Goal: Task Accomplishment & Management: Use online tool/utility

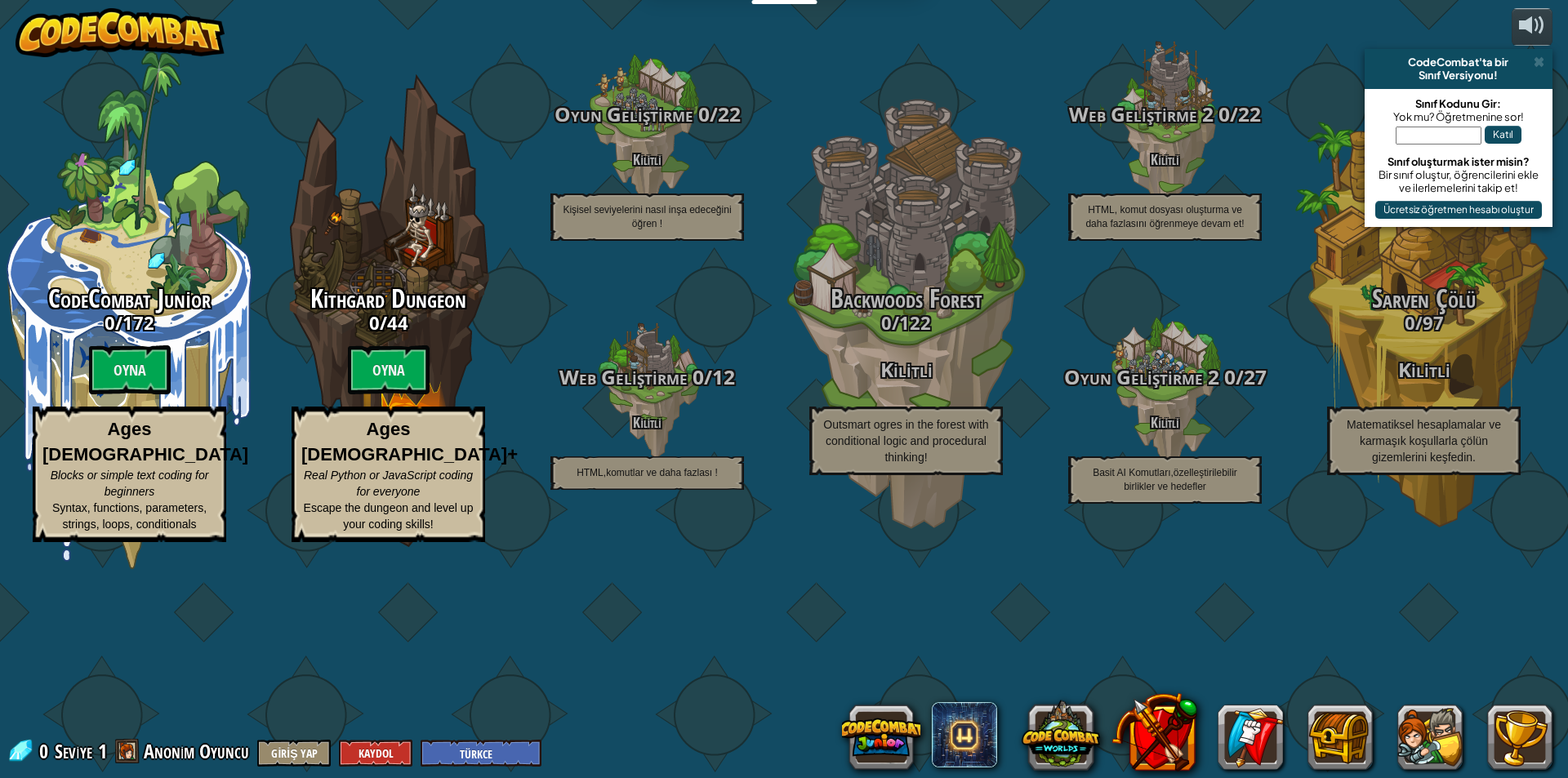
select select "tr"
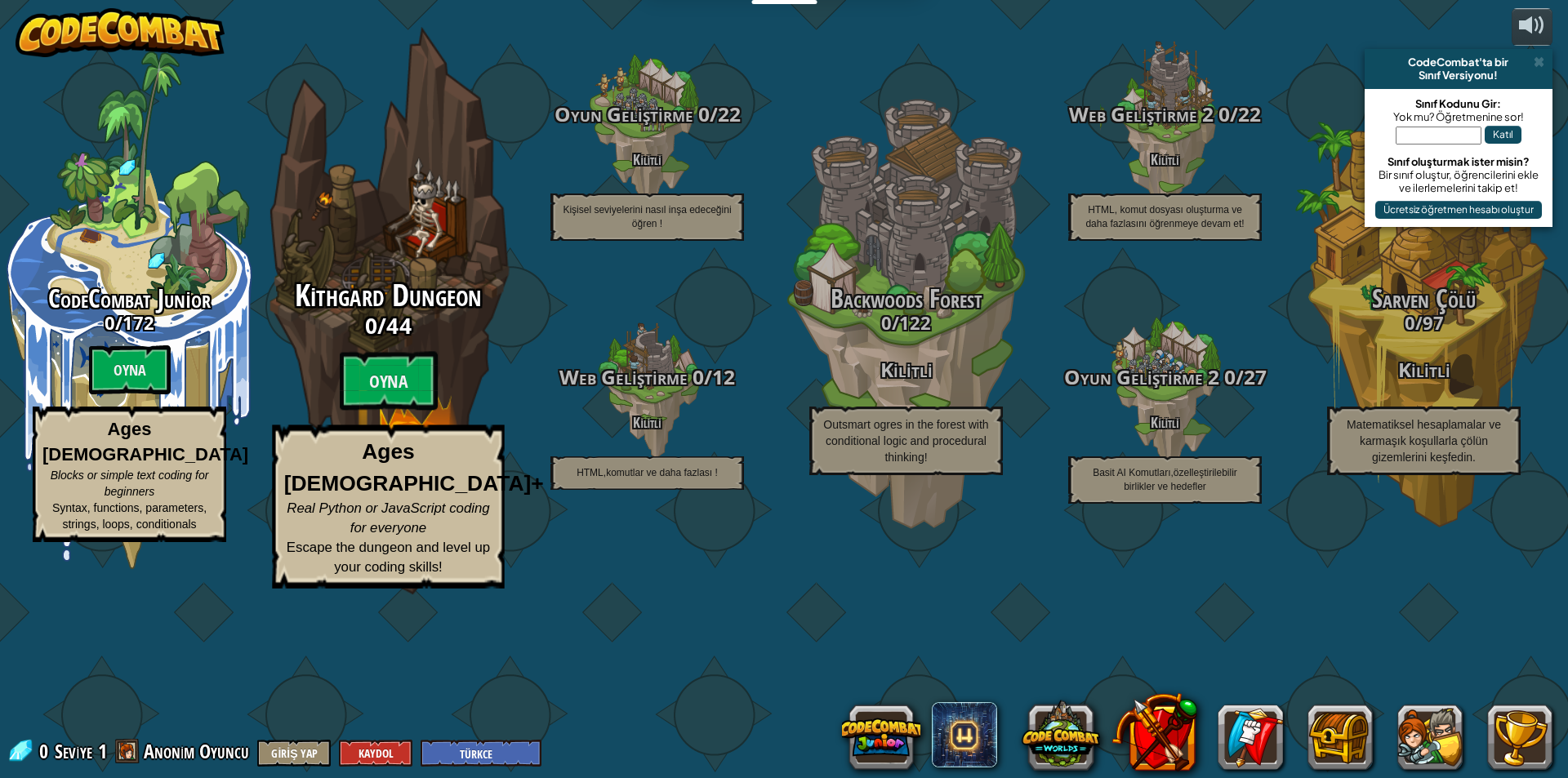
click at [409, 340] on span "44" at bounding box center [399, 325] width 26 height 30
select select "tr"
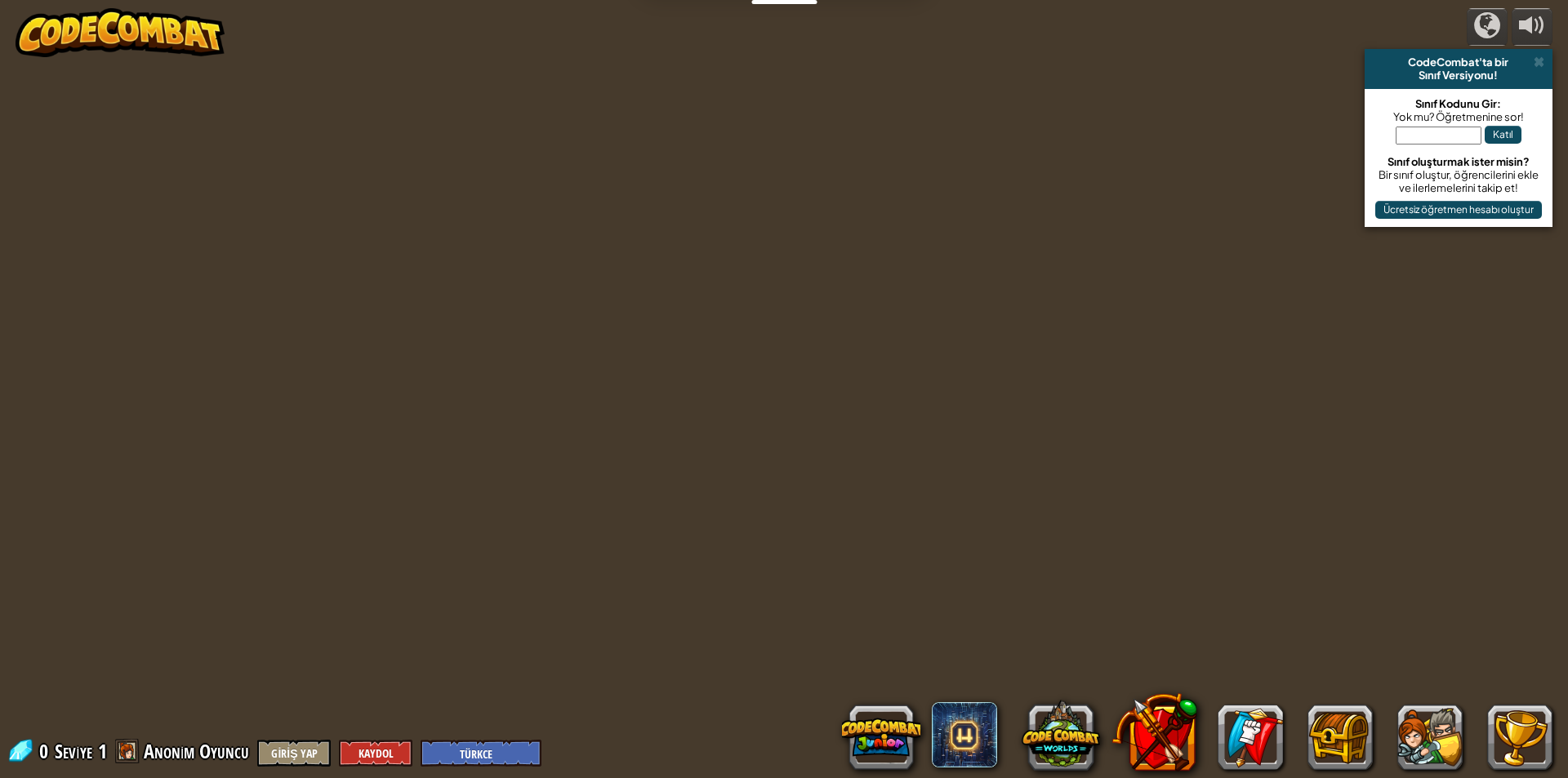
select select "tr"
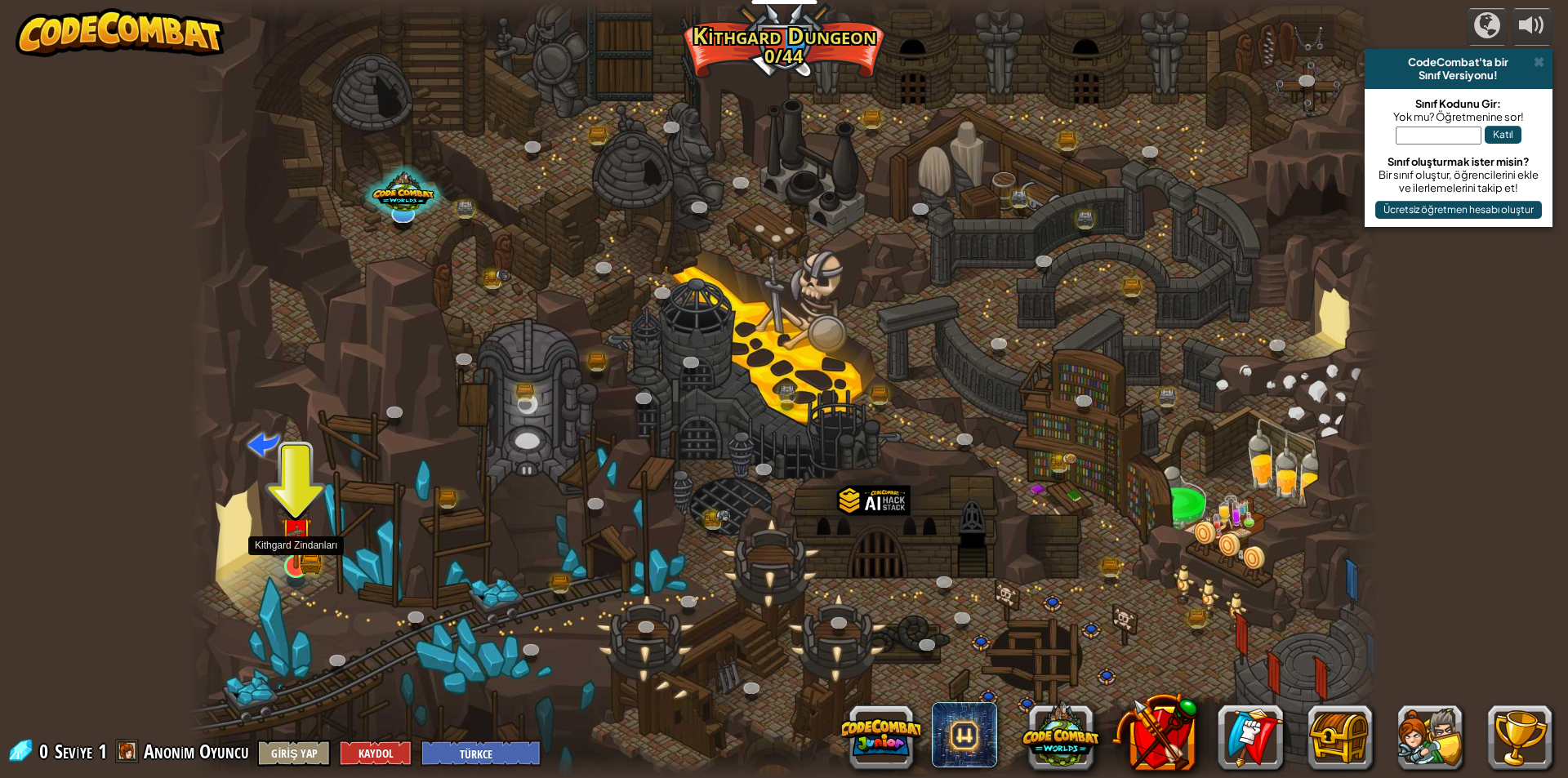
click at [303, 560] on img at bounding box center [295, 532] width 32 height 70
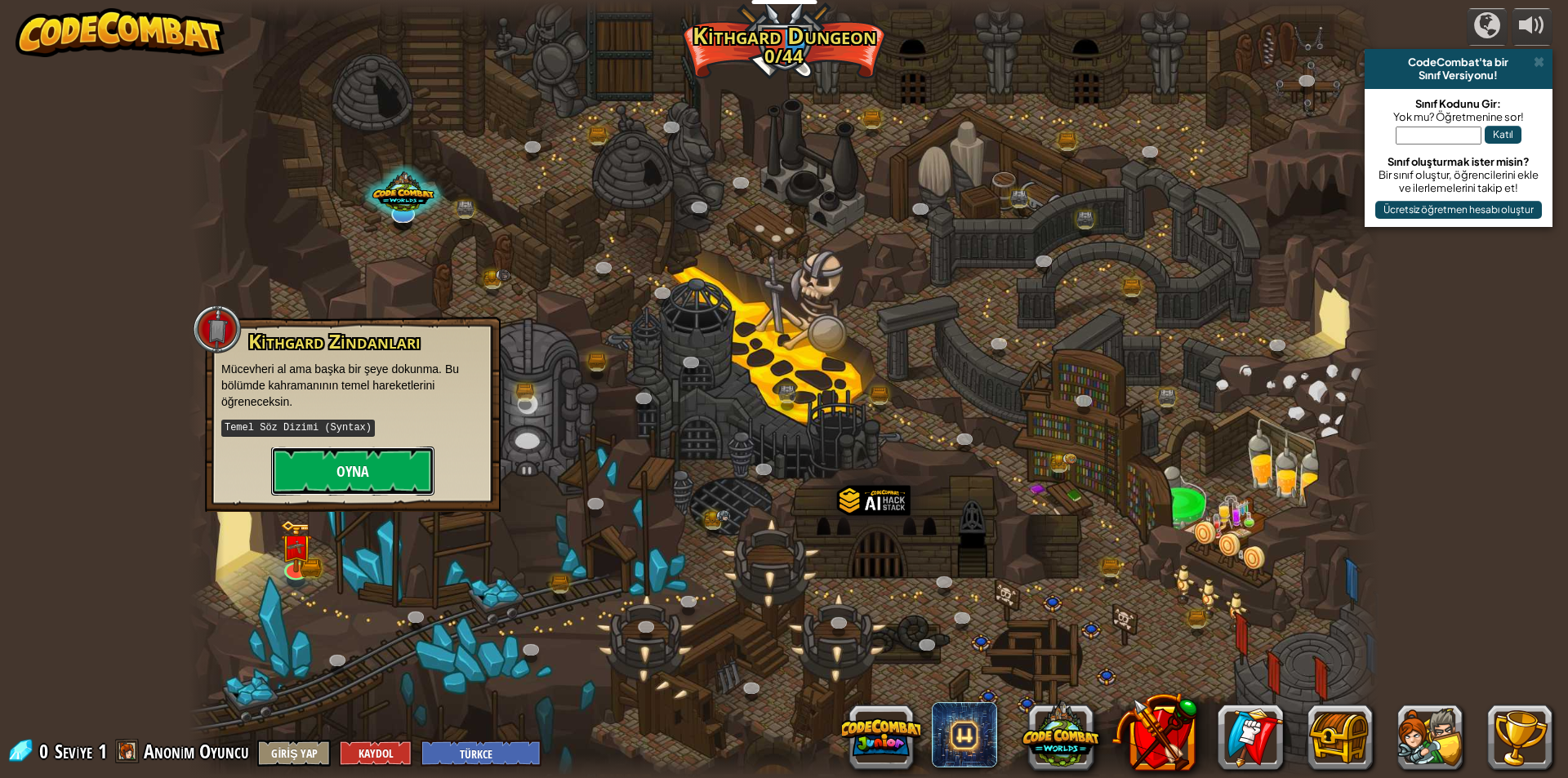
click at [357, 468] on button "Oyna" at bounding box center [352, 470] width 163 height 49
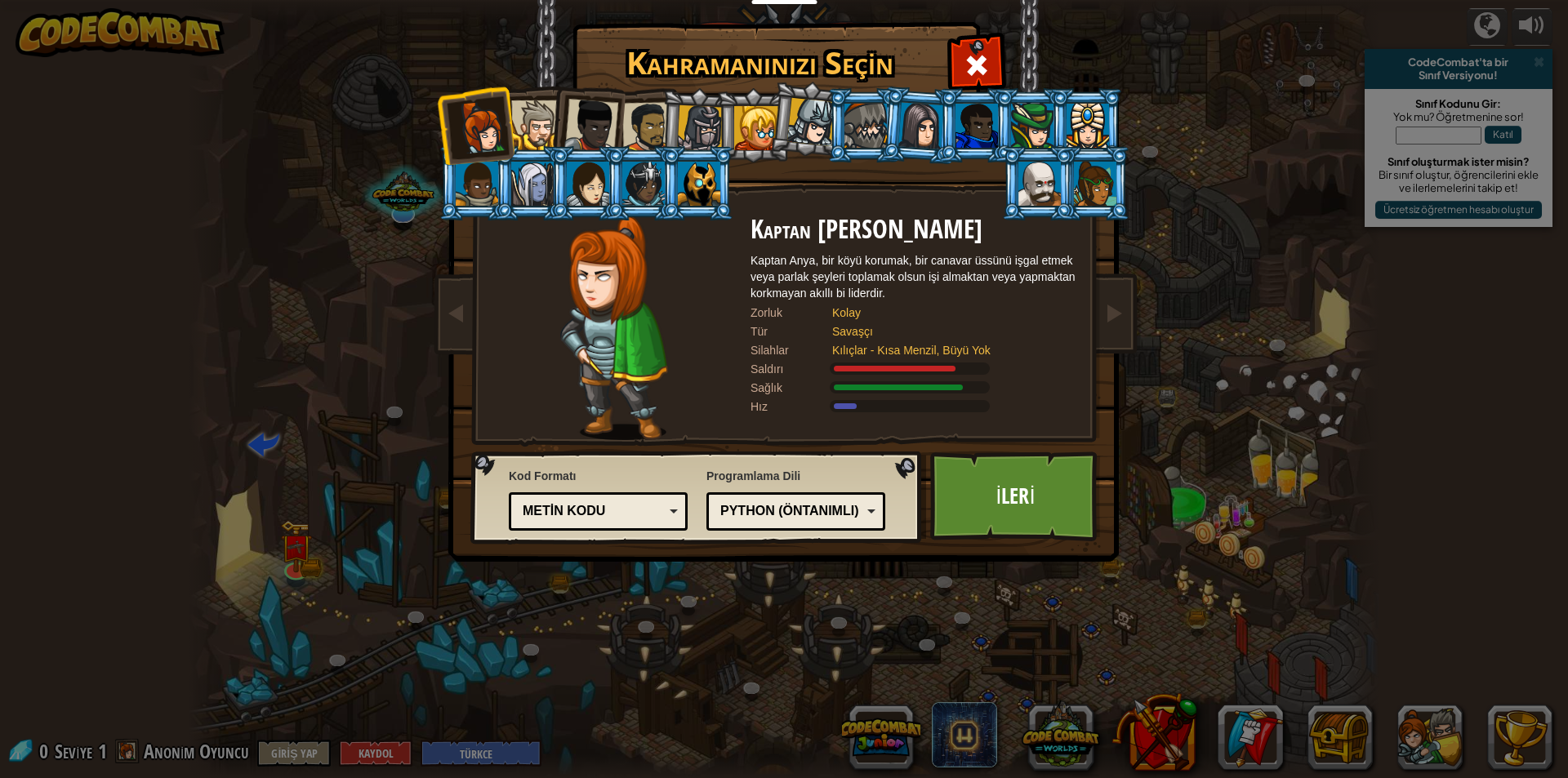
click at [760, 139] on div at bounding box center [755, 128] width 44 height 44
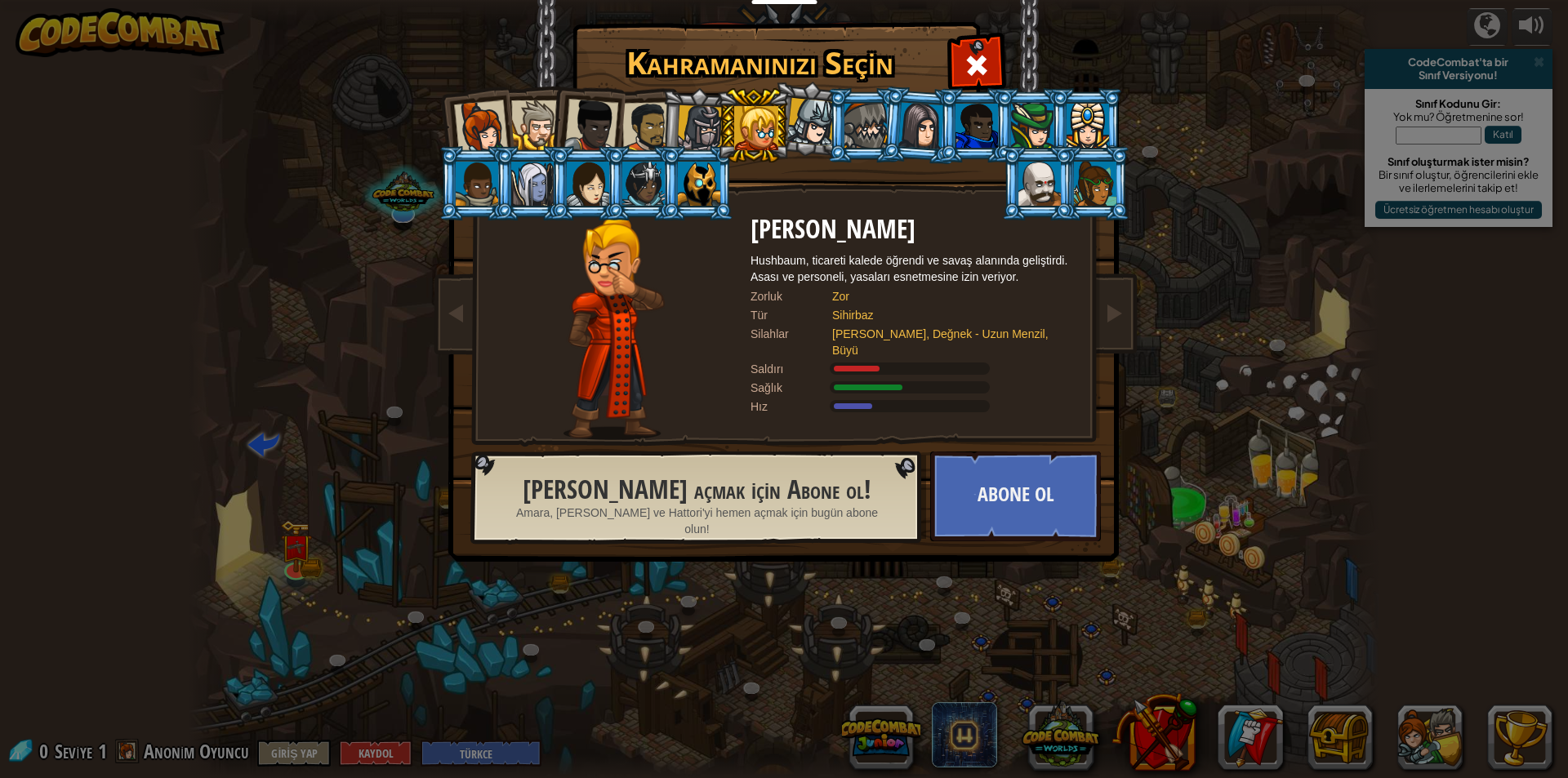
click at [521, 122] on div at bounding box center [536, 125] width 50 height 50
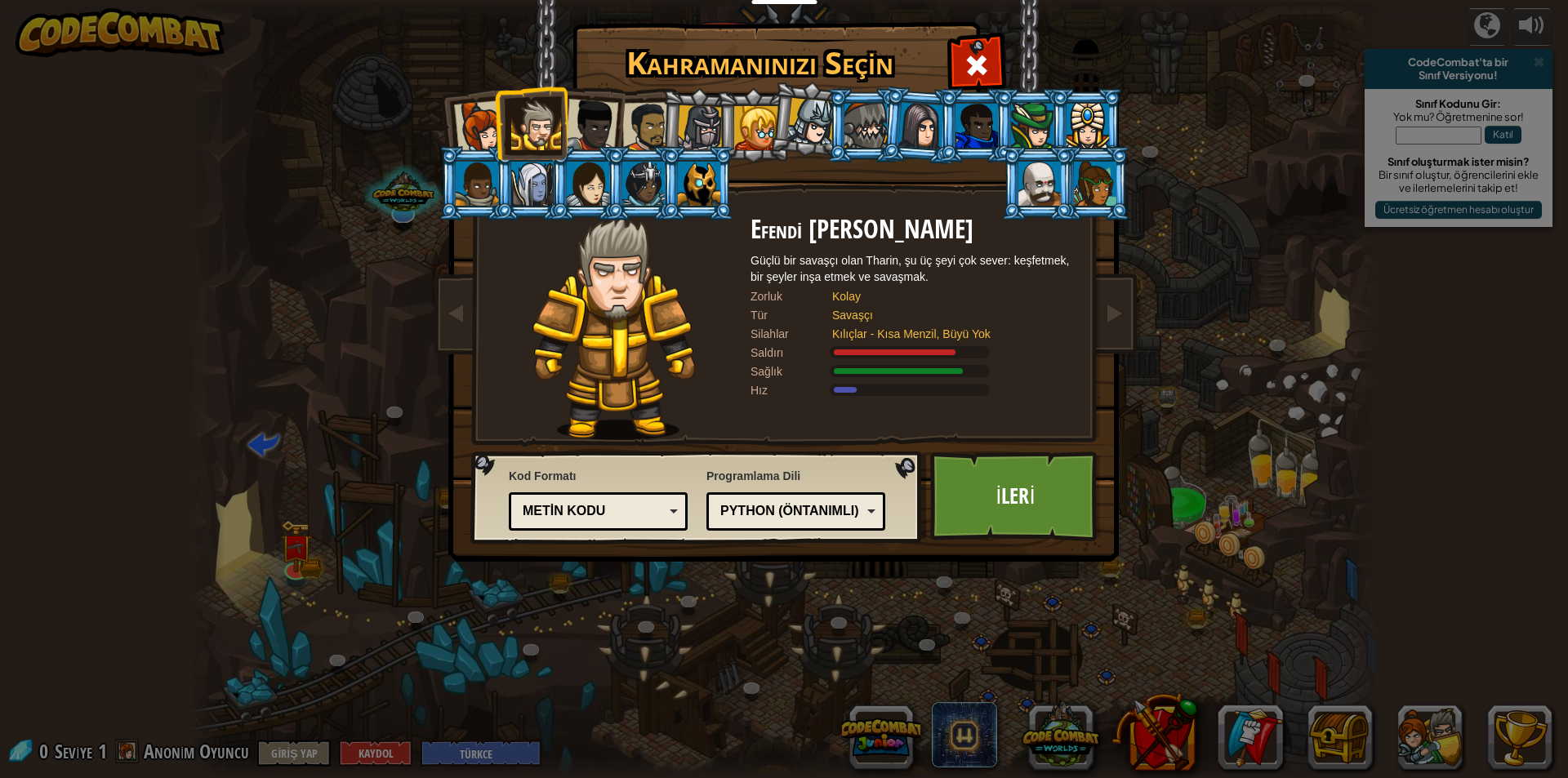
click at [602, 124] on div at bounding box center [591, 125] width 54 height 54
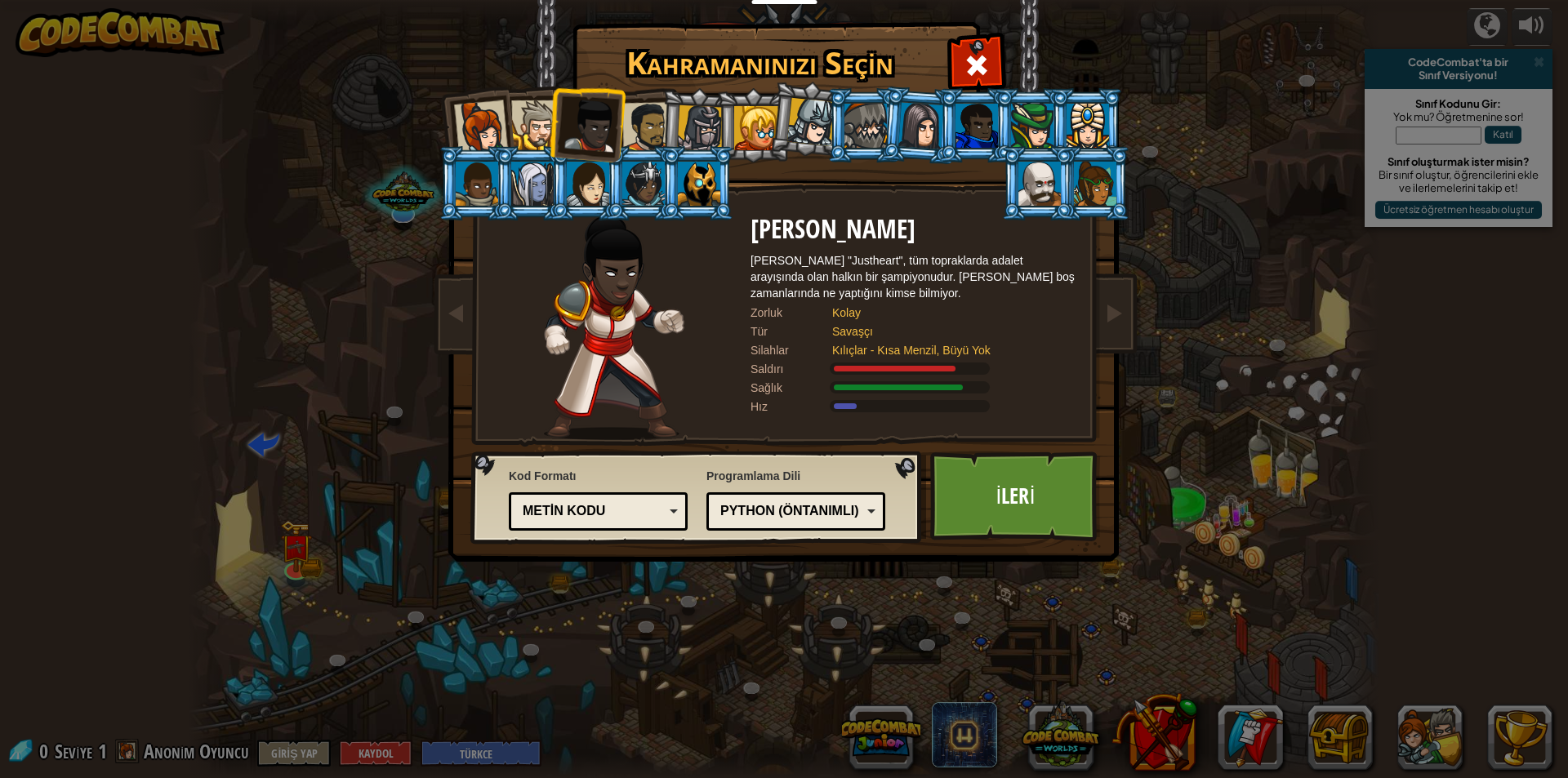
click at [641, 115] on div at bounding box center [647, 127] width 50 height 50
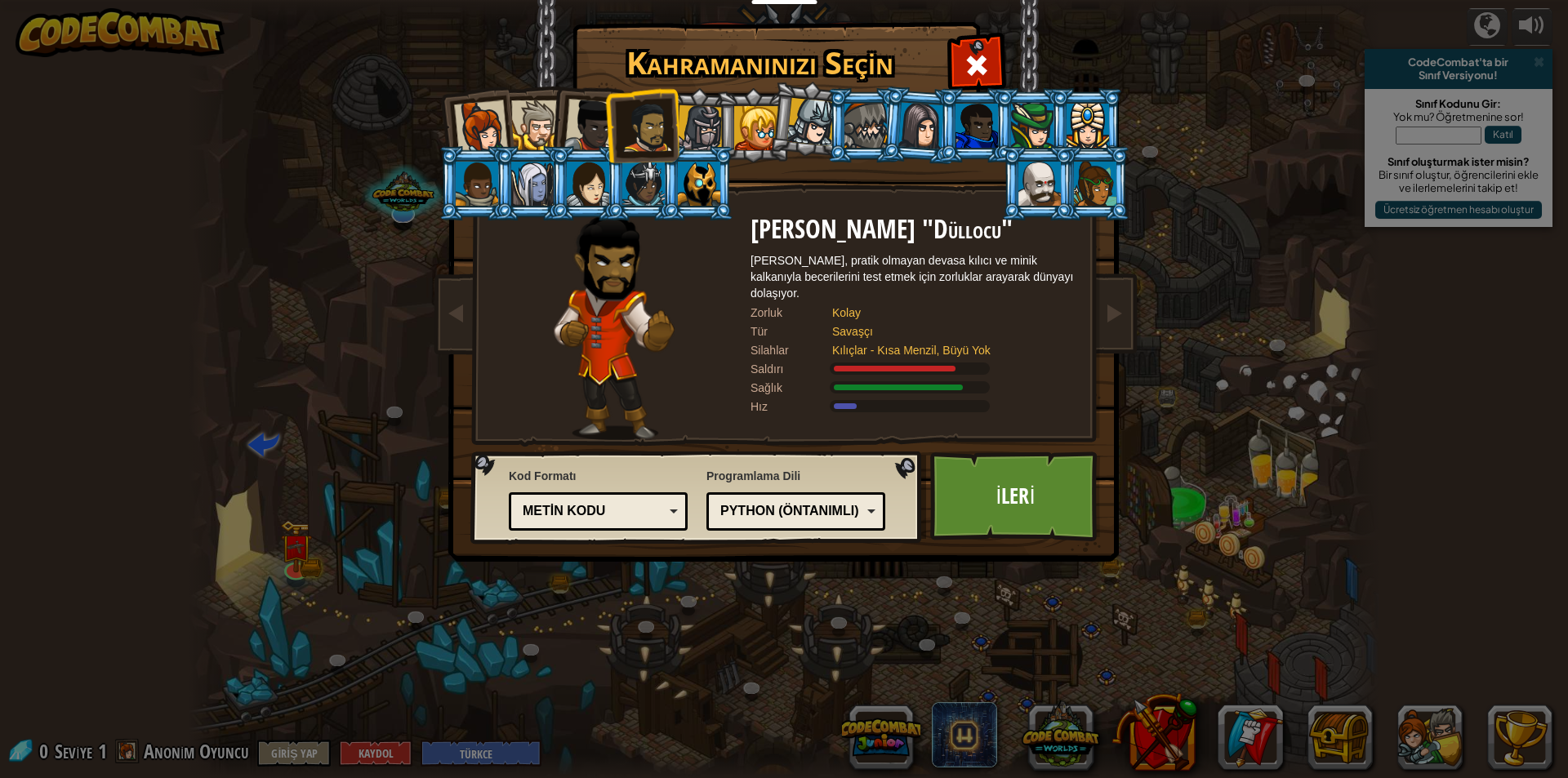
click at [1037, 172] on div at bounding box center [1039, 183] width 42 height 44
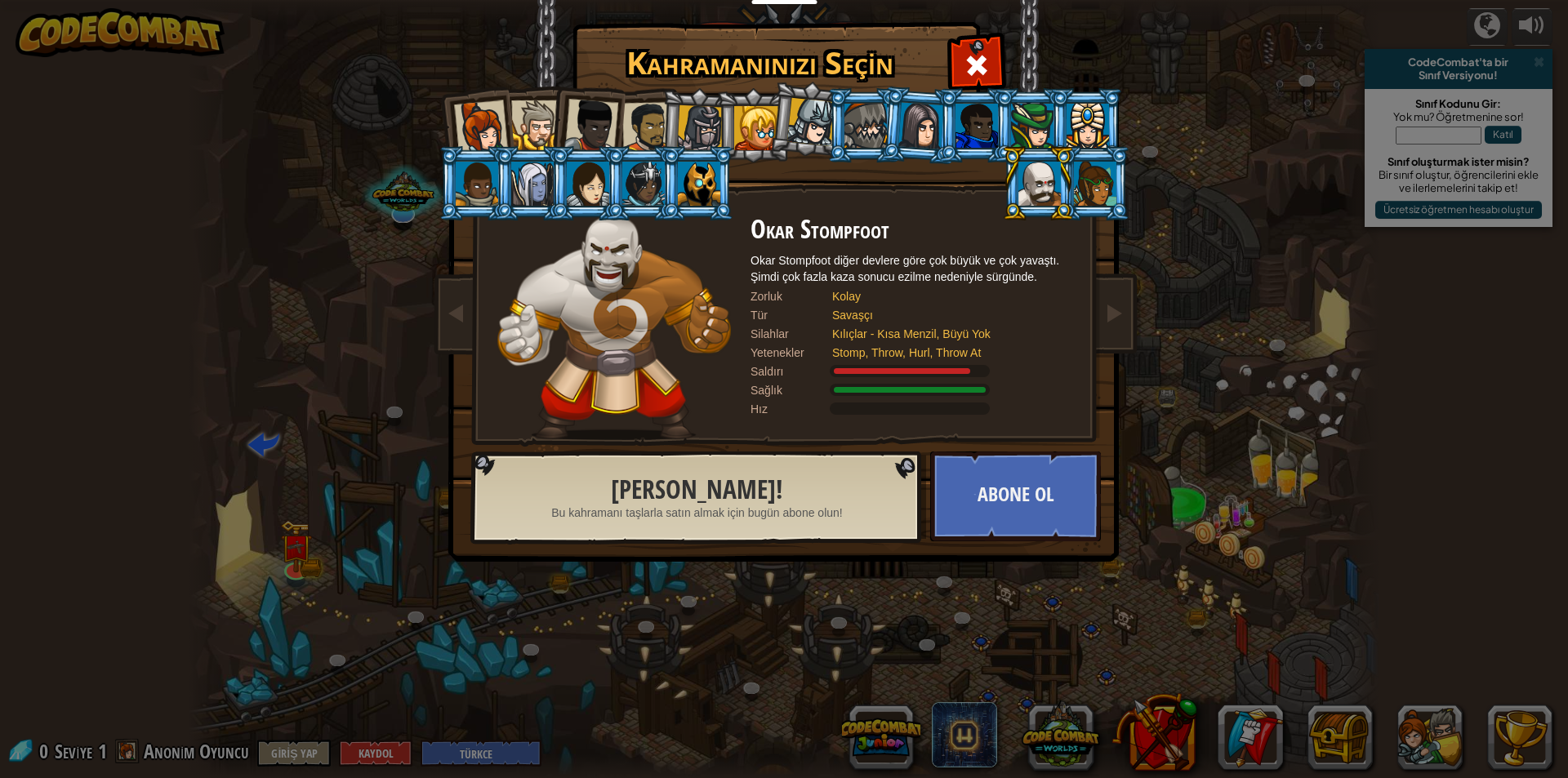
click at [587, 131] on div at bounding box center [591, 125] width 54 height 54
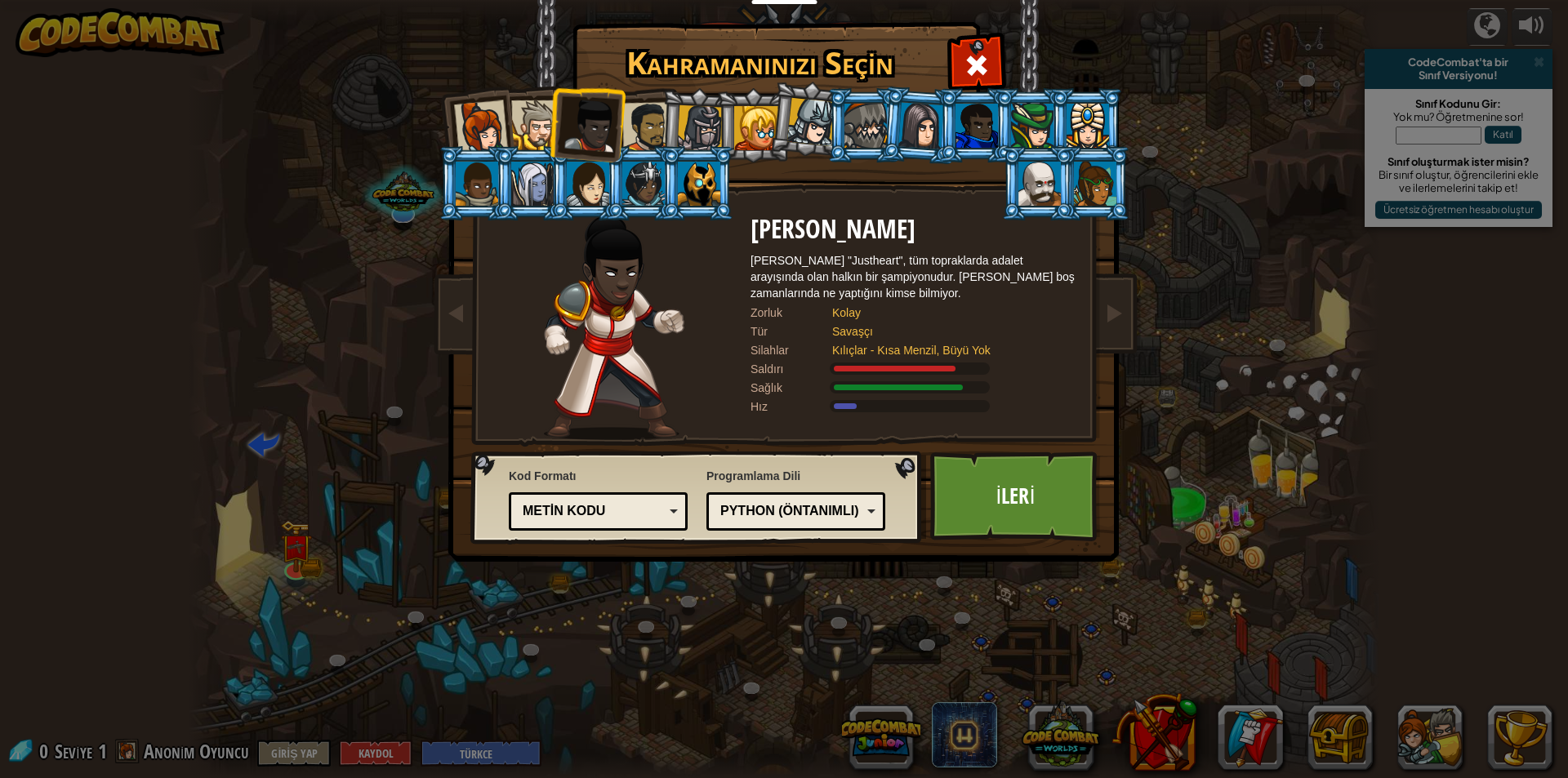
click at [639, 130] on div at bounding box center [647, 127] width 50 height 50
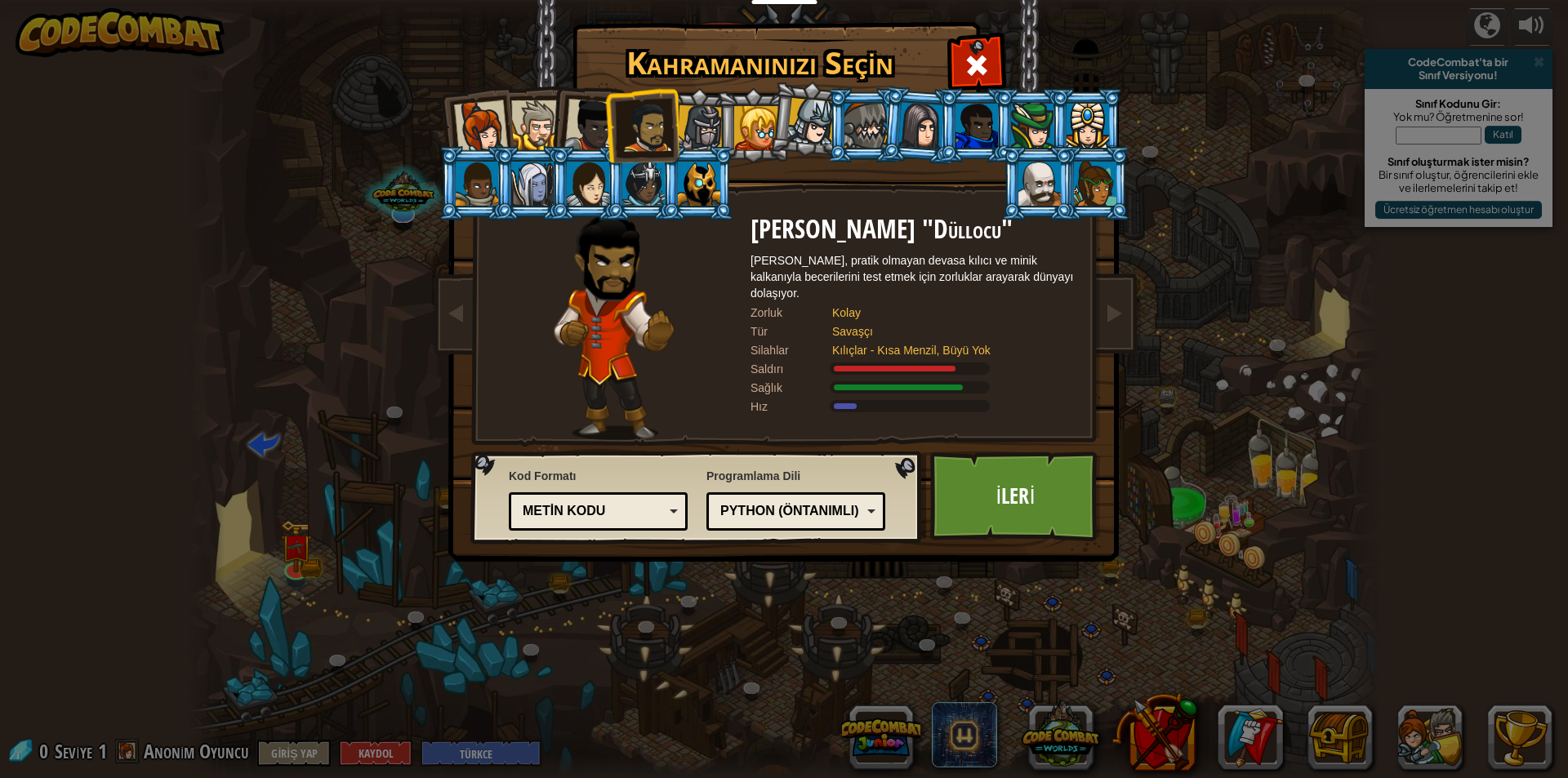
click at [701, 135] on div at bounding box center [700, 129] width 46 height 46
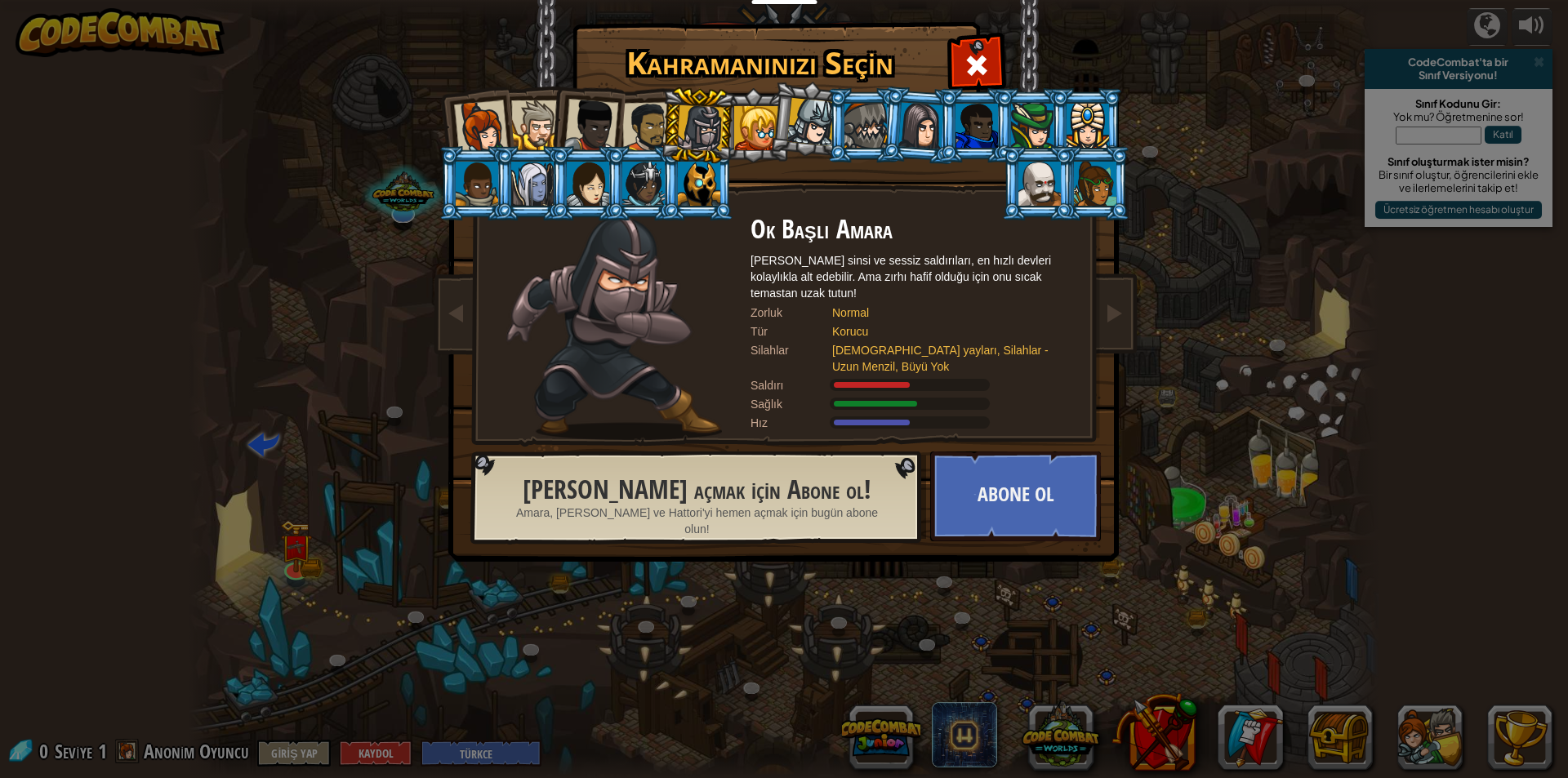
click at [632, 128] on div at bounding box center [647, 127] width 50 height 50
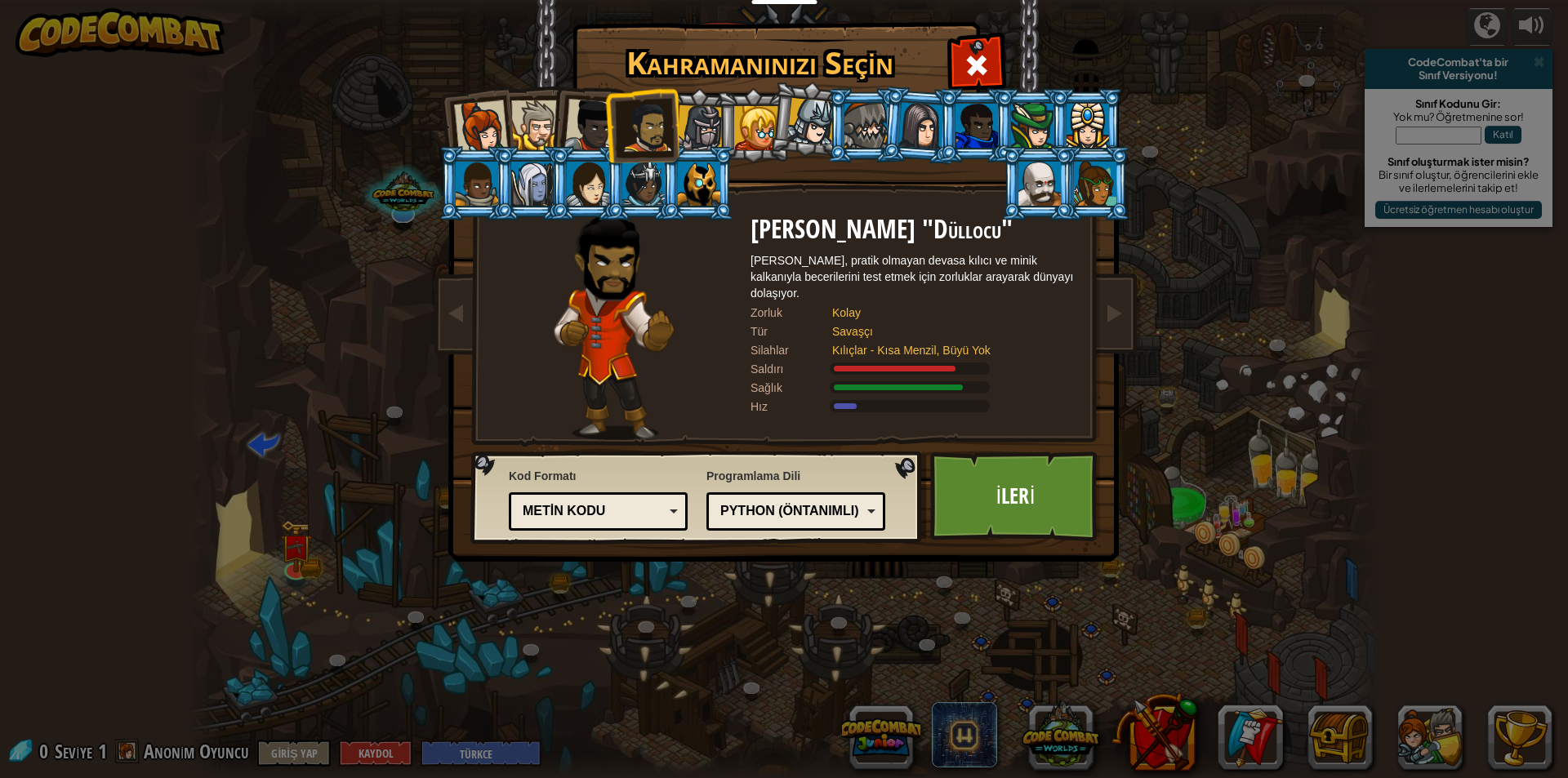
click at [487, 132] on div at bounding box center [480, 127] width 54 height 54
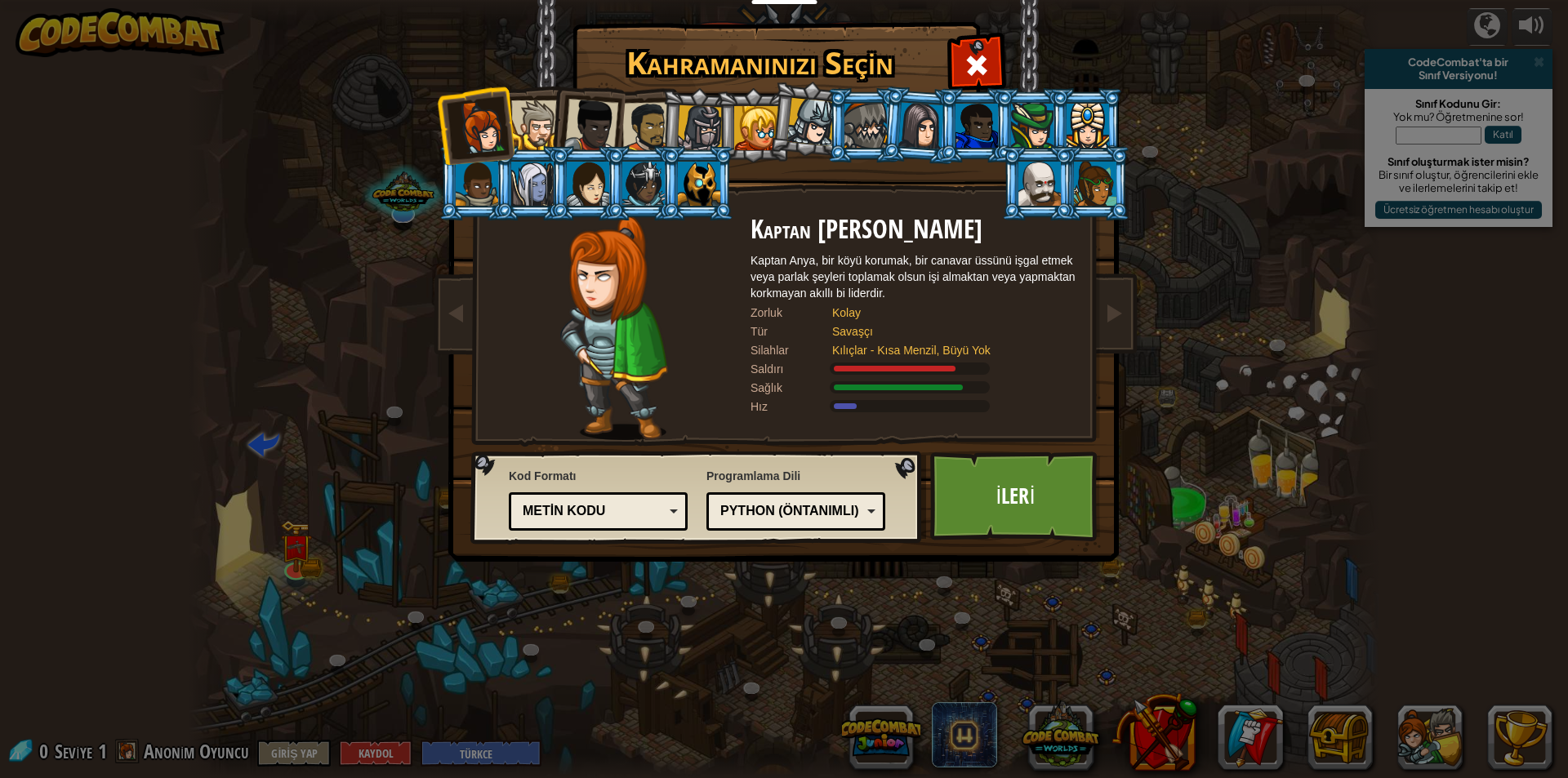
click at [536, 115] on div at bounding box center [536, 125] width 50 height 50
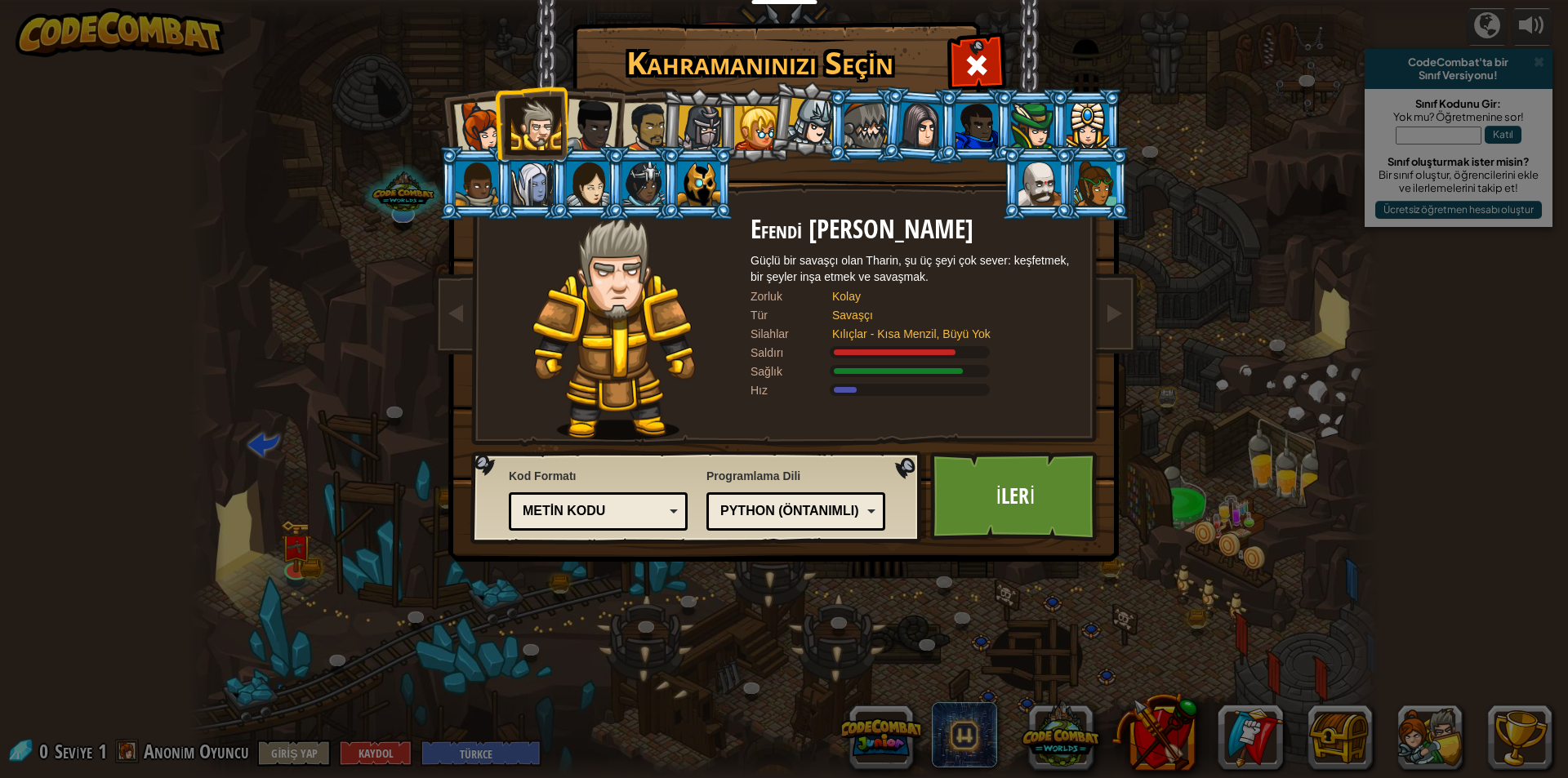
click at [485, 125] on div at bounding box center [480, 127] width 54 height 54
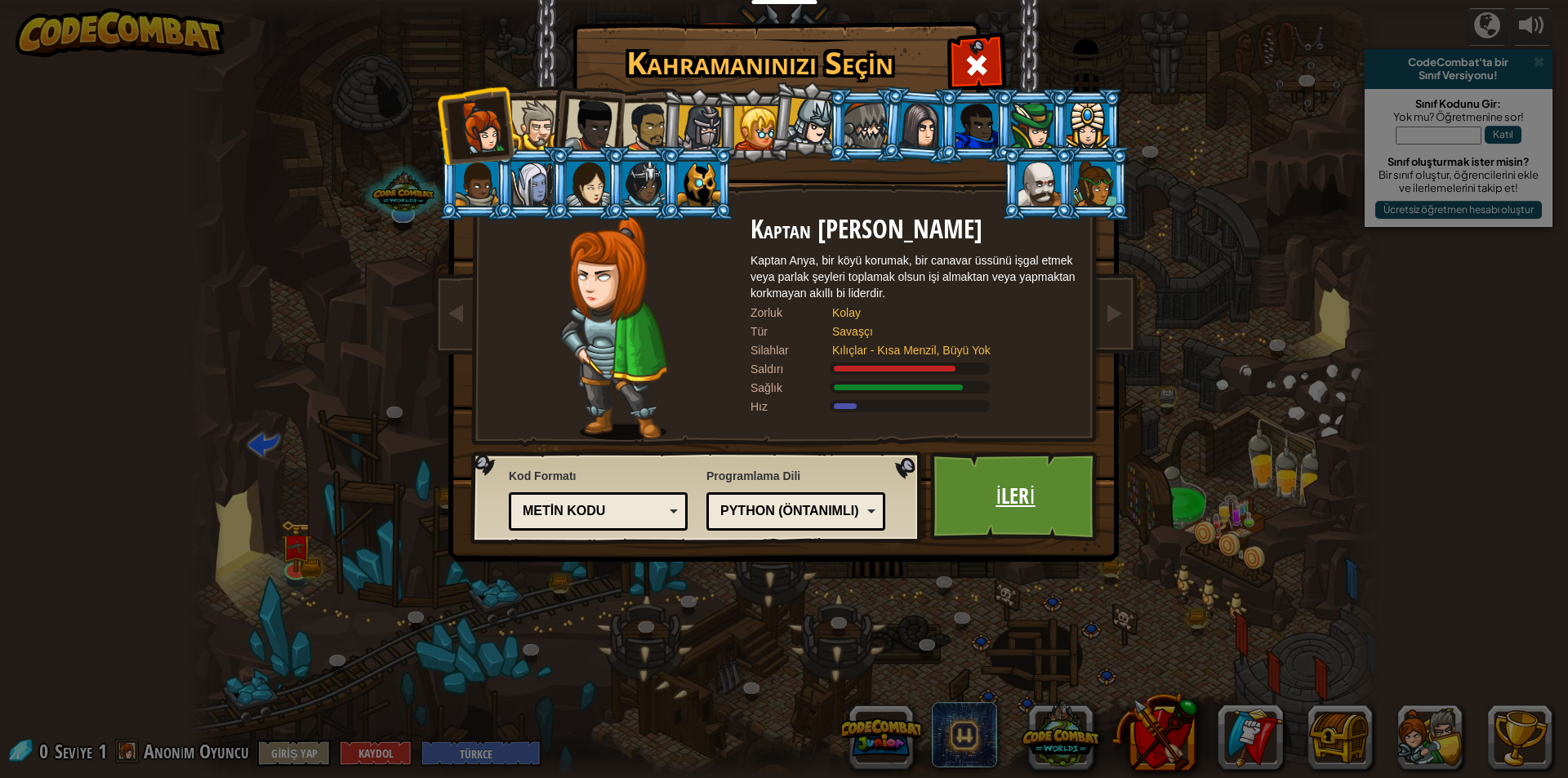
click at [989, 474] on link "İleri" at bounding box center [1015, 496] width 171 height 90
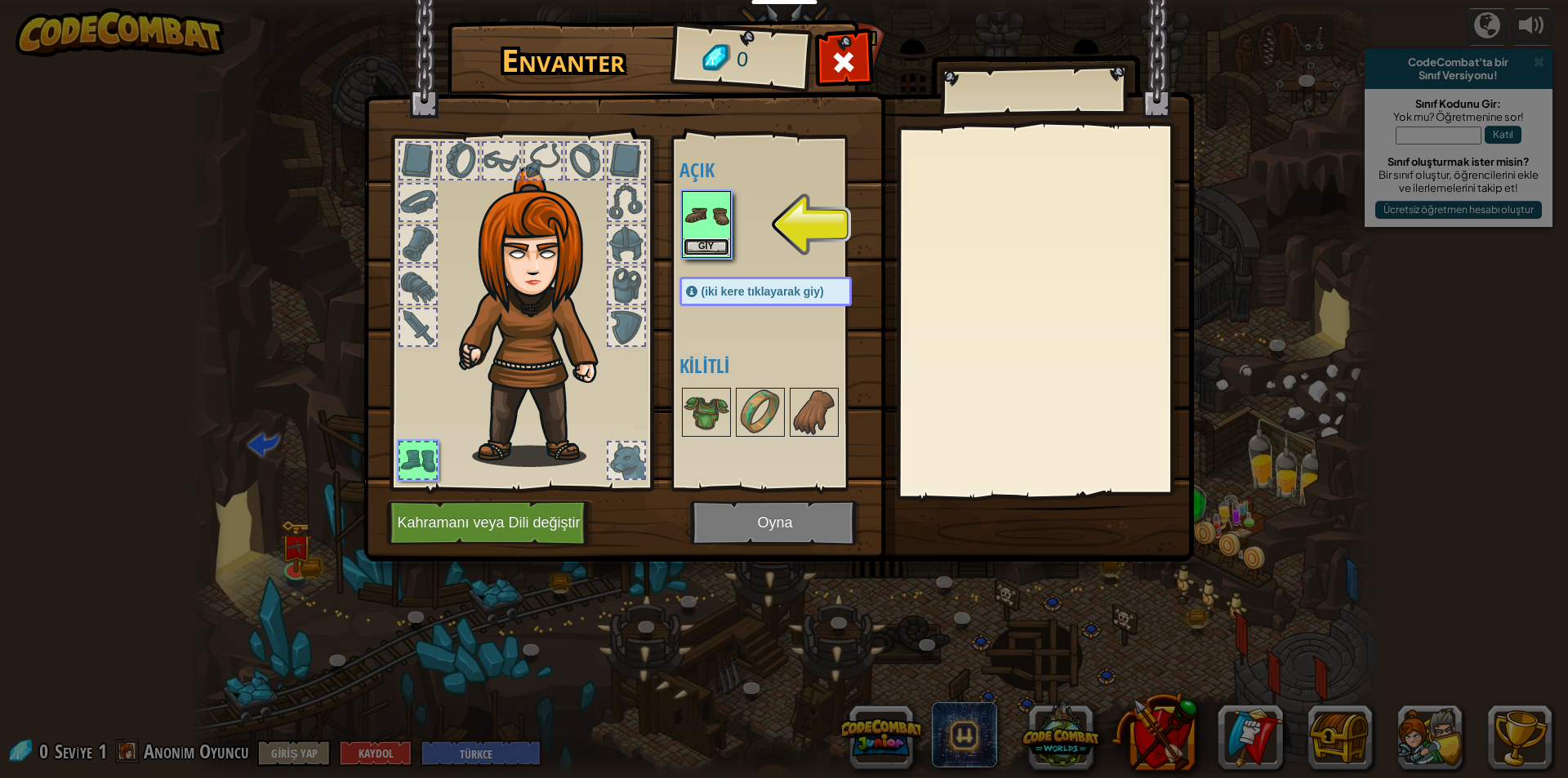
click at [711, 255] on button "Giy" at bounding box center [706, 247] width 45 height 17
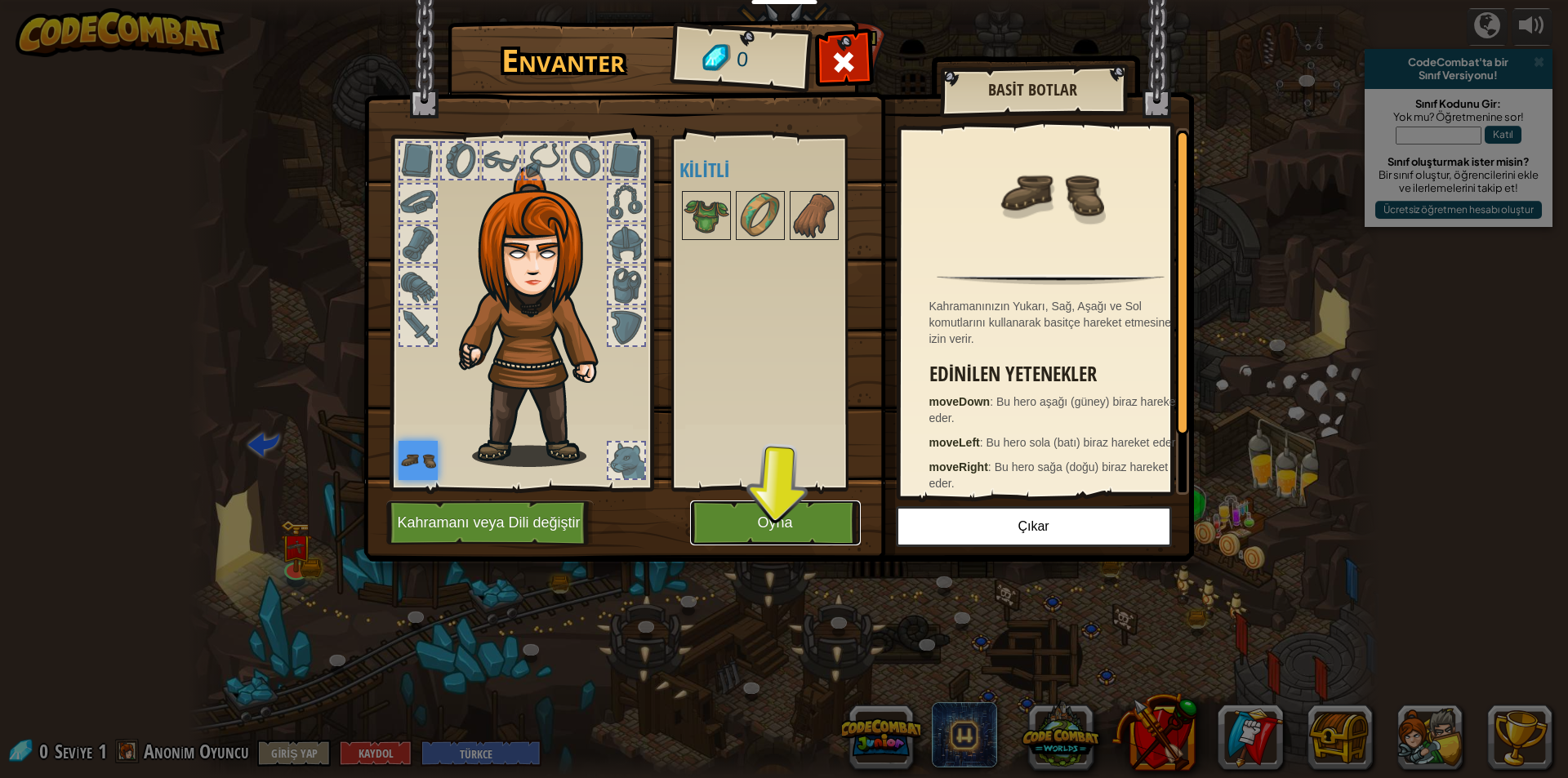
click at [830, 512] on button "Oyna" at bounding box center [775, 522] width 171 height 45
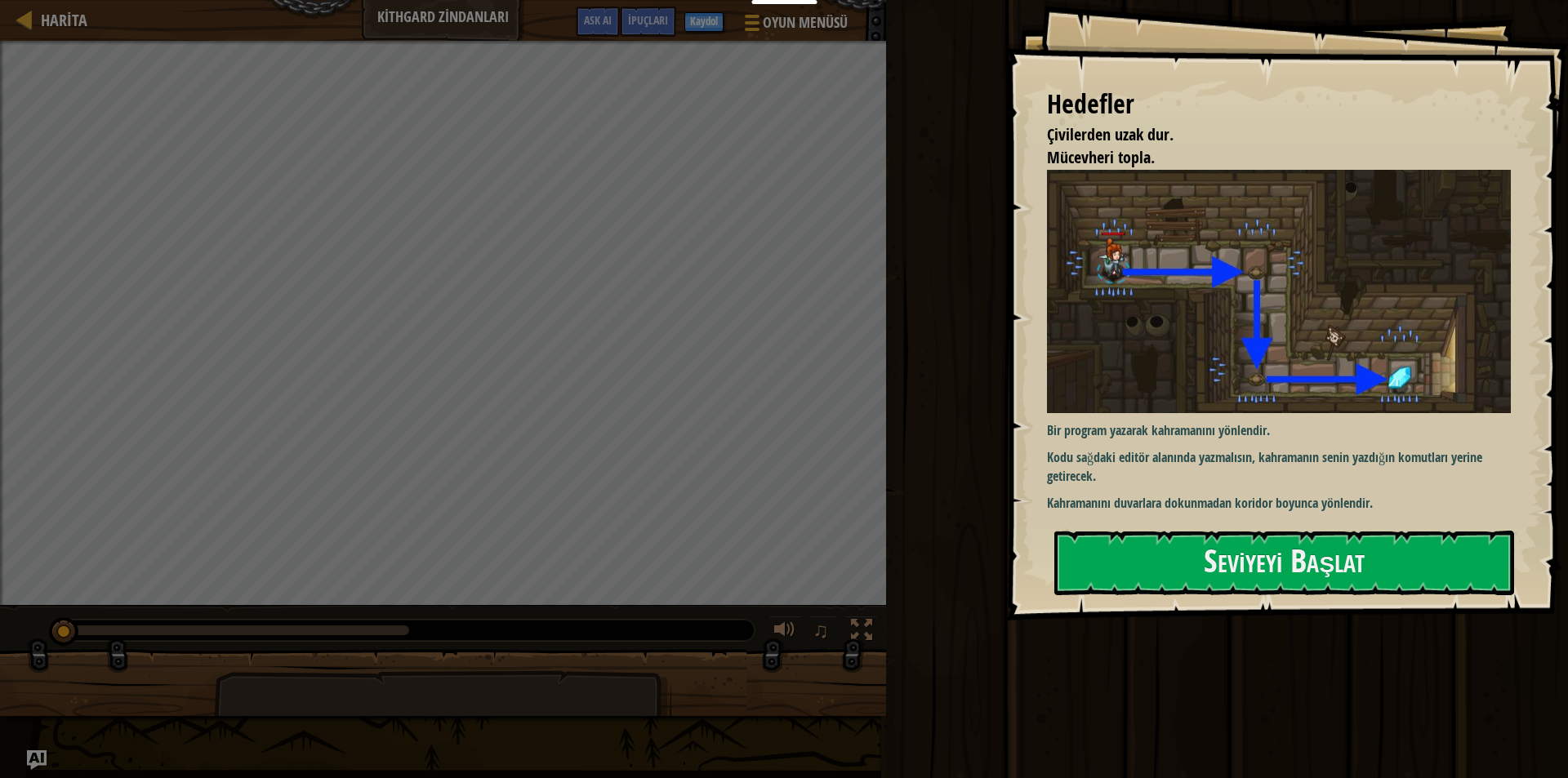
click at [1173, 525] on div "Hedefler Çivilerden uzak dur. Mücevheri topla. Bir program yazarak kahramanını …" at bounding box center [1287, 310] width 562 height 620
click at [1149, 541] on button "Seviyeyi Başlat" at bounding box center [1283, 563] width 460 height 64
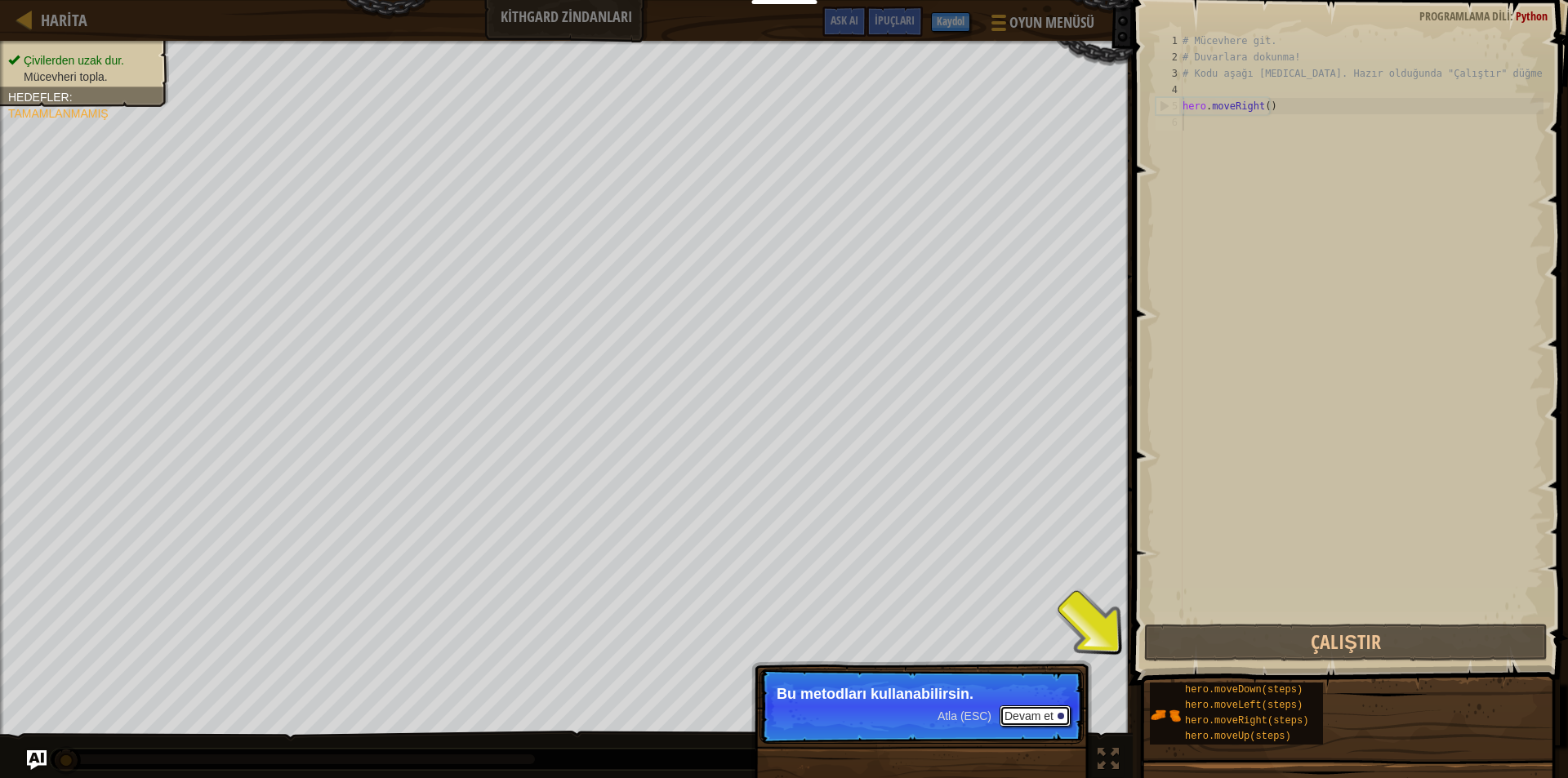
click at [1058, 714] on div at bounding box center [1060, 716] width 7 height 7
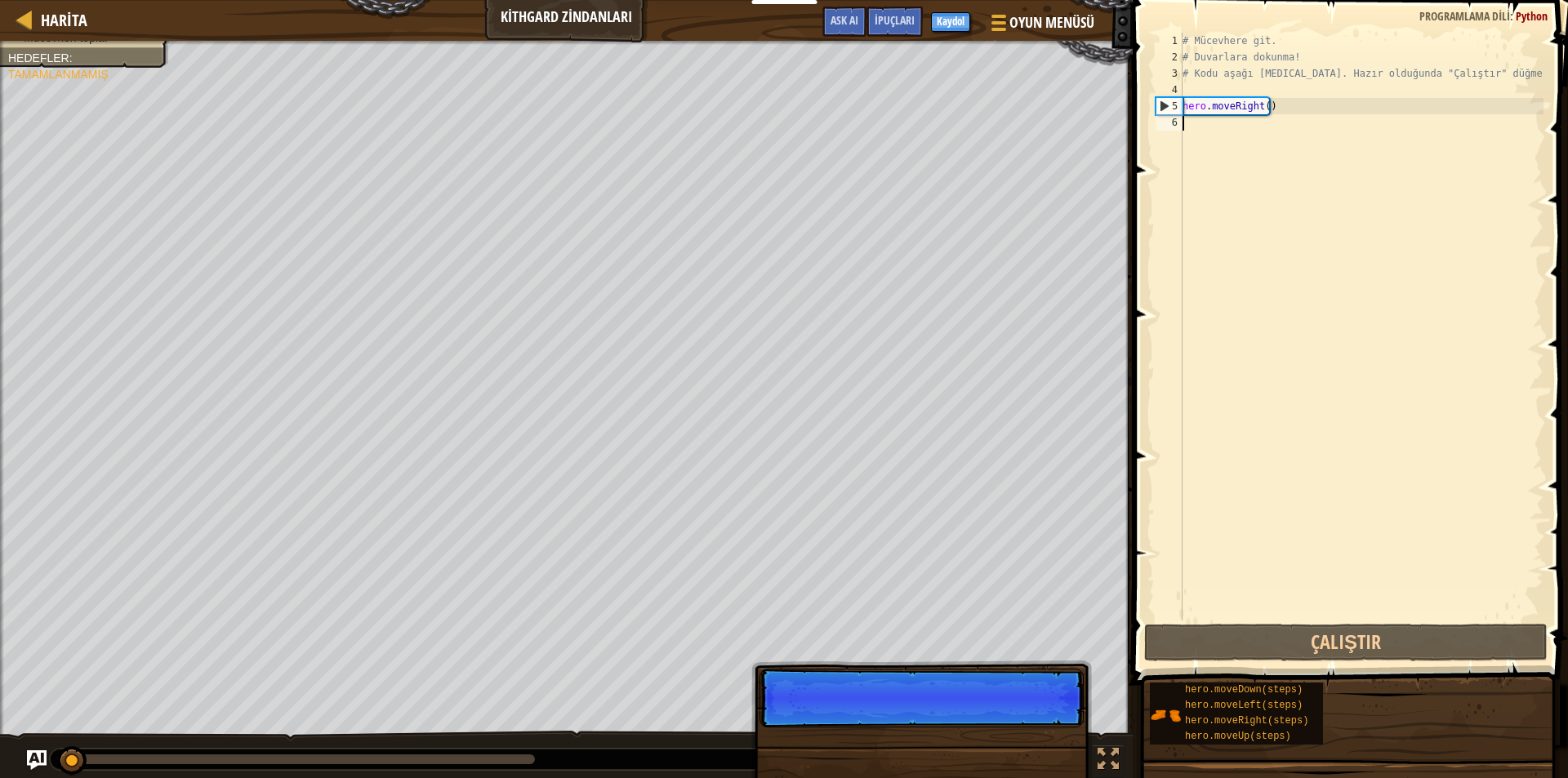
scroll to position [7, 0]
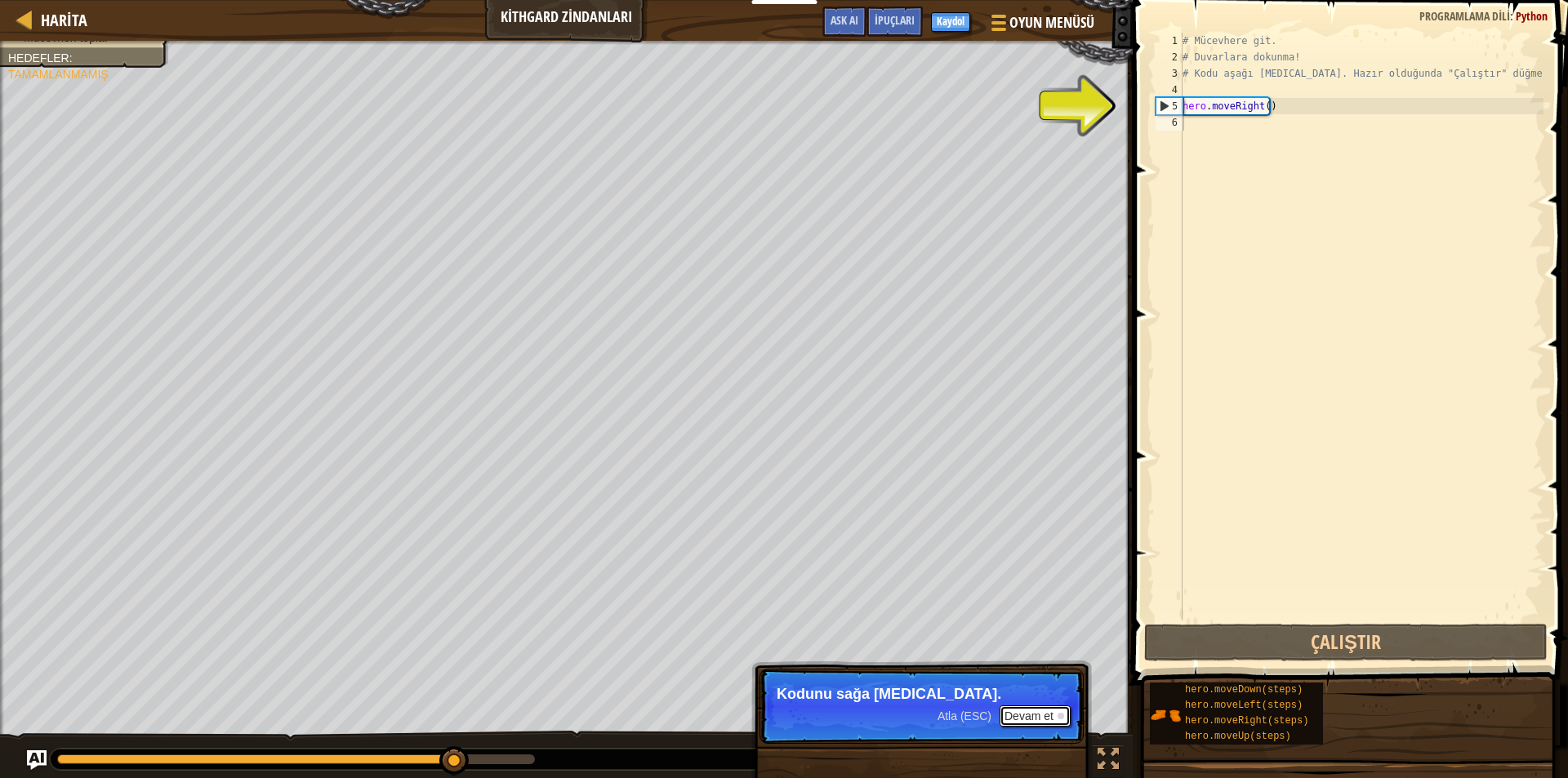
click at [1027, 717] on button "Devam et" at bounding box center [1035, 716] width 71 height 21
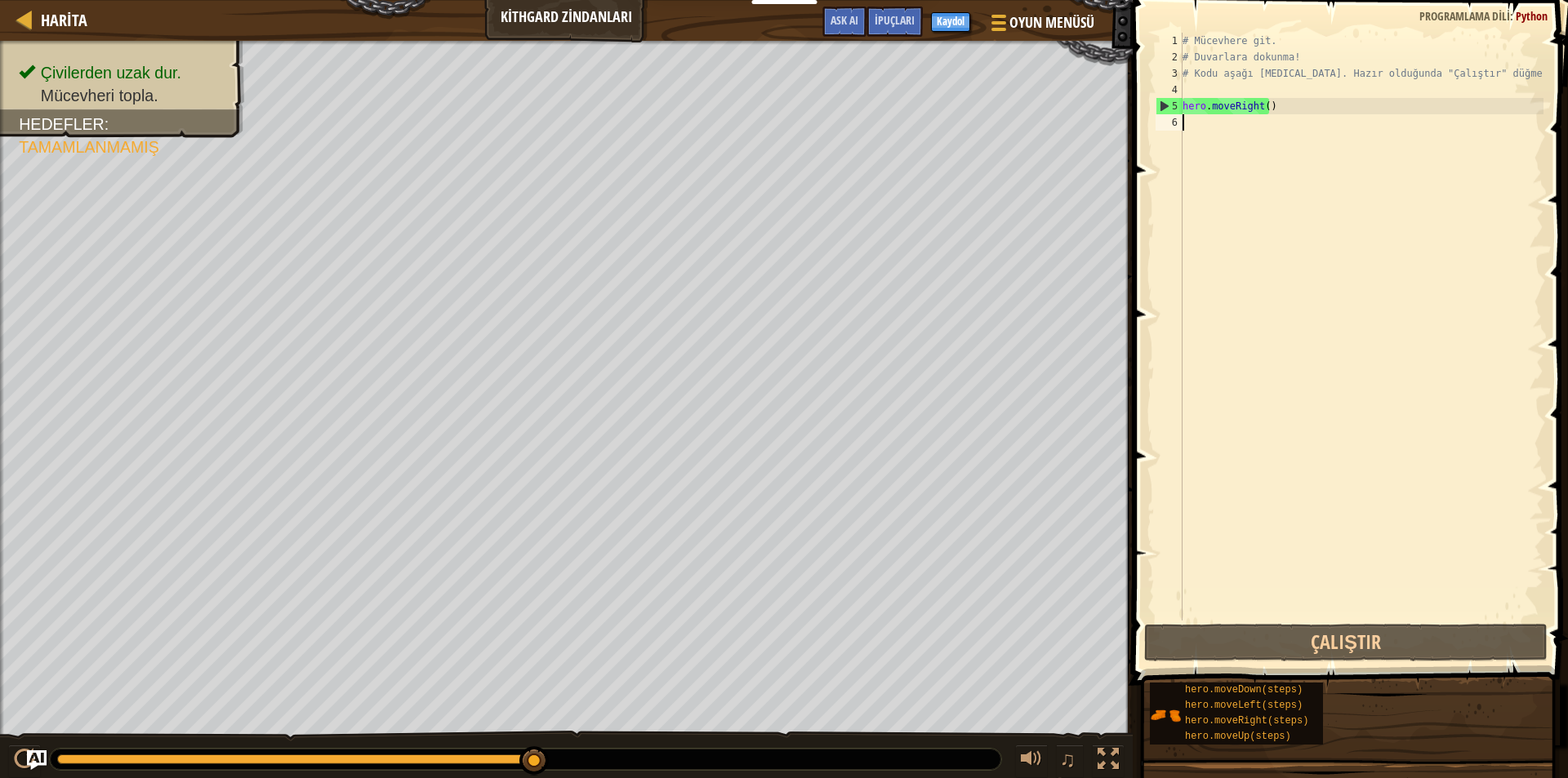
click at [1196, 121] on div "# Mücevhere git. # Duvarlara dokunma! # Kodu aşağı [MEDICAL_DATA]. Hazır olduğu…" at bounding box center [1361, 343] width 364 height 620
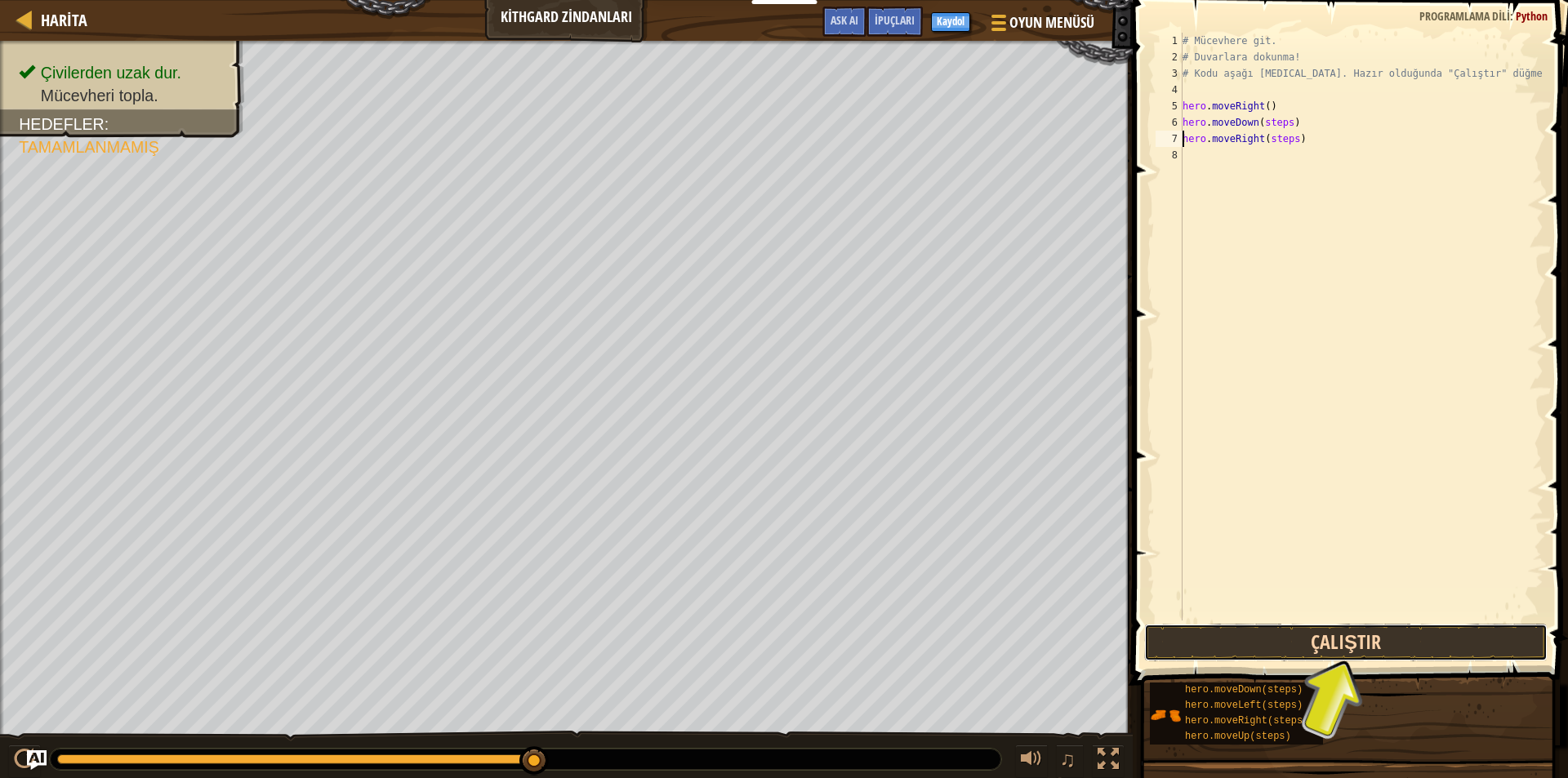
click at [1316, 645] on button "Çalıştır" at bounding box center [1345, 643] width 404 height 38
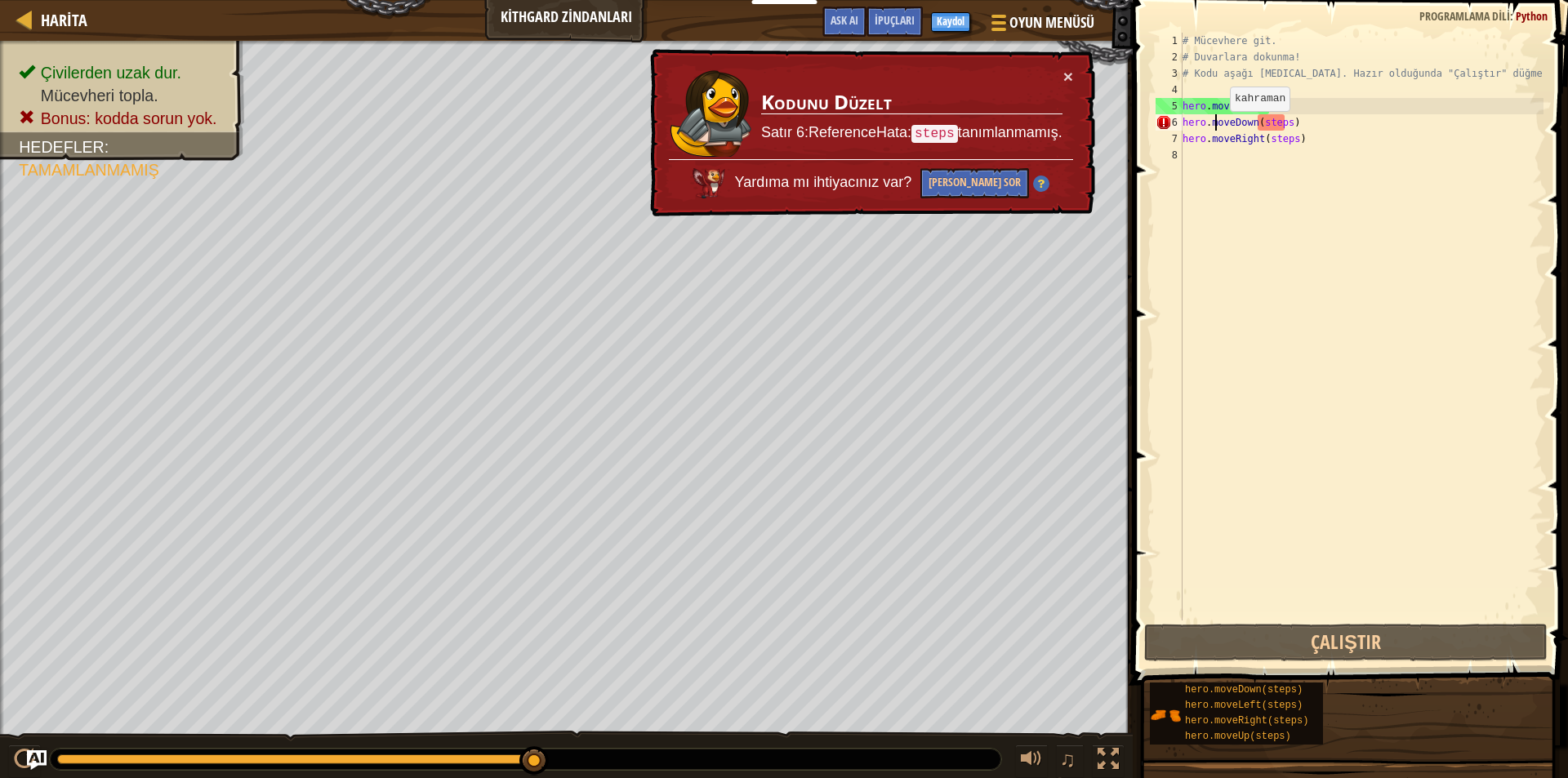
click at [1216, 127] on div "# Mücevhere git. # Duvarlara dokunma! # Kodu aşağı [MEDICAL_DATA]. Hazır olduğu…" at bounding box center [1361, 343] width 364 height 620
type textarea "hero.moveDown(steps)"
click at [1288, 119] on div "# Mücevhere git. # Duvarlara dokunma! # Kodu aşağı [MEDICAL_DATA]. Hazır olduğu…" at bounding box center [1361, 343] width 364 height 620
click at [1152, 462] on div "hero.moveDown(steps) 1 2 3 4 5 6 7 8 # Mücevhere git. # Duvarlara dokunma! # Ko…" at bounding box center [1348, 327] width 391 height 587
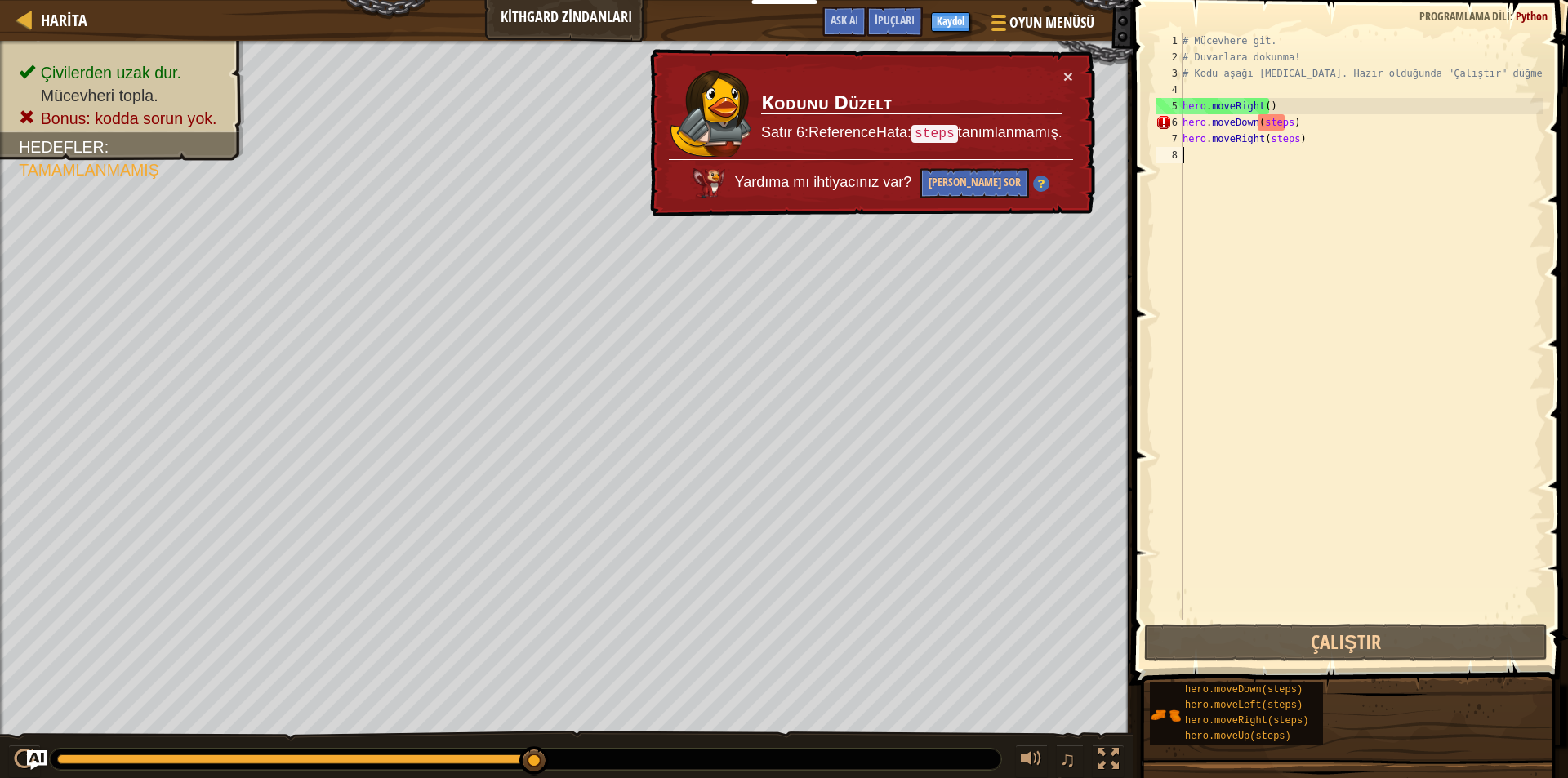
click at [1276, 126] on div "# Mücevhere git. # Duvarlara dokunma! # Kodu aşağı [MEDICAL_DATA]. Hazır olduğu…" at bounding box center [1361, 343] width 364 height 620
click at [1065, 78] on button "×" at bounding box center [1068, 76] width 10 height 17
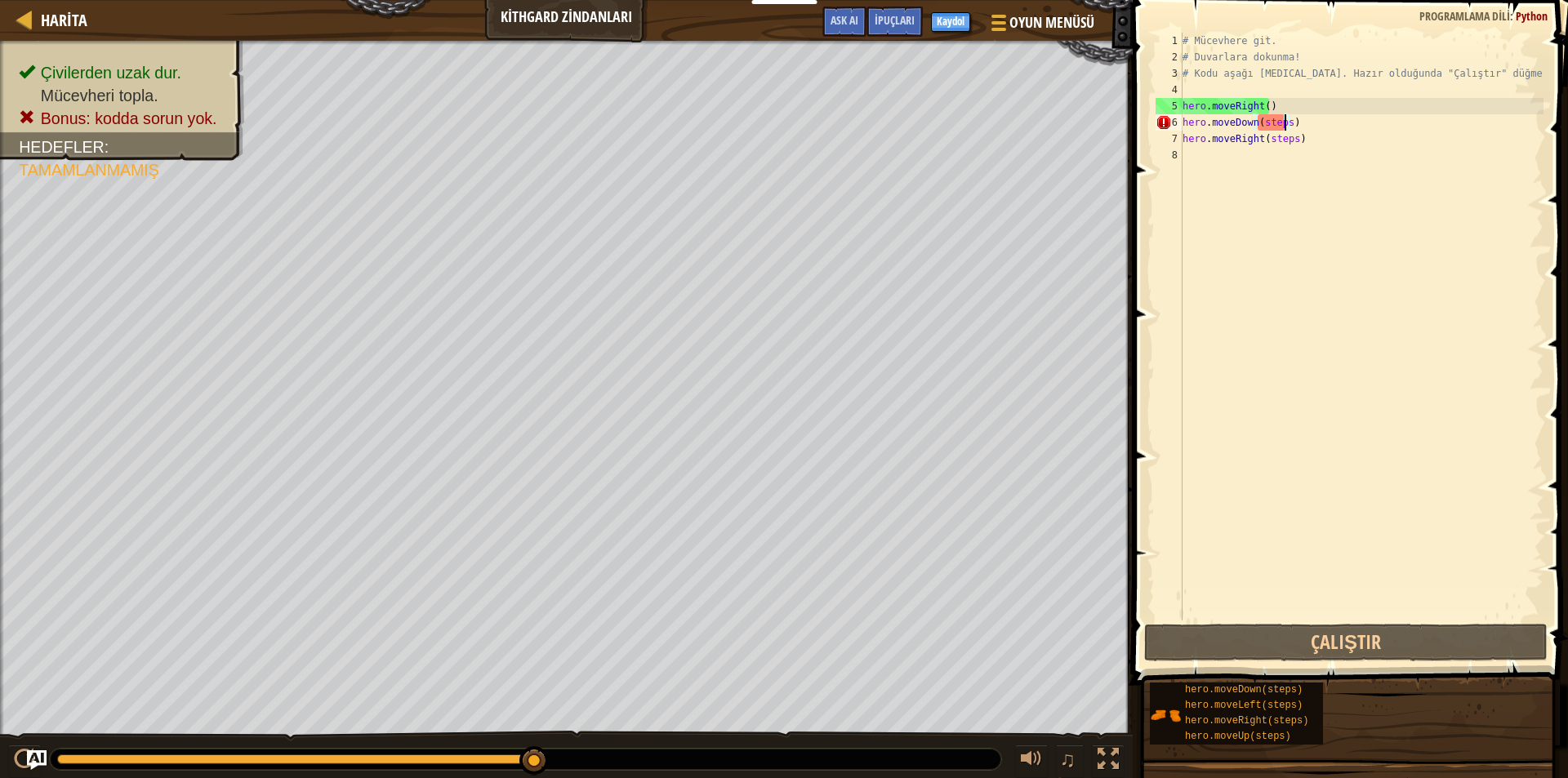
click at [1286, 123] on div "# Mücevhere git. # Duvarlara dokunma! # Kodu aşağı [MEDICAL_DATA]. Hazır olduğu…" at bounding box center [1361, 343] width 364 height 620
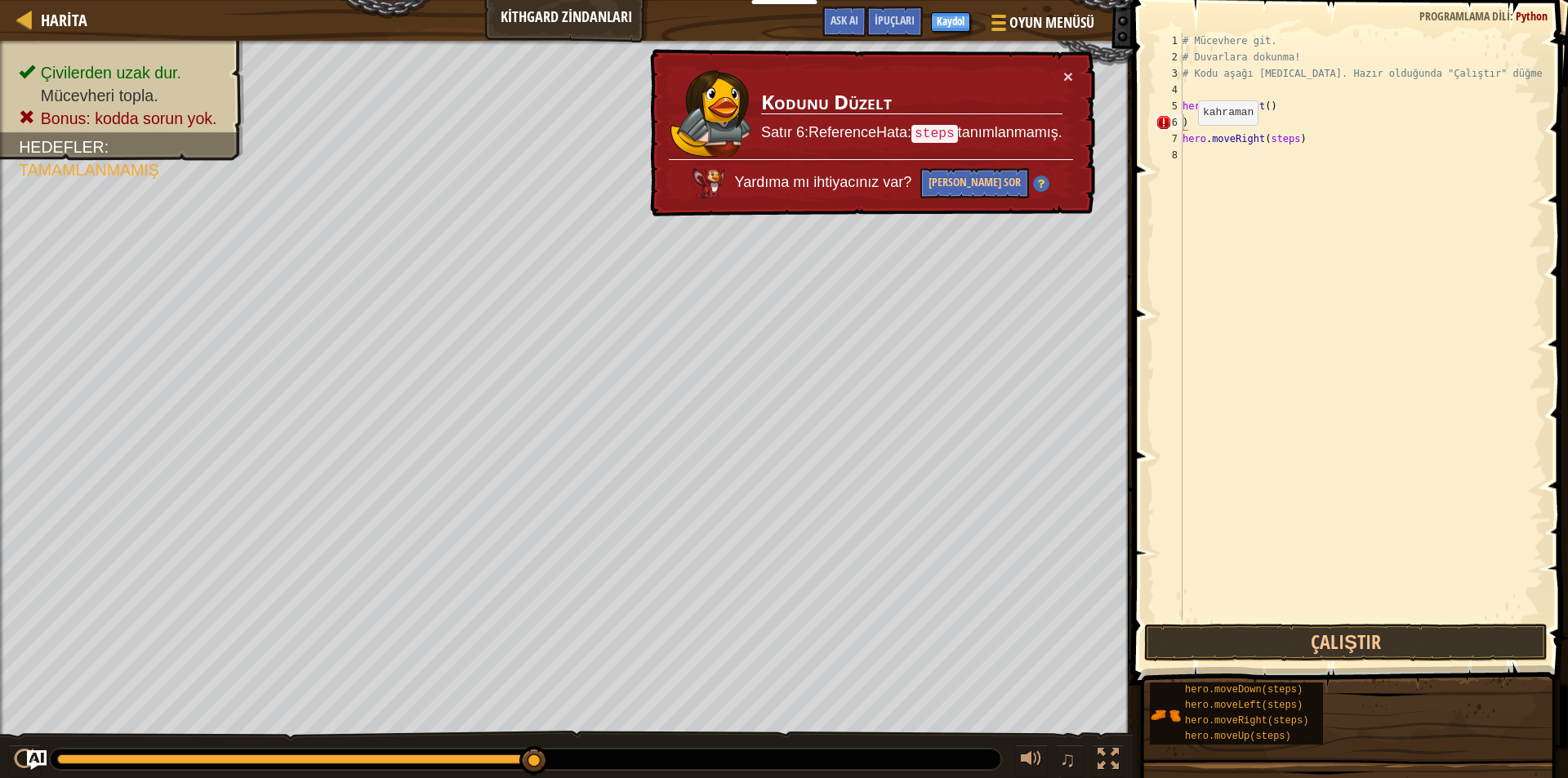
click at [1074, 78] on div "× Kodunu Düzelt Satır 6:ReferenceHata: steps tanımlanmamış. Yardıma mı ihtiyacı…" at bounding box center [871, 133] width 448 height 168
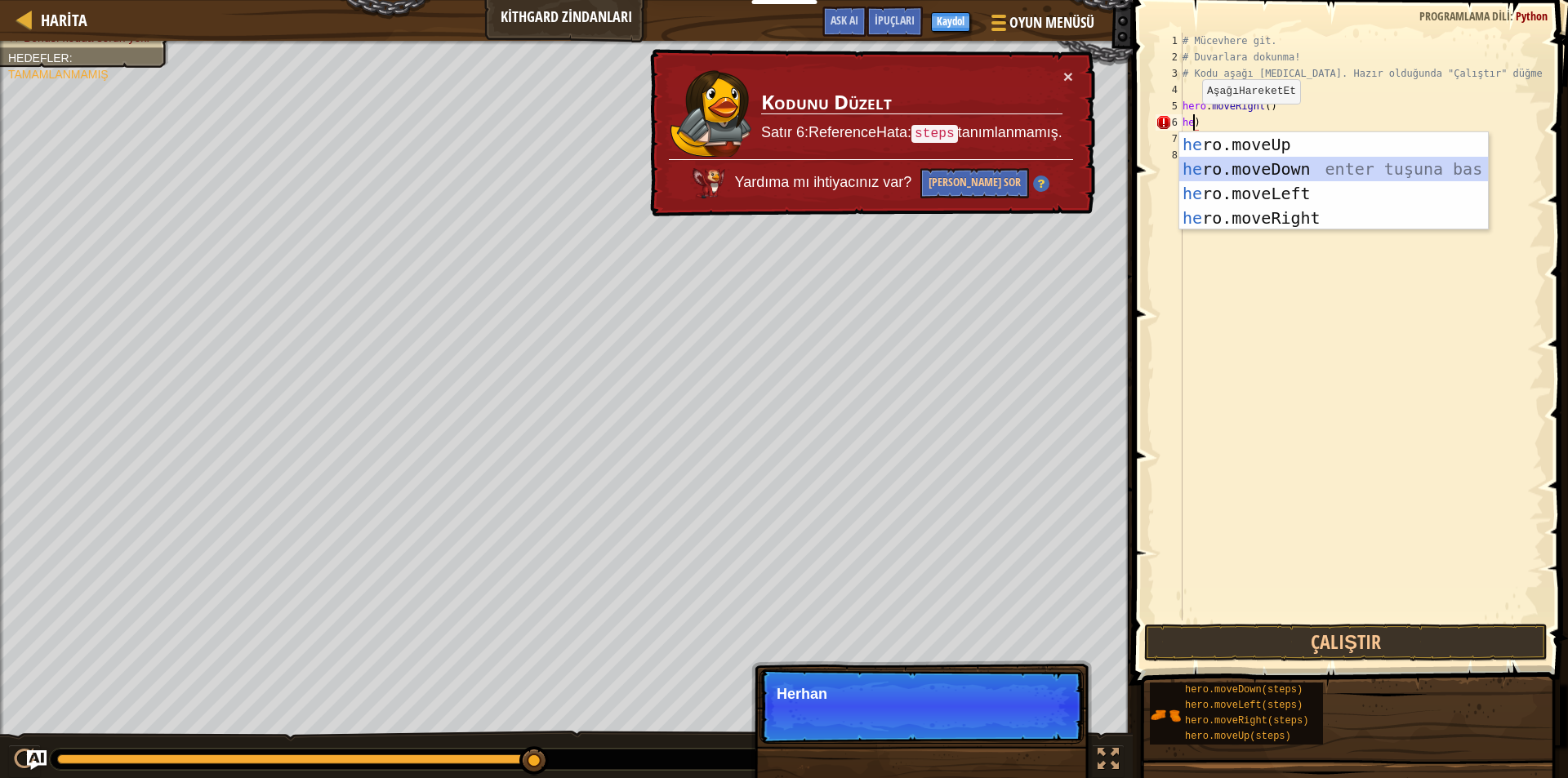
click at [1261, 166] on div "he ro.moveUp enter tuşuna bas he ro.moveDown enter tuşuna bas he ro.moveLeft en…" at bounding box center [1334, 205] width 309 height 147
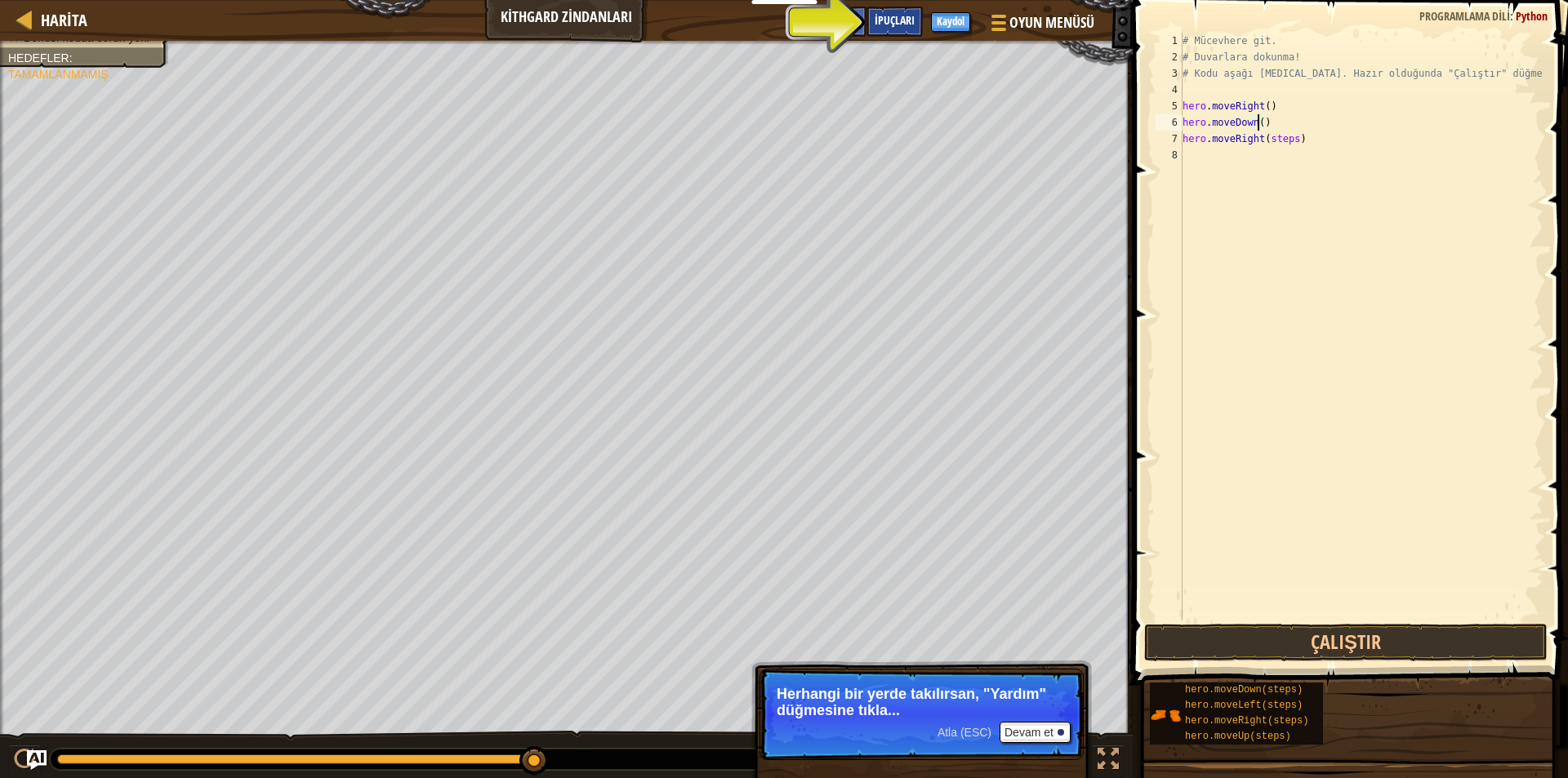
click at [893, 21] on span "İpuçları" at bounding box center [895, 20] width 40 height 16
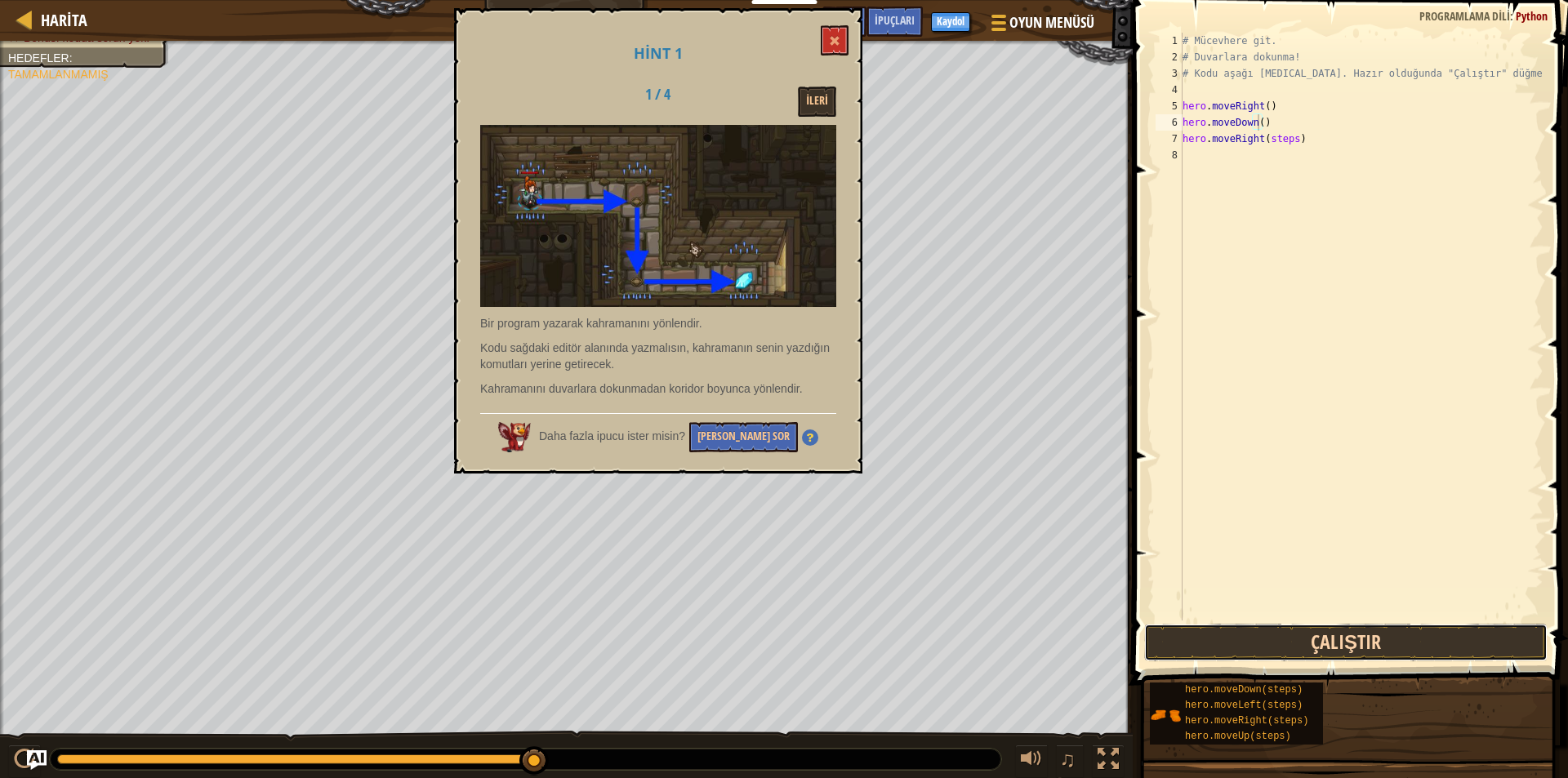
click at [1252, 629] on button "Çalıştır" at bounding box center [1345, 643] width 404 height 38
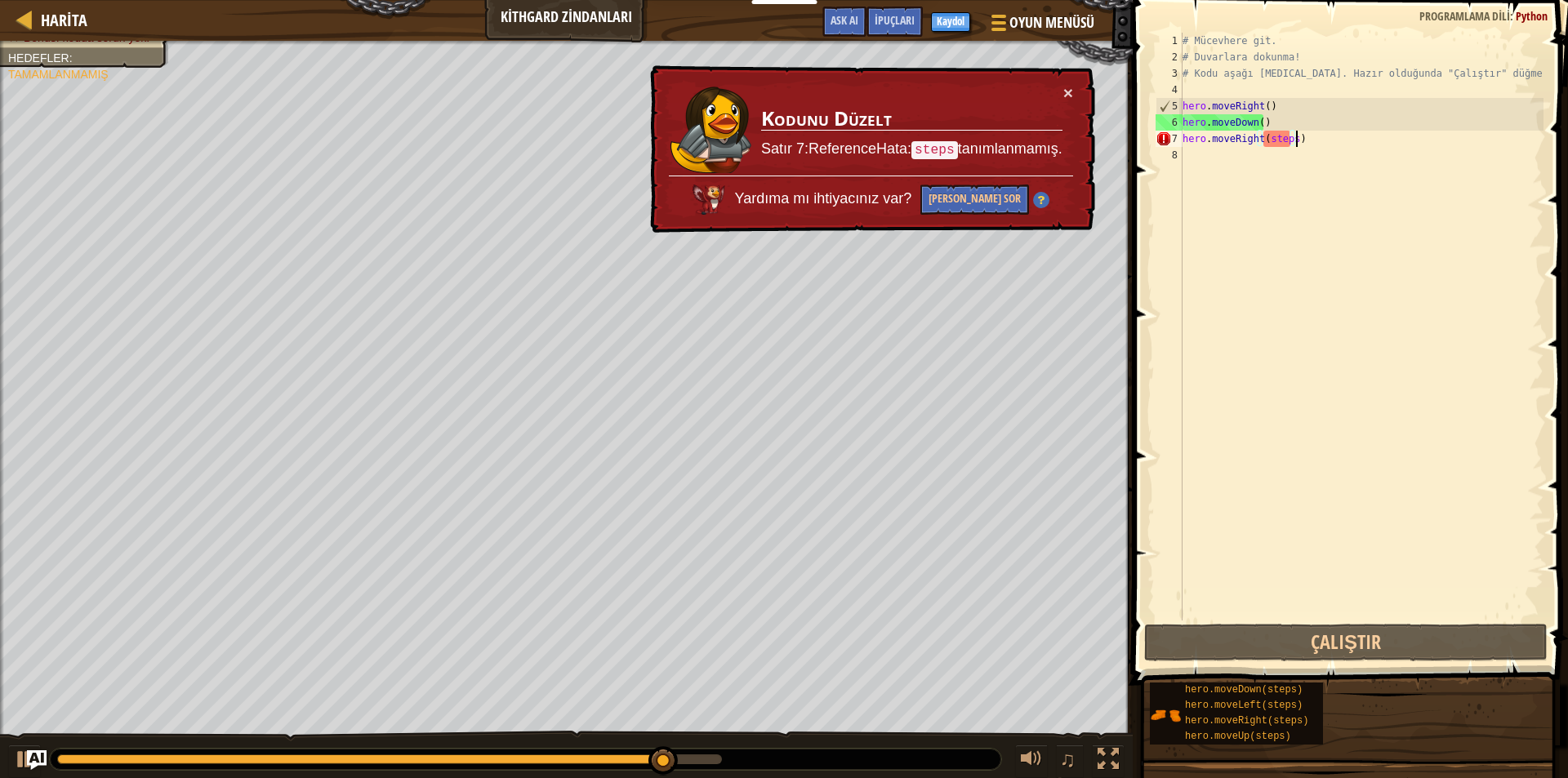
click at [1309, 144] on div "# Mücevhere git. # Duvarlara dokunma! # Kodu aşağı [MEDICAL_DATA]. Hazır olduğu…" at bounding box center [1361, 343] width 364 height 620
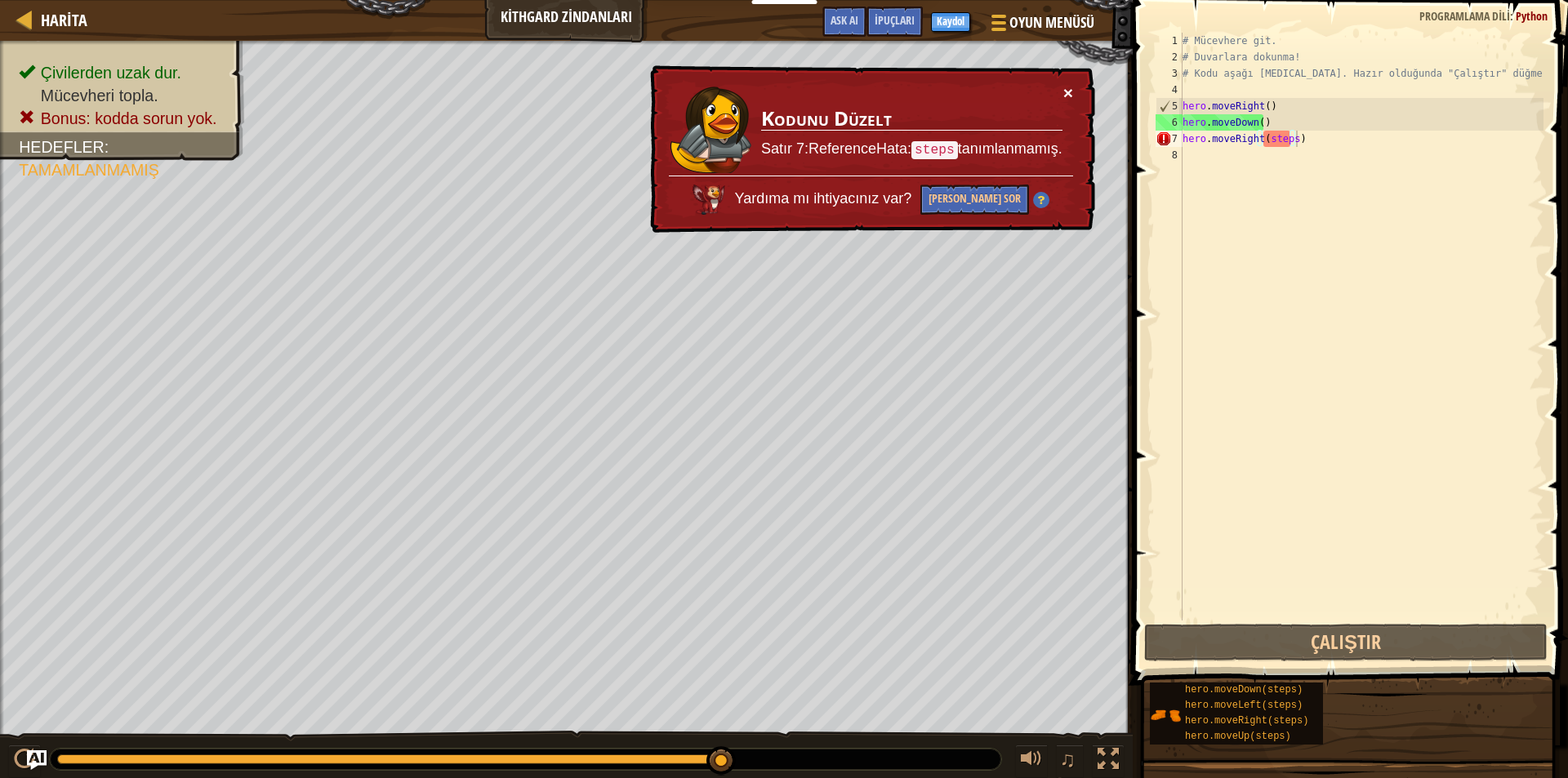
click at [1065, 86] on button "×" at bounding box center [1068, 92] width 10 height 17
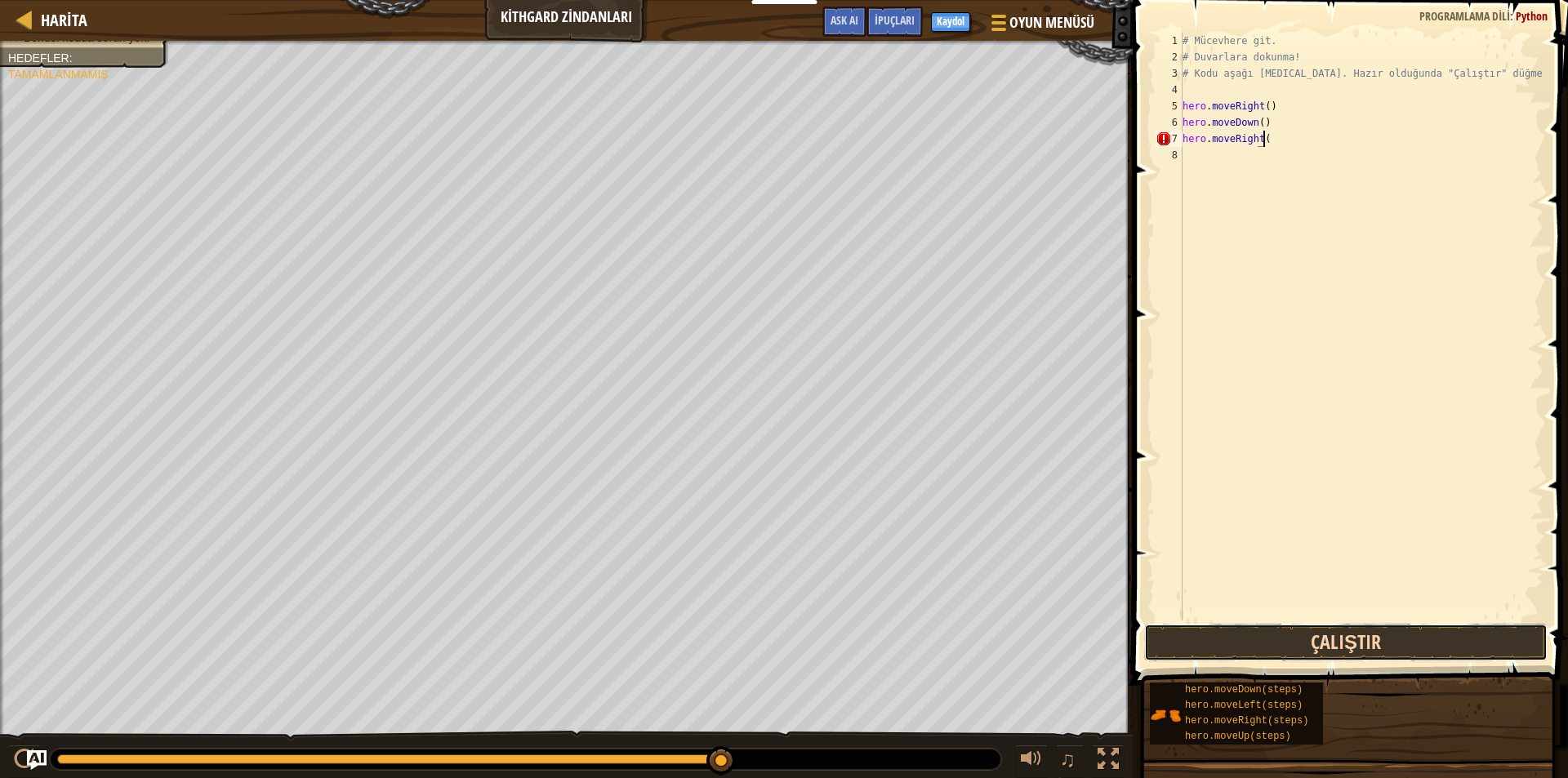
click at [1197, 634] on button "Çalıştır" at bounding box center [1345, 643] width 404 height 38
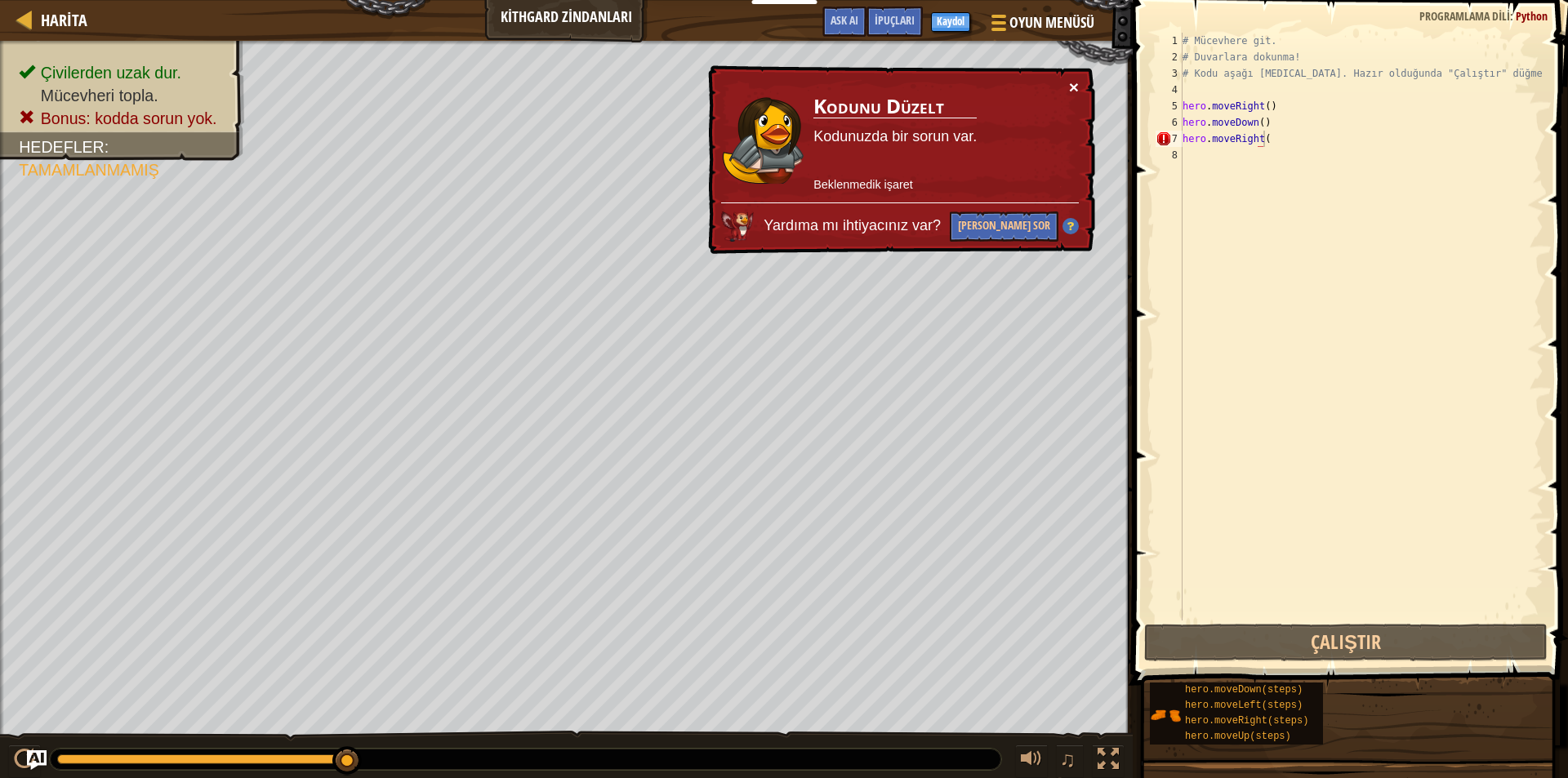
click at [1076, 87] on button "×" at bounding box center [1074, 87] width 10 height 17
click at [1190, 143] on div "# Mücevhere git. # Duvarlara dokunma! # Kodu aşağı [MEDICAL_DATA]. Hazır olduğu…" at bounding box center [1361, 343] width 364 height 620
click at [1306, 141] on div "# Mücevhere git. # Duvarlara dokunma! # Kodu aşağı [MEDICAL_DATA]. Hazır olduğu…" at bounding box center [1361, 343] width 364 height 620
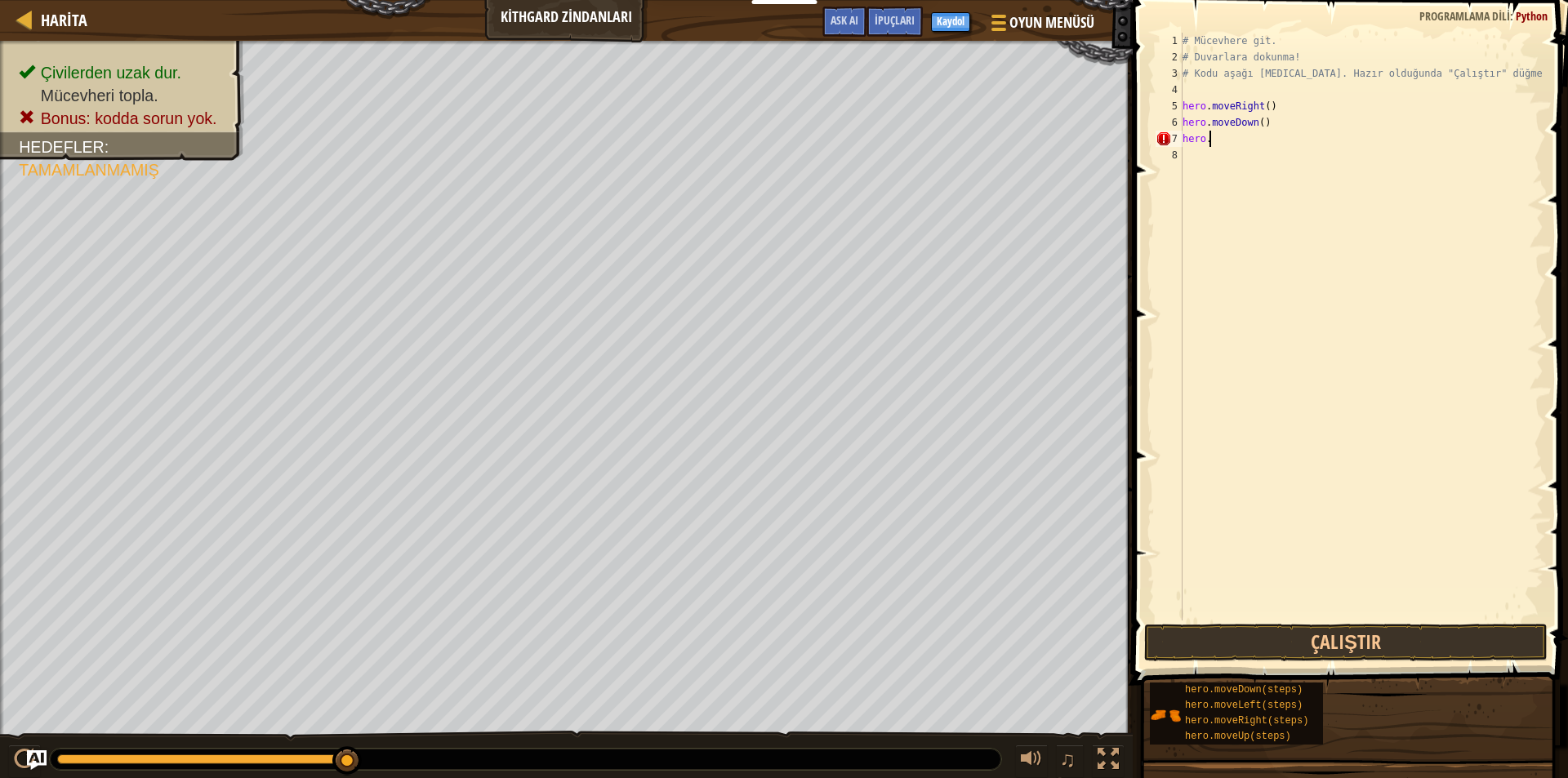
type textarea "h"
click at [1234, 126] on div "# Mücevhere git. # Duvarlara dokunma! # Kodu aşağı [MEDICAL_DATA]. Hazır olduğu…" at bounding box center [1361, 343] width 364 height 620
type textarea "hero.moveDown()"
click at [1230, 127] on div "# Mücevhere git. # Duvarlara dokunma! # Kodu aşağı [MEDICAL_DATA]. Hazır olduğu…" at bounding box center [1361, 343] width 364 height 620
click at [1226, 137] on div "# Mücevhere git. # Duvarlara dokunma! # Kodu aşağı [MEDICAL_DATA]. Hazır olduğu…" at bounding box center [1361, 343] width 364 height 620
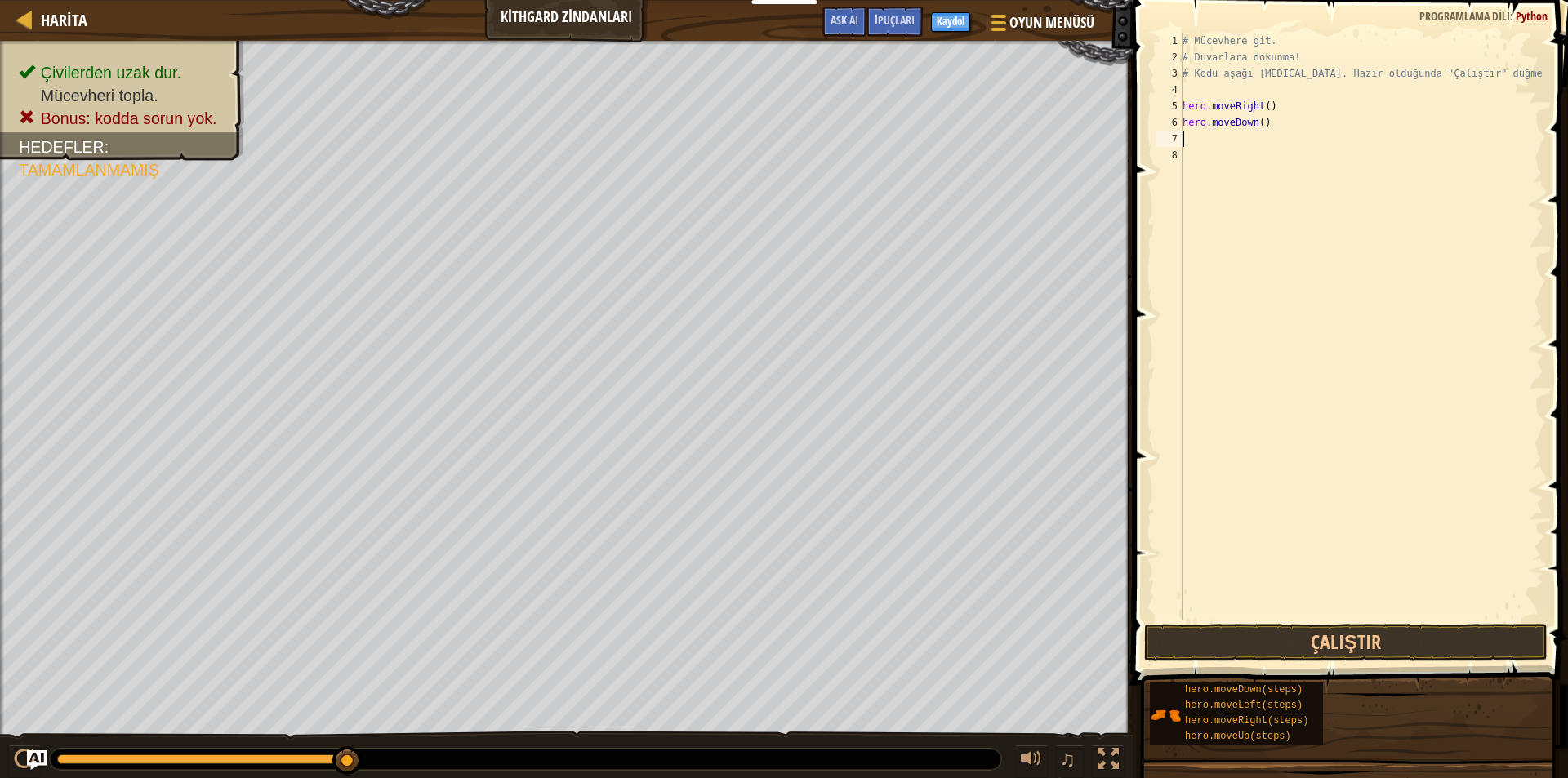
click at [1226, 137] on div "# Mücevhere git. # Duvarlara dokunma! # Kodu aşağı [MEDICAL_DATA]. Hazır olduğu…" at bounding box center [1361, 343] width 364 height 620
type textarea "h"
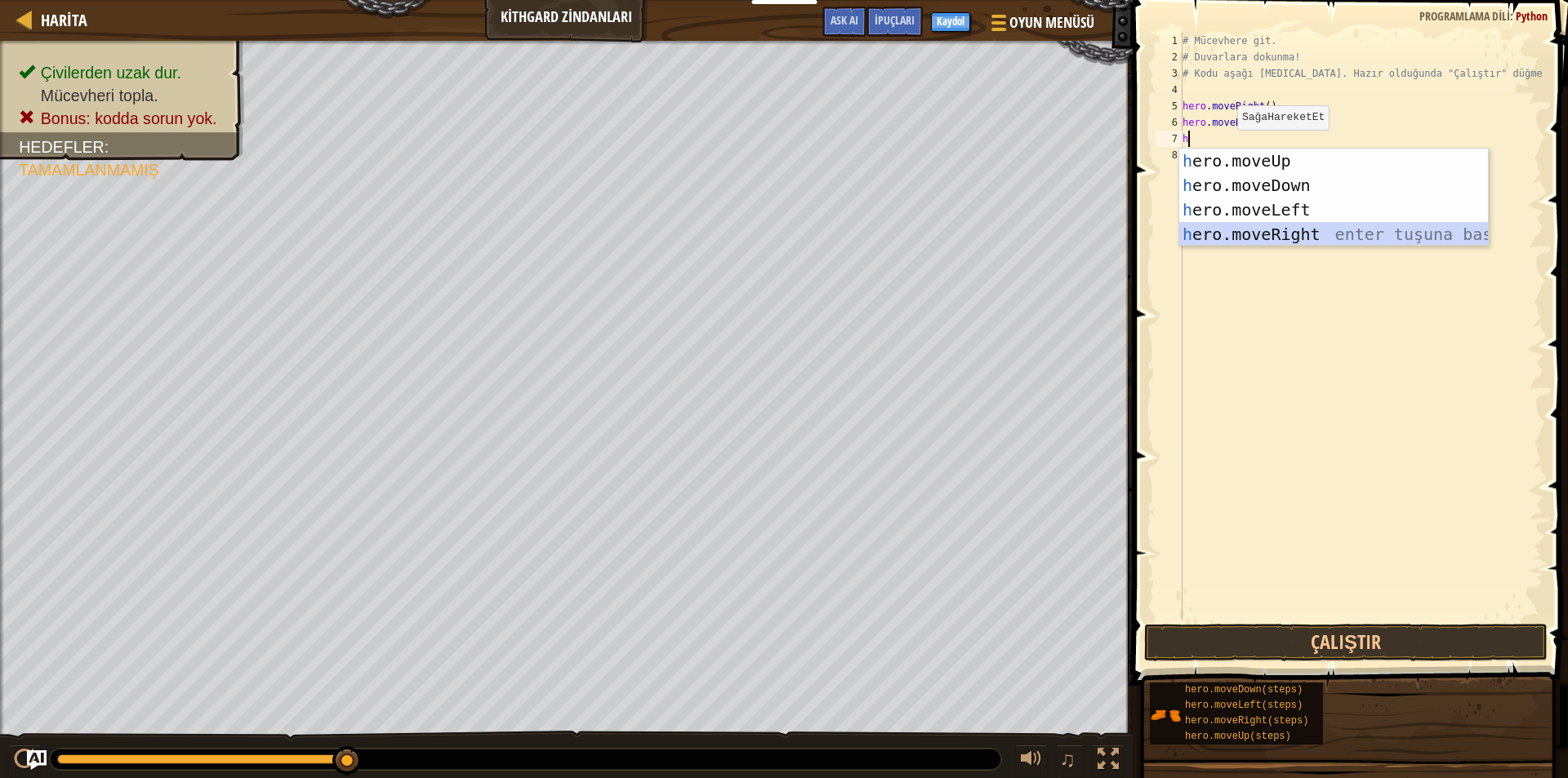
click at [1270, 233] on div "h ero.moveUp enter tuşuna bas h ero.moveDown enter tuşuna bas h ero.moveLeft en…" at bounding box center [1334, 222] width 309 height 147
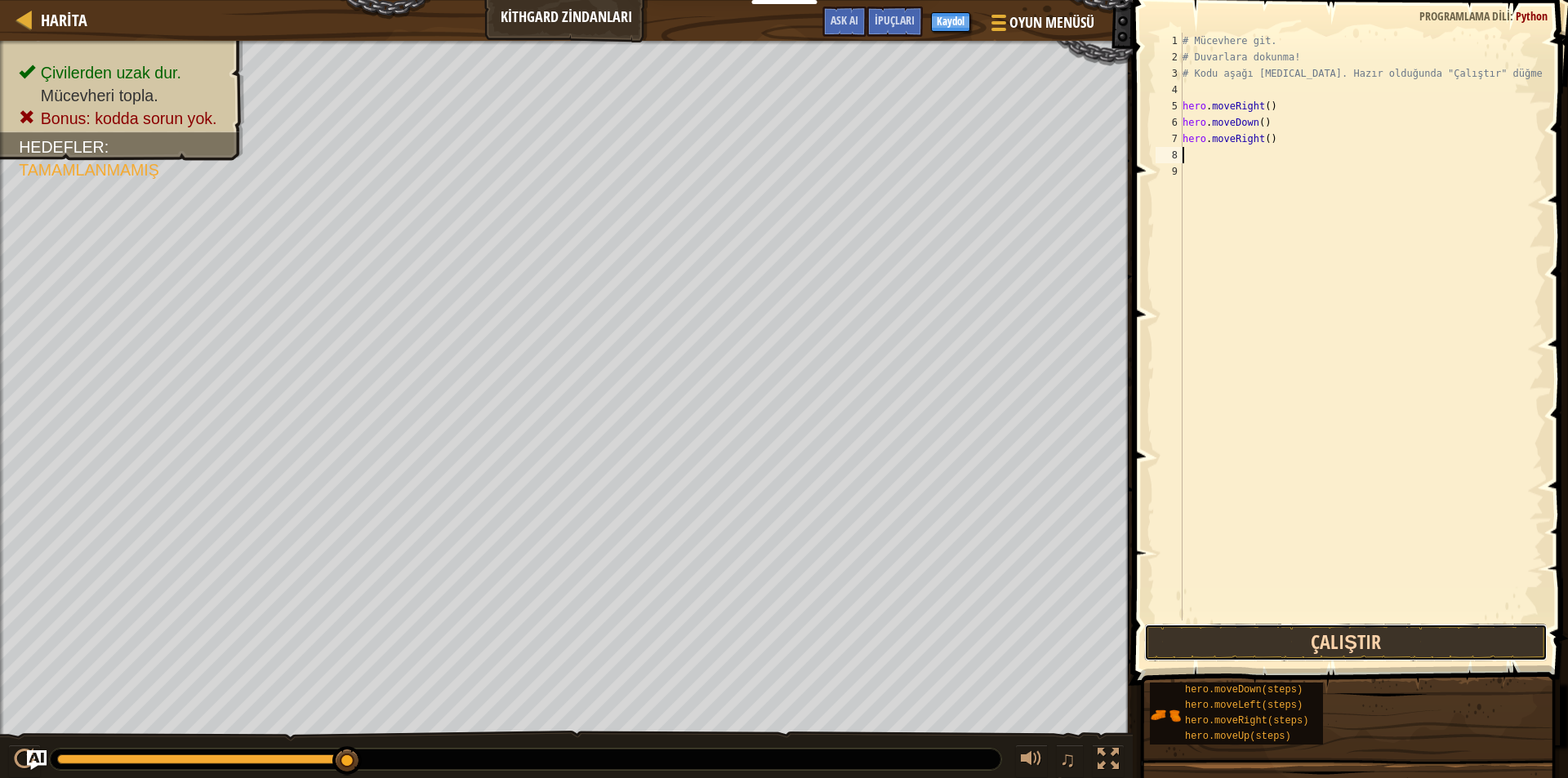
click at [1336, 644] on button "Çalıştır" at bounding box center [1345, 643] width 404 height 38
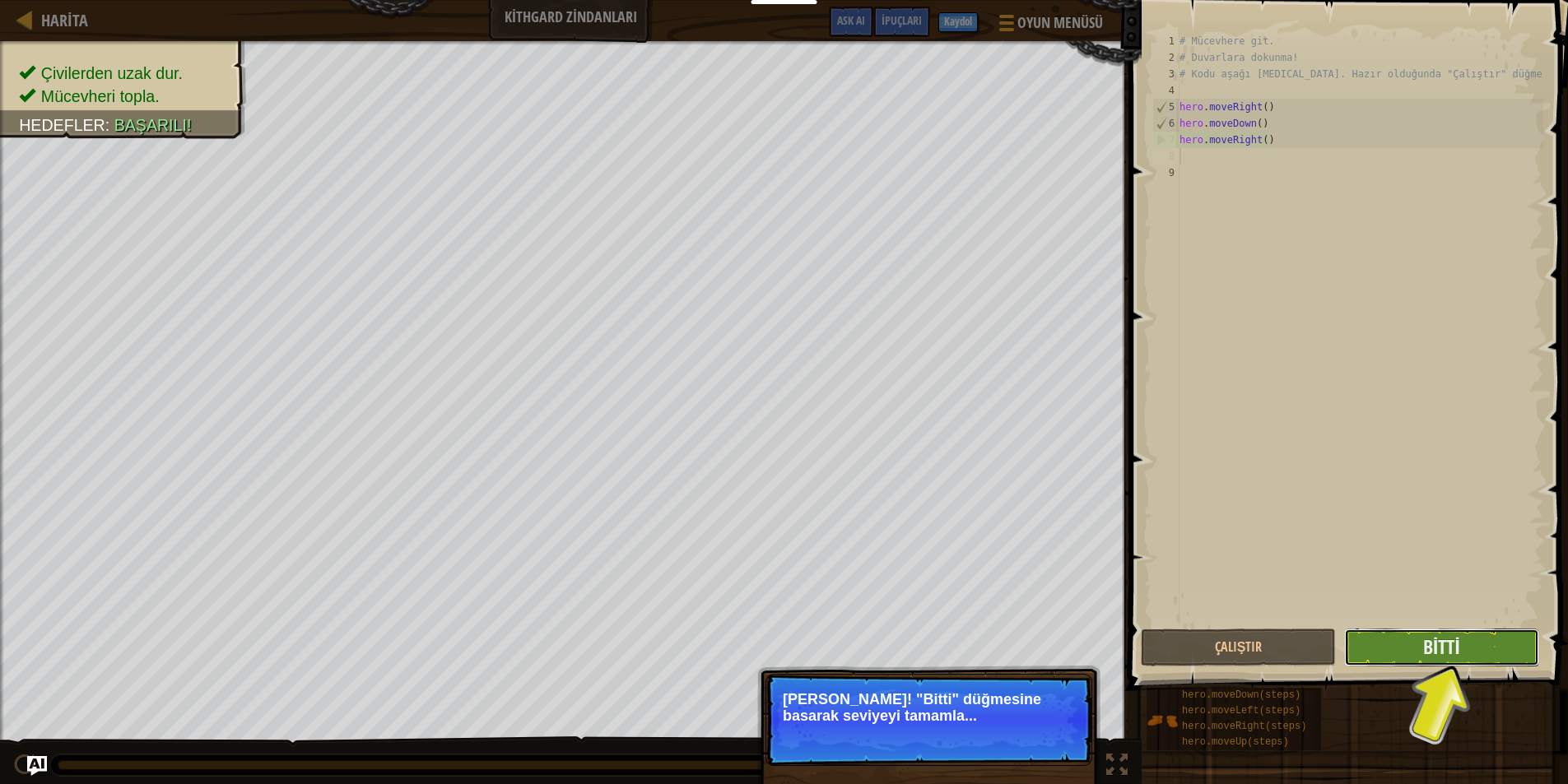
click at [1421, 652] on button "Bitti" at bounding box center [1442, 648] width 195 height 38
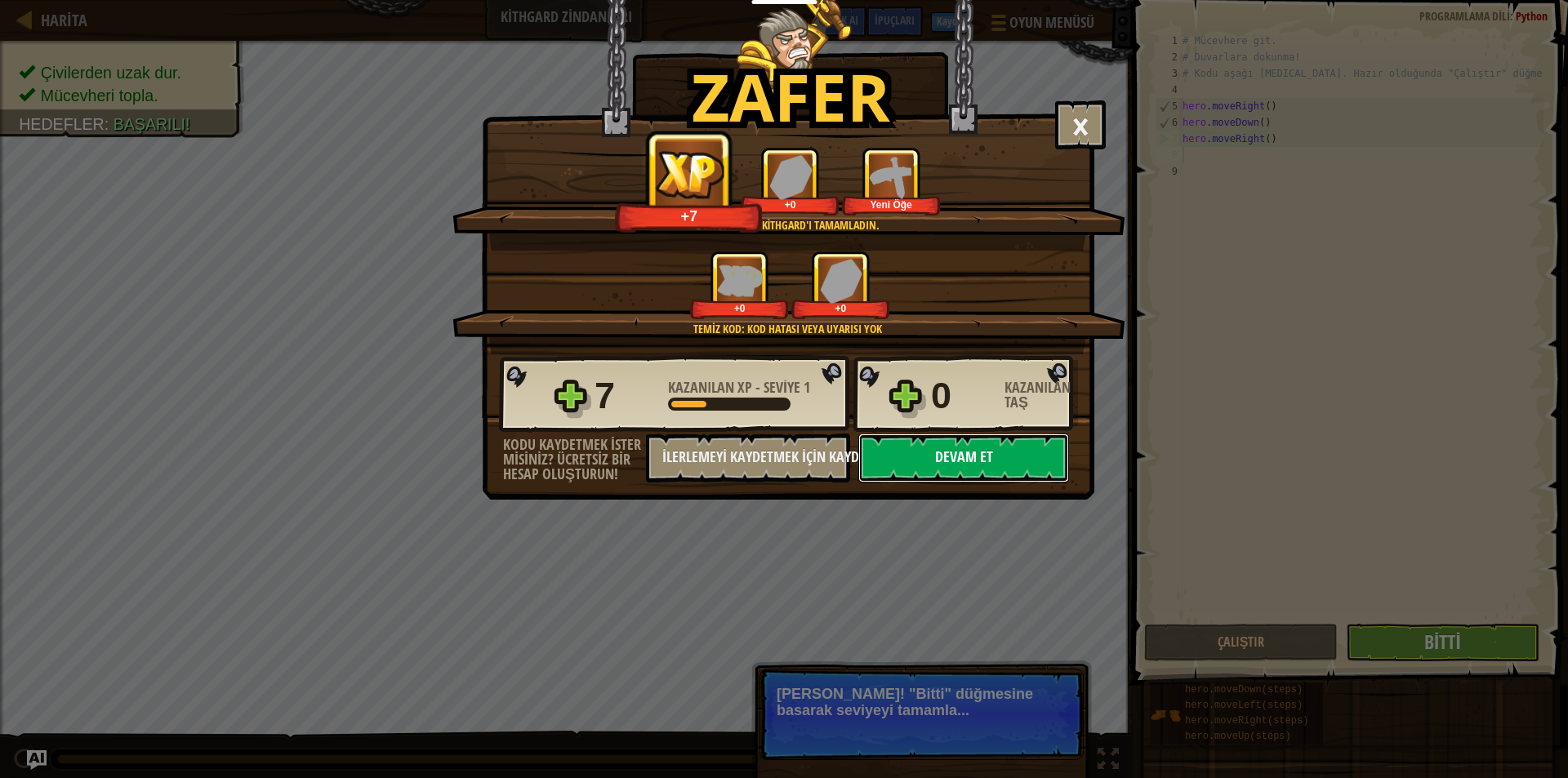
click at [961, 464] on button "Devam et" at bounding box center [963, 457] width 210 height 49
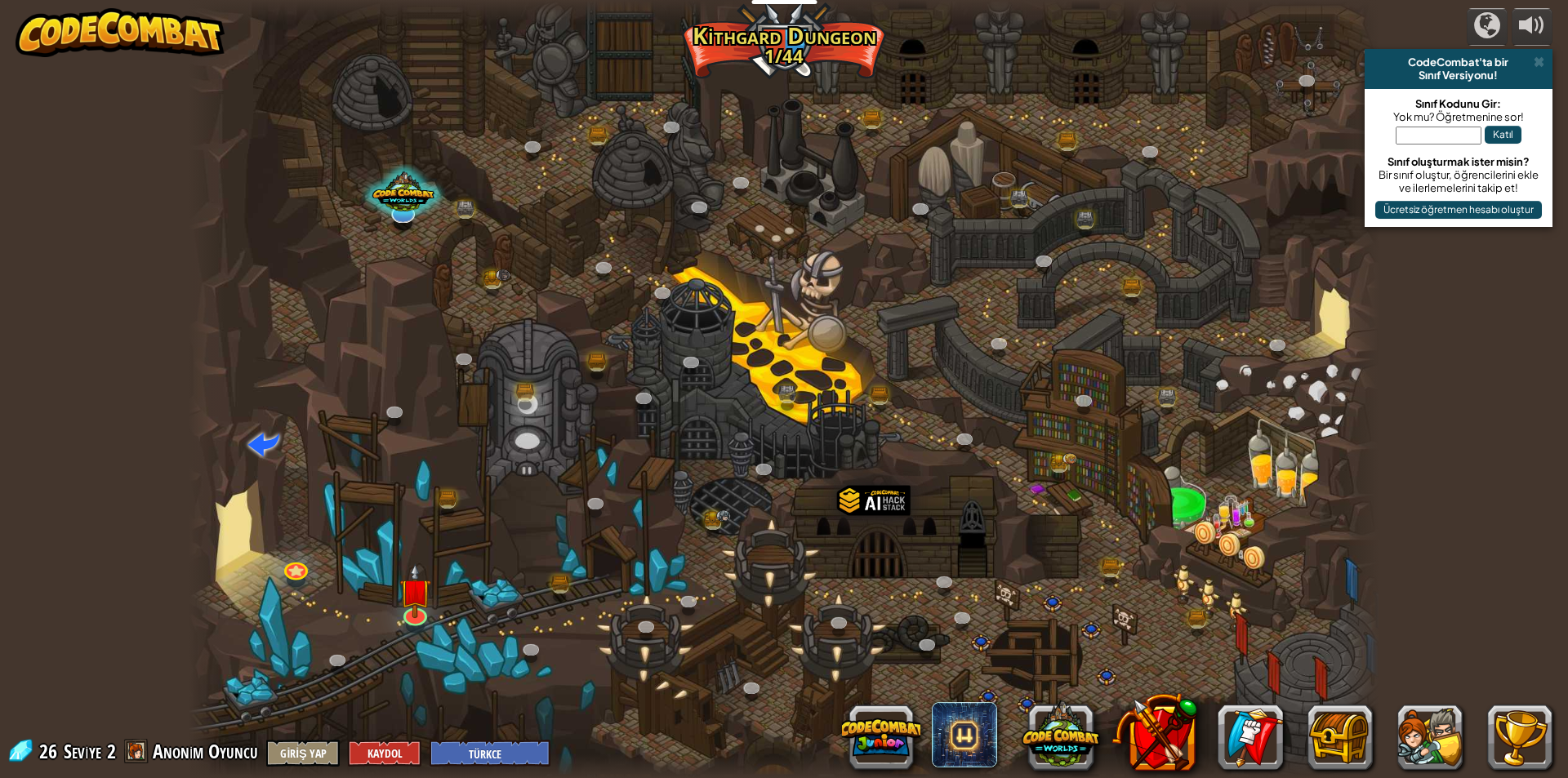
select select "tr"
click at [429, 608] on img at bounding box center [415, 577] width 32 height 73
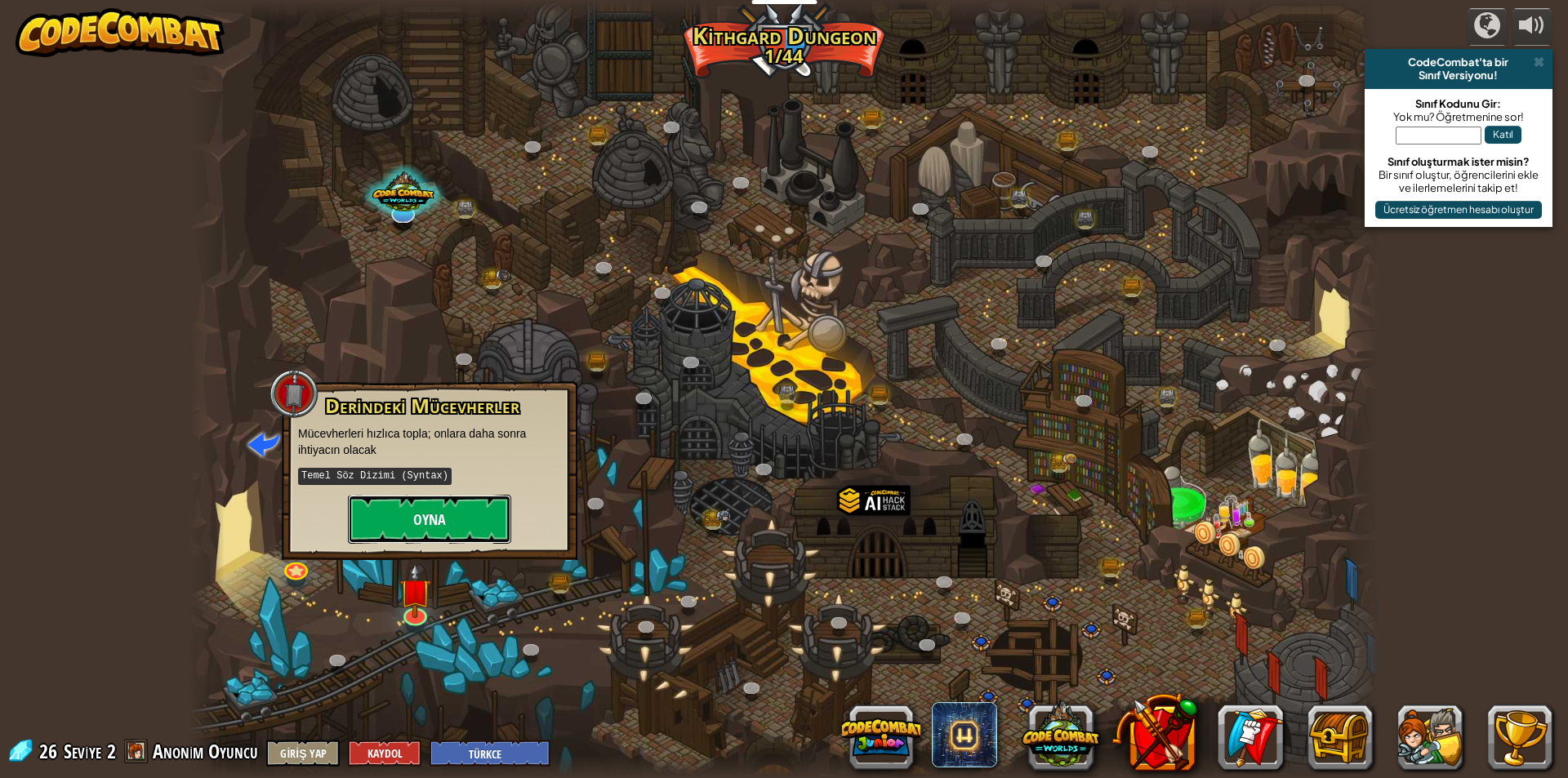
click at [490, 510] on button "Oyna" at bounding box center [429, 519] width 163 height 49
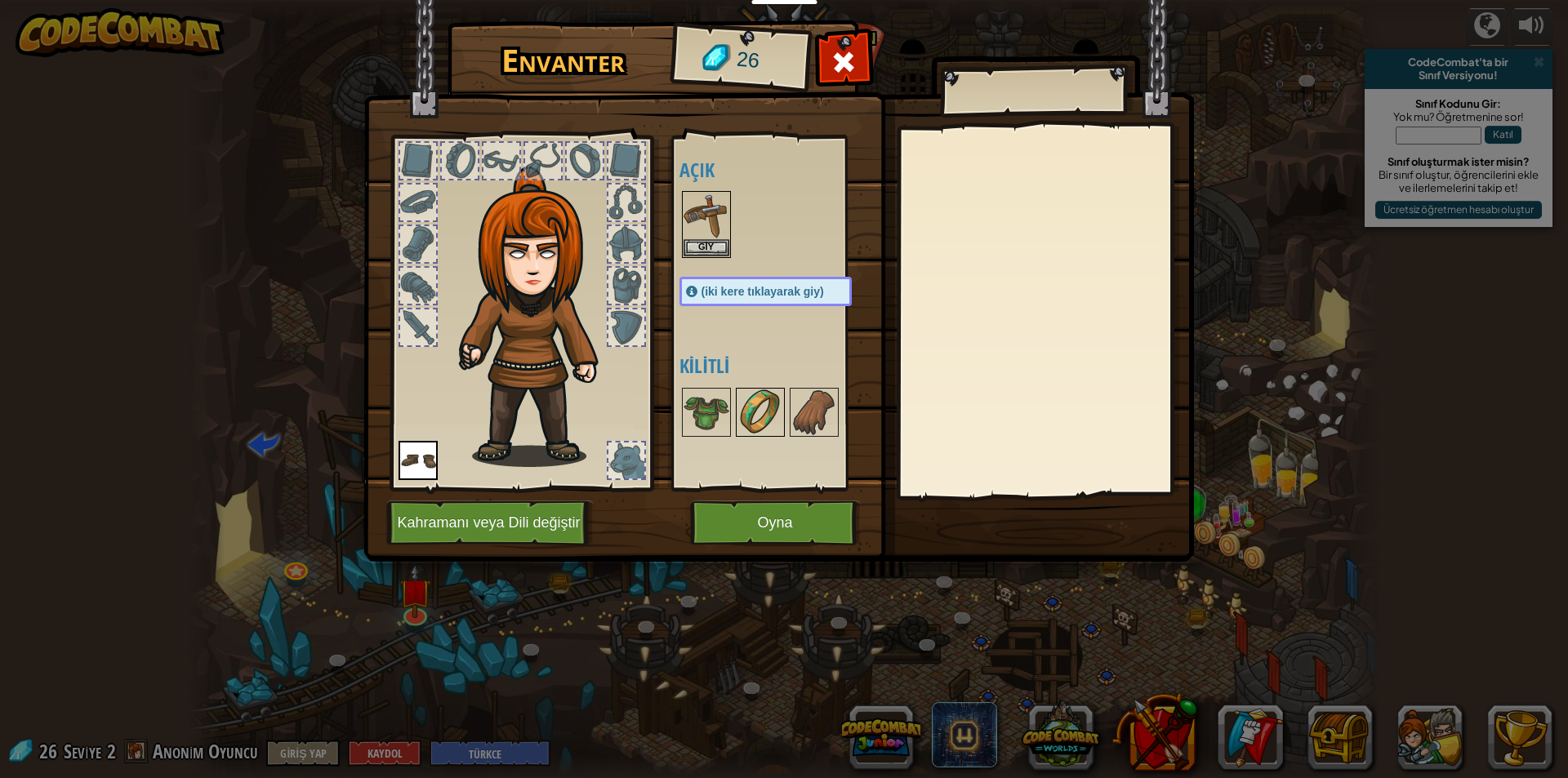
click at [752, 403] on img at bounding box center [759, 412] width 45 height 45
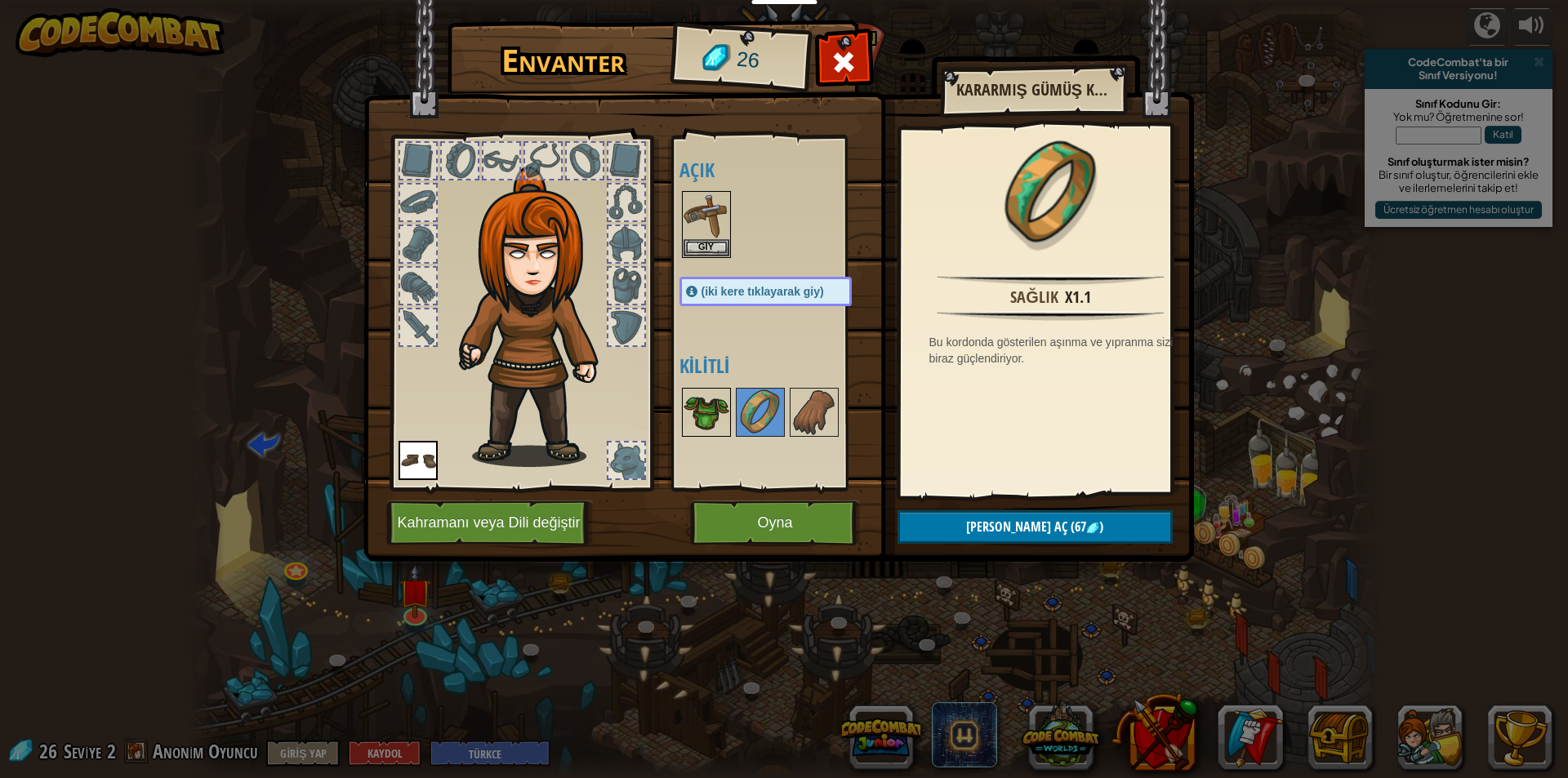
click at [718, 413] on img at bounding box center [706, 412] width 45 height 45
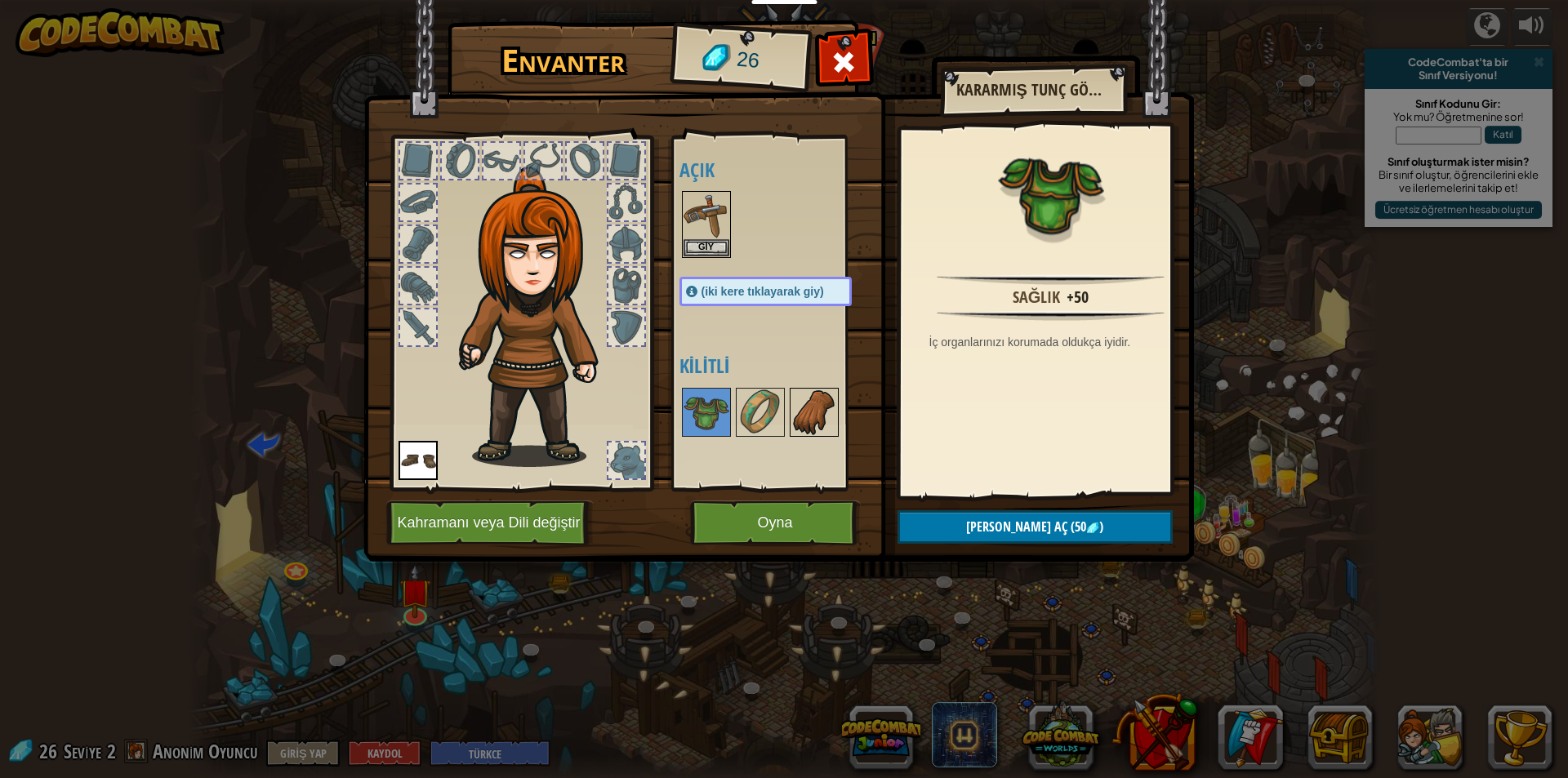
click at [823, 422] on img at bounding box center [814, 412] width 45 height 45
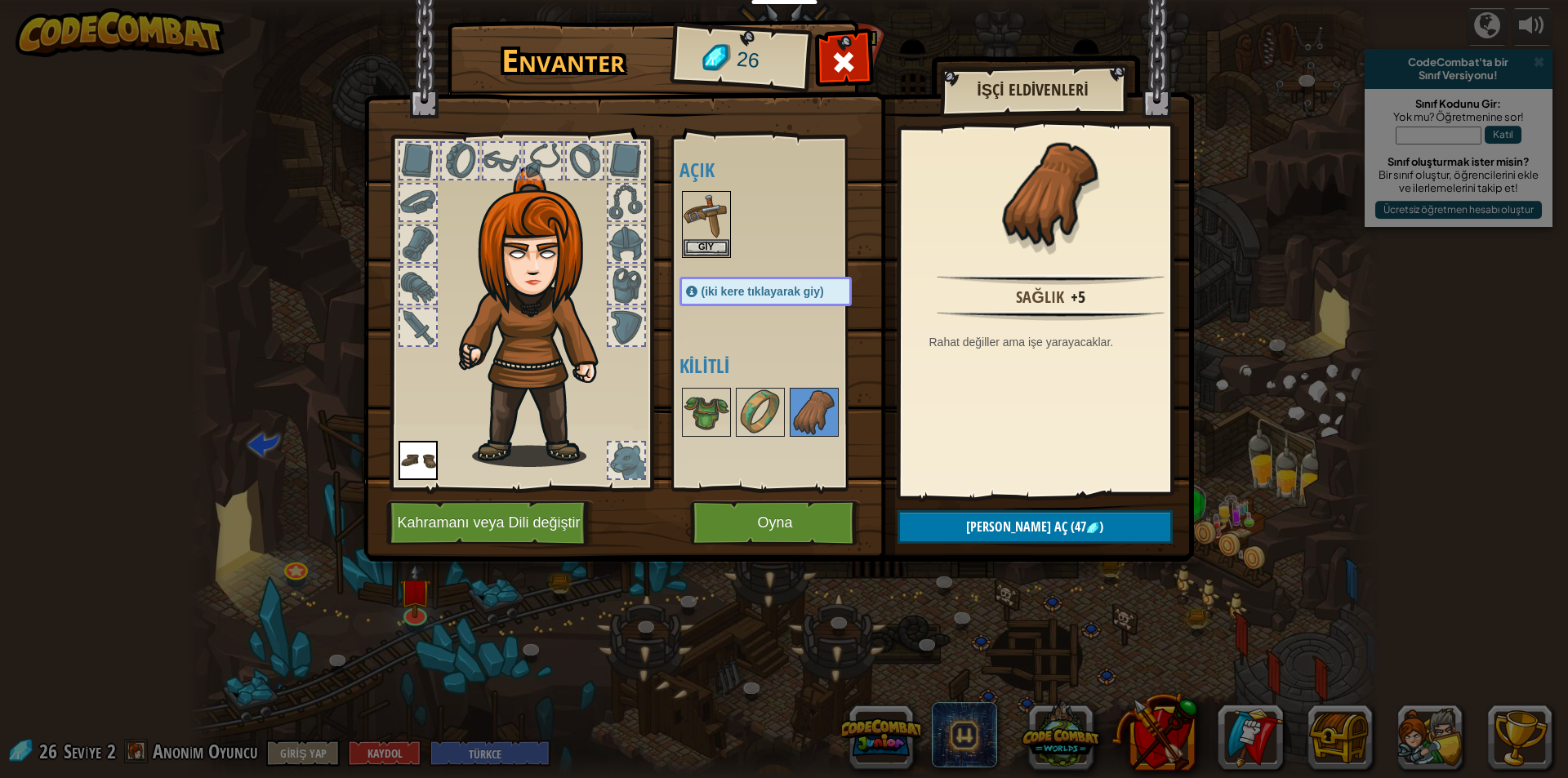
click at [711, 460] on div "Açık [PERSON_NAME] (iki kere tıklayarak giy) Kilitli" at bounding box center [782, 313] width 205 height 341
click at [790, 530] on button "Oyna" at bounding box center [775, 522] width 171 height 45
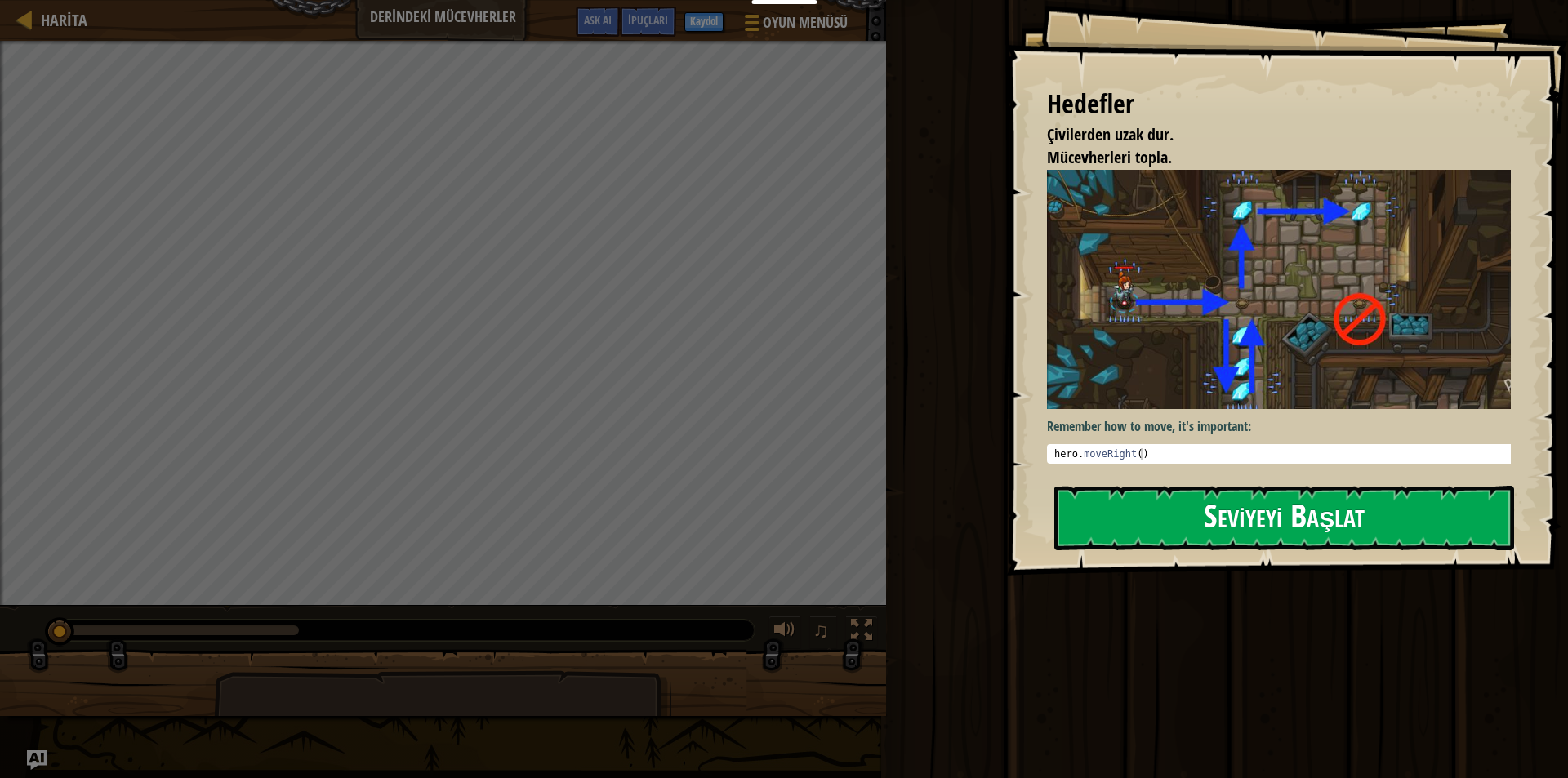
click at [1320, 344] on div "Hedefler Çivilerden uzak dur. Mücevherleri topla. Remember how to move, it's im…" at bounding box center [1287, 287] width 562 height 575
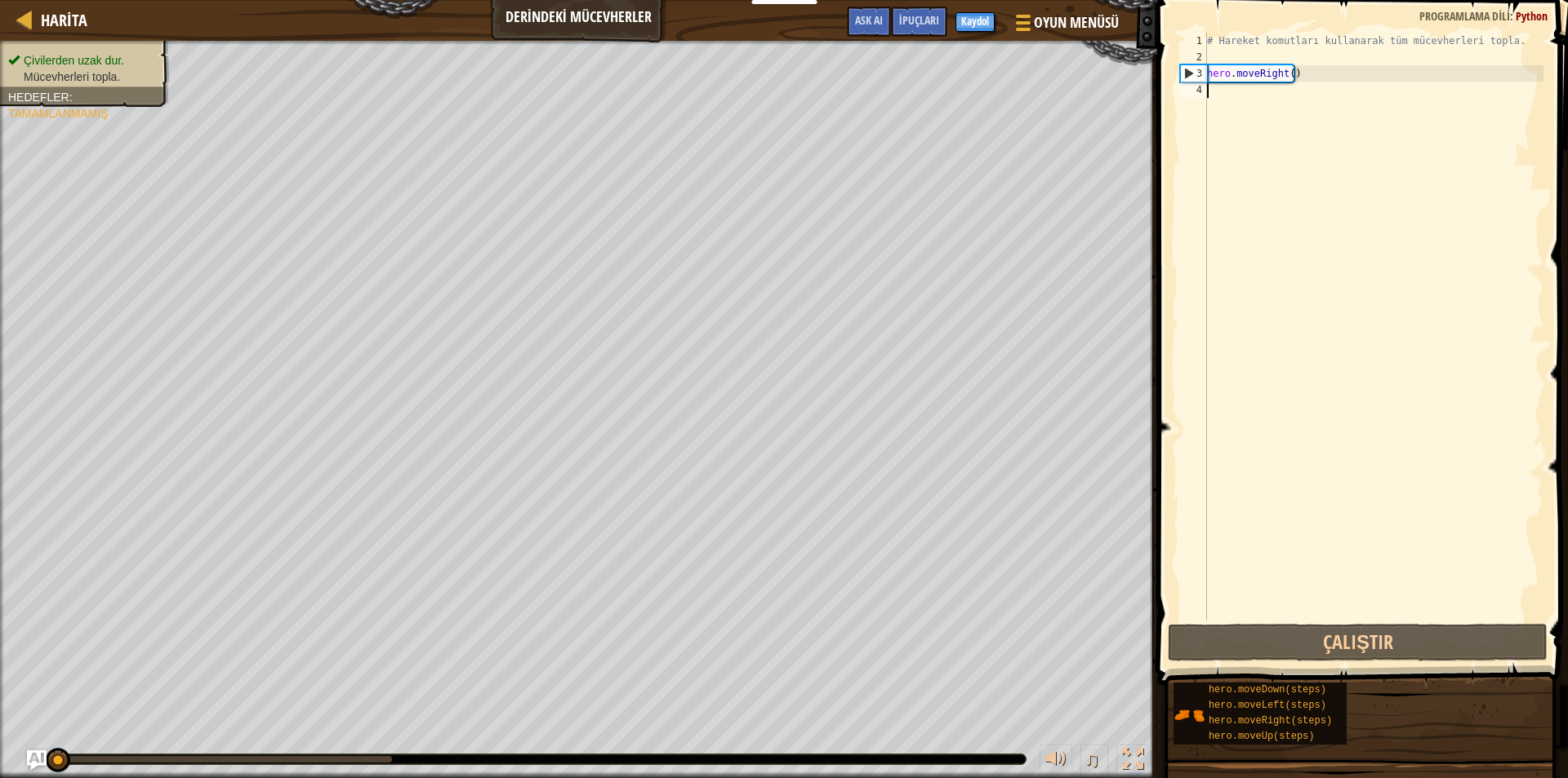
click at [1263, 87] on div "# Hareket komutları kullanarak tüm mücevherleri topla. hero . moveRight ( )" at bounding box center [1373, 343] width 340 height 620
type textarea "h"
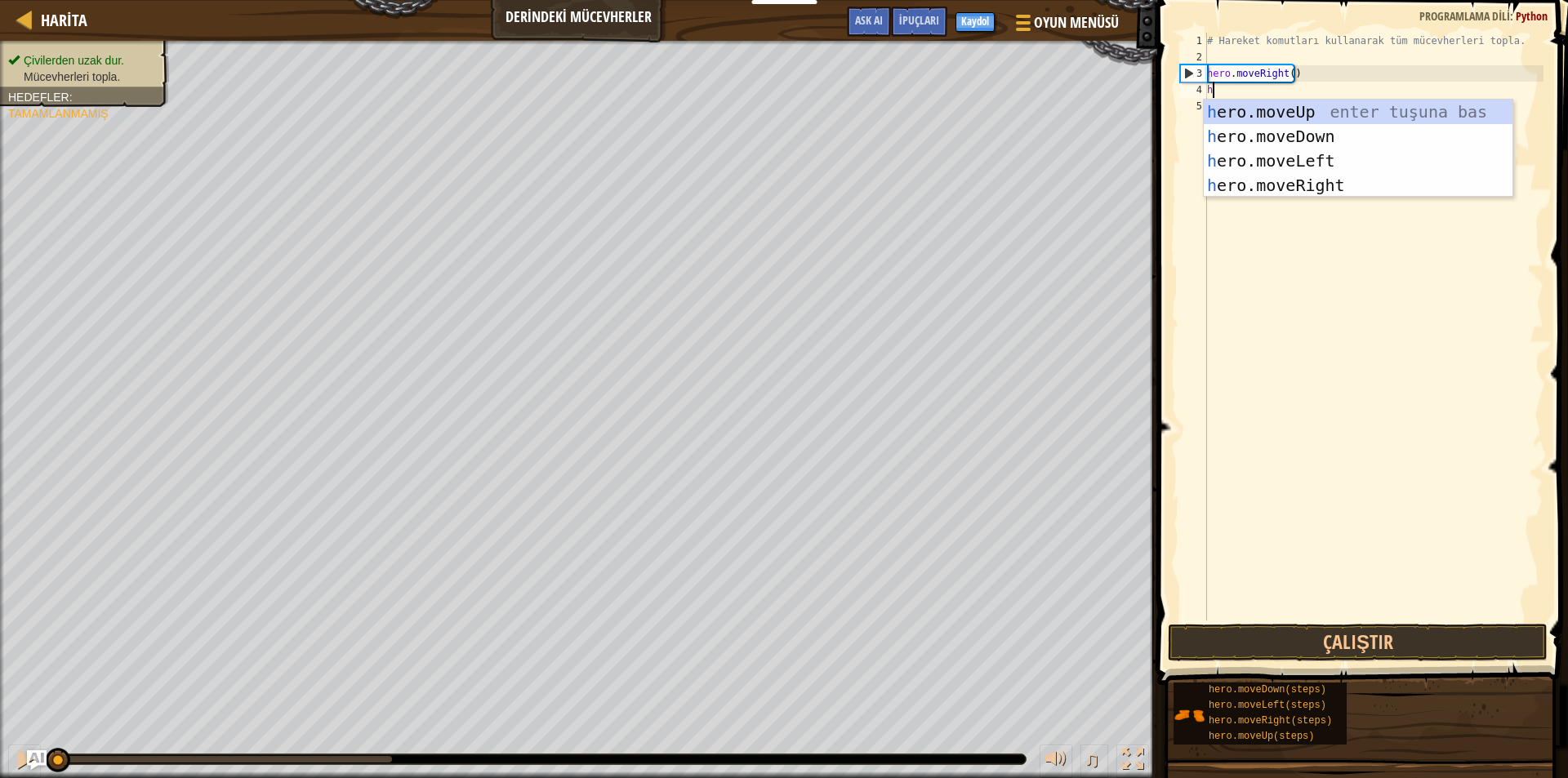
scroll to position [7, 0]
click at [1258, 141] on div "h ero.moveUp enter tuşuna bas h ero.moveDown enter tuşuna bas h ero.moveLeft en…" at bounding box center [1358, 173] width 309 height 147
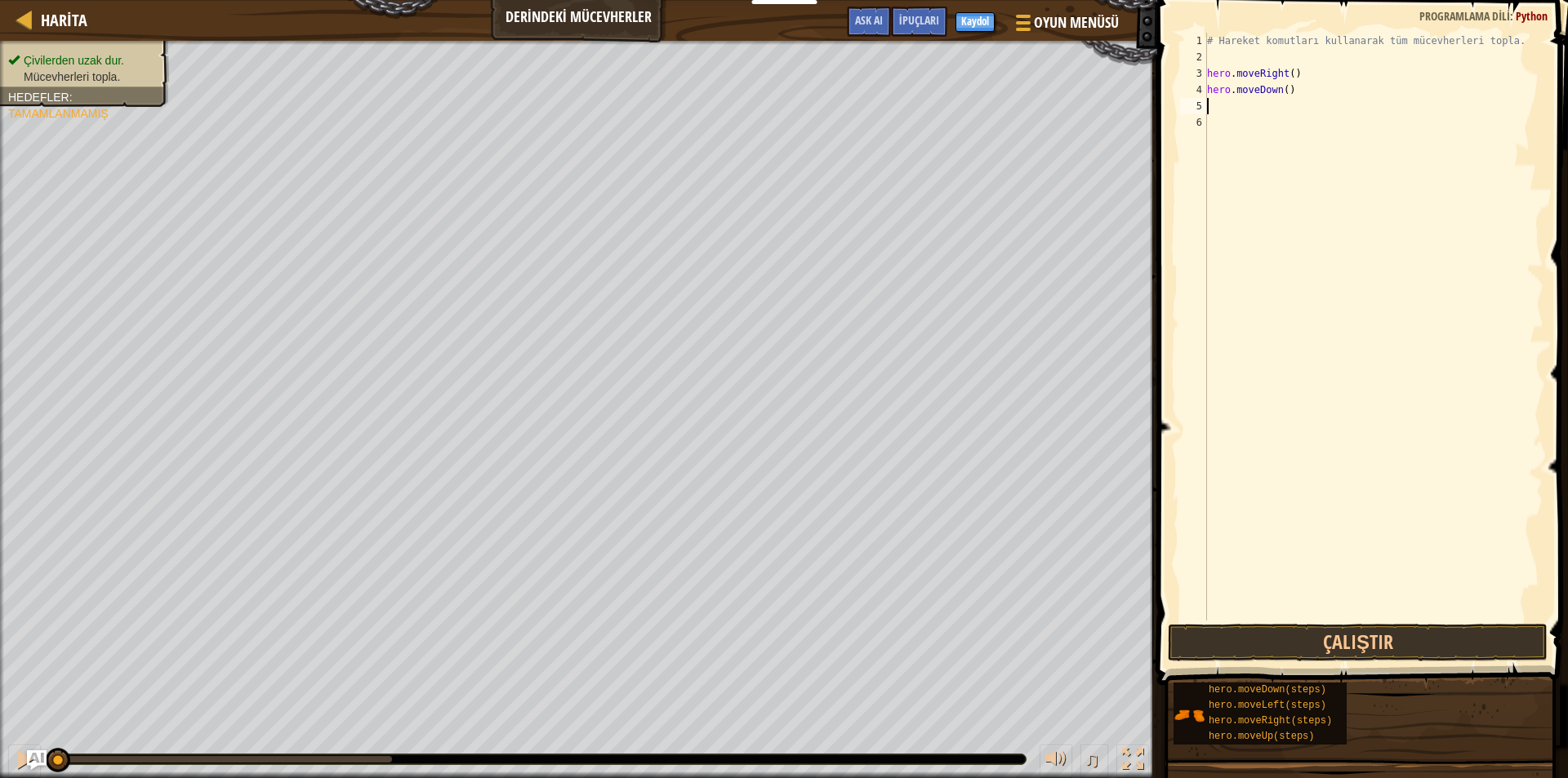
type textarea "h"
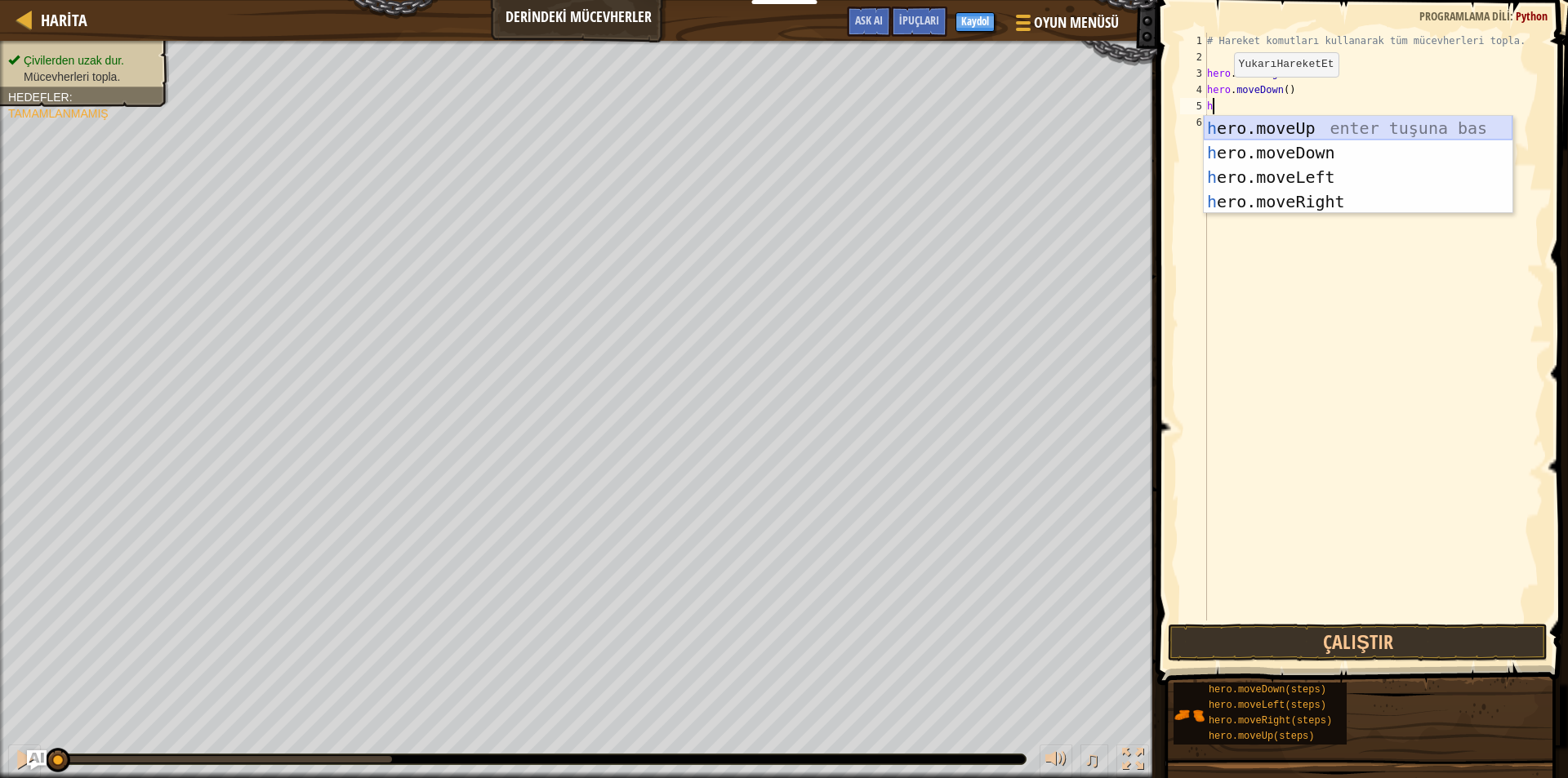
click at [1310, 125] on div "h ero.moveUp enter tuşuna bas h ero.moveDown enter tuşuna bas h ero.moveLeft en…" at bounding box center [1358, 189] width 309 height 147
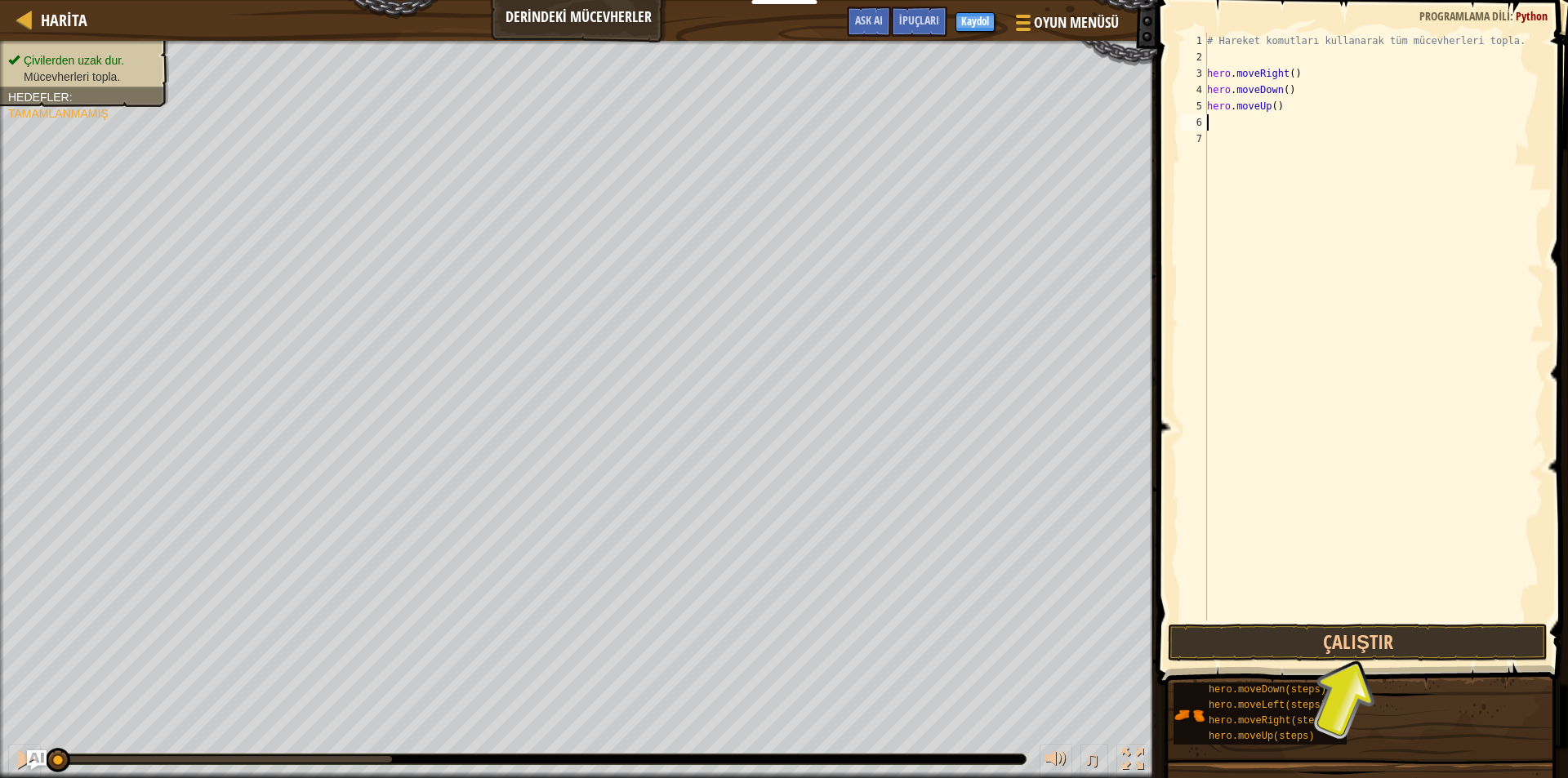
click at [1213, 125] on div "# Hareket komutları kullanarak tüm mücevherleri topla. hero . moveRight ( ) her…" at bounding box center [1373, 343] width 340 height 620
type textarea "h"
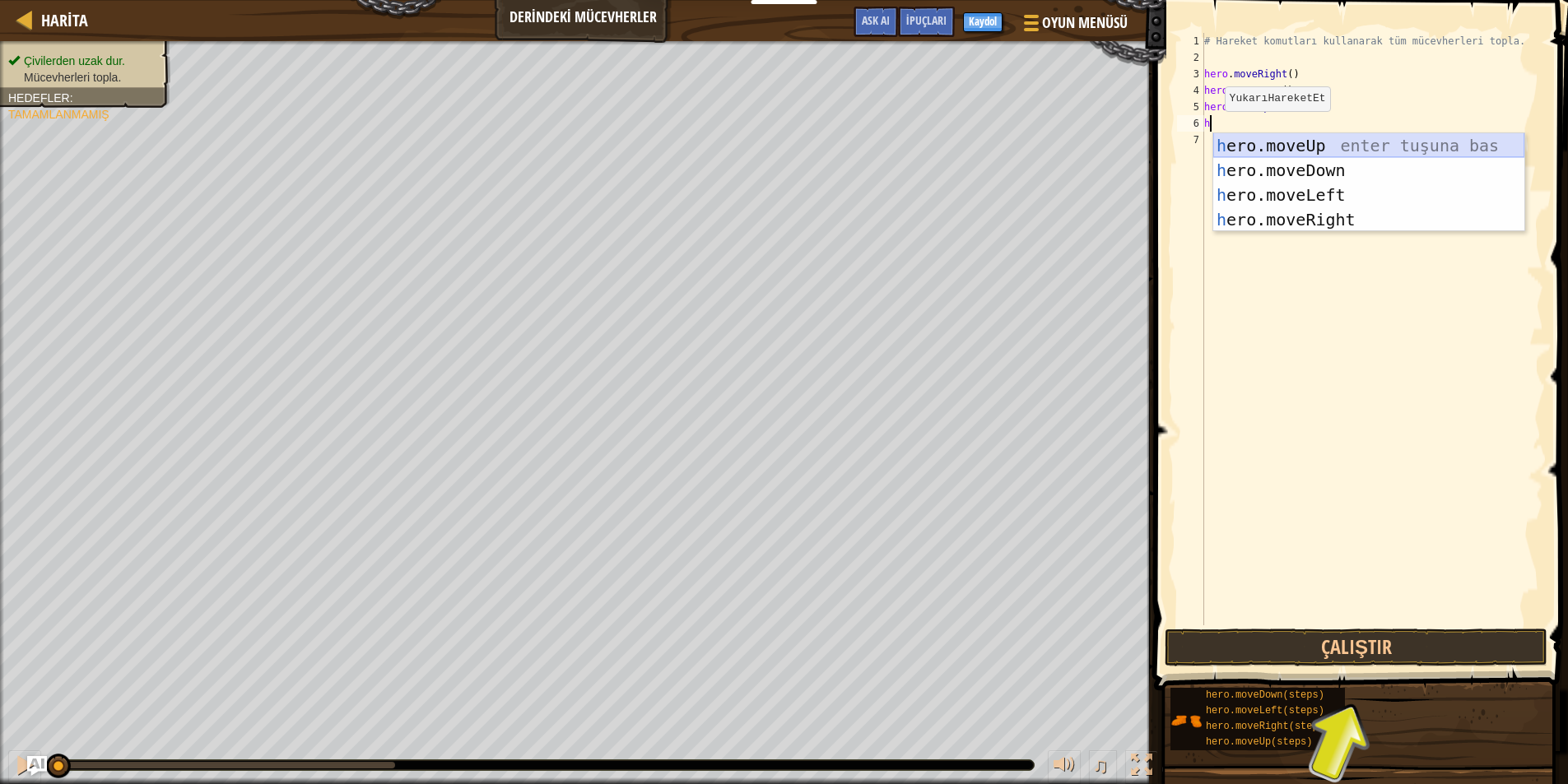
click at [1327, 145] on div "h ero.moveUp enter tuşuna bas h ero.moveDown enter tuşuna bas h ero.moveLeft en…" at bounding box center [1368, 207] width 311 height 148
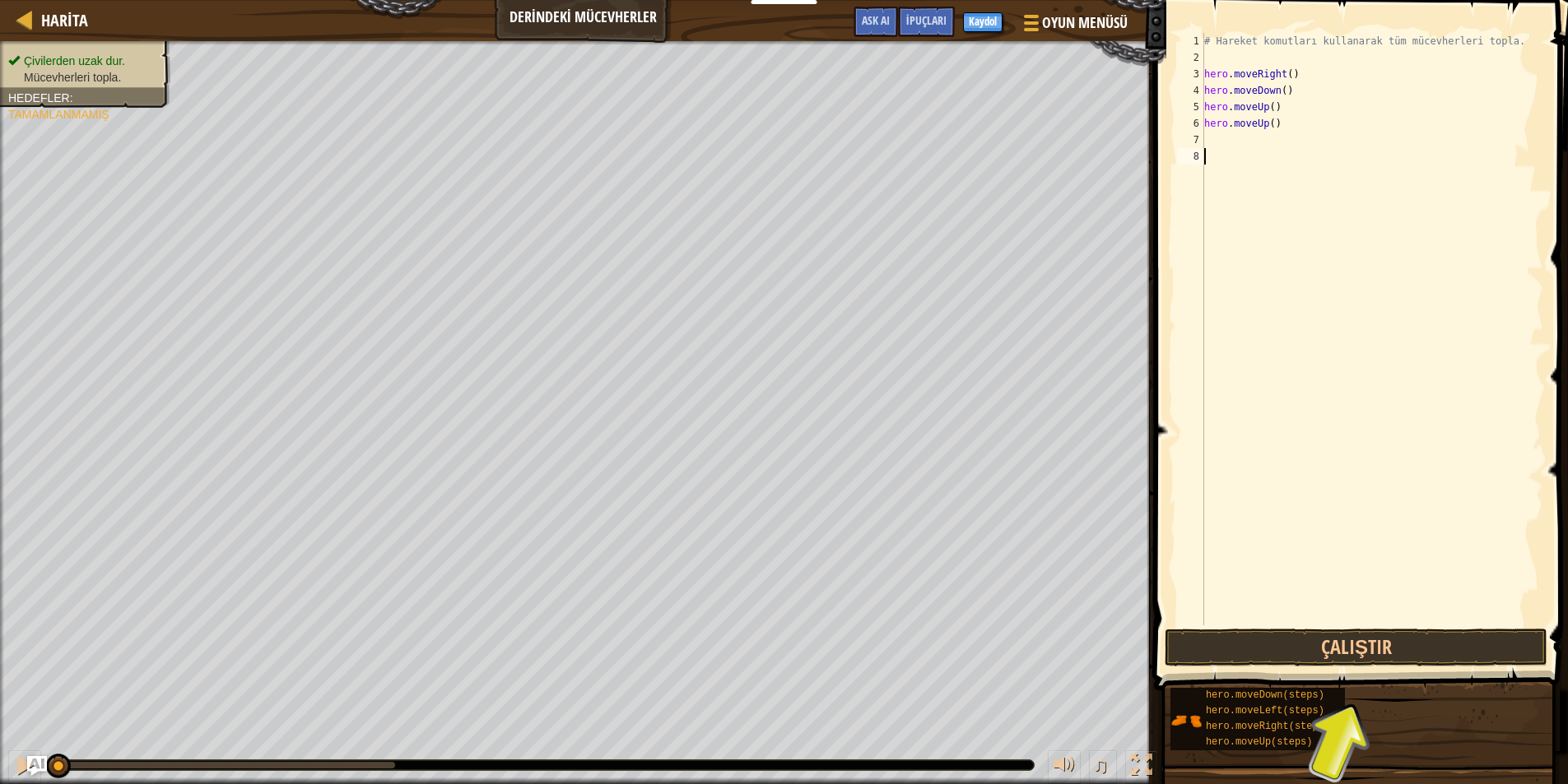
click at [1210, 151] on div "# Hareket komutları kullanarak tüm mücevherleri topla. hero . moveRight ( ) her…" at bounding box center [1372, 346] width 343 height 625
click at [1229, 140] on div "# Hareket komutları kullanarak tüm mücevherleri topla. hero . moveRight ( ) her…" at bounding box center [1372, 346] width 343 height 625
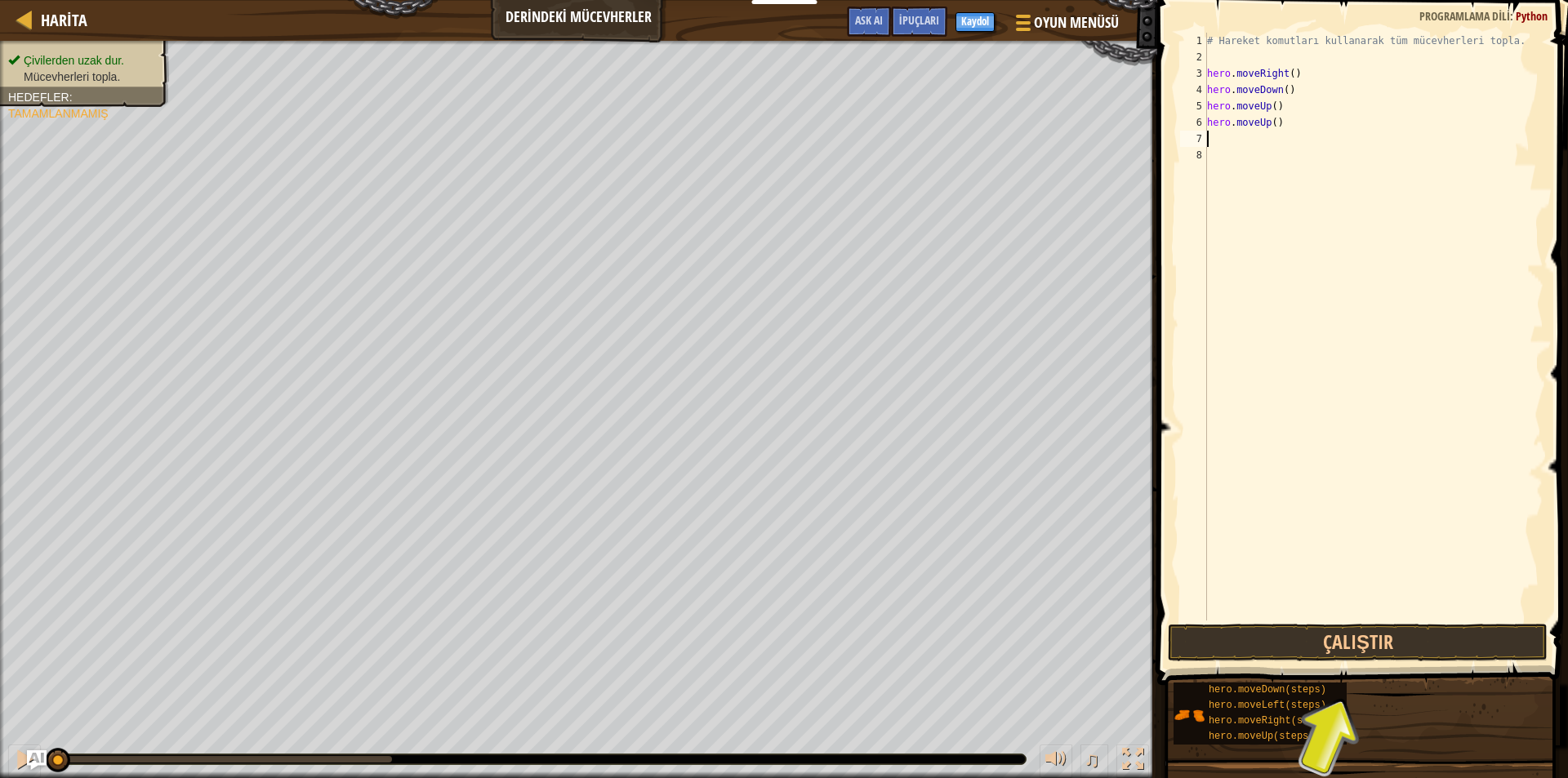
type textarea "h"
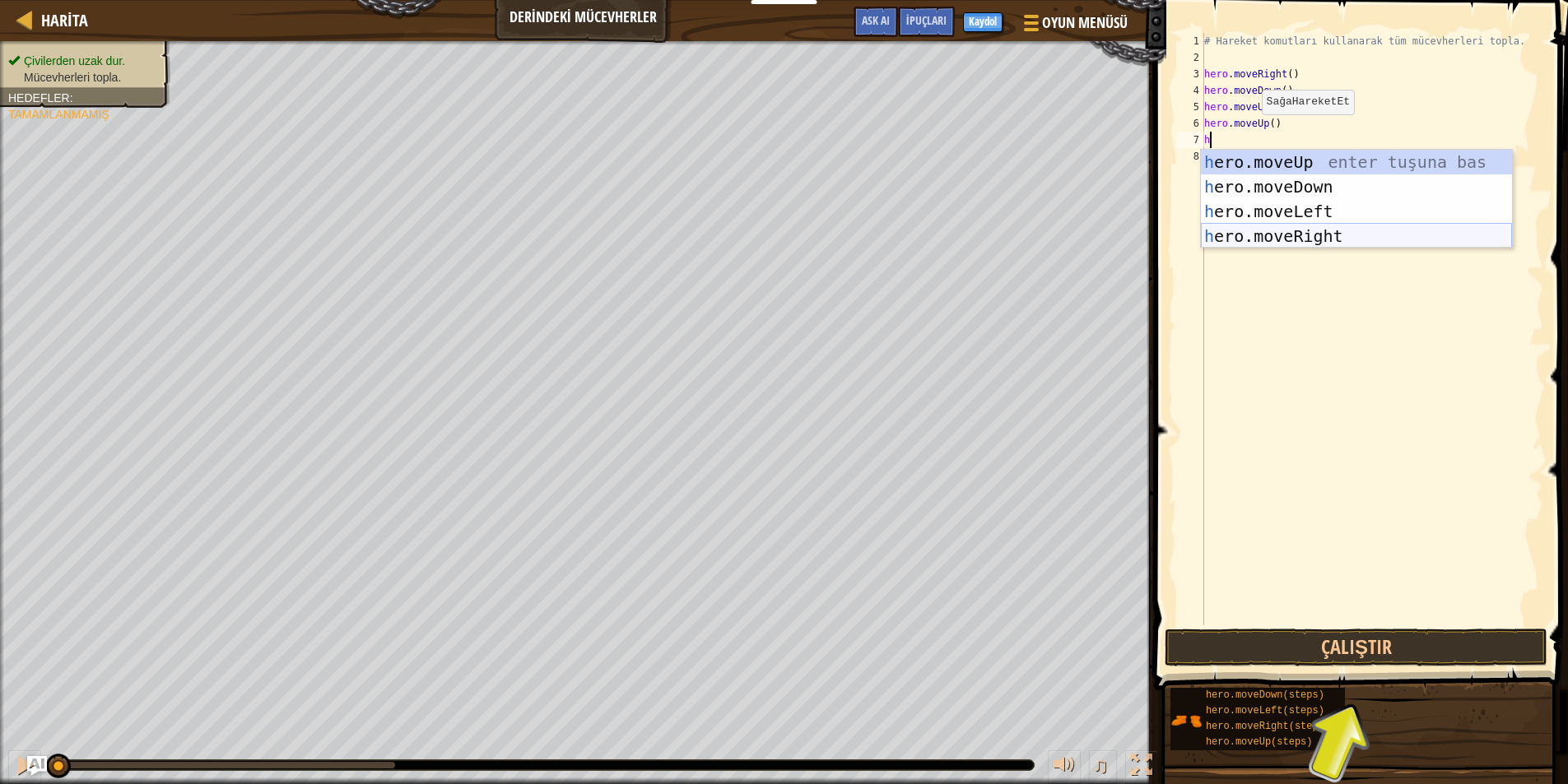
click at [1245, 232] on div "h ero.moveUp enter tuşuna bas h ero.moveDown enter tuşuna bas h ero.moveLeft en…" at bounding box center [1356, 224] width 311 height 148
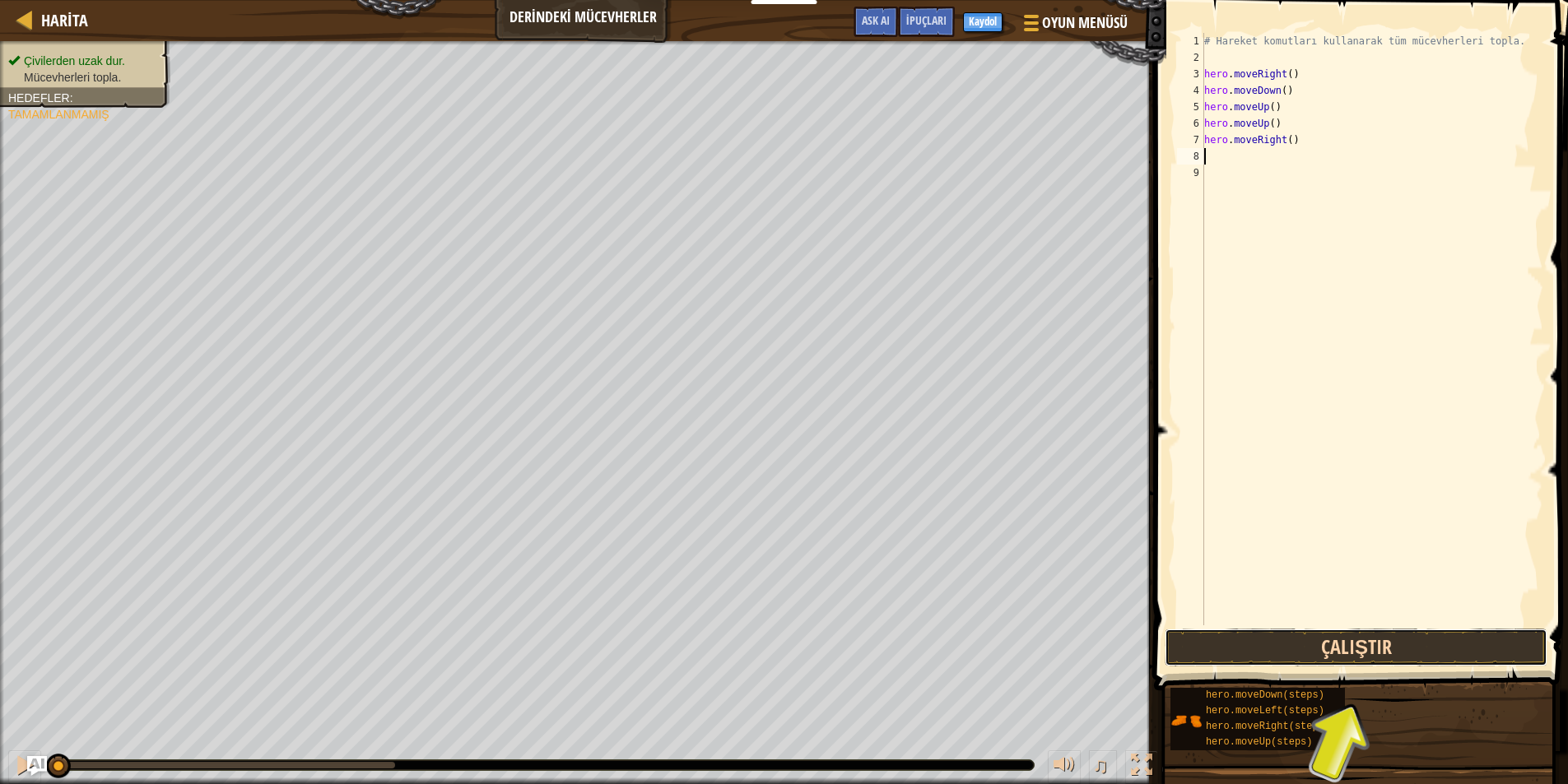
click at [1313, 637] on button "Çalıştır" at bounding box center [1356, 648] width 383 height 38
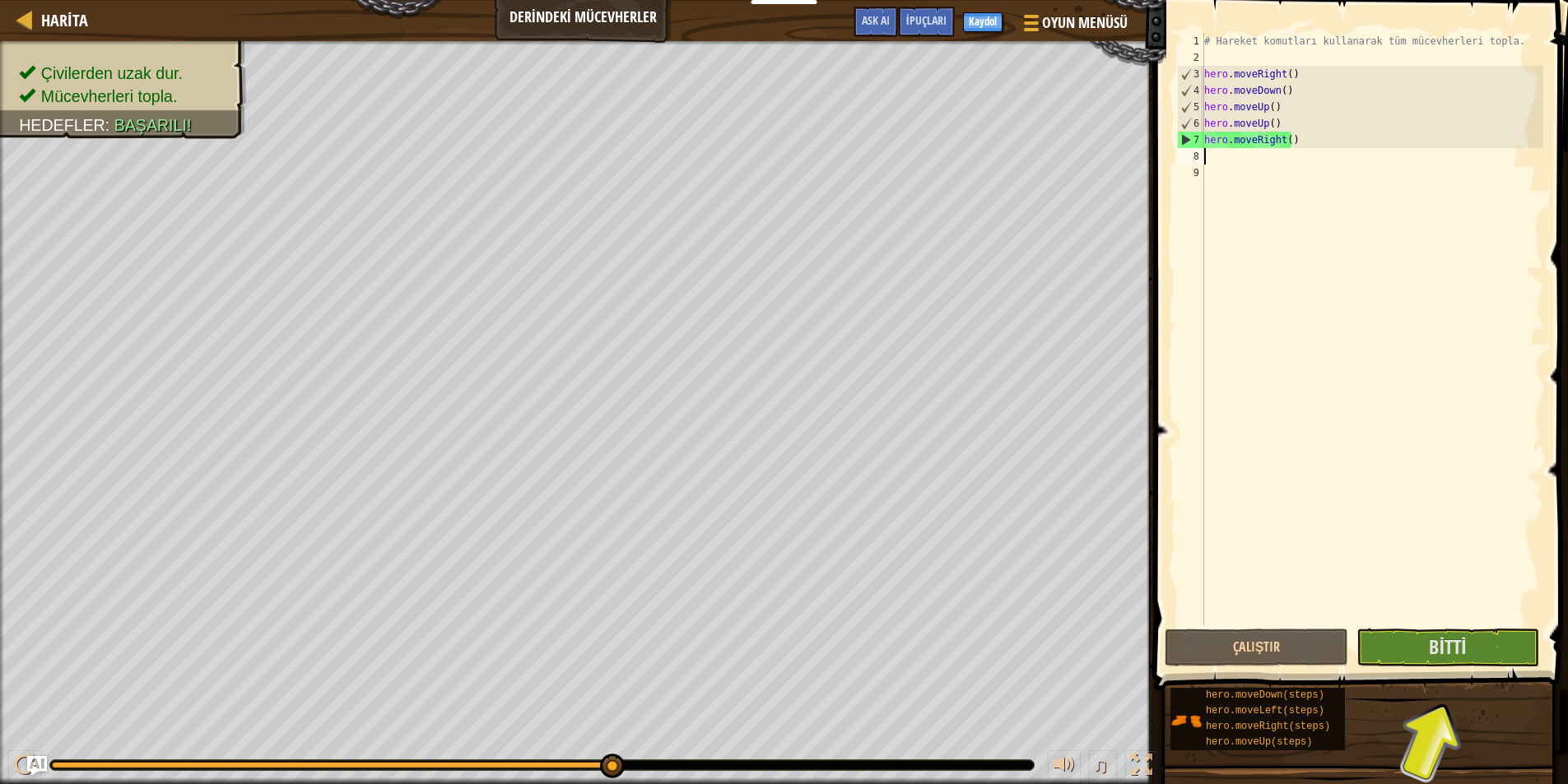
click at [1448, 668] on span at bounding box center [1362, 322] width 427 height 738
click at [1457, 659] on button "Bitti" at bounding box center [1447, 648] width 184 height 38
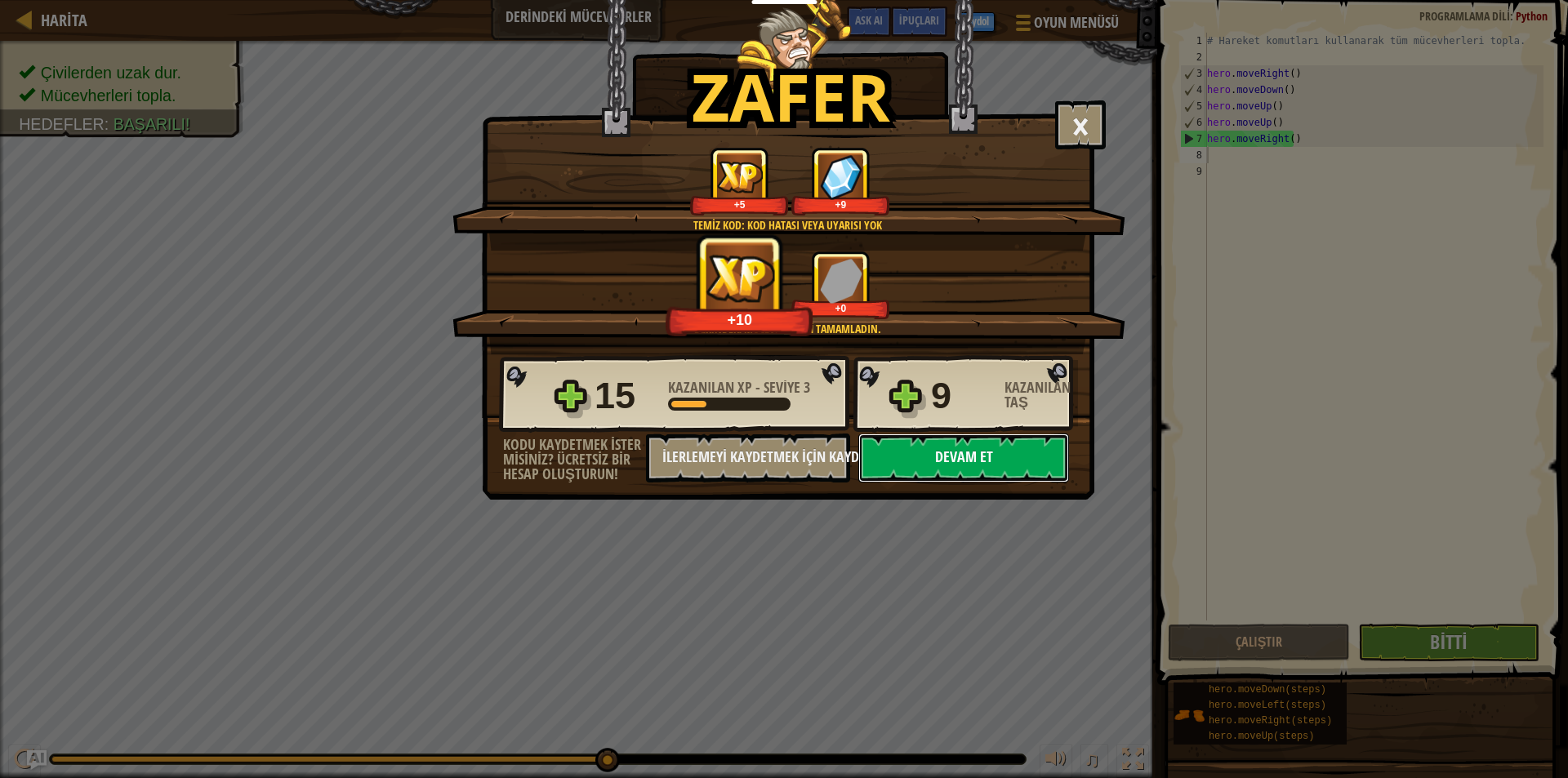
click at [979, 462] on button "Devam et" at bounding box center [963, 457] width 210 height 49
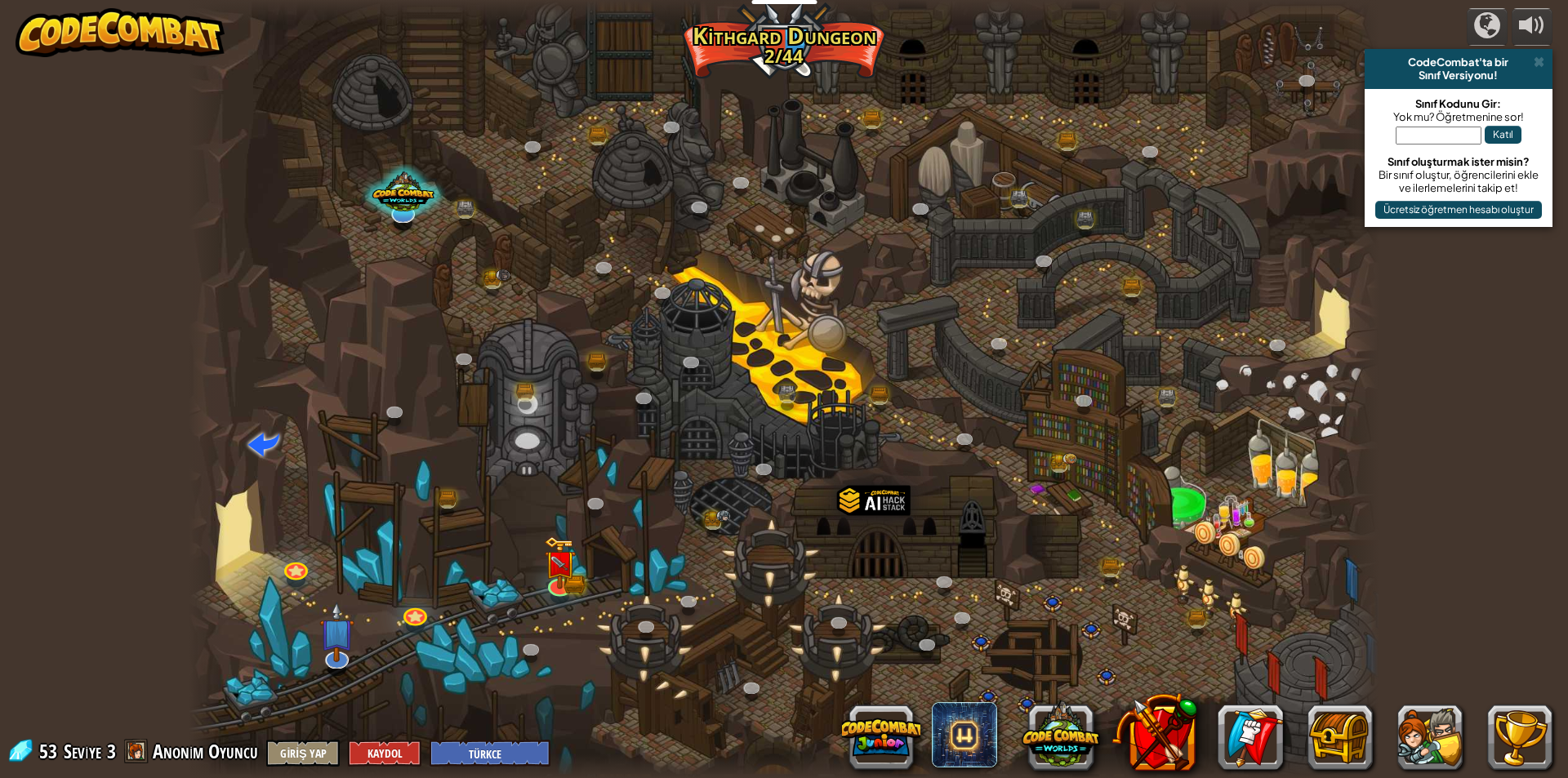
select select "tr"
click at [573, 589] on div "Twisted Canyon (Kilitli) Challenge: collect the most gold using all the program…" at bounding box center [784, 389] width 1190 height 778
click at [560, 560] on img at bounding box center [560, 550] width 19 height 19
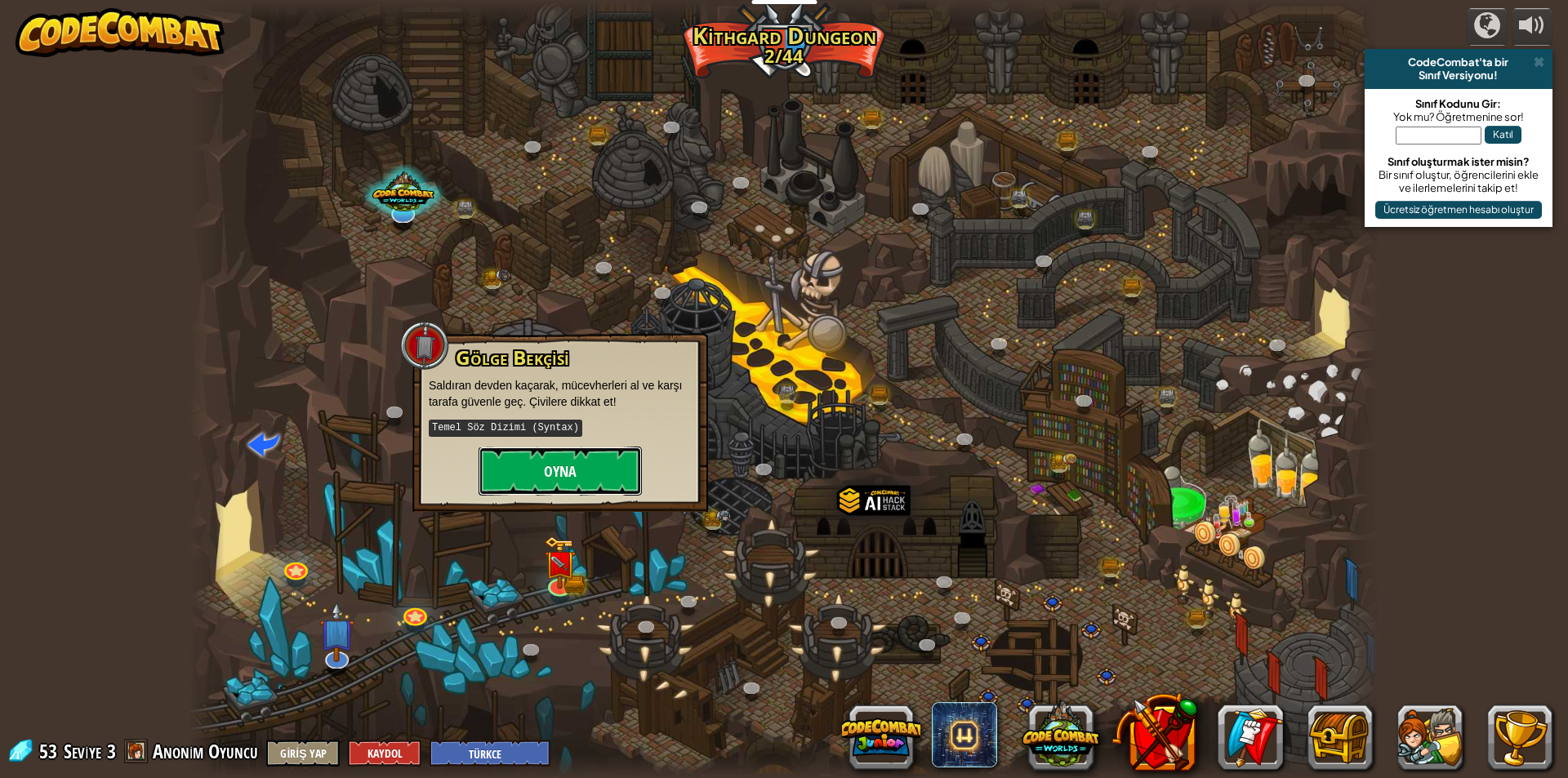
click at [551, 462] on button "Oyna" at bounding box center [560, 470] width 163 height 49
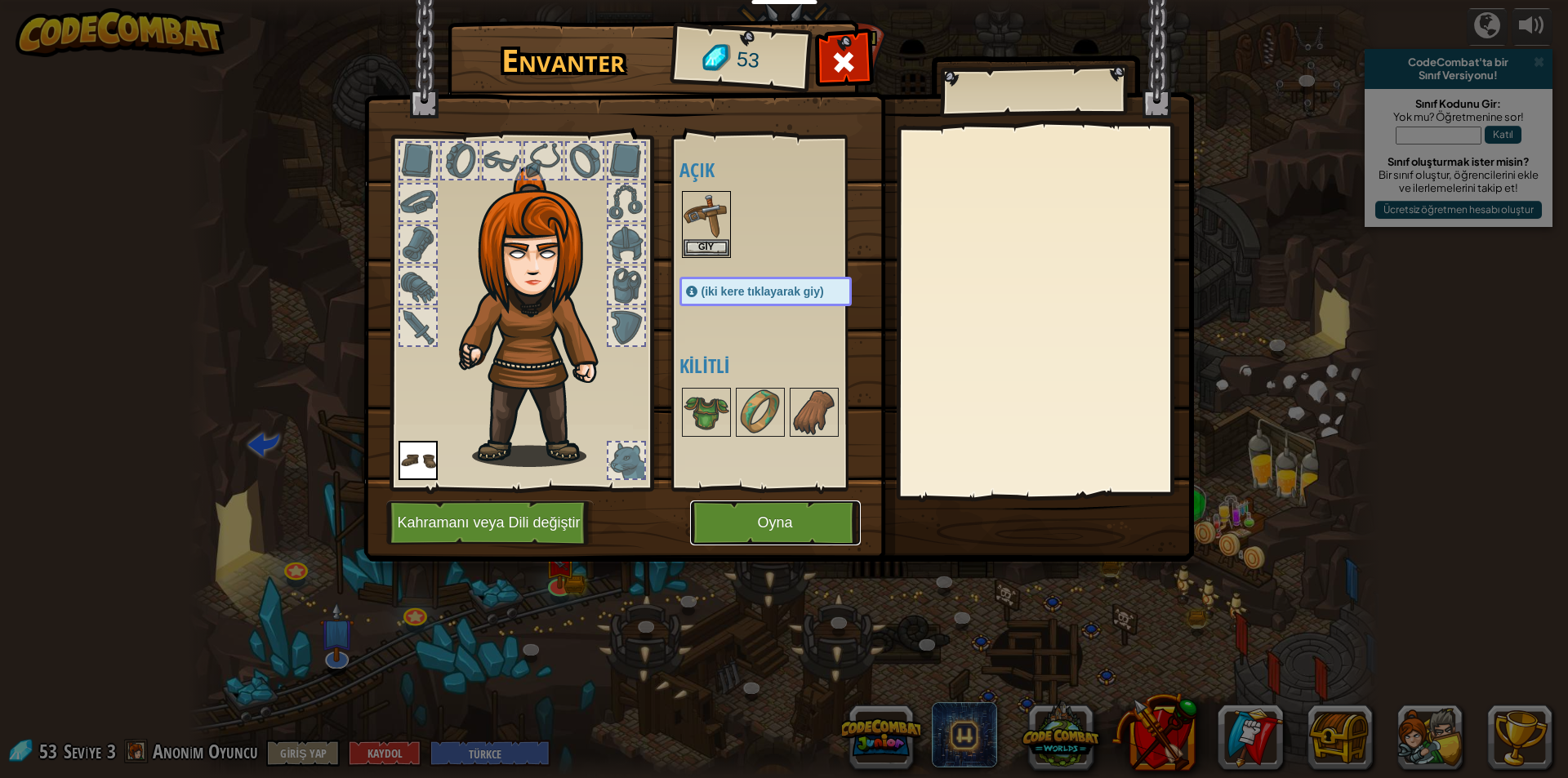
click at [763, 512] on button "Oyna" at bounding box center [775, 522] width 171 height 45
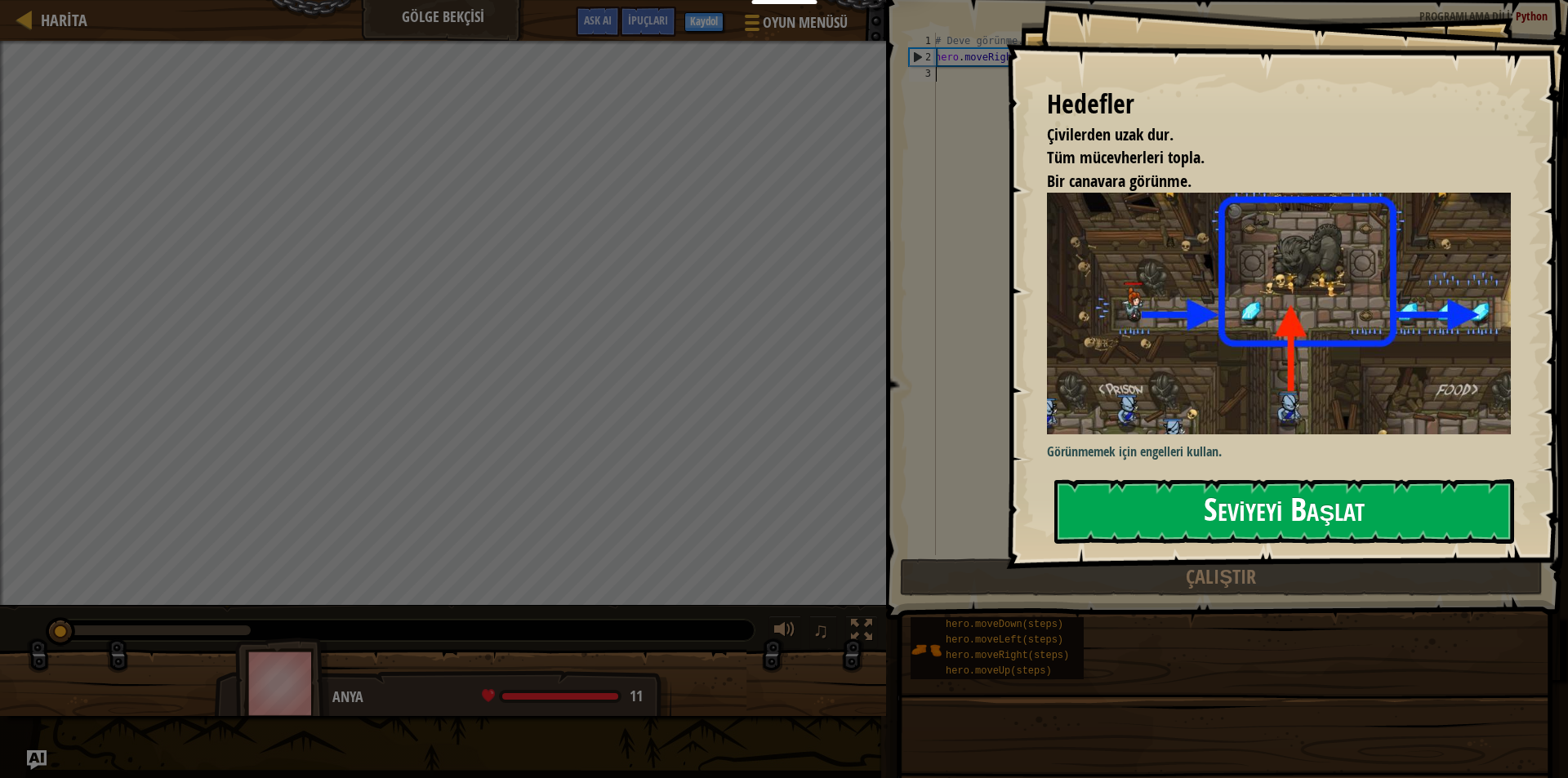
click at [1186, 503] on button "Seviyeyi Başlat" at bounding box center [1283, 512] width 460 height 64
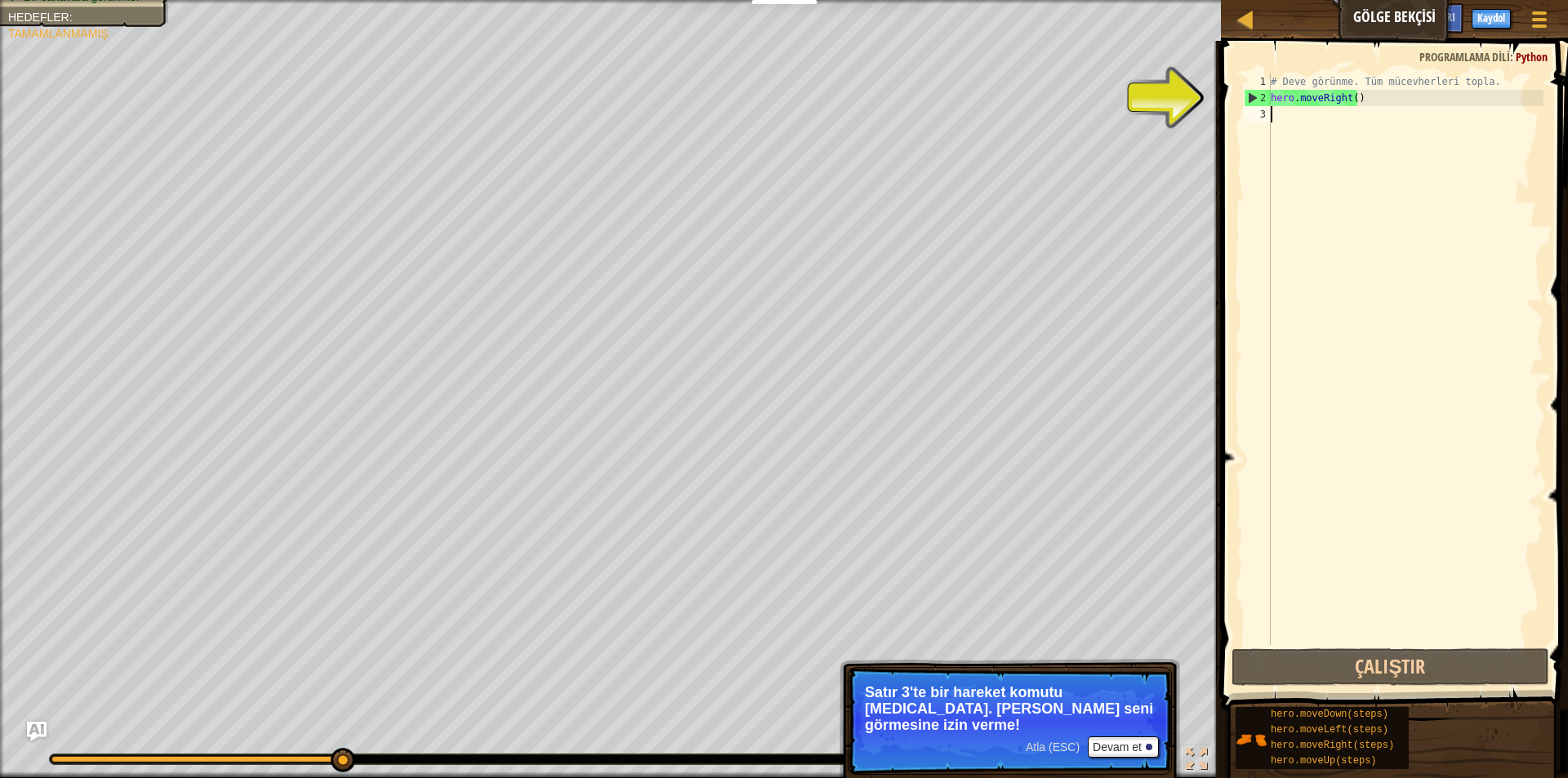
click at [1308, 125] on div "# Deve görünme. Tüm mücevherleri topla. hero . moveRight ( )" at bounding box center [1405, 375] width 276 height 604
click at [1296, 111] on div "# Deve görünme. Tüm mücevherleri topla. hero . moveRight ( )" at bounding box center [1405, 375] width 276 height 604
type textarea "h"
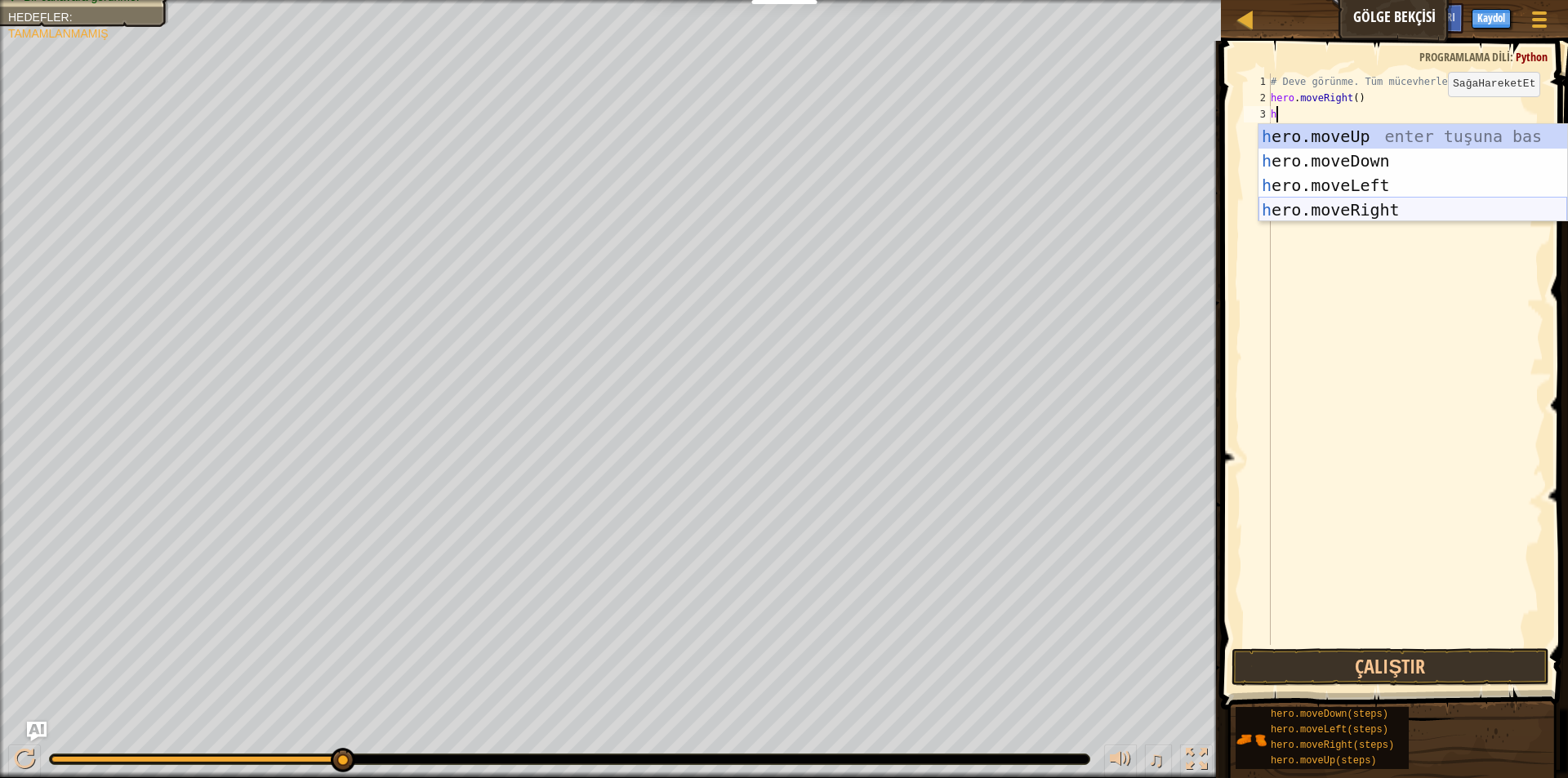
click at [1390, 205] on div "h ero.moveUp enter tuşuna bas h ero.moveDown enter tuşuna bas h ero.moveLeft en…" at bounding box center [1413, 197] width 309 height 147
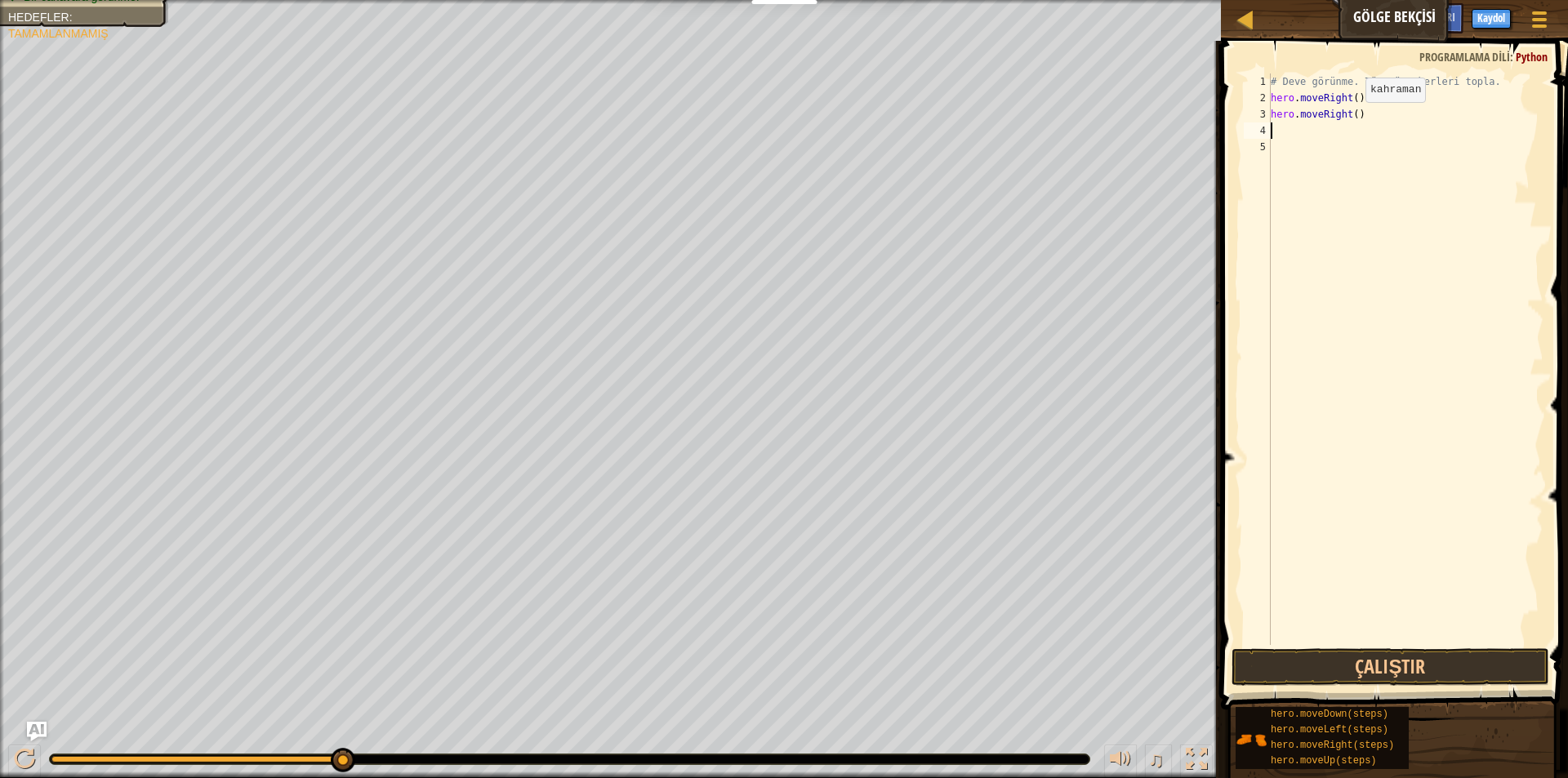
click at [1351, 118] on div "# Deve görünme. Tüm mücevherleri topla. hero . moveRight ( ) hero . moveRight (…" at bounding box center [1405, 375] width 276 height 604
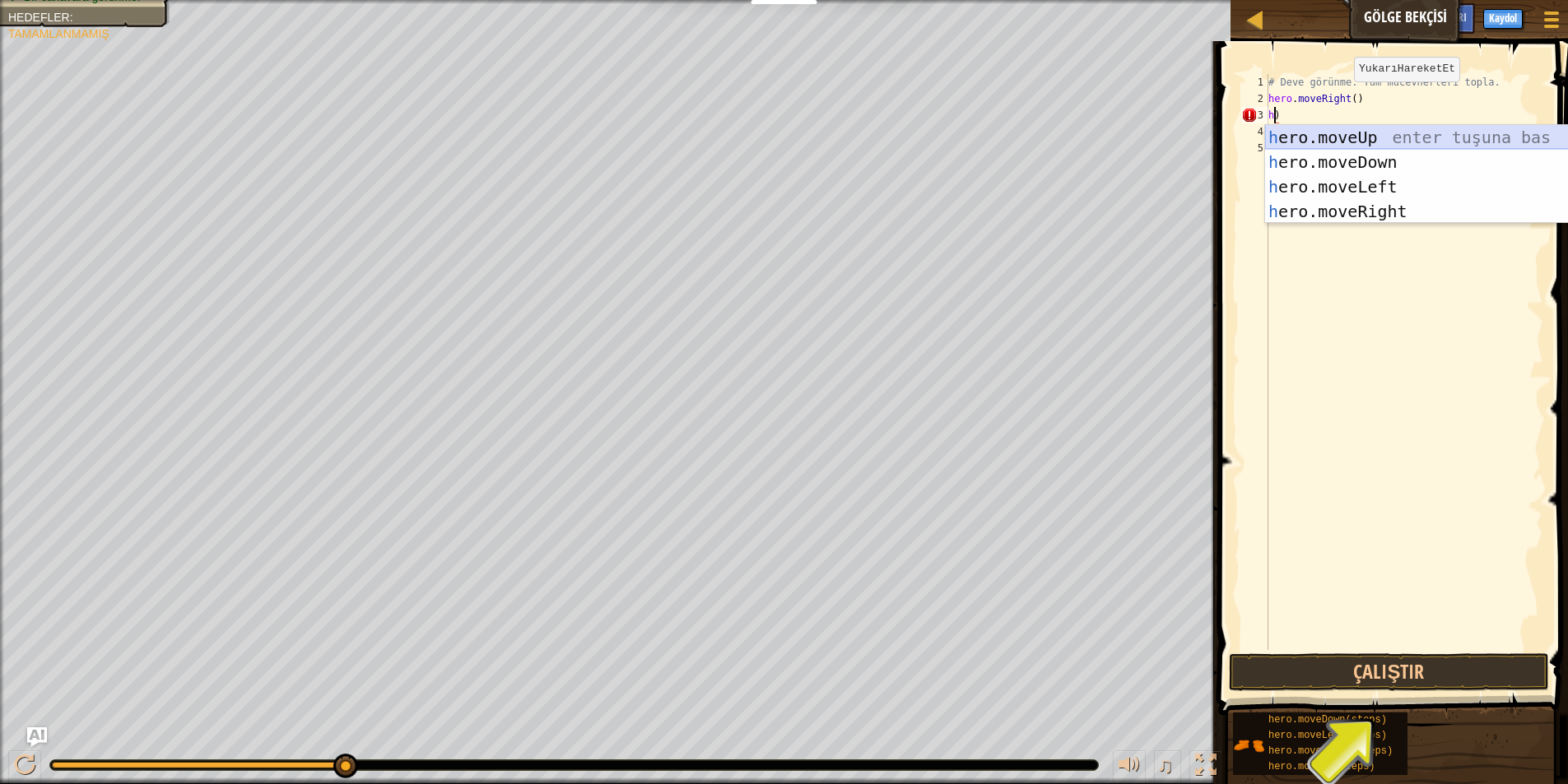
click at [1353, 132] on div "h ero.moveUp enter tuşuna bas h ero.moveDown enter tuşuna bas h ero.moveLeft en…" at bounding box center [1421, 199] width 311 height 148
type textarea "hero.moveUp()"
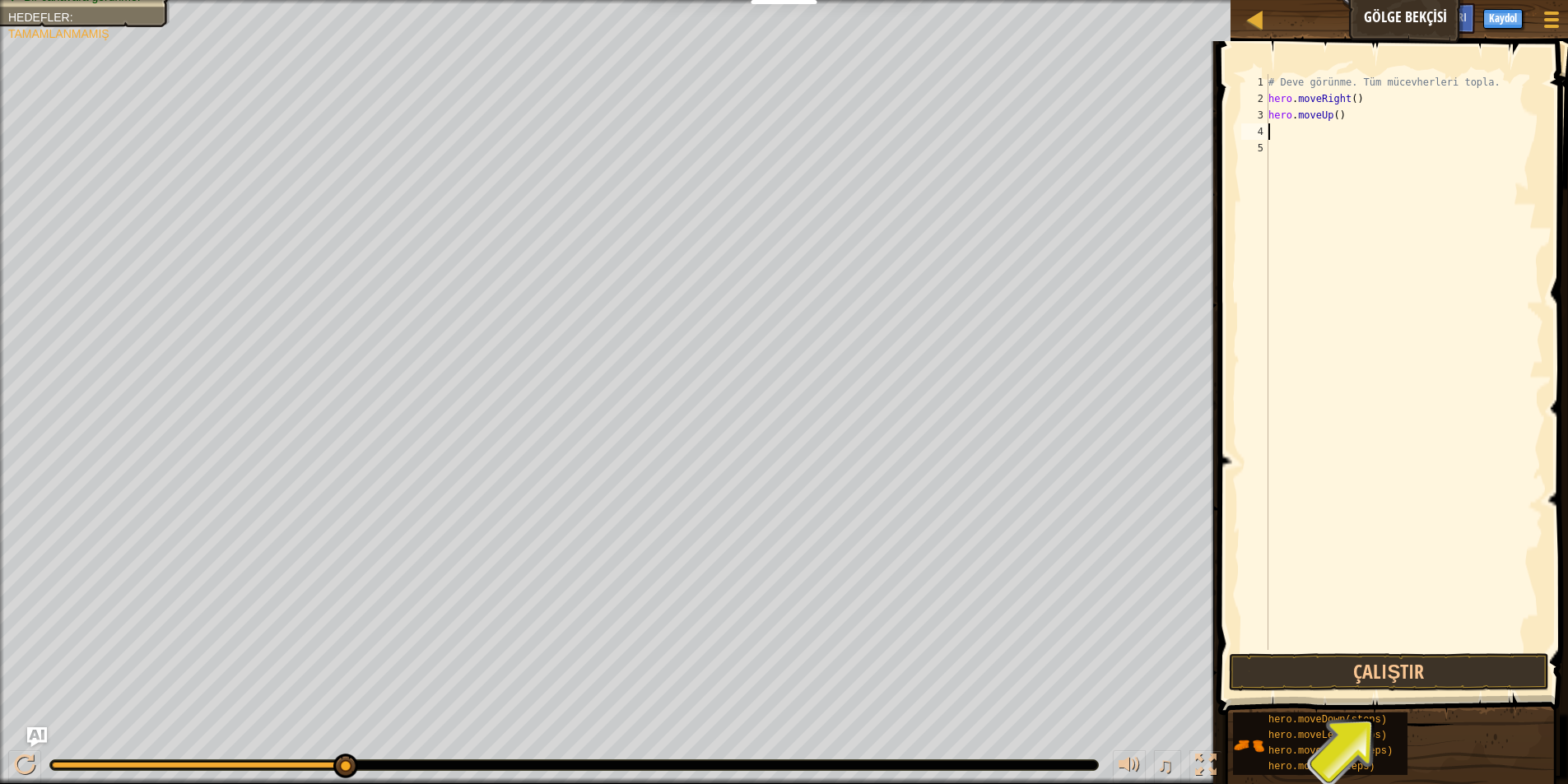
click at [1287, 131] on div "# Deve görünme. Tüm mücevherleri topla. hero . moveRight ( ) hero . moveUp ( )" at bounding box center [1404, 378] width 278 height 609
type textarea "h"
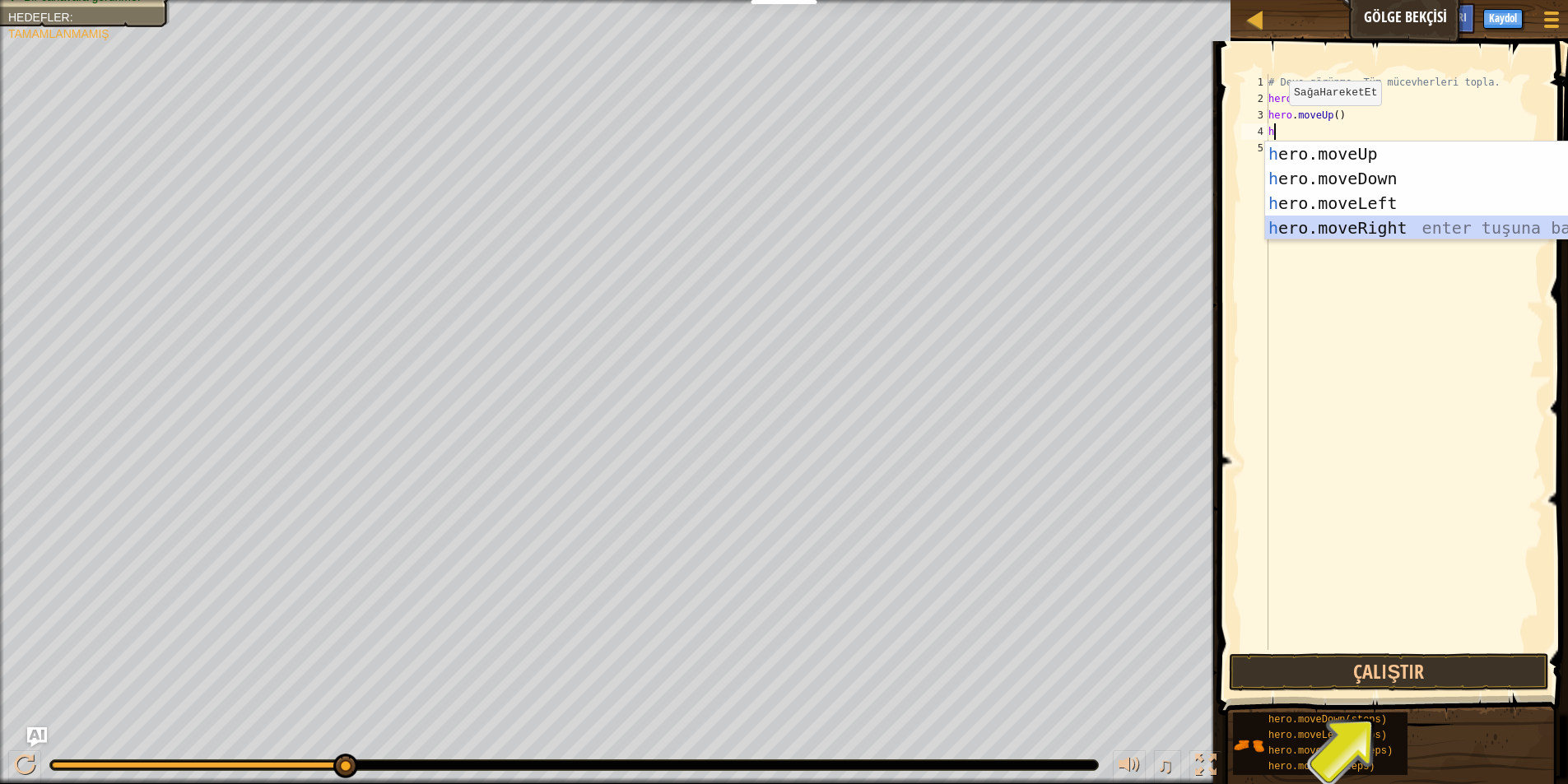
click at [1332, 226] on div "h ero.moveUp enter tuşuna bas h ero.moveDown enter tuşuna bas h ero.moveLeft en…" at bounding box center [1421, 215] width 311 height 148
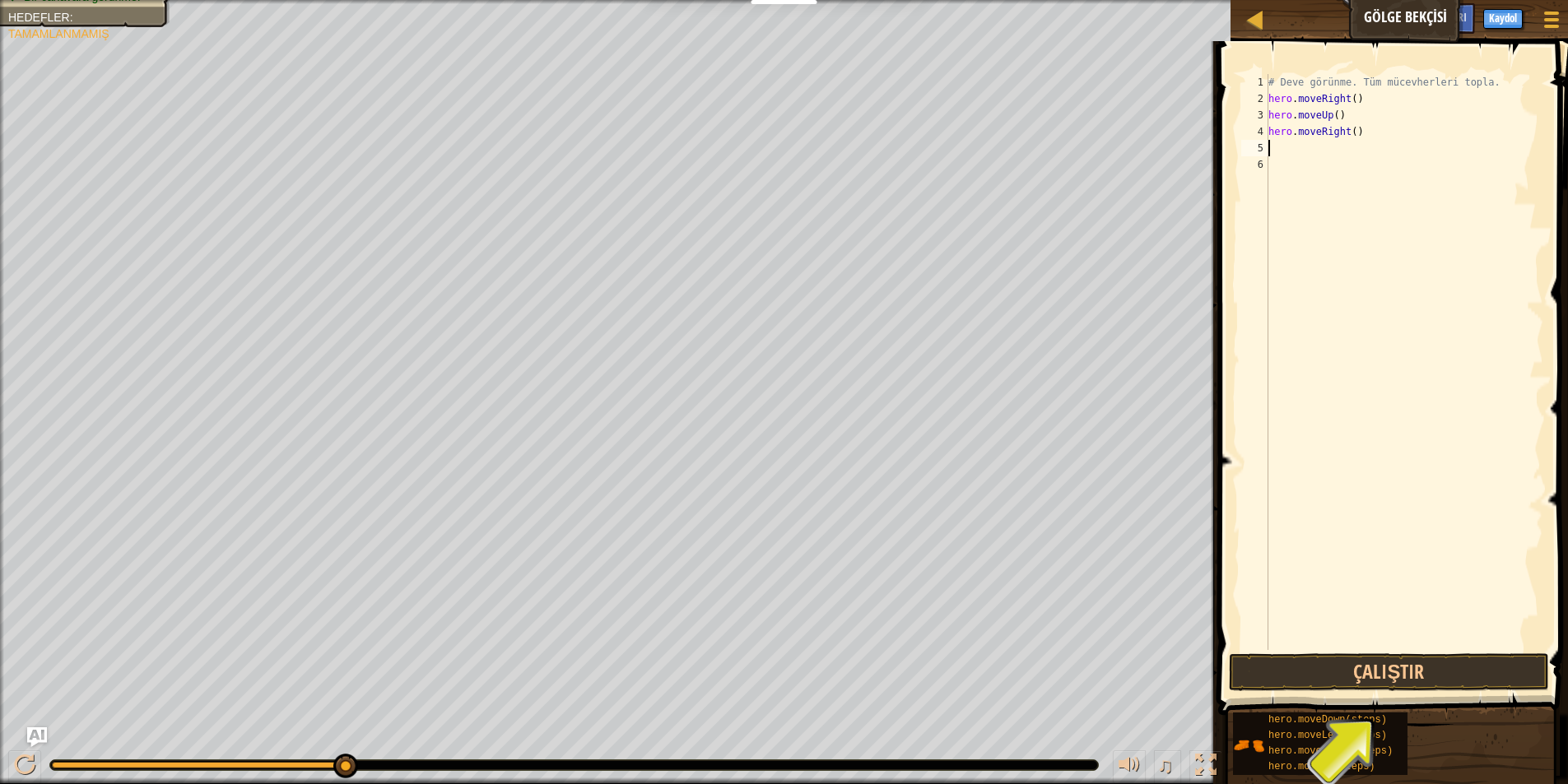
click at [1296, 148] on div "# Deve görünme. Tüm mücevherleri topla. hero . moveRight ( ) hero . moveUp ( ) …" at bounding box center [1404, 378] width 278 height 609
type textarea "h"
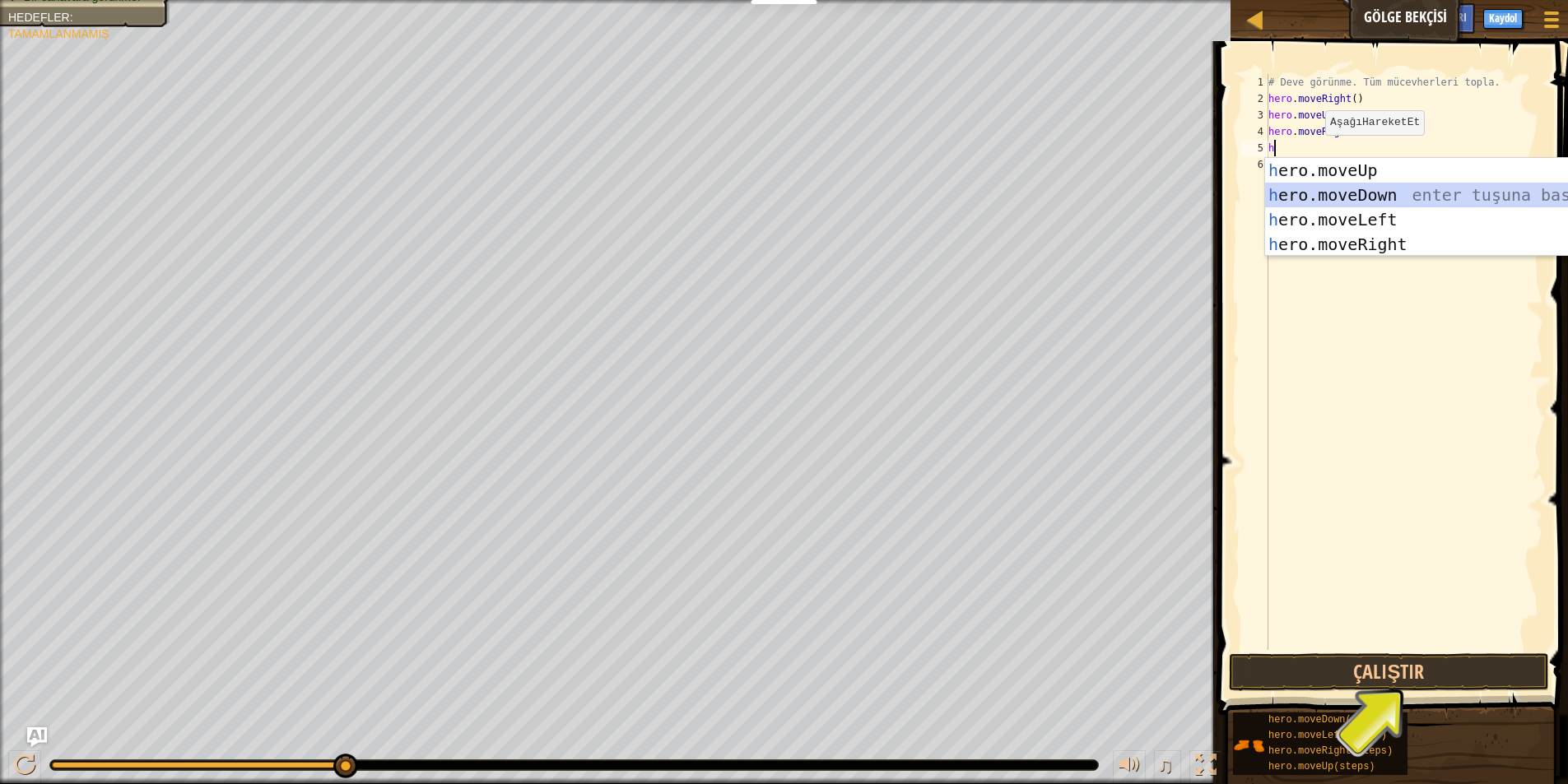
click at [1340, 186] on div "h ero.moveUp enter tuşuna bas h ero.moveDown enter tuşuna bas h ero.moveLeft en…" at bounding box center [1421, 232] width 311 height 148
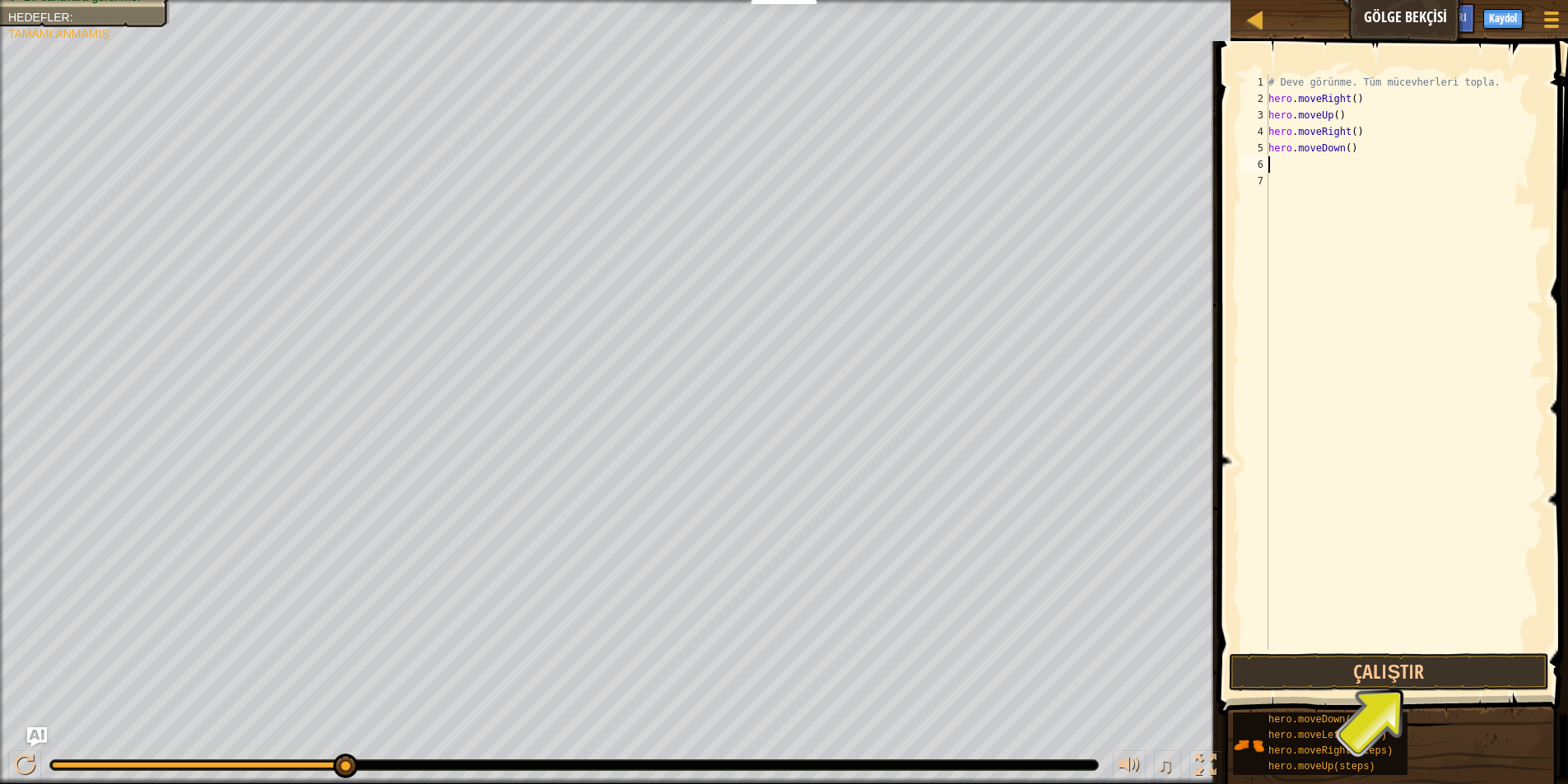
click at [1304, 166] on div "# Deve görünme. Tüm mücevherleri topla. hero . moveRight ( ) hero . moveUp ( ) …" at bounding box center [1404, 378] width 278 height 609
type textarea "h"
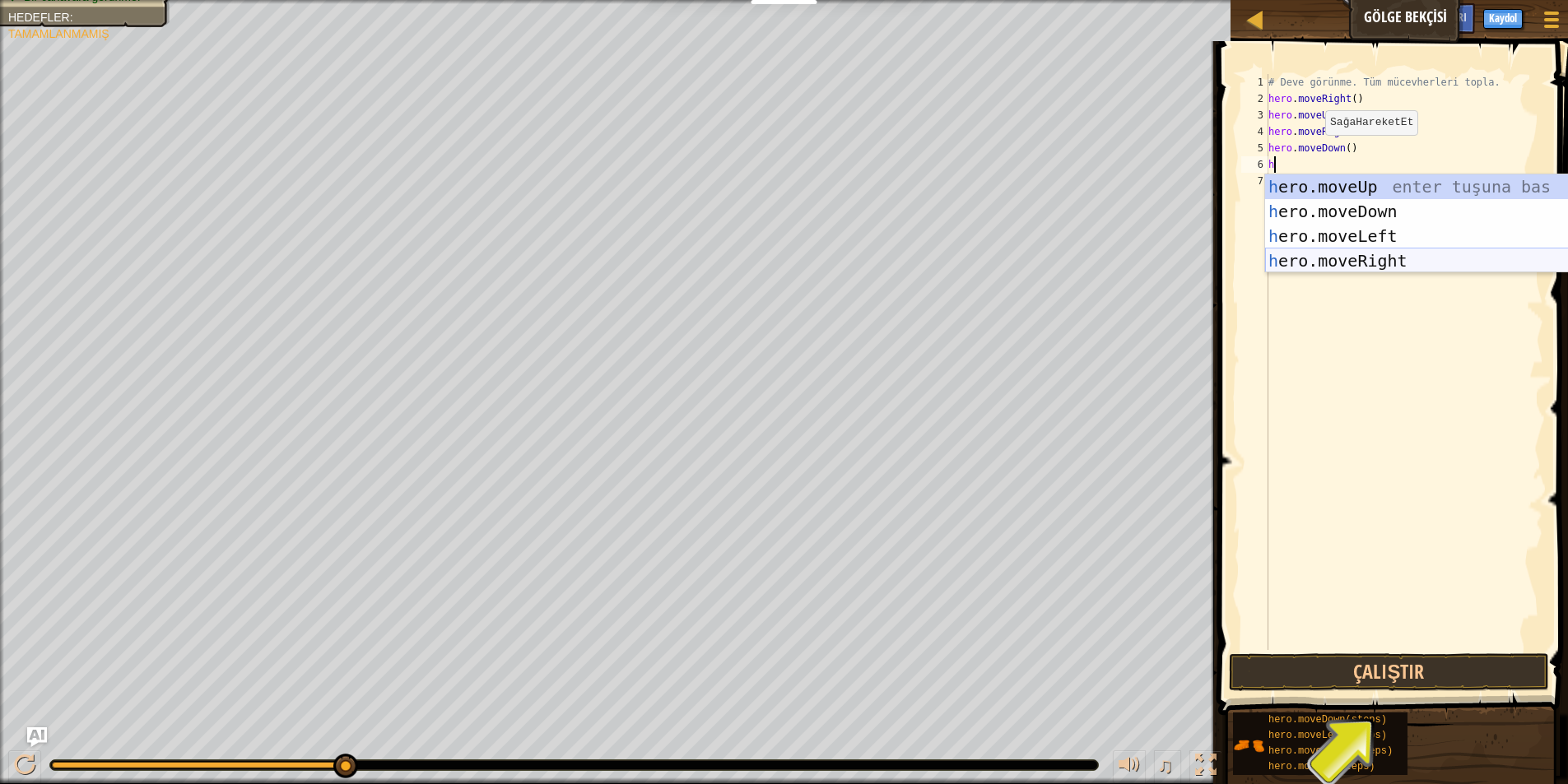
click at [1339, 254] on div "h ero.moveUp enter tuşuna bas h ero.moveDown enter tuşuna bas h ero.moveLeft en…" at bounding box center [1421, 249] width 311 height 148
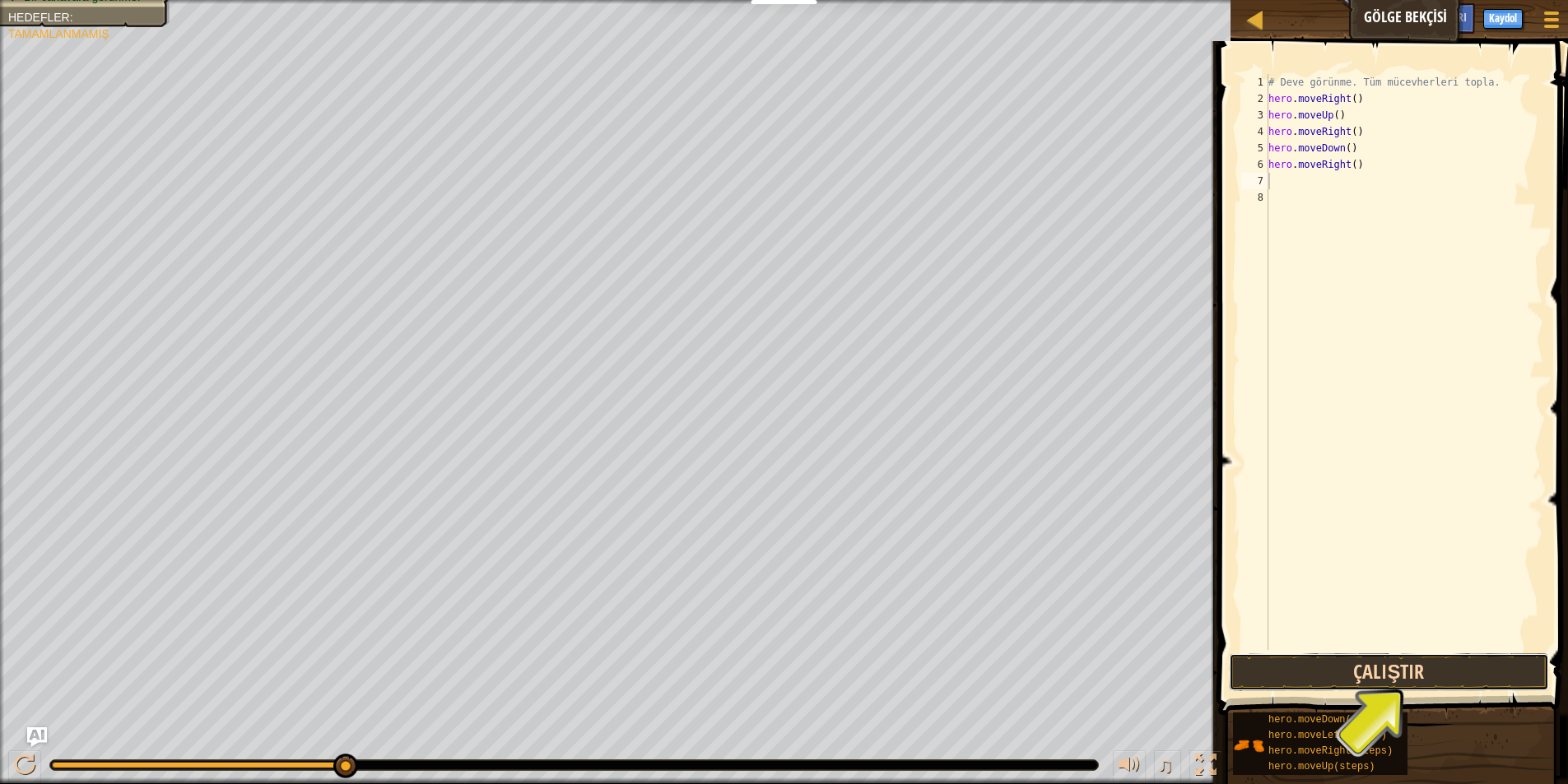
click at [1359, 664] on button "Çalıştır" at bounding box center [1388, 673] width 320 height 38
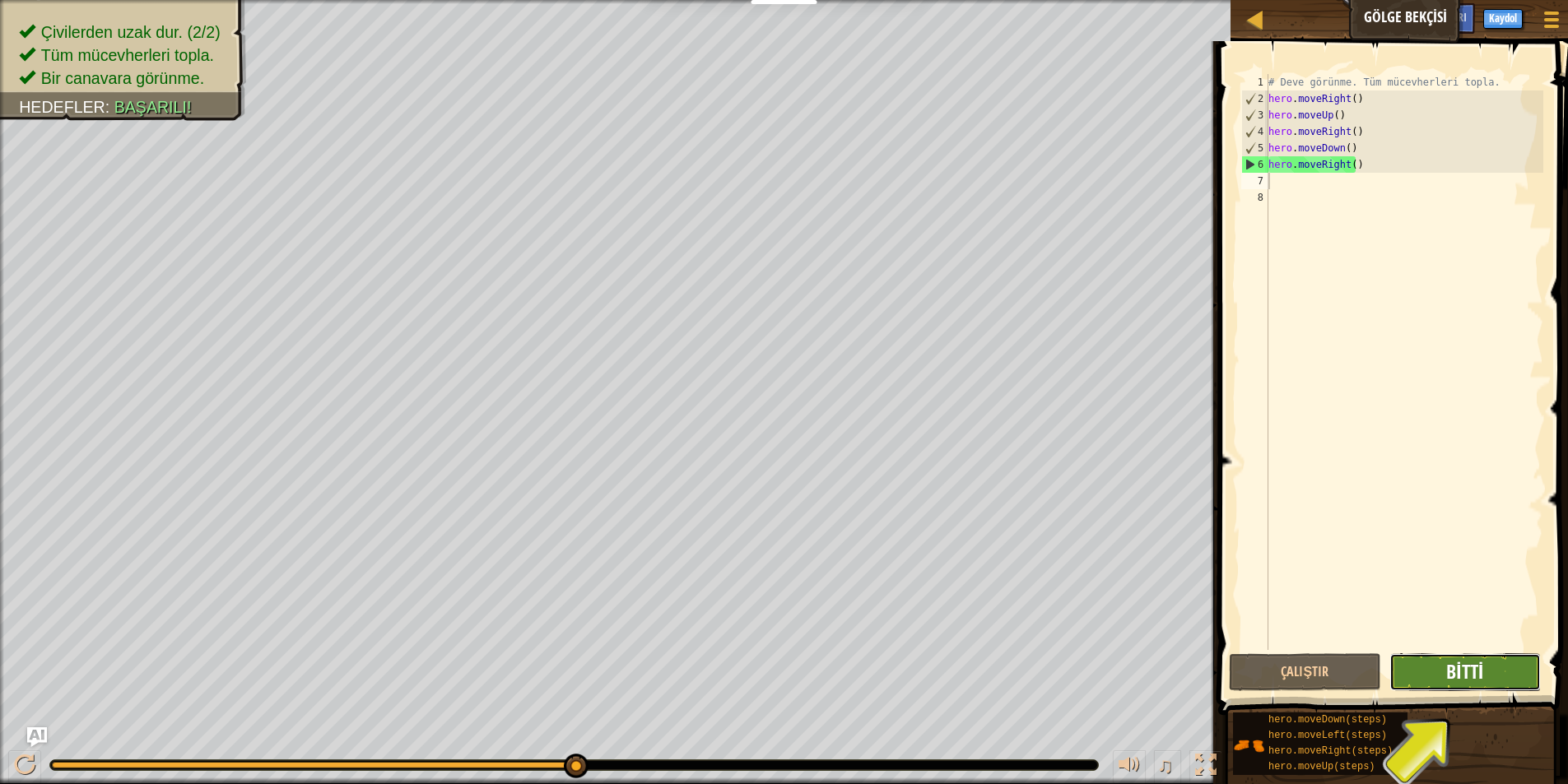
click at [1460, 664] on span "Bitti" at bounding box center [1464, 671] width 37 height 27
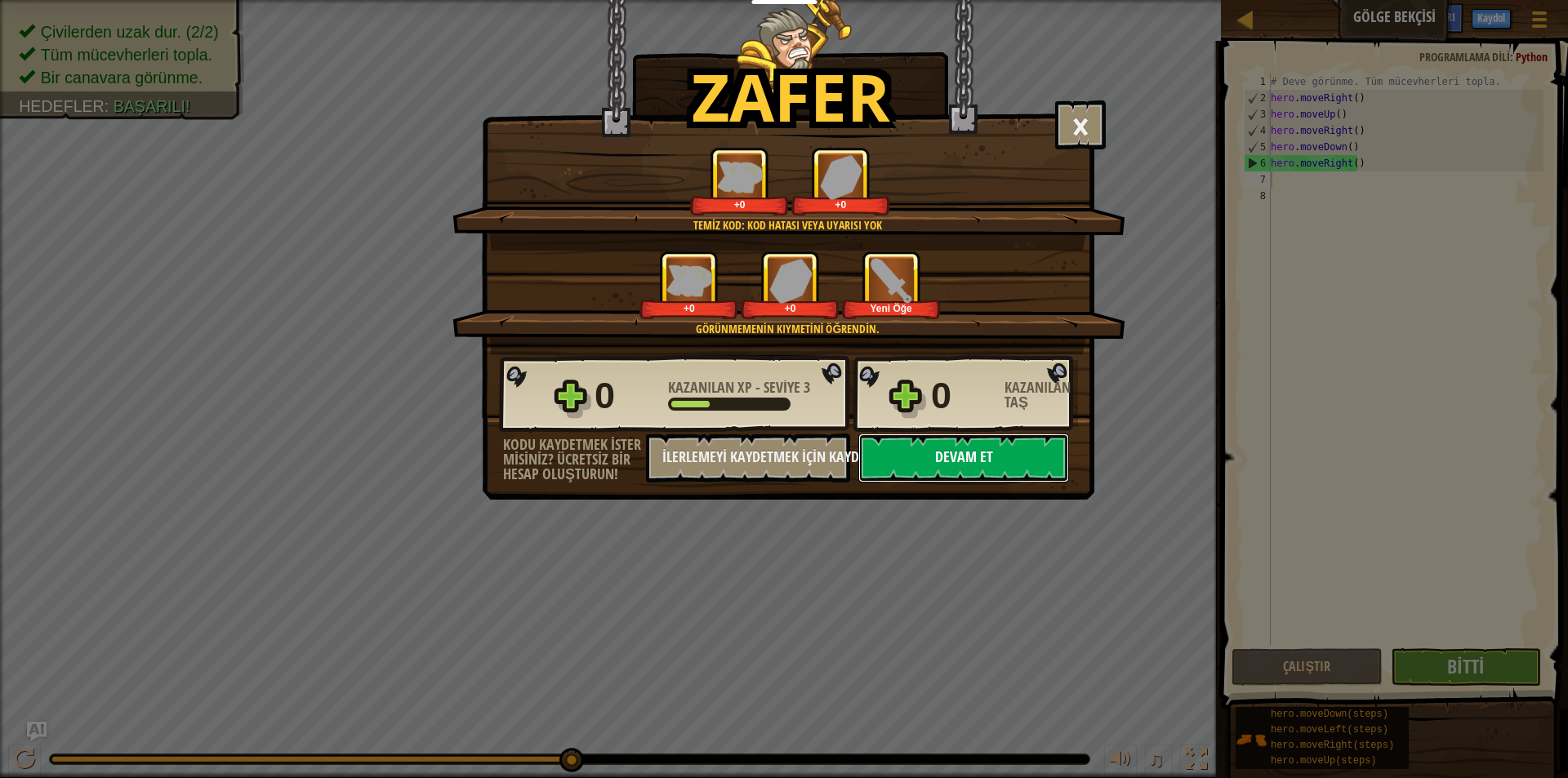
click at [1027, 457] on button "Devam et" at bounding box center [963, 457] width 210 height 49
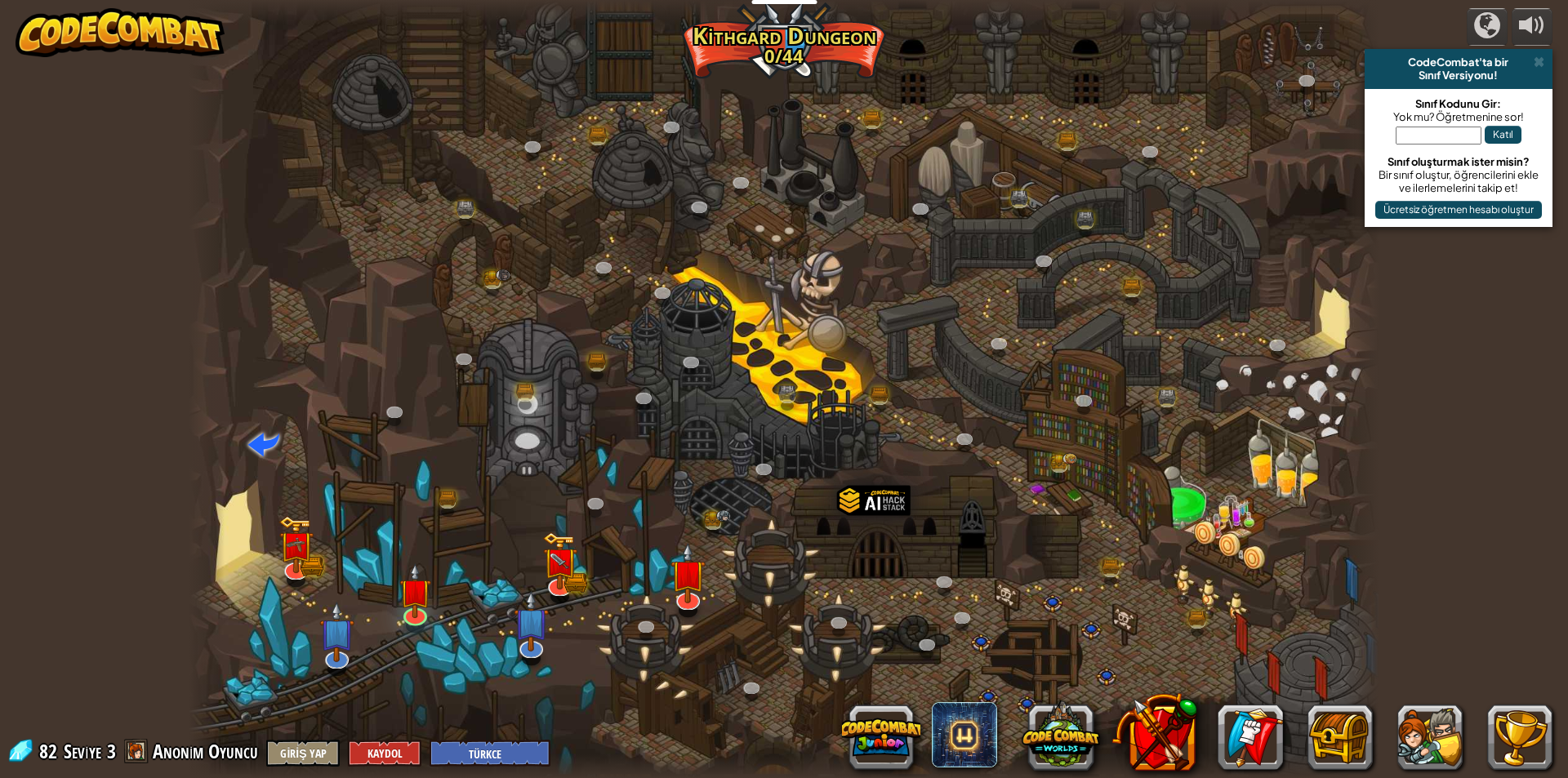
select select "tr"
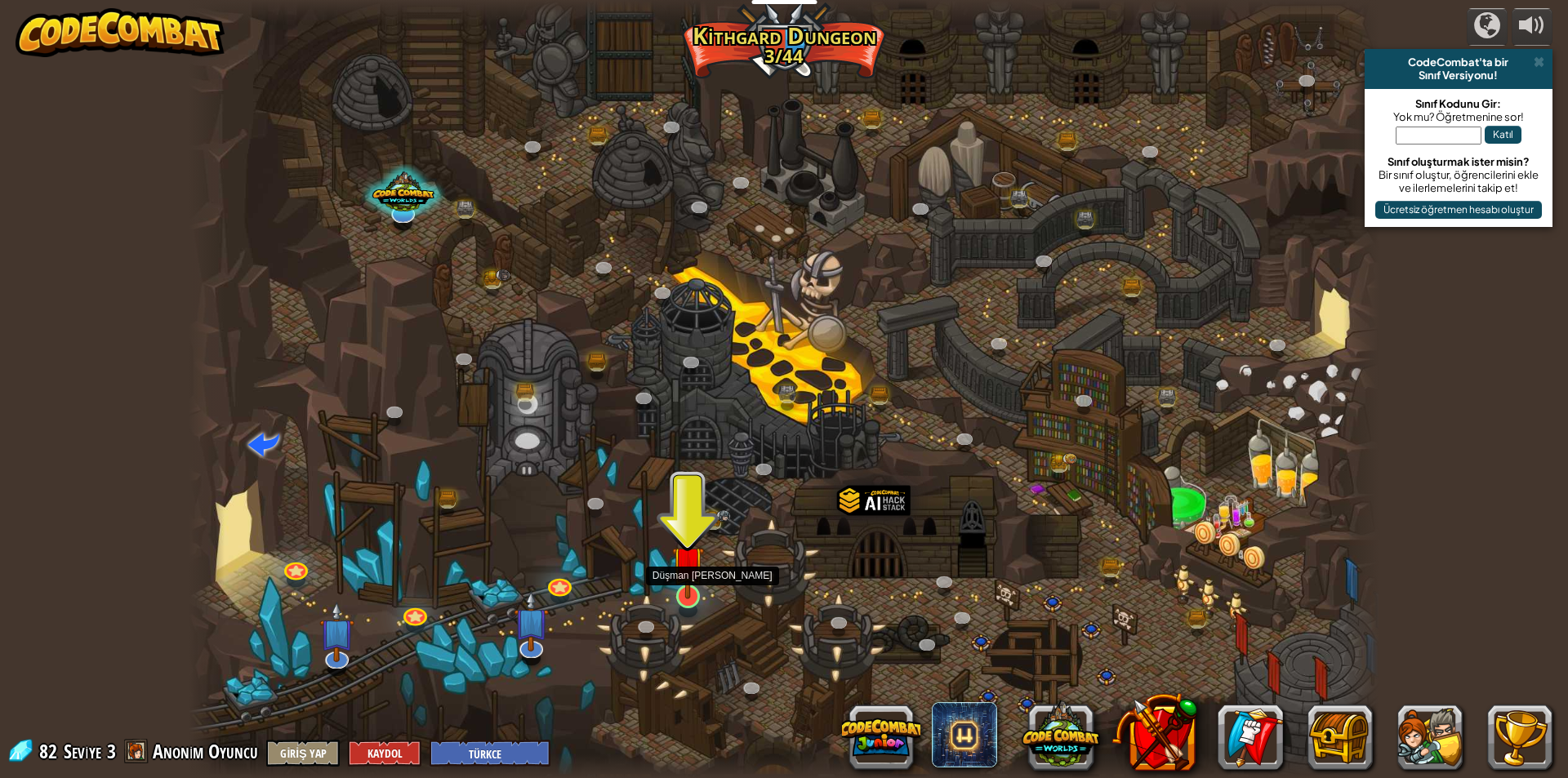
click at [673, 591] on img at bounding box center [687, 561] width 32 height 73
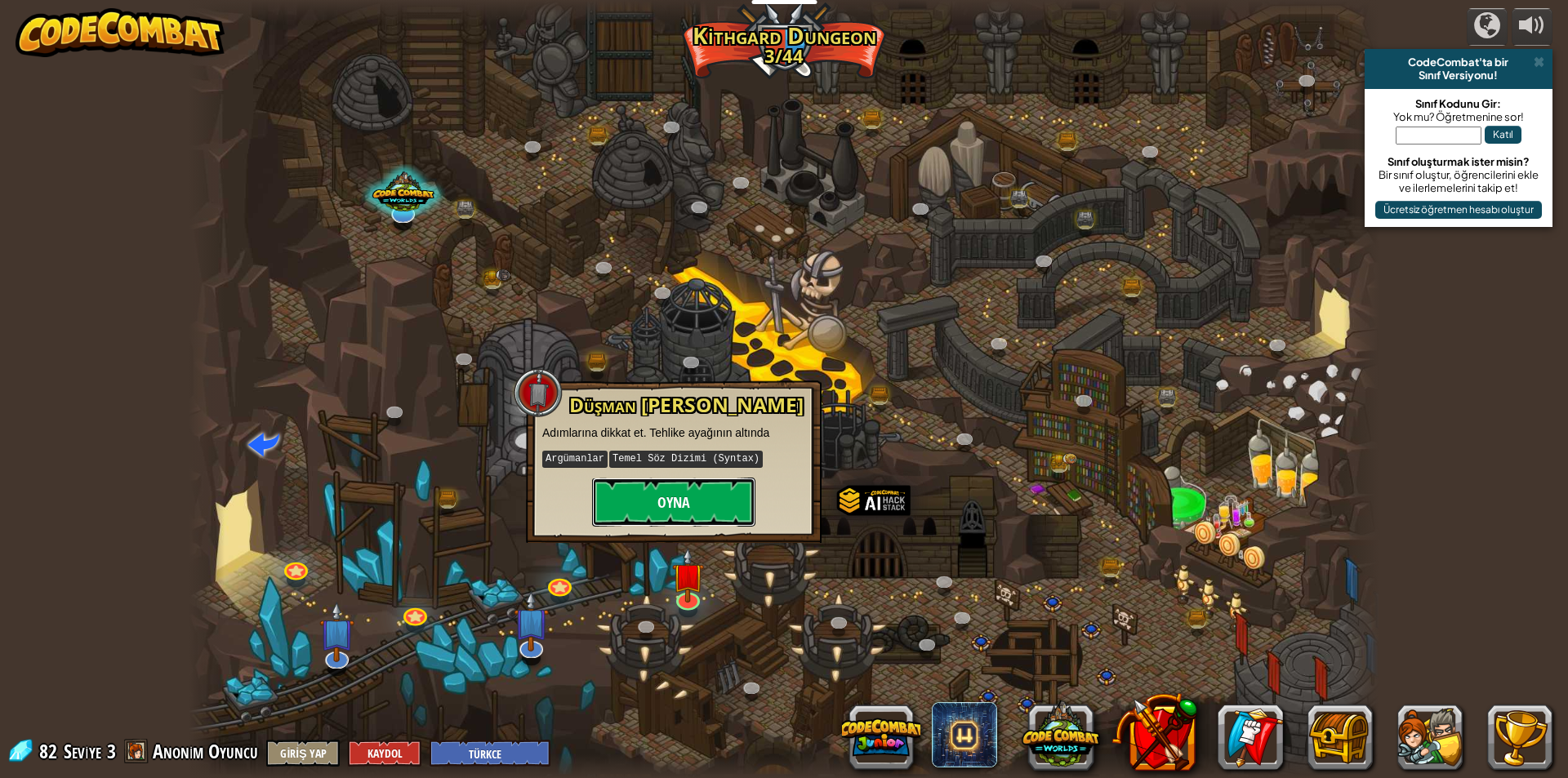
click at [675, 510] on button "Oyna" at bounding box center [673, 502] width 163 height 49
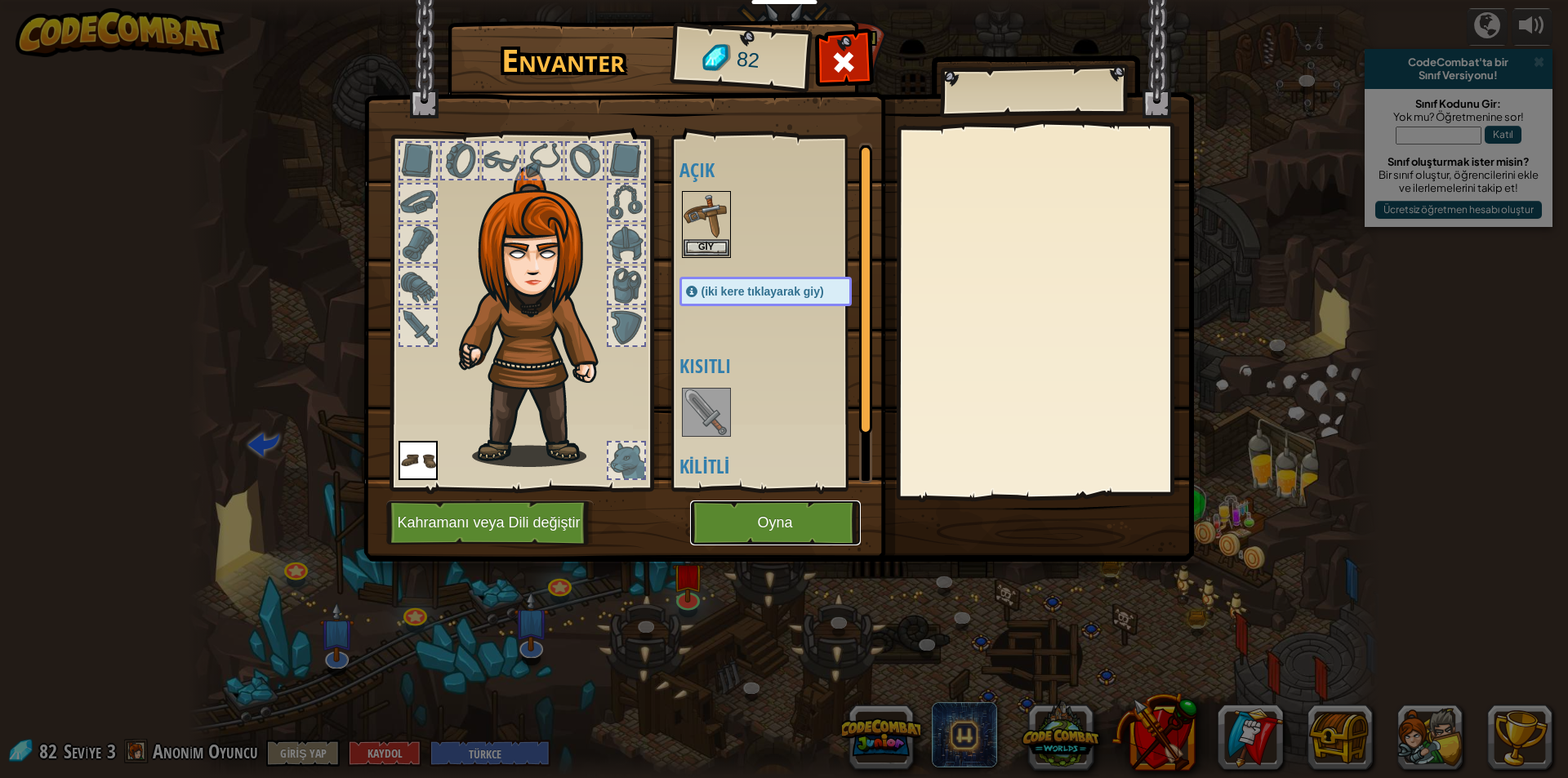
click at [767, 516] on button "Oyna" at bounding box center [775, 522] width 171 height 45
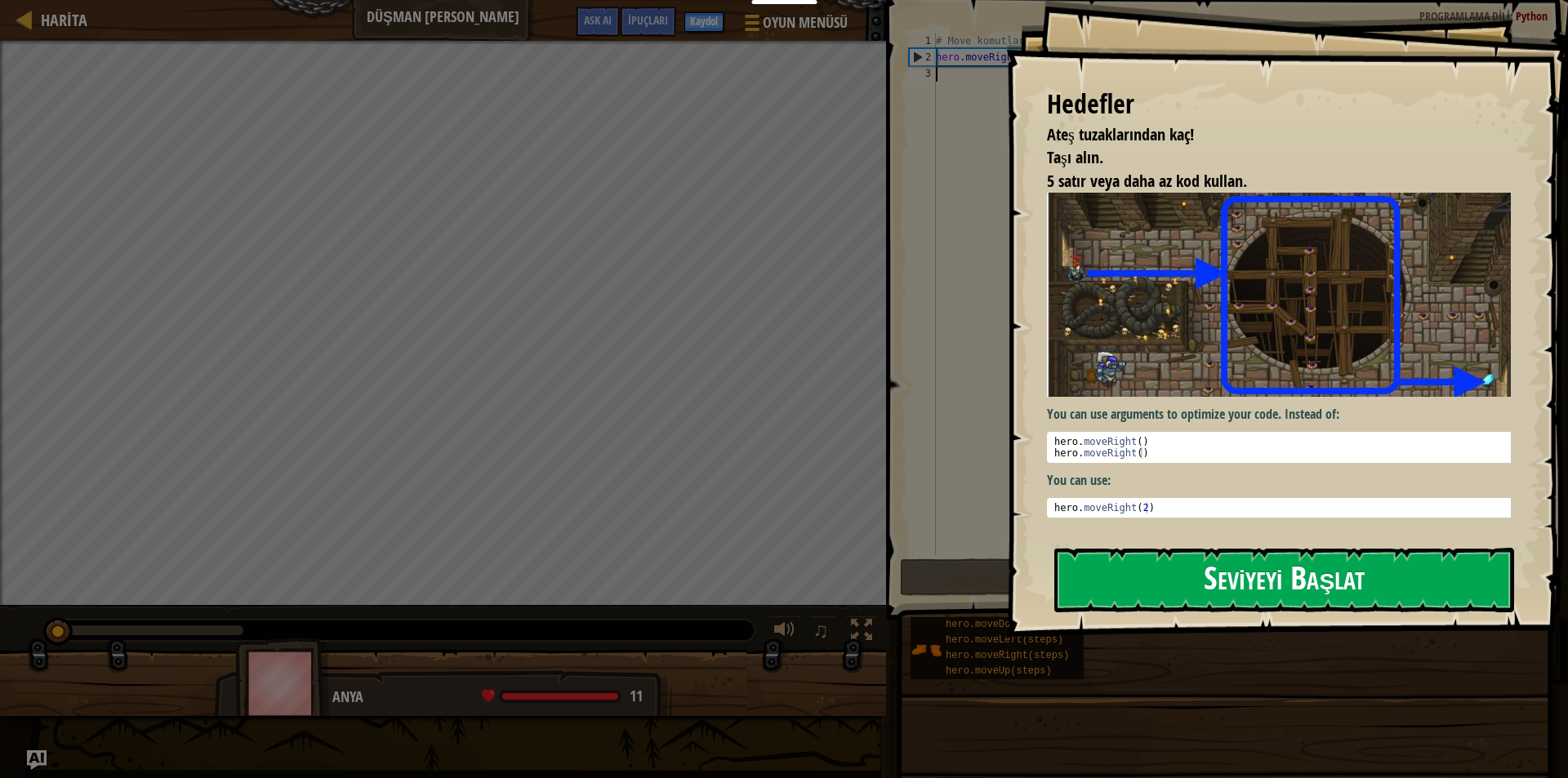
click at [1101, 583] on button "Seviyeyi Başlat" at bounding box center [1283, 580] width 460 height 64
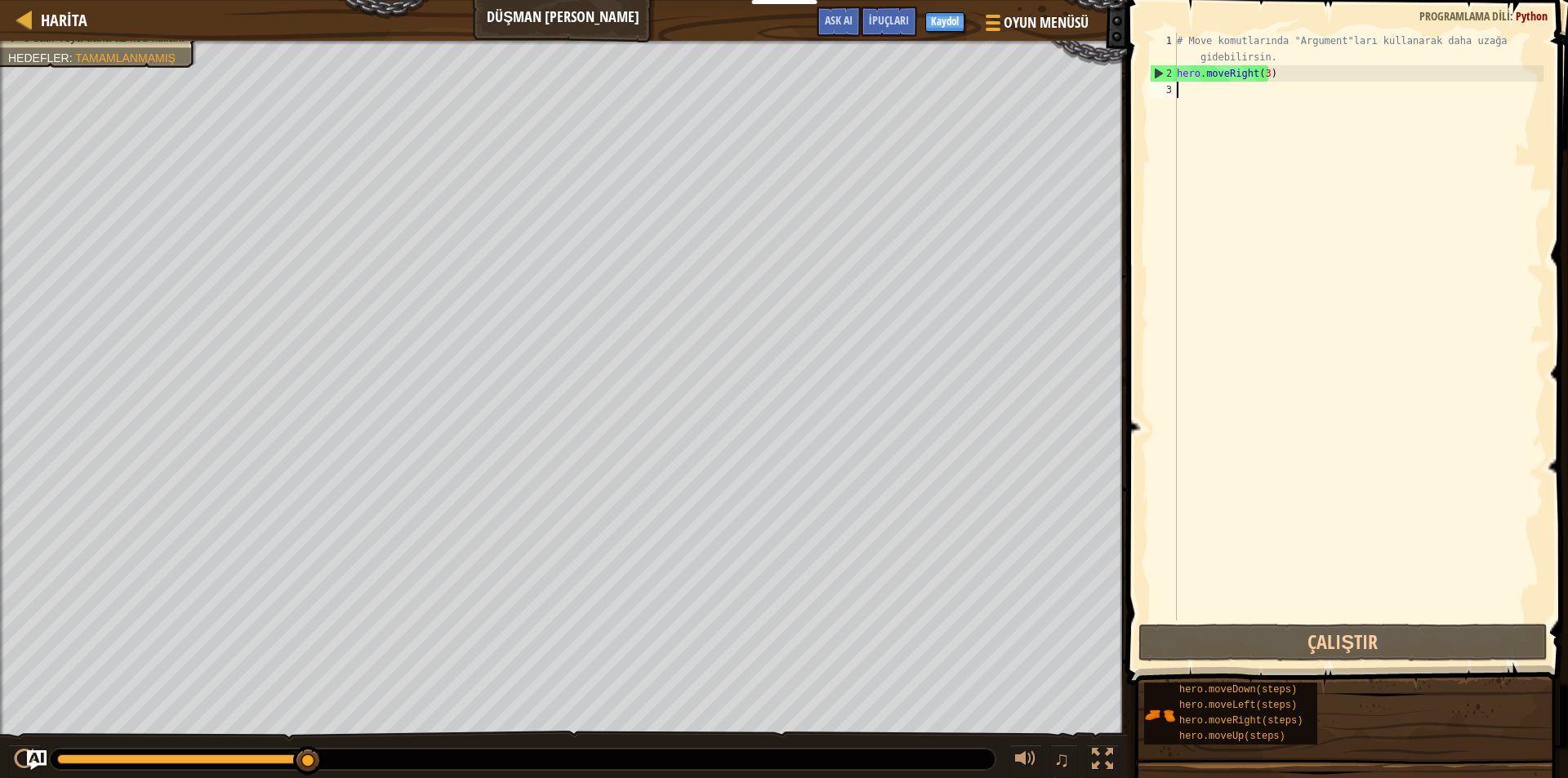
click at [1223, 101] on div "# Move komutlarında "Argument"ları kullanarak daha uzağa gidebilirsin. hero . m…" at bounding box center [1358, 351] width 370 height 637
click at [1183, 84] on div "# Move komutlarında "Argument"ları kullanarak daha uzağa gidebilirsin. hero . m…" at bounding box center [1358, 351] width 370 height 637
type textarea "h"
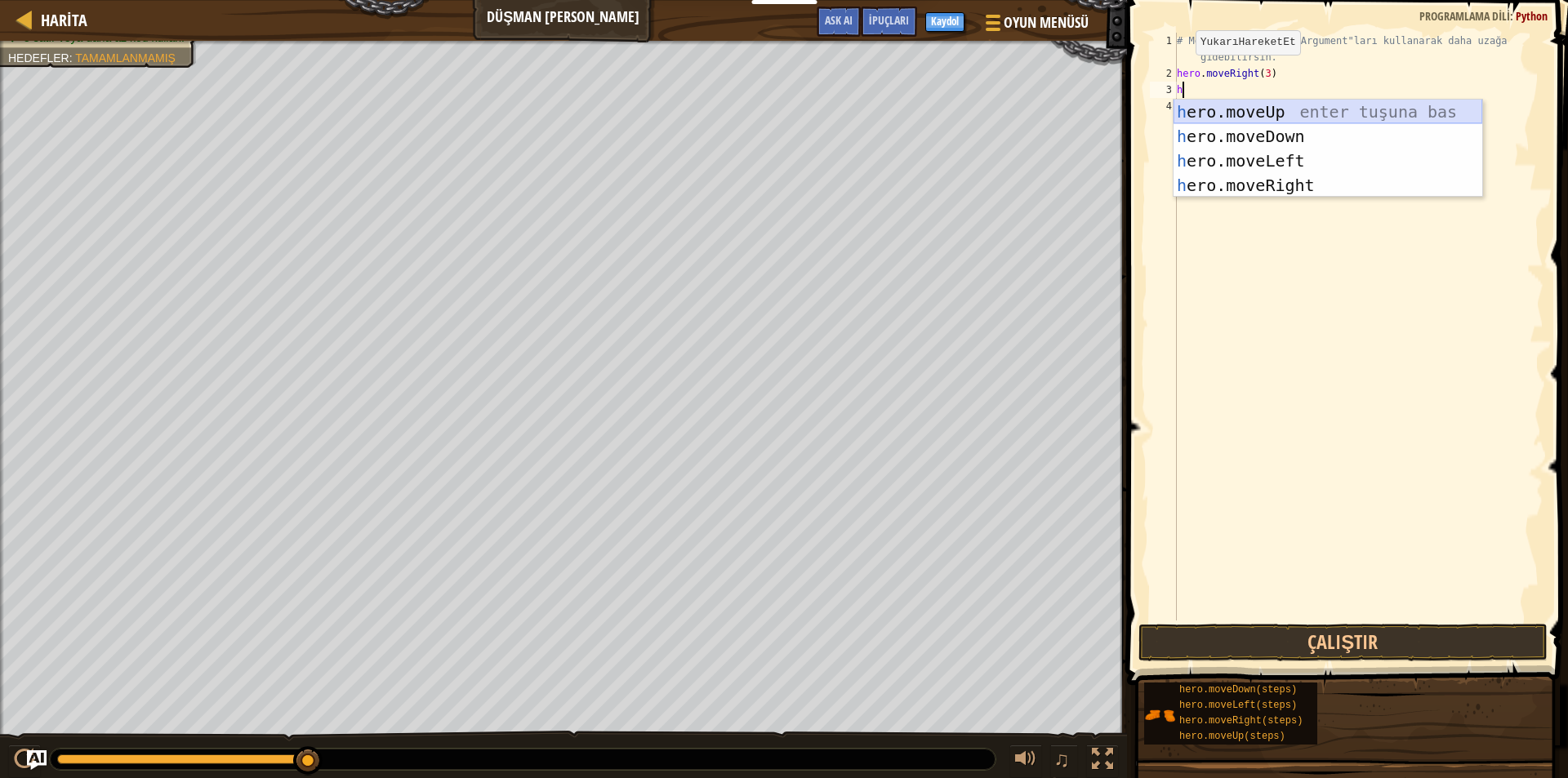
click at [1185, 111] on div "h ero.moveUp enter tuşuna bas h ero.moveDown enter tuşuna bas h ero.moveLeft en…" at bounding box center [1328, 173] width 309 height 147
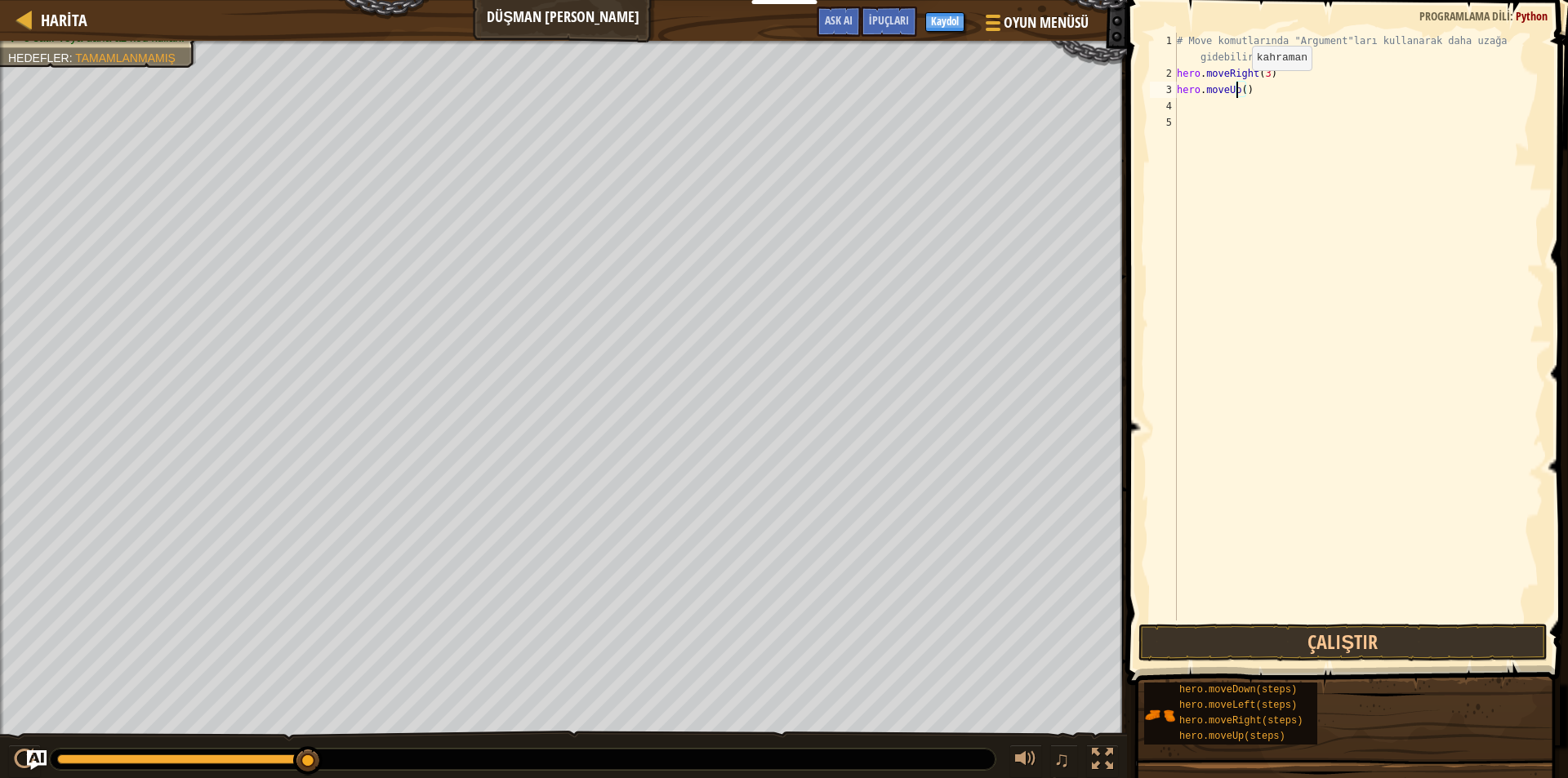
click at [1238, 87] on div "# Move komutlarında "Argument"ları kullanarak daha uzağa gidebilirsin. hero . m…" at bounding box center [1358, 351] width 370 height 637
click at [1240, 92] on div "# Move komutlarında "Argument"ları kullanarak daha uzağa gidebilirsin. hero . m…" at bounding box center [1358, 351] width 370 height 637
type textarea "hero.moveUp(1)"
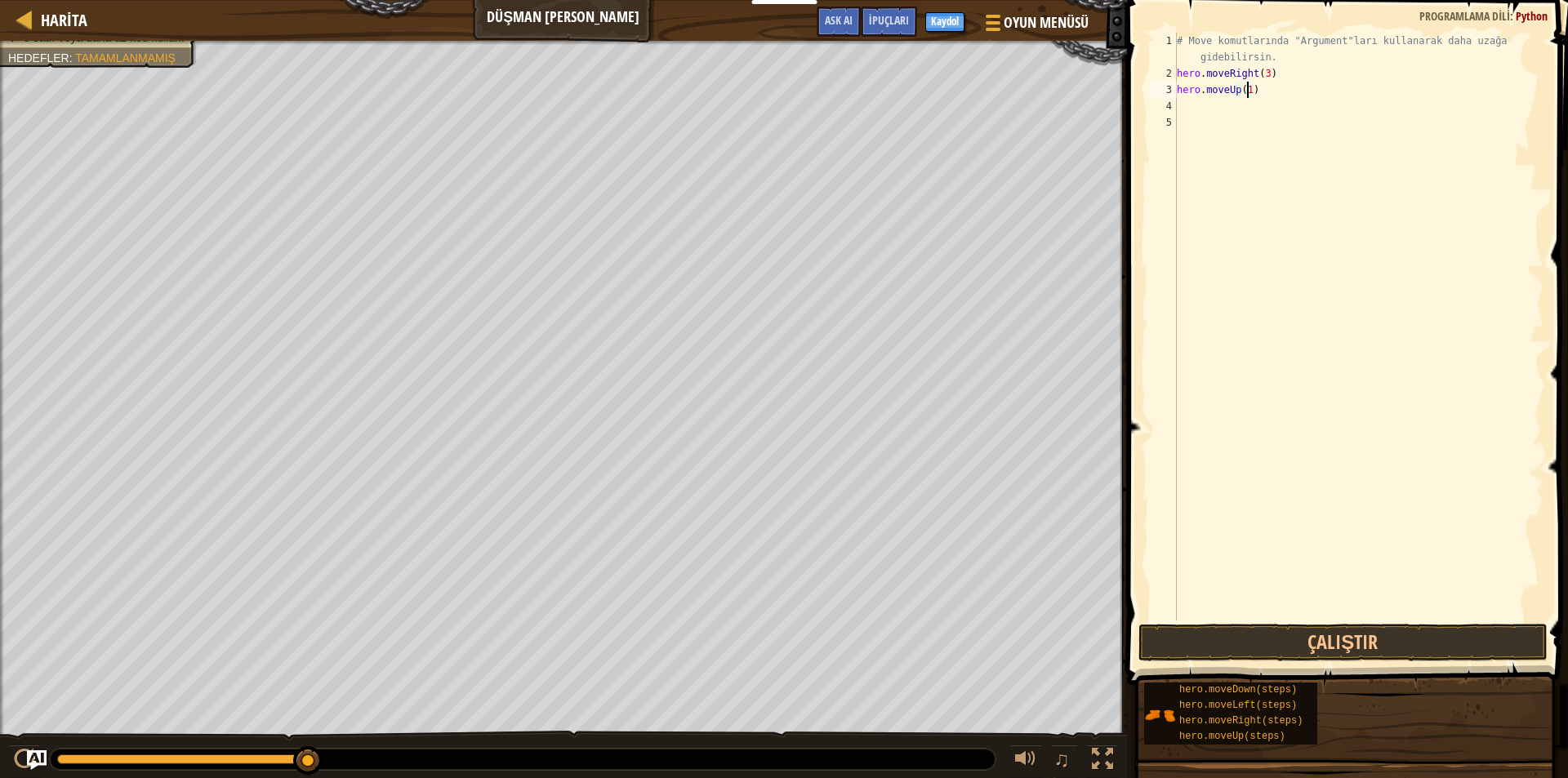
scroll to position [7, 5]
click at [1203, 112] on div "# Move komutlarında "Argument"ları kullanarak daha uzağa gidebilirsin. hero . m…" at bounding box center [1358, 351] width 370 height 637
type textarea "h"
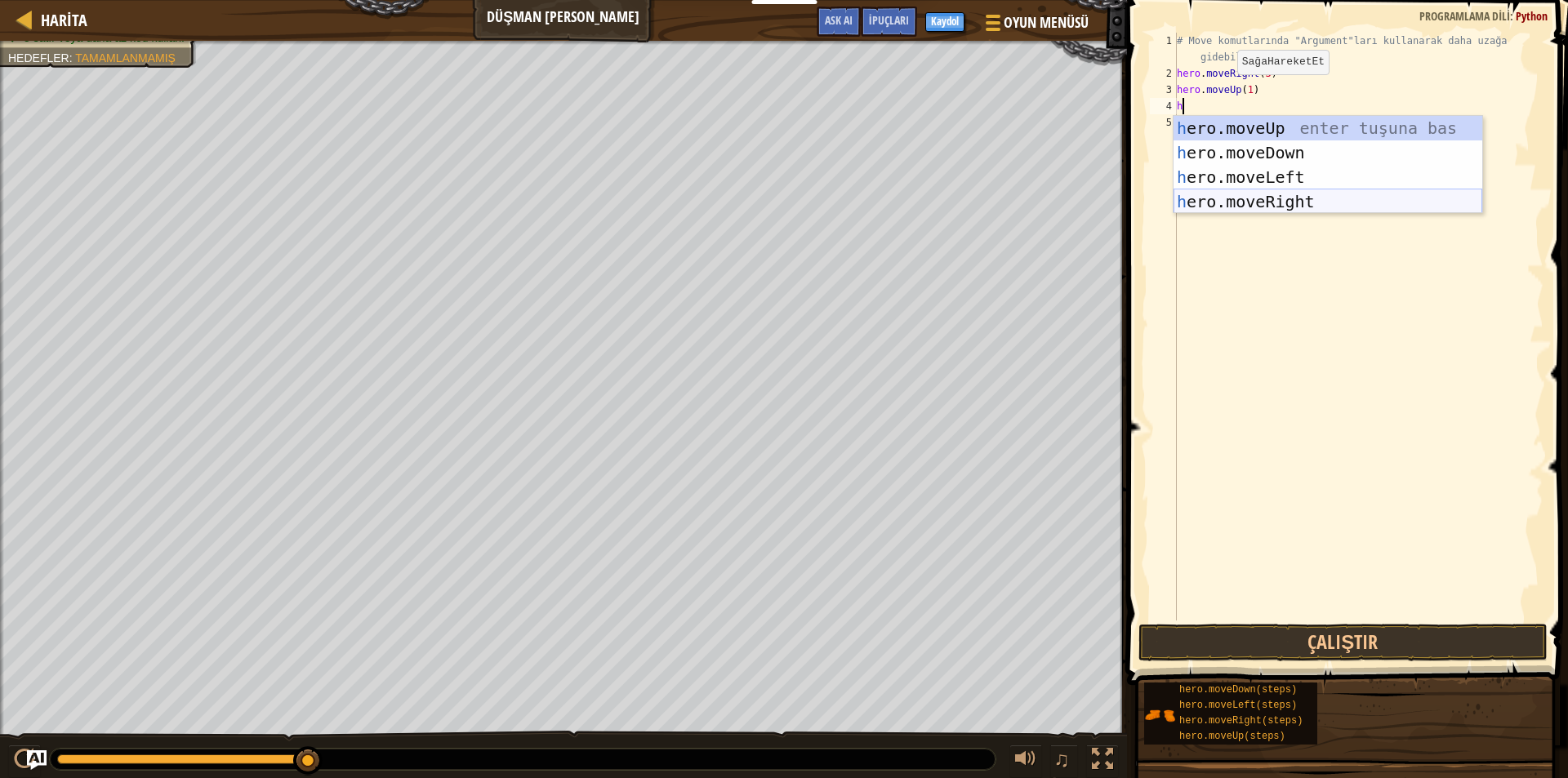
click at [1282, 194] on div "h ero.moveUp enter tuşuna bas h ero.moveDown enter tuşuna bas h ero.moveLeft en…" at bounding box center [1328, 189] width 309 height 147
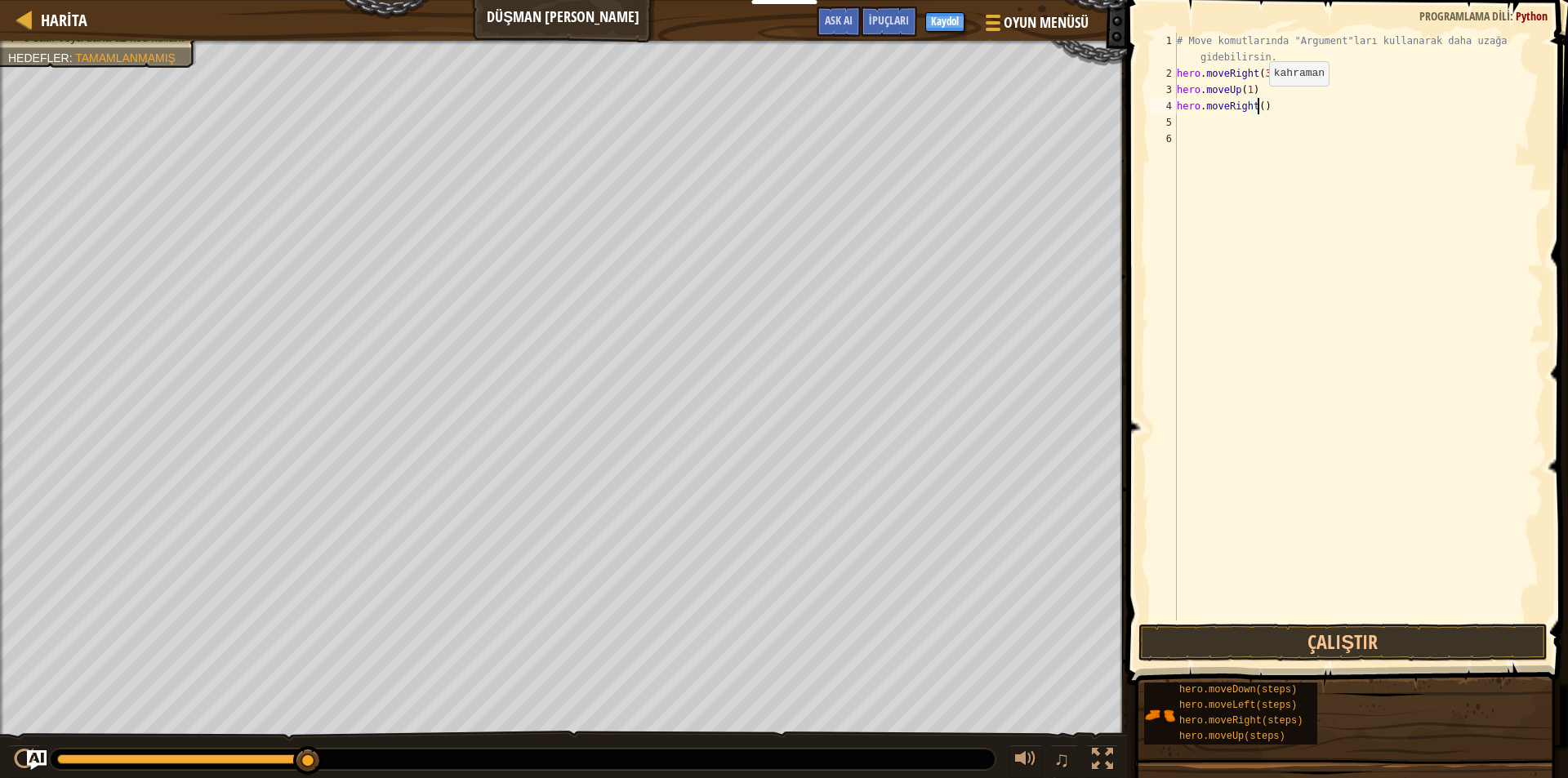
click at [1255, 102] on div "# Move komutlarında "Argument"ları kullanarak daha uzağa gidebilirsin. hero . m…" at bounding box center [1358, 351] width 370 height 637
type textarea "hero.moveRight(1)"
click at [1195, 130] on div "# Move komutlarında "Argument"ları kullanarak daha uzağa gidebilirsin. hero . m…" at bounding box center [1358, 351] width 370 height 637
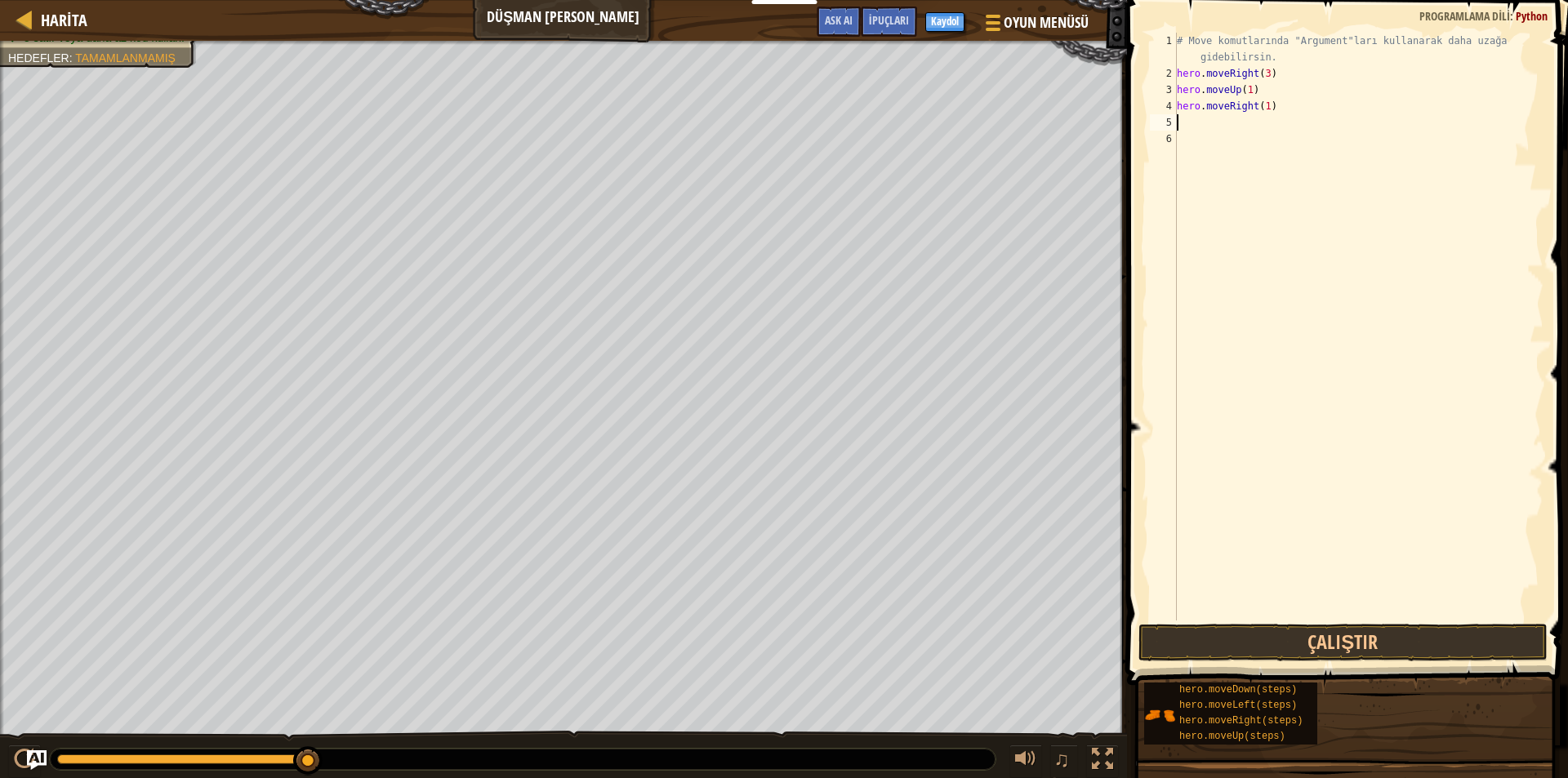
type textarea "h"
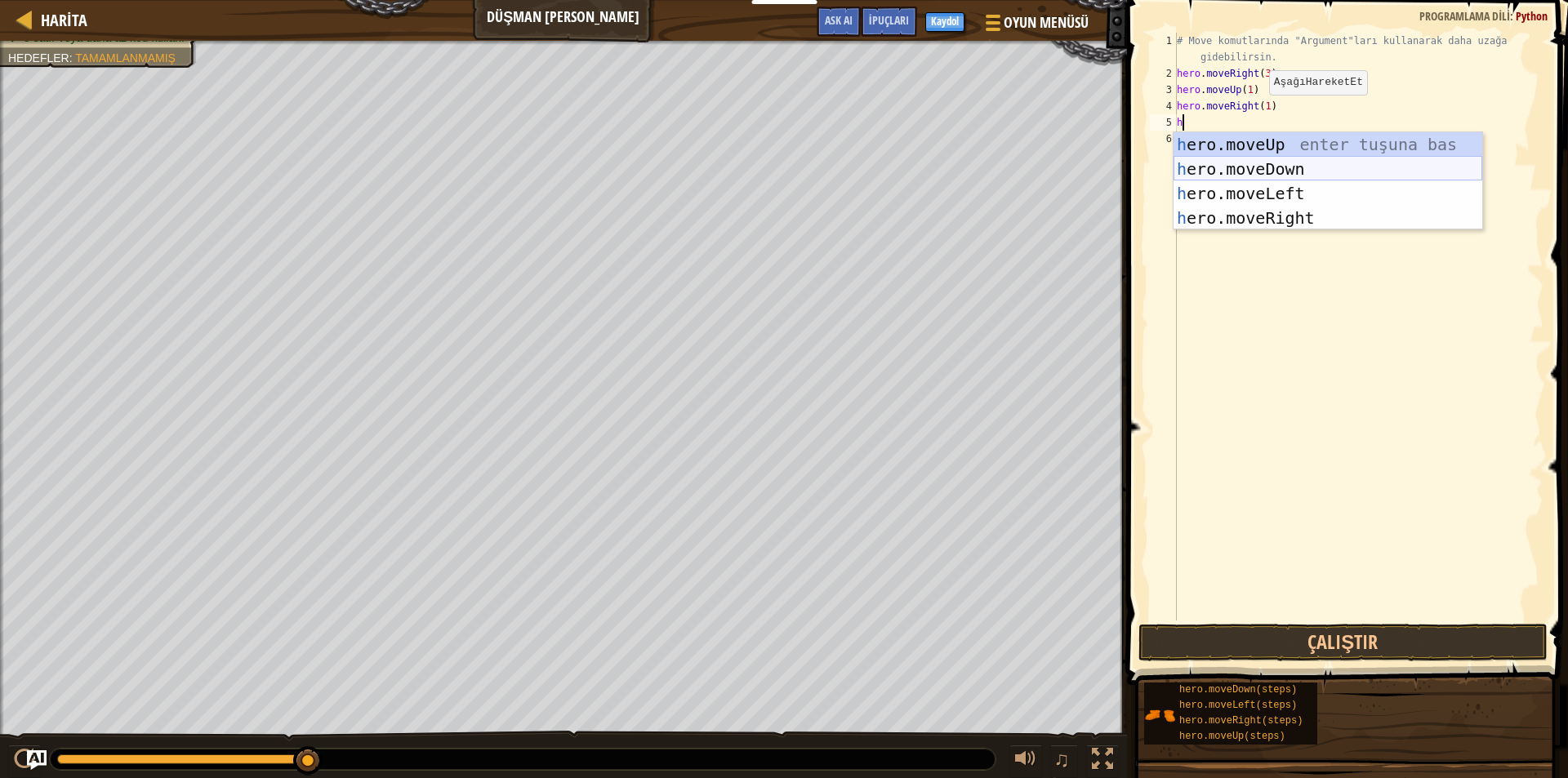
click at [1269, 168] on div "h ero.moveUp enter tuşuna bas h ero.moveDown enter tuşuna bas h ero.moveLeft en…" at bounding box center [1328, 205] width 309 height 147
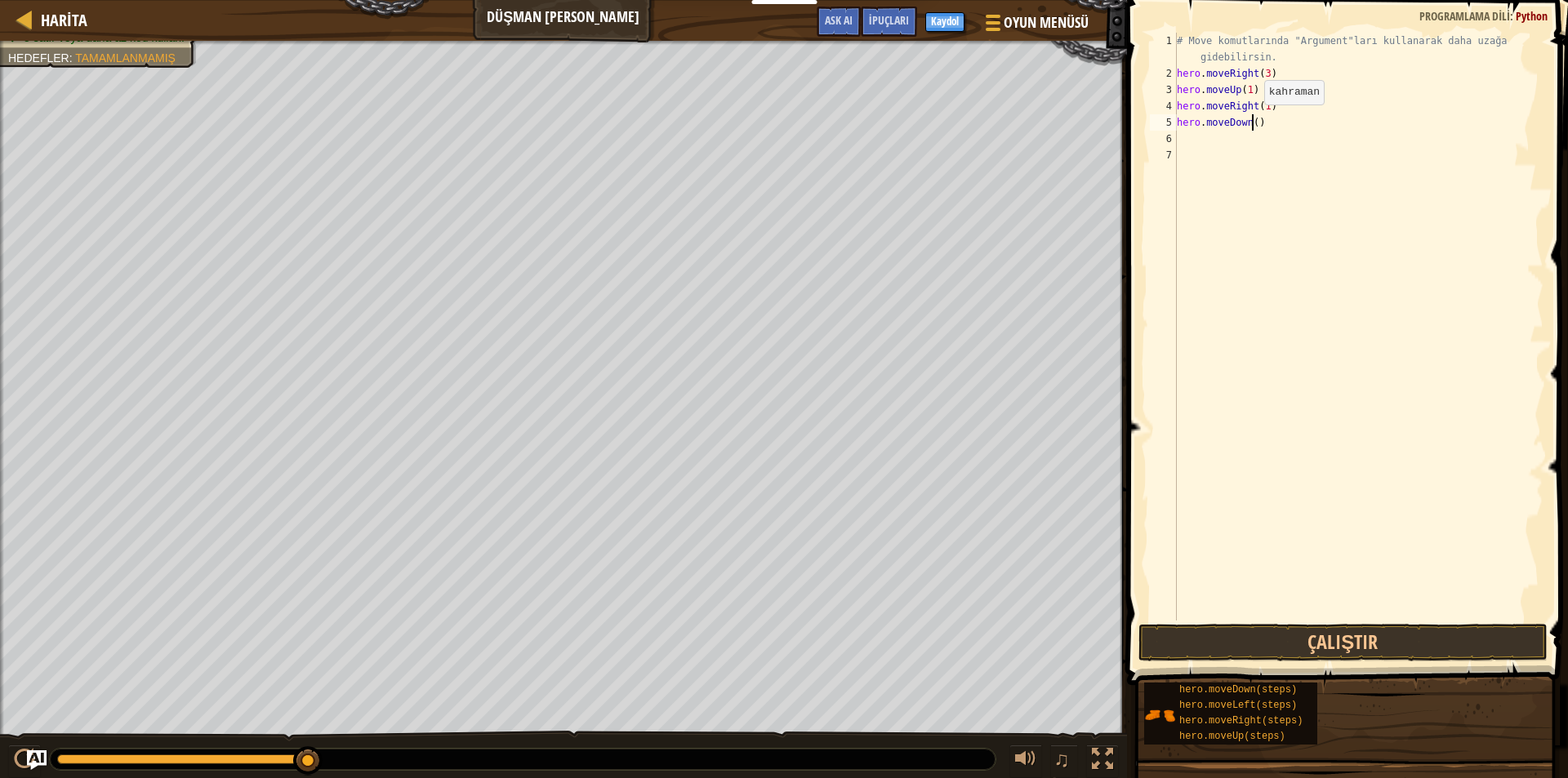
click at [1250, 120] on div "# Move komutlarında "Argument"ları kullanarak daha uzağa gidebilirsin. hero . m…" at bounding box center [1358, 351] width 370 height 637
type textarea "hero.moveDown(3)"
click at [1201, 135] on div "# Move komutlarında "Argument"ları kullanarak daha uzağa gidebilirsin. hero . m…" at bounding box center [1358, 351] width 370 height 637
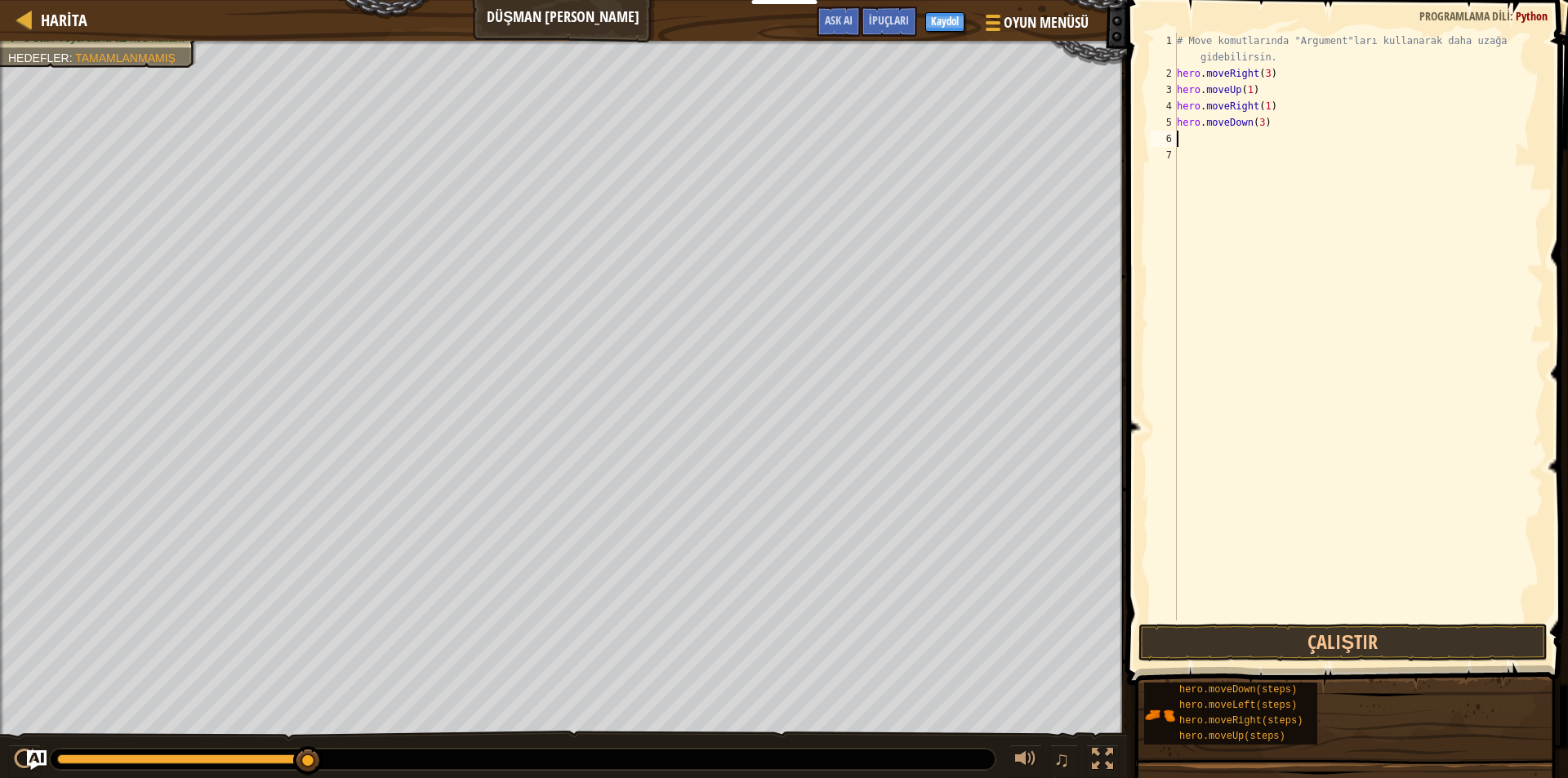
type textarea "h"
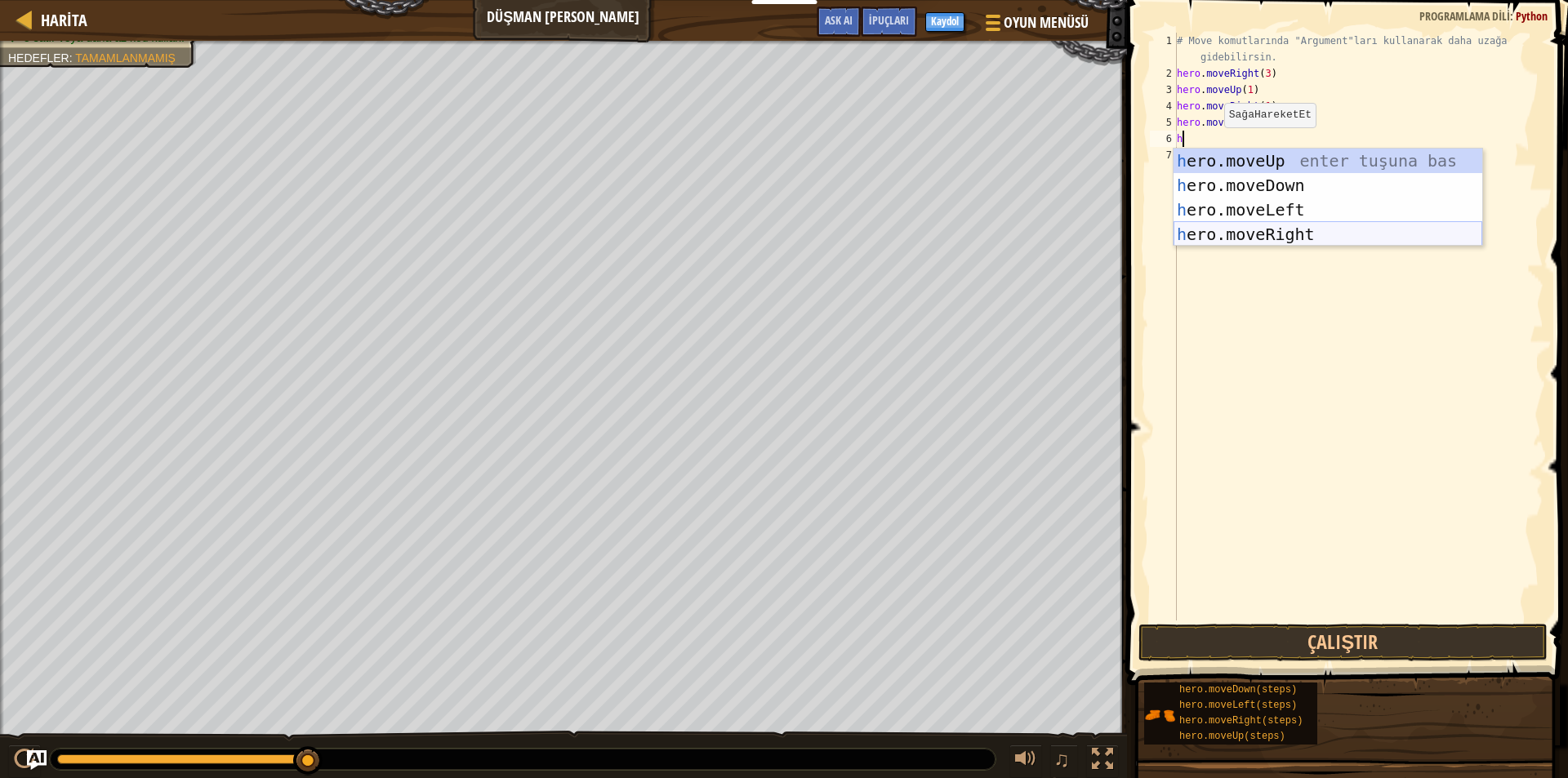
click at [1275, 231] on div "h ero.moveUp enter tuşuna bas h ero.moveDown enter tuşuna bas h ero.moveLeft en…" at bounding box center [1328, 222] width 309 height 147
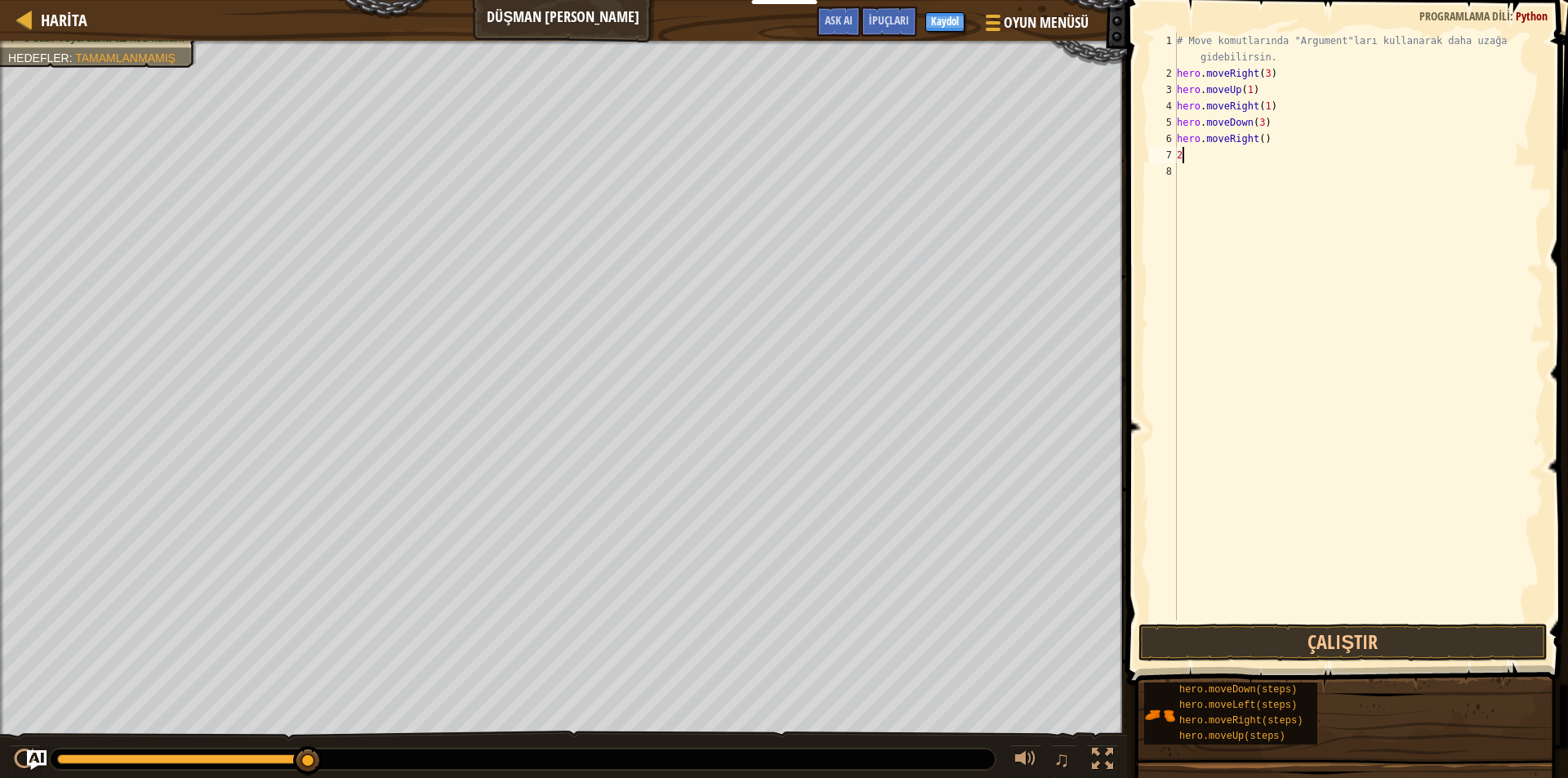
click at [1182, 148] on div "# Move komutlarında "Argument"ları kullanarak daha uzağa gidebilirsin. hero . m…" at bounding box center [1358, 351] width 370 height 637
click at [1256, 141] on div "# Move komutlarında "Argument"ları kullanarak daha uzağa gidebilirsin. hero . m…" at bounding box center [1358, 351] width 370 height 637
click at [1182, 154] on div "# Move komutlarında "Argument"ları kullanarak daha uzağa gidebilirsin. hero . m…" at bounding box center [1358, 351] width 370 height 637
type textarea "2"
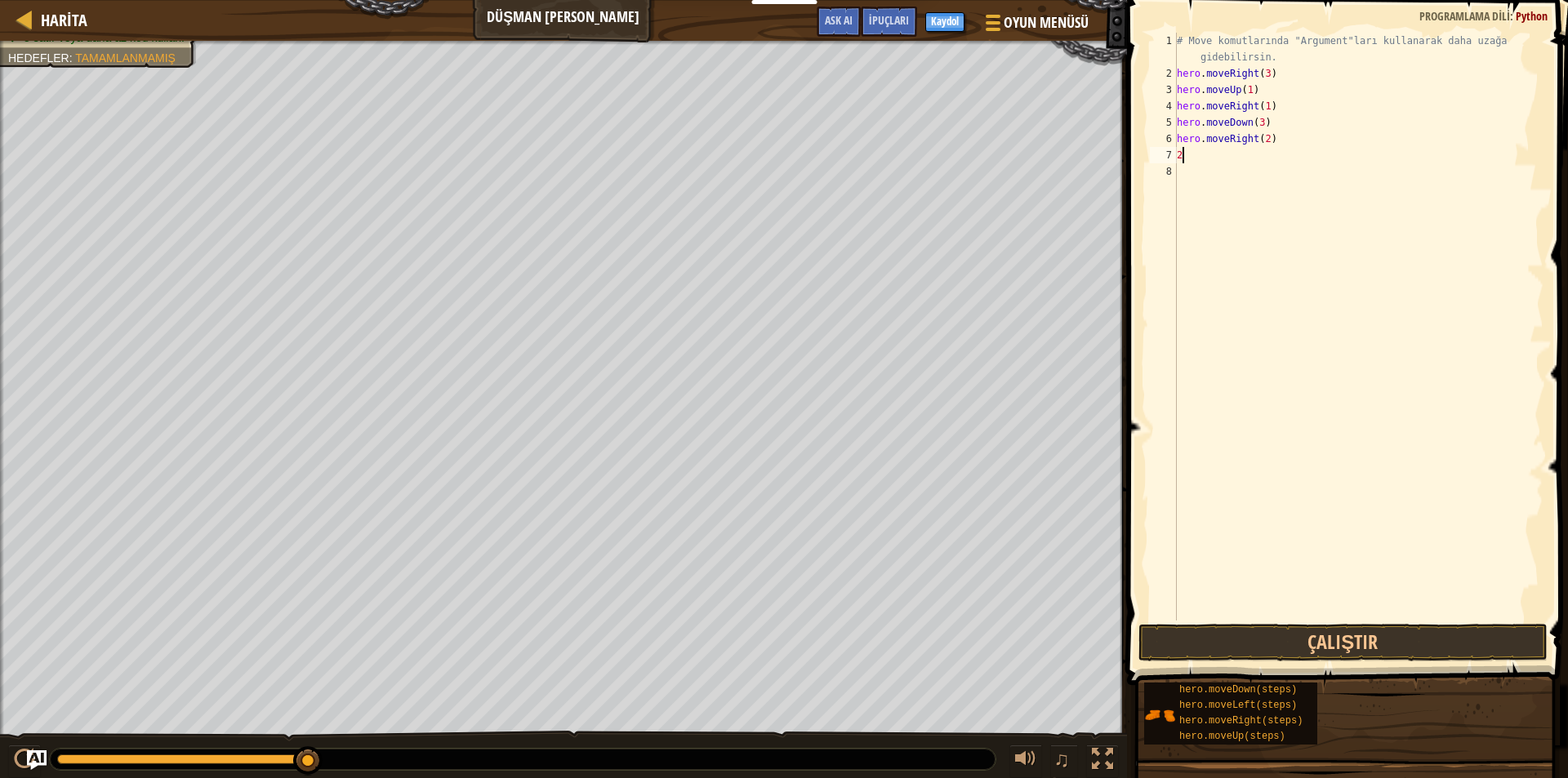
scroll to position [7, 0]
click at [1363, 633] on button "Çalıştır" at bounding box center [1343, 643] width 409 height 38
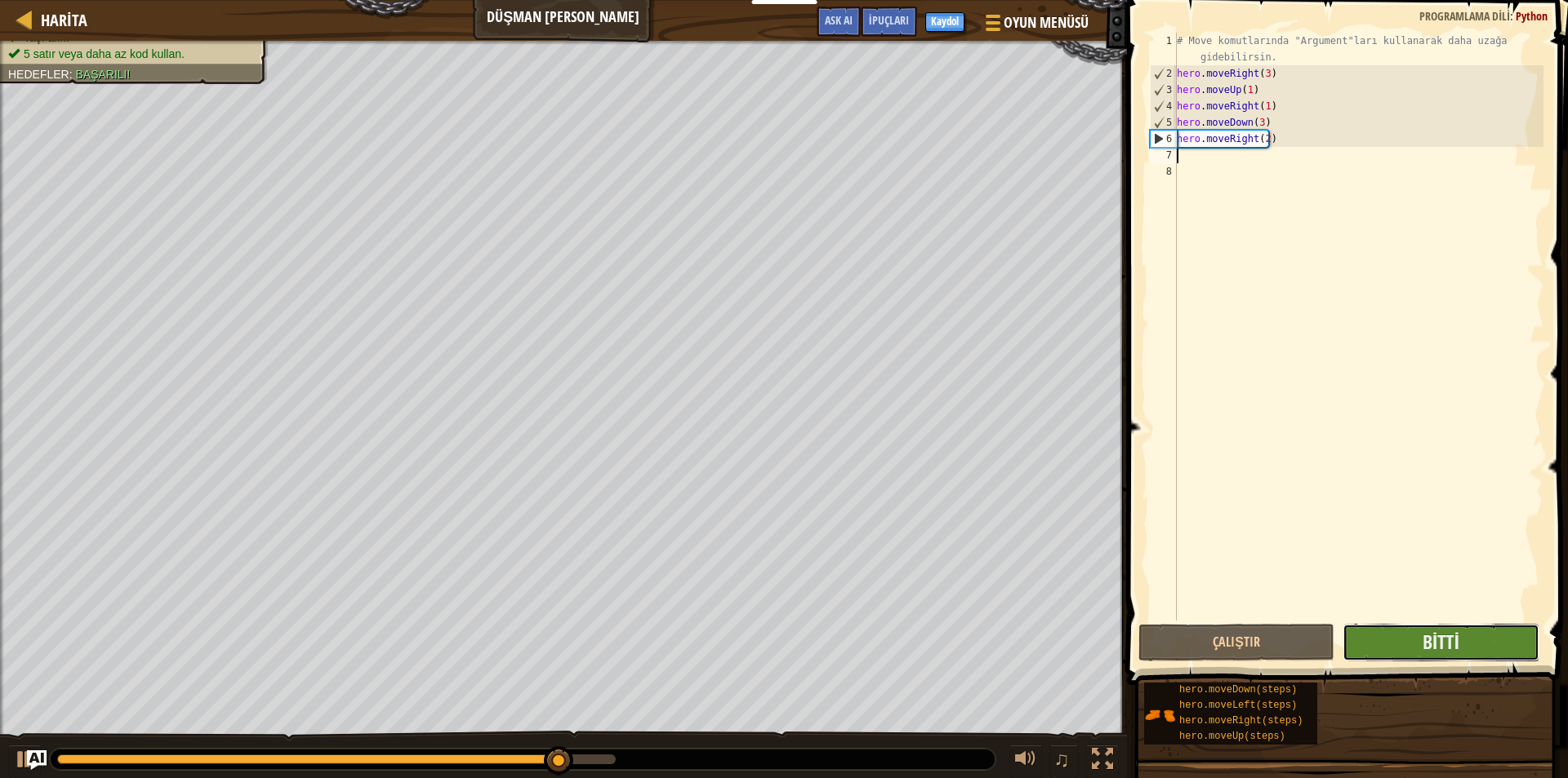
click at [1377, 645] on button "Bitti" at bounding box center [1439, 643] width 196 height 38
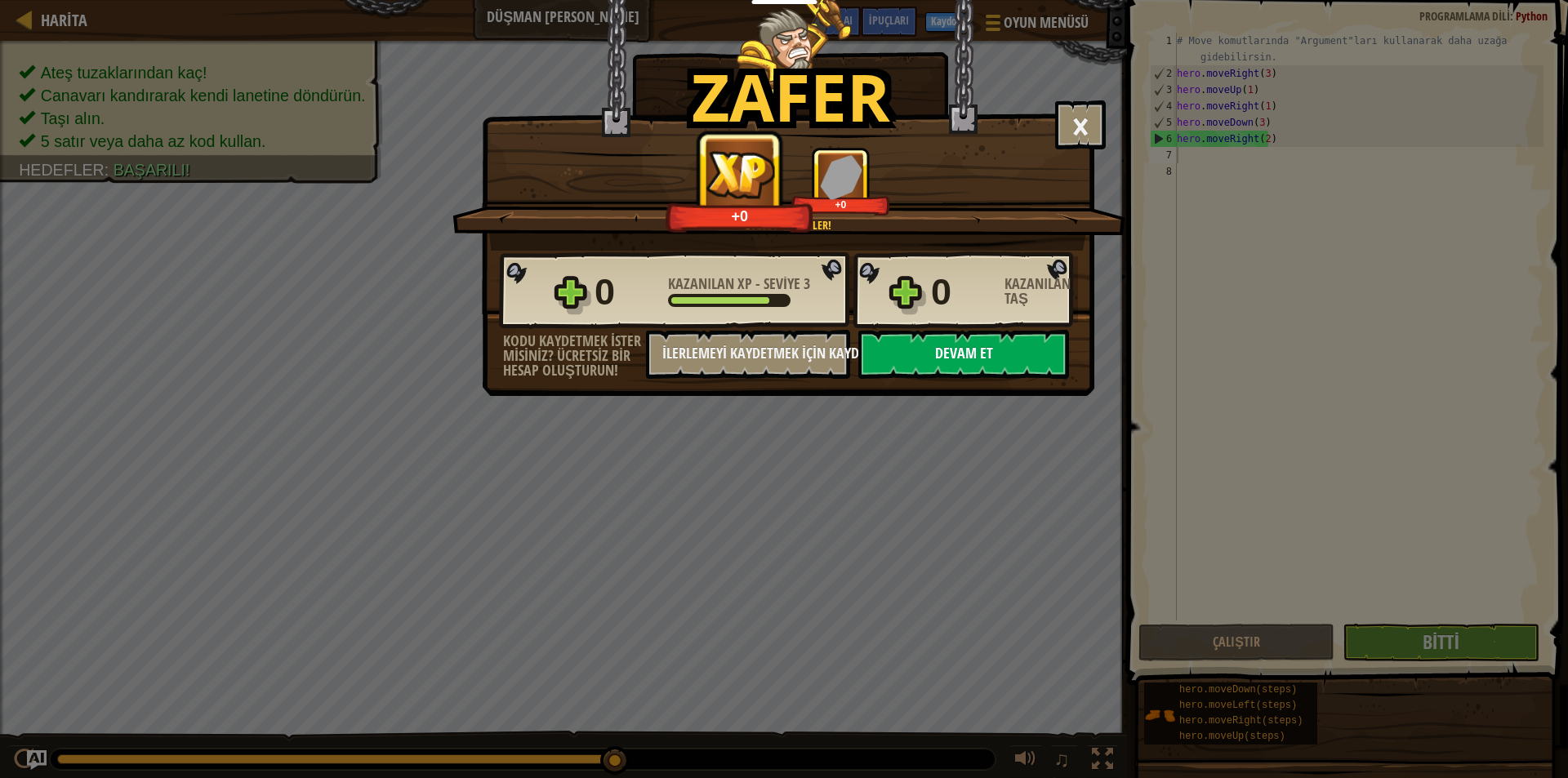
click at [956, 348] on button "Devam et" at bounding box center [963, 354] width 210 height 49
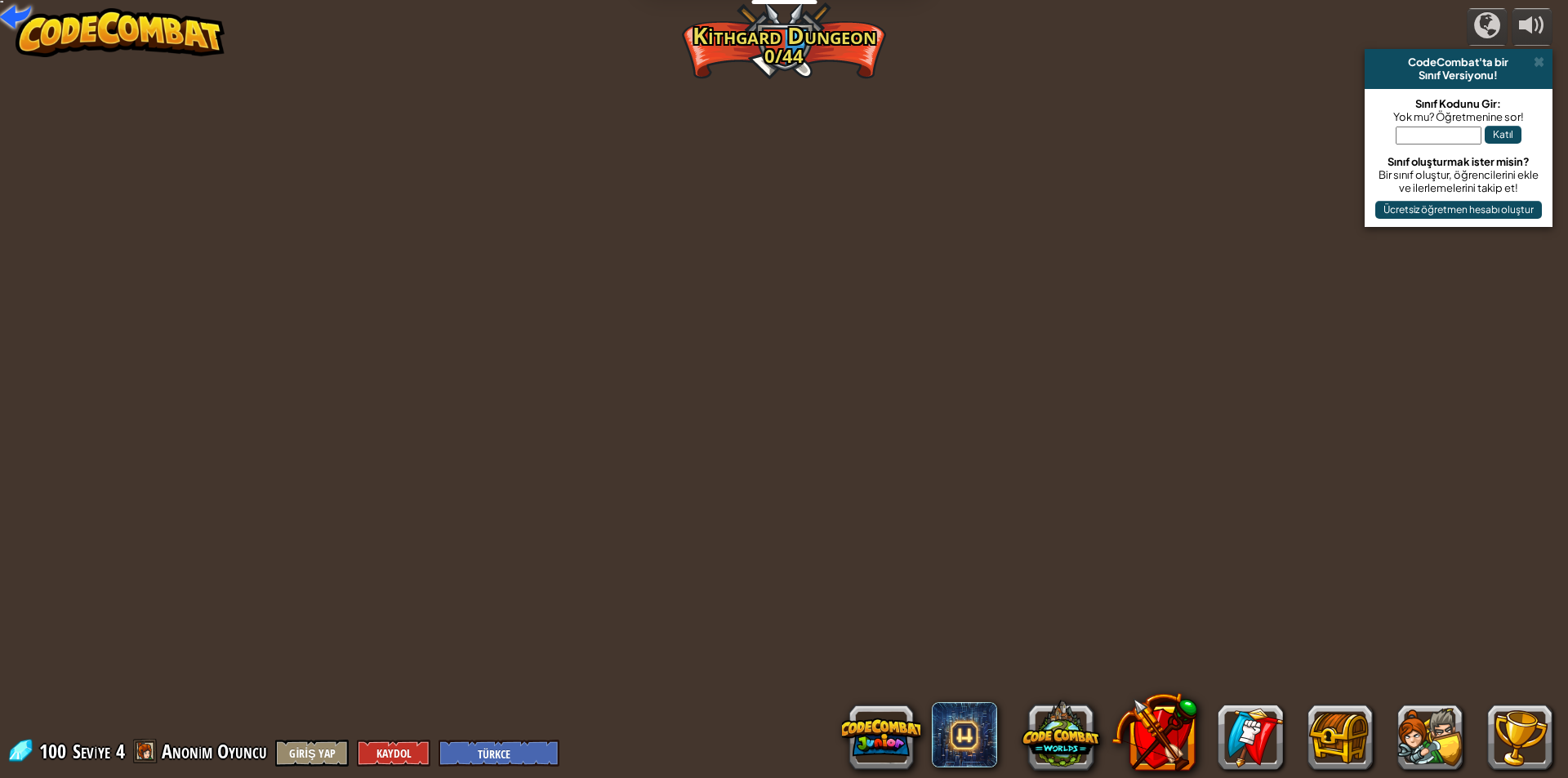
select select "tr"
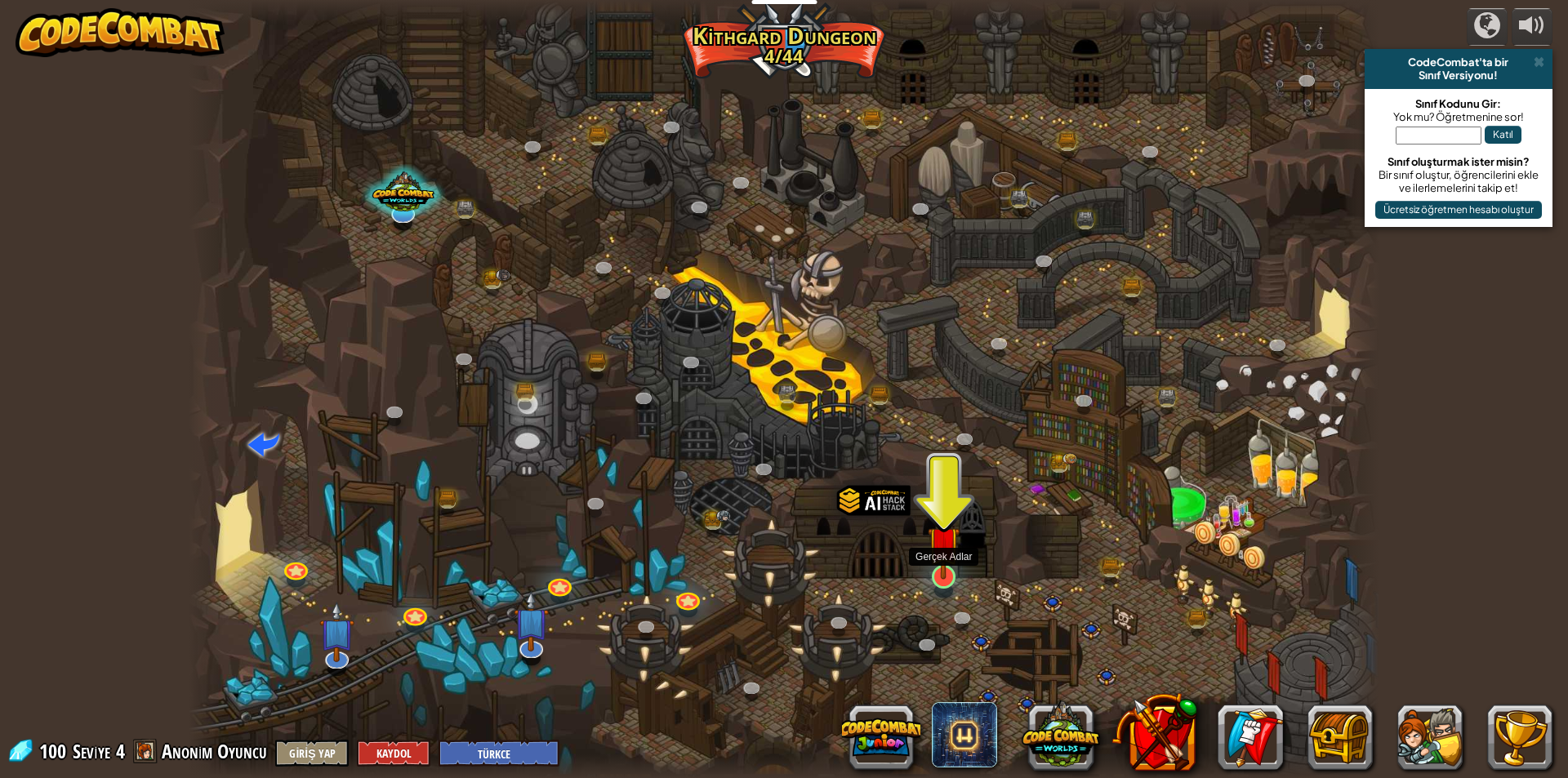
click at [931, 570] on img at bounding box center [943, 541] width 32 height 73
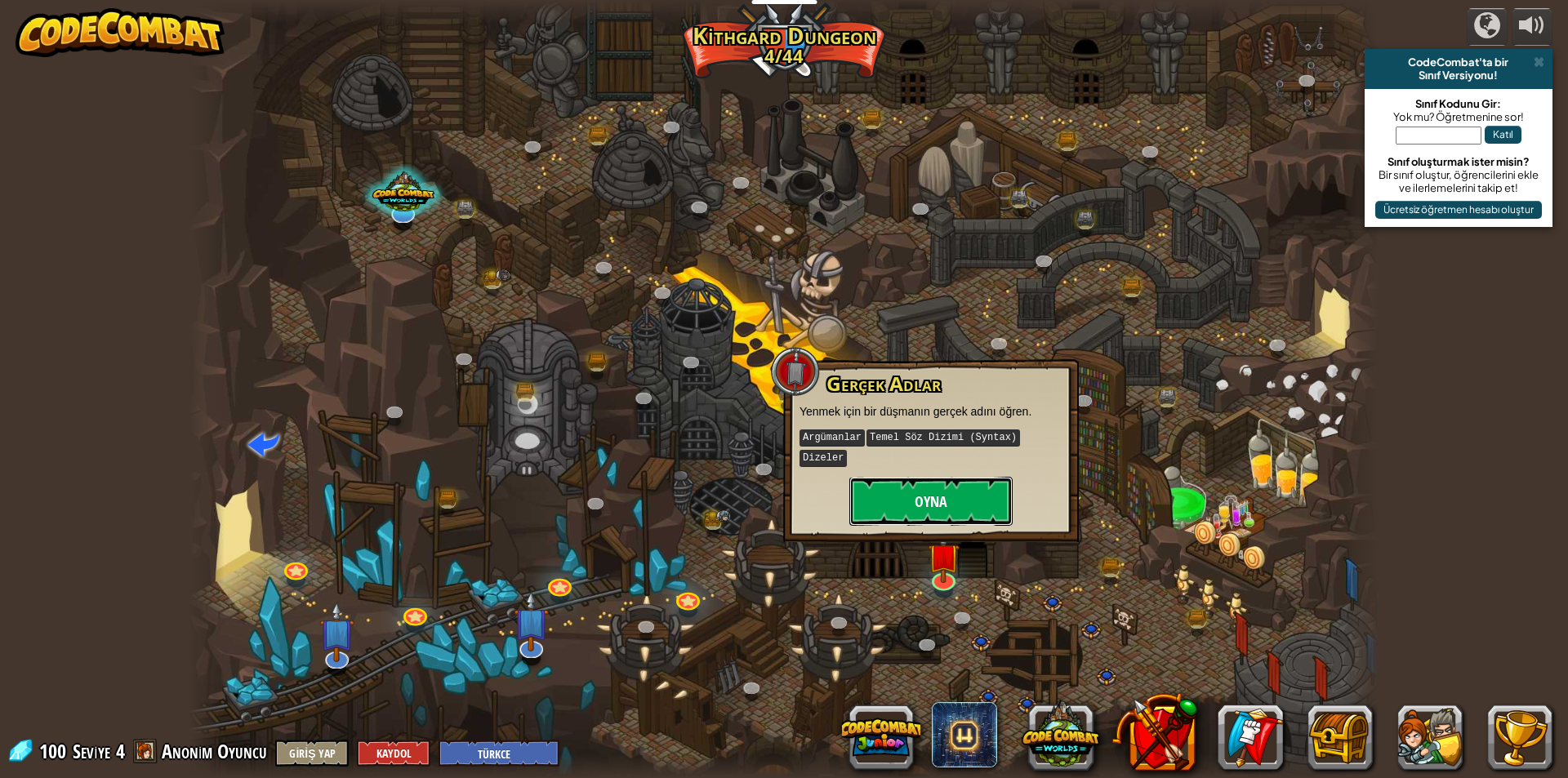
click at [942, 494] on button "Oyna" at bounding box center [931, 501] width 163 height 49
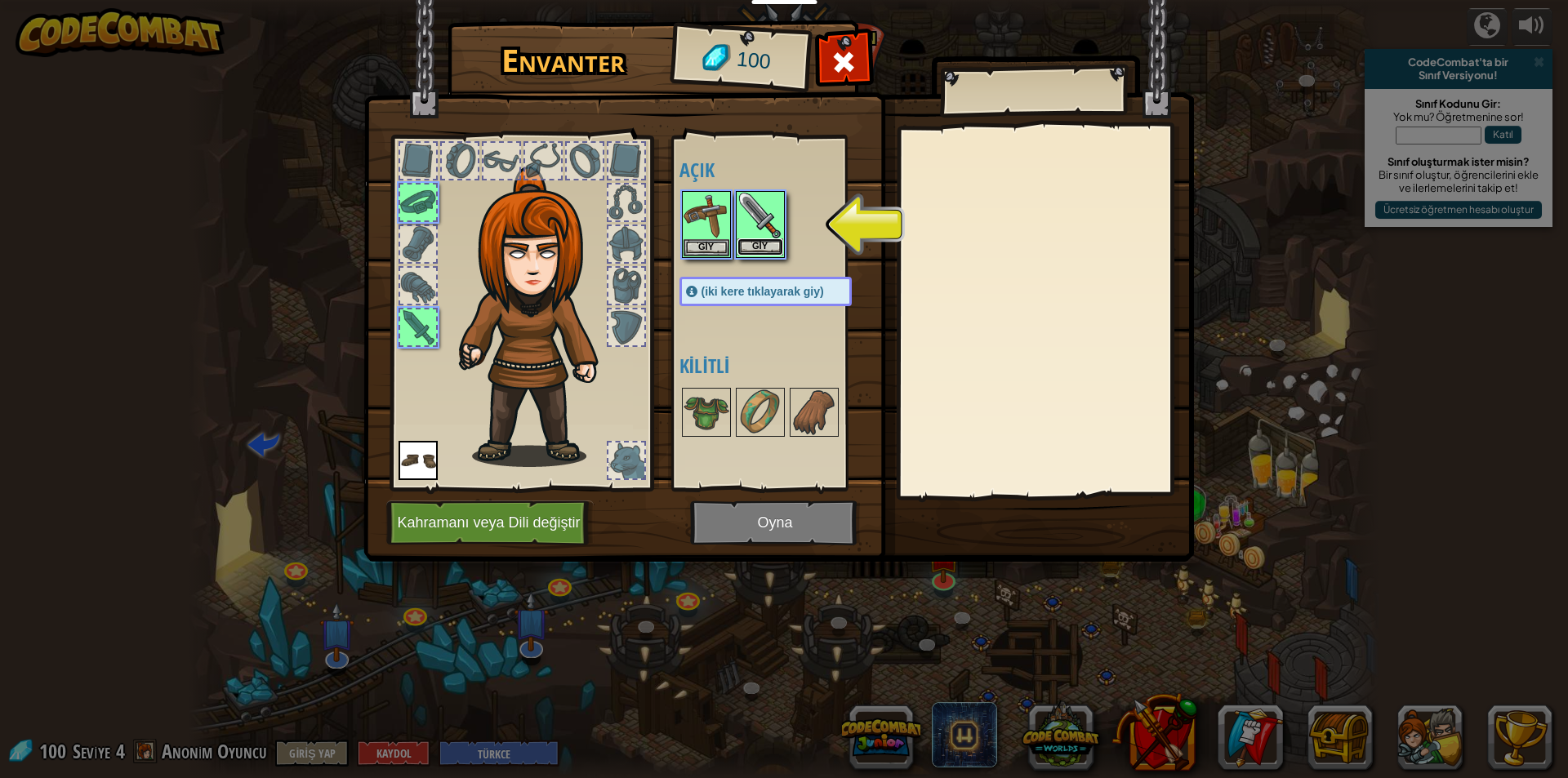
click at [757, 252] on button "Giy" at bounding box center [759, 247] width 45 height 17
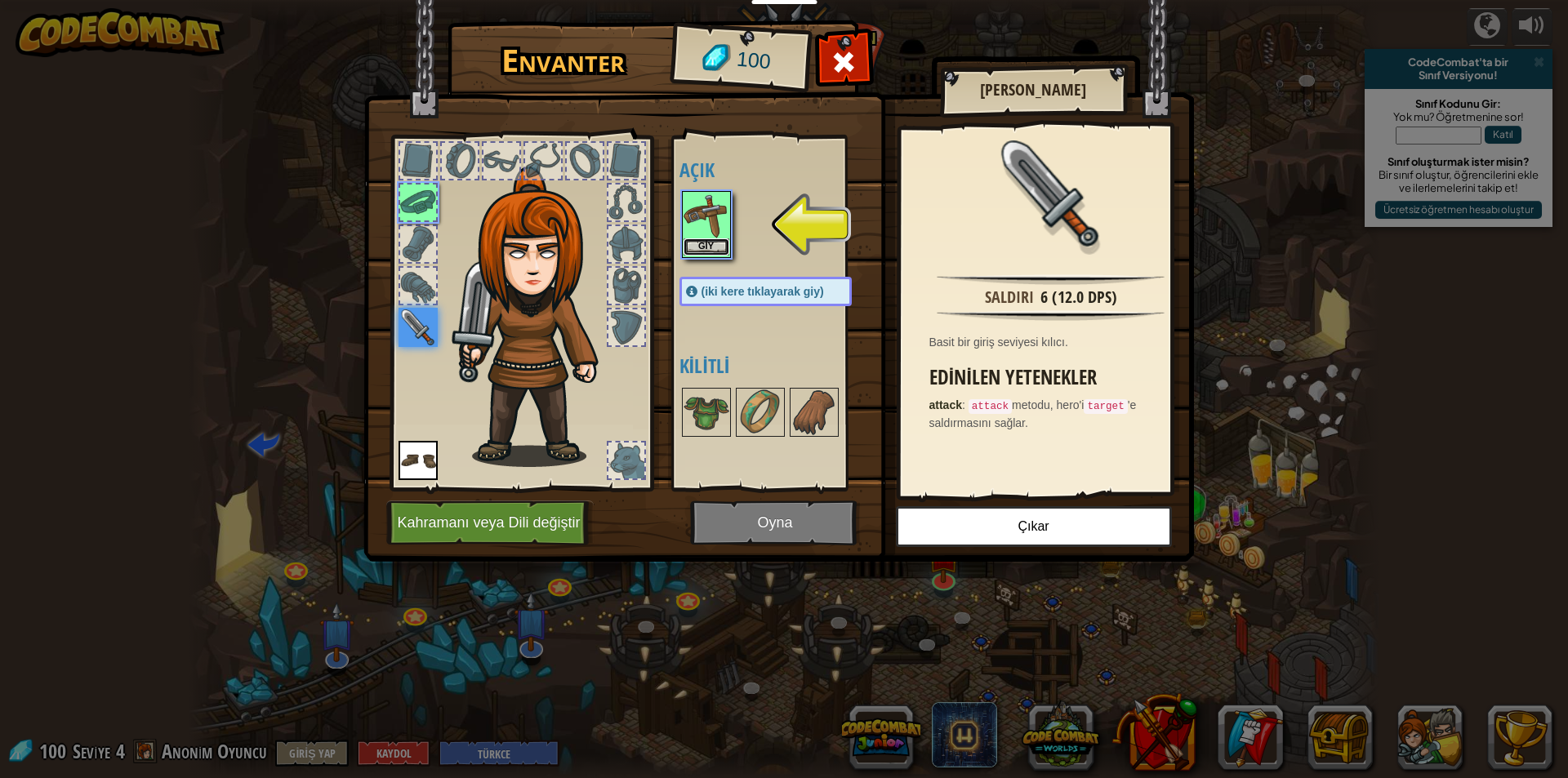
click at [706, 252] on button "Giy" at bounding box center [706, 247] width 45 height 17
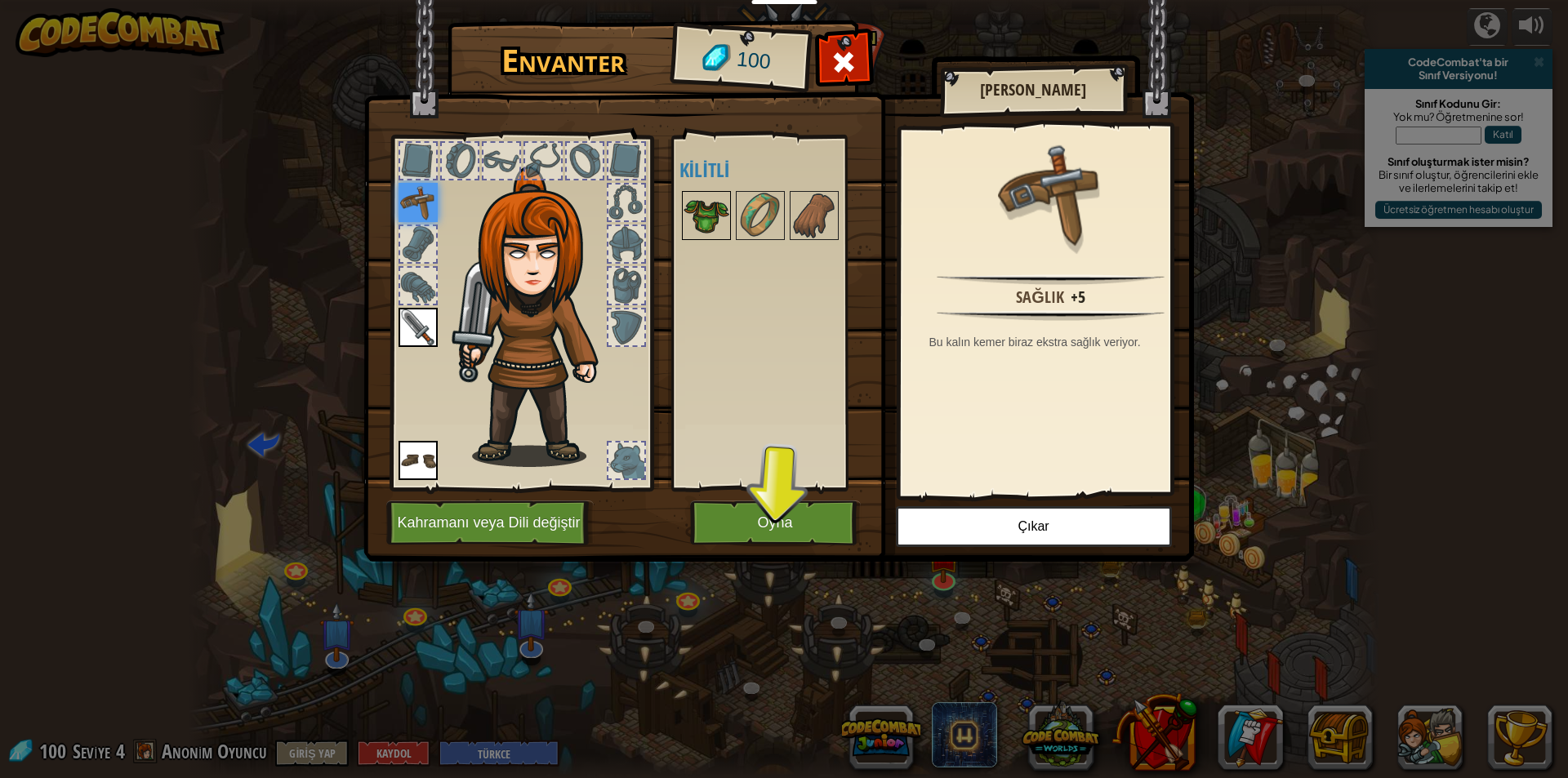
drag, startPoint x: 689, startPoint y: 196, endPoint x: 706, endPoint y: 215, distance: 25.5
click at [694, 196] on img at bounding box center [706, 215] width 45 height 45
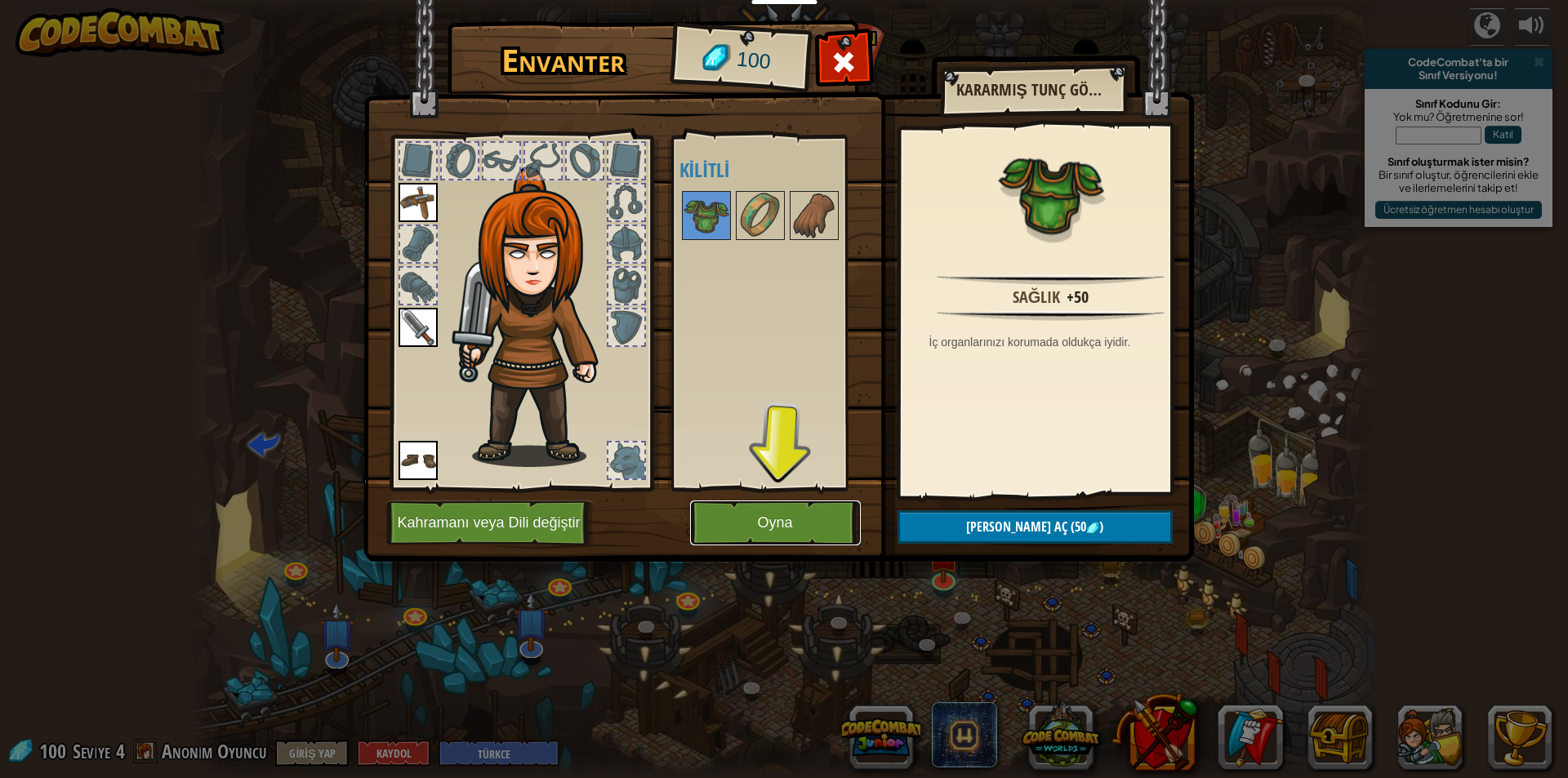
click at [795, 530] on button "Oyna" at bounding box center [775, 522] width 171 height 45
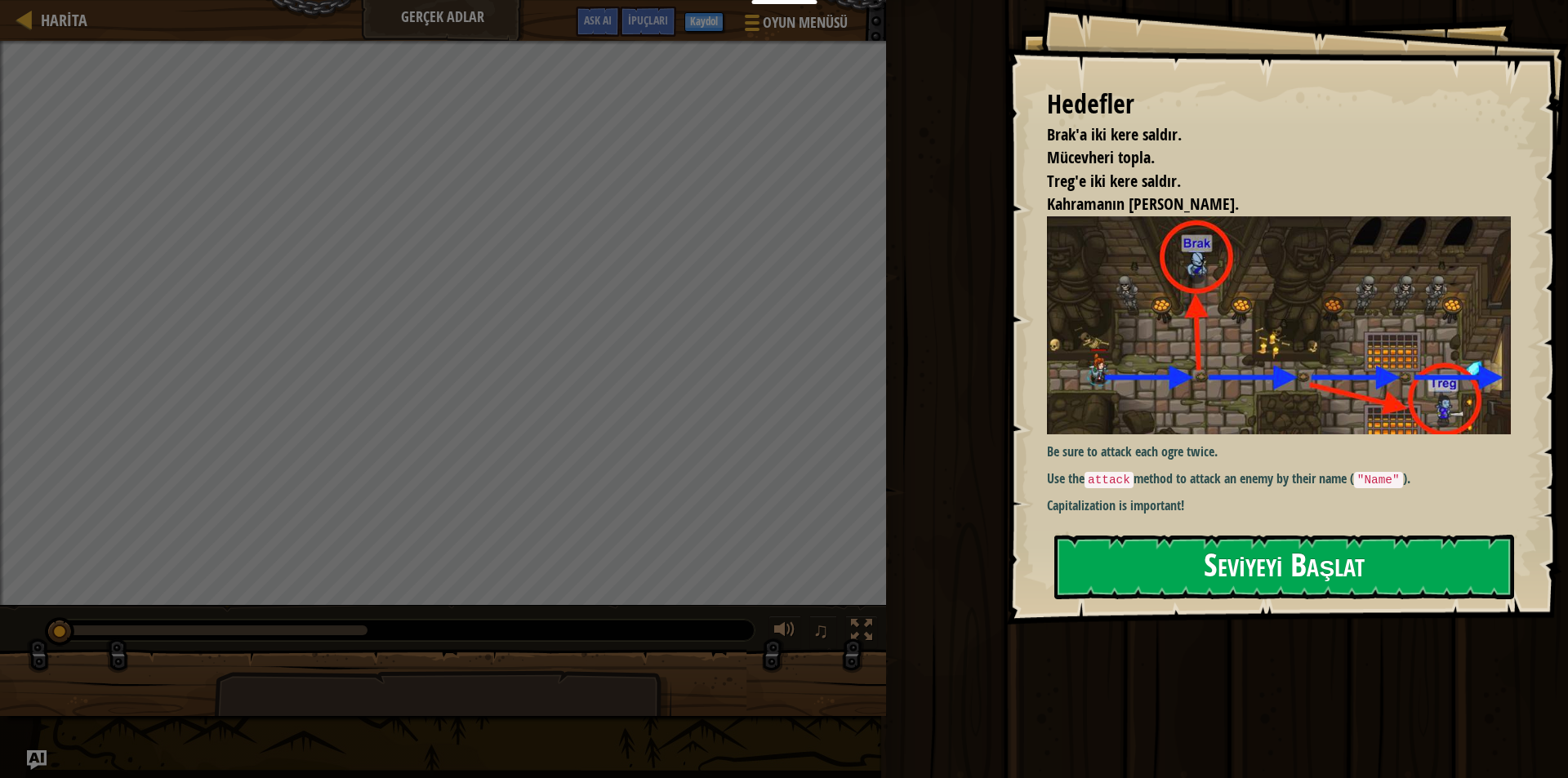
click at [1162, 547] on button "Seviyeyi Başlat" at bounding box center [1283, 567] width 460 height 64
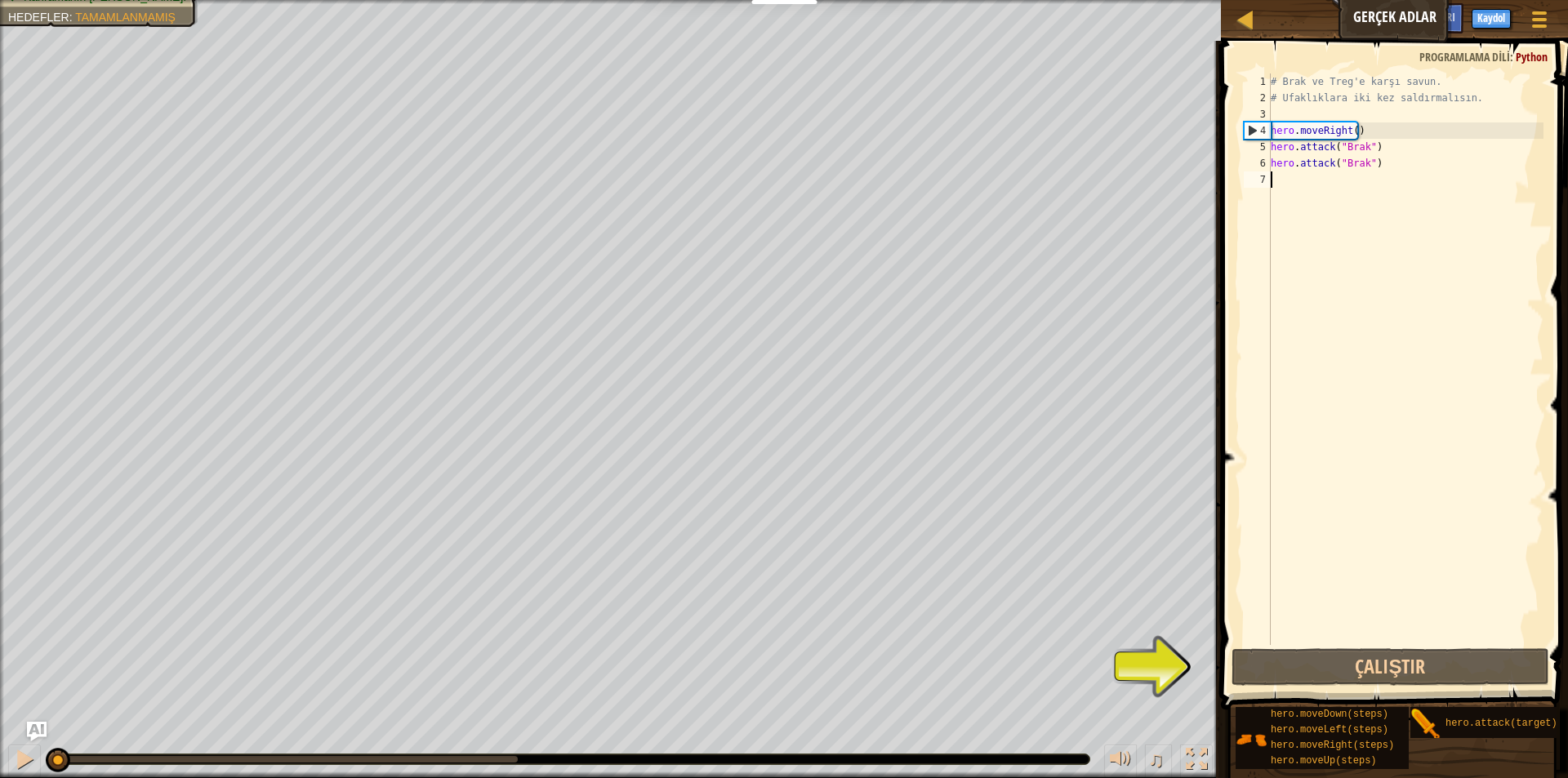
type textarea "h"
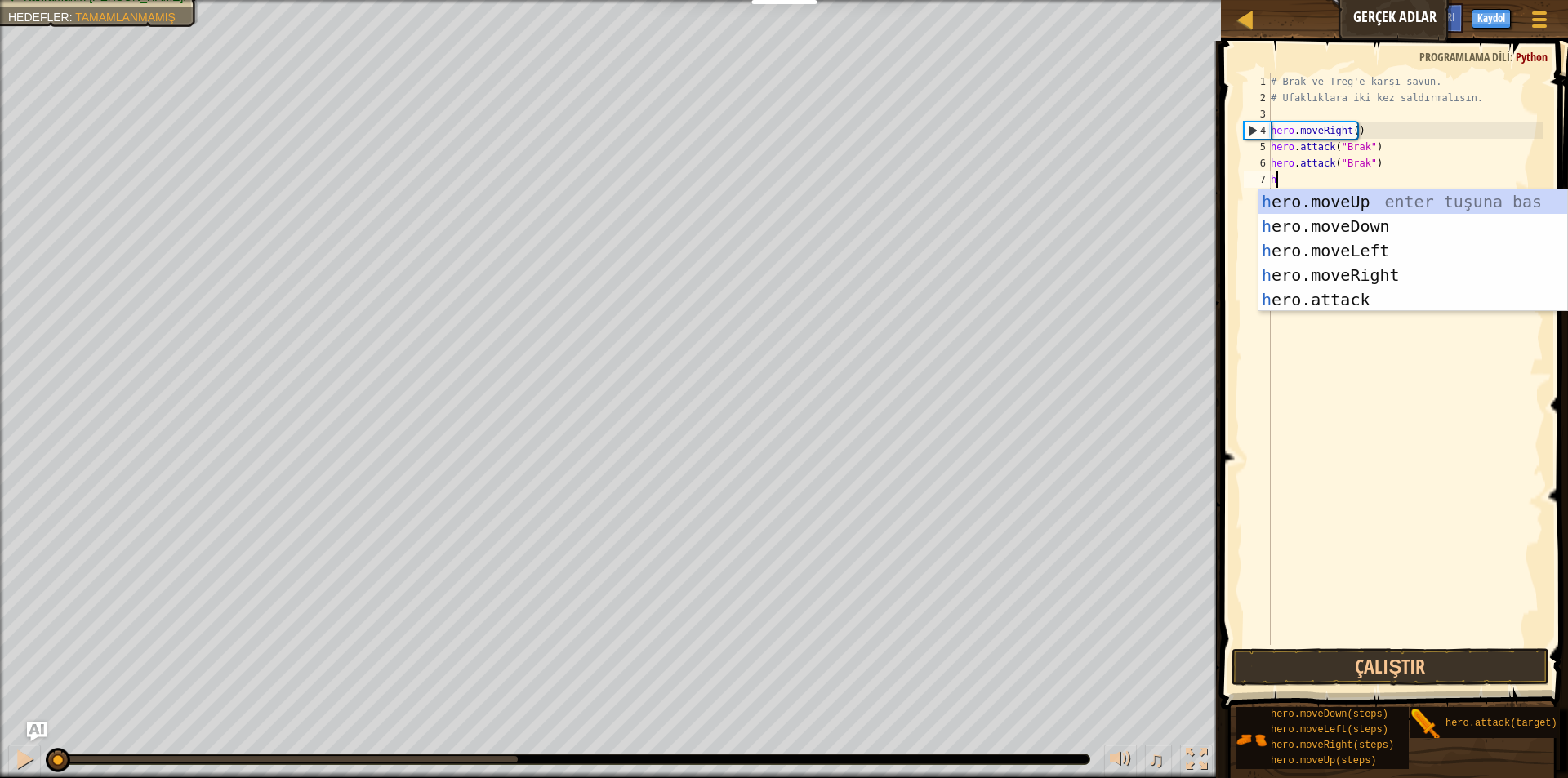
scroll to position [7, 0]
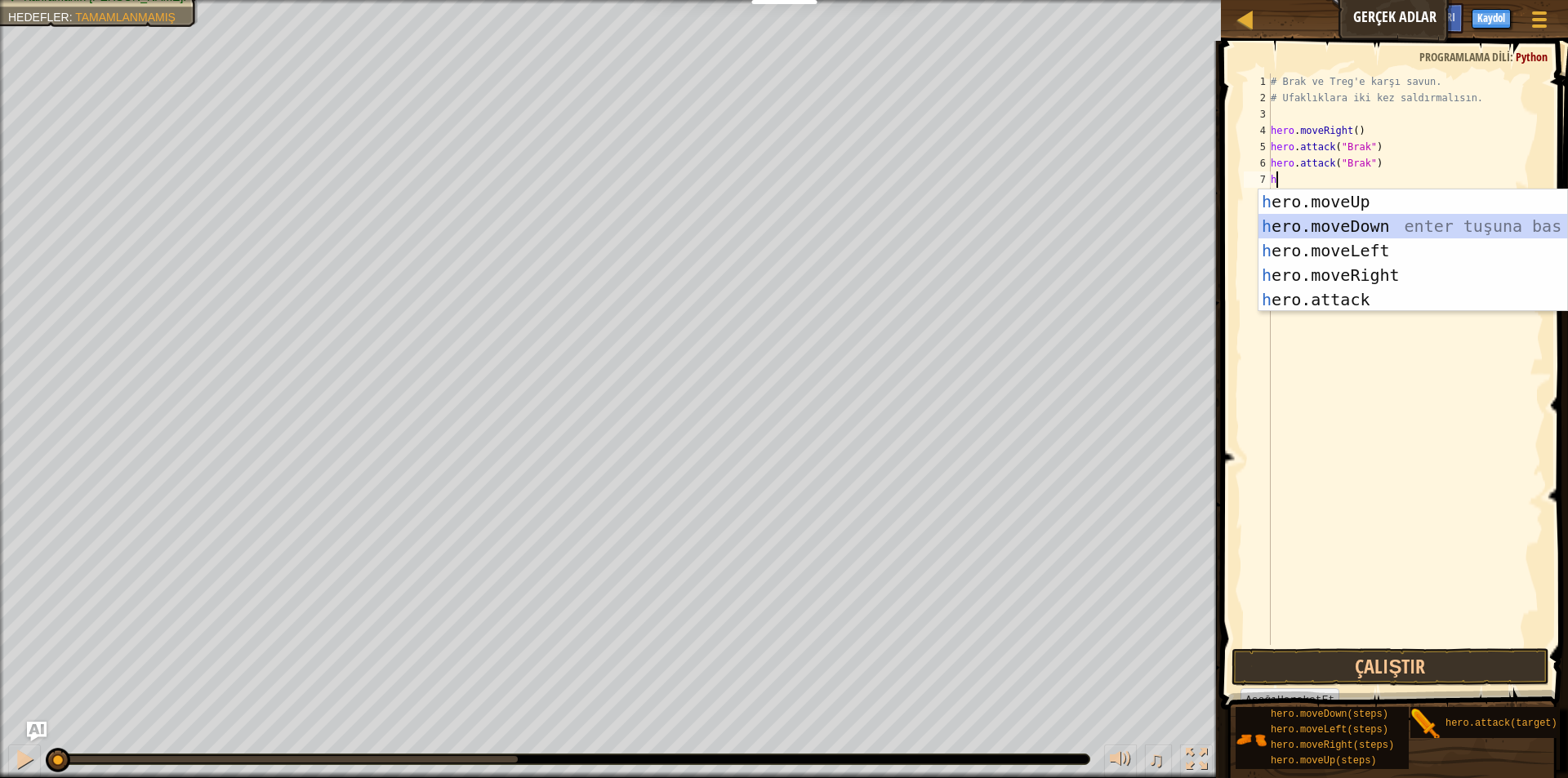
click at [1279, 231] on div "h ero.moveUp enter tuşuna bas h ero.moveDown enter tuşuna bas h ero.moveLeft en…" at bounding box center [1413, 276] width 309 height 172
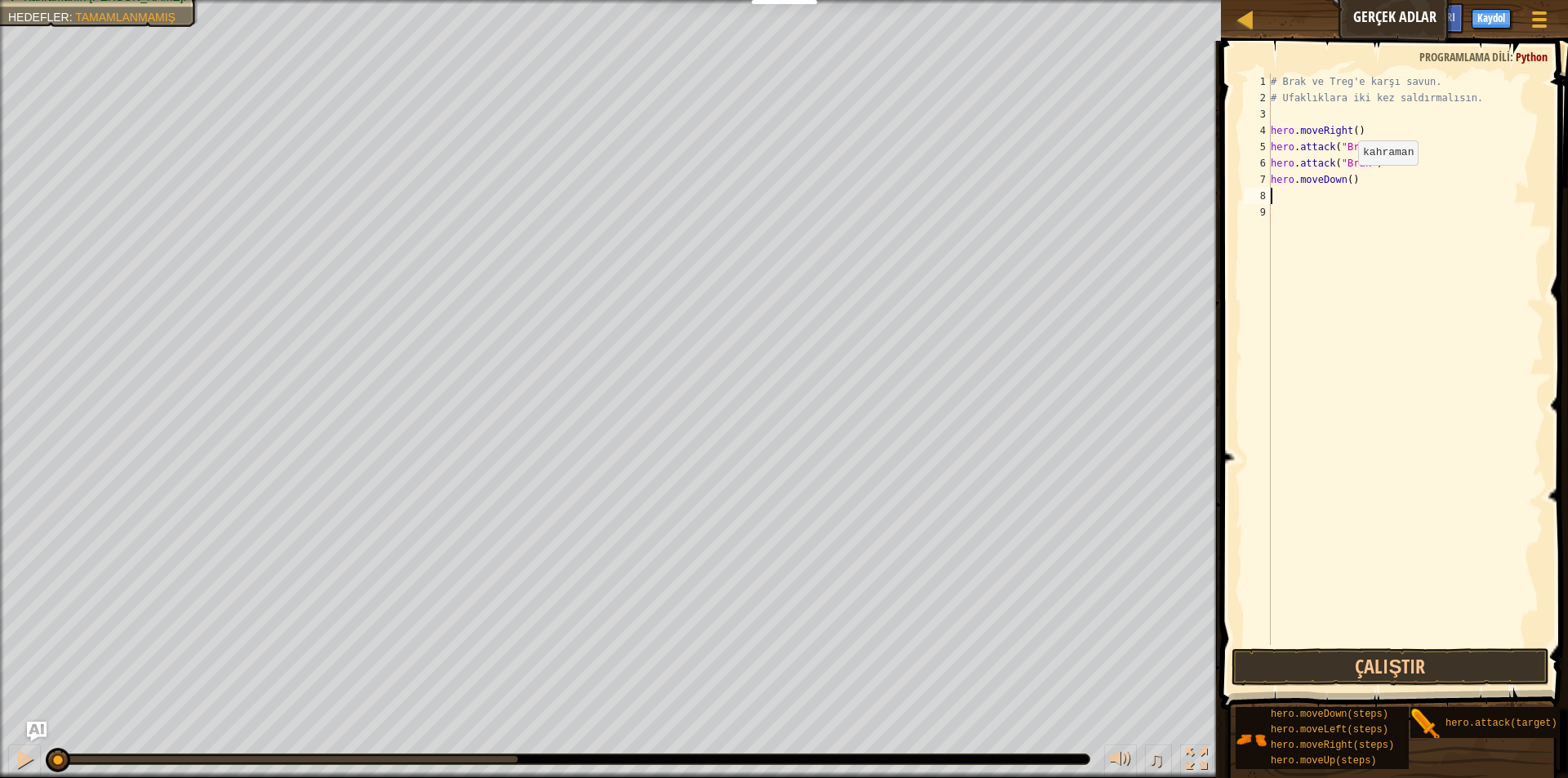
click at [1344, 182] on div "# Brak ve Treg'e karşı savun. # Ufaklıklara iki kez saldırmalısın. hero . moveR…" at bounding box center [1405, 375] width 276 height 604
type textarea "hero.moveDown(1)"
click at [1282, 196] on div "# Brak ve Treg'e karşı savun. # Ufaklıklara iki kez saldırmalısın. hero . moveR…" at bounding box center [1405, 375] width 276 height 604
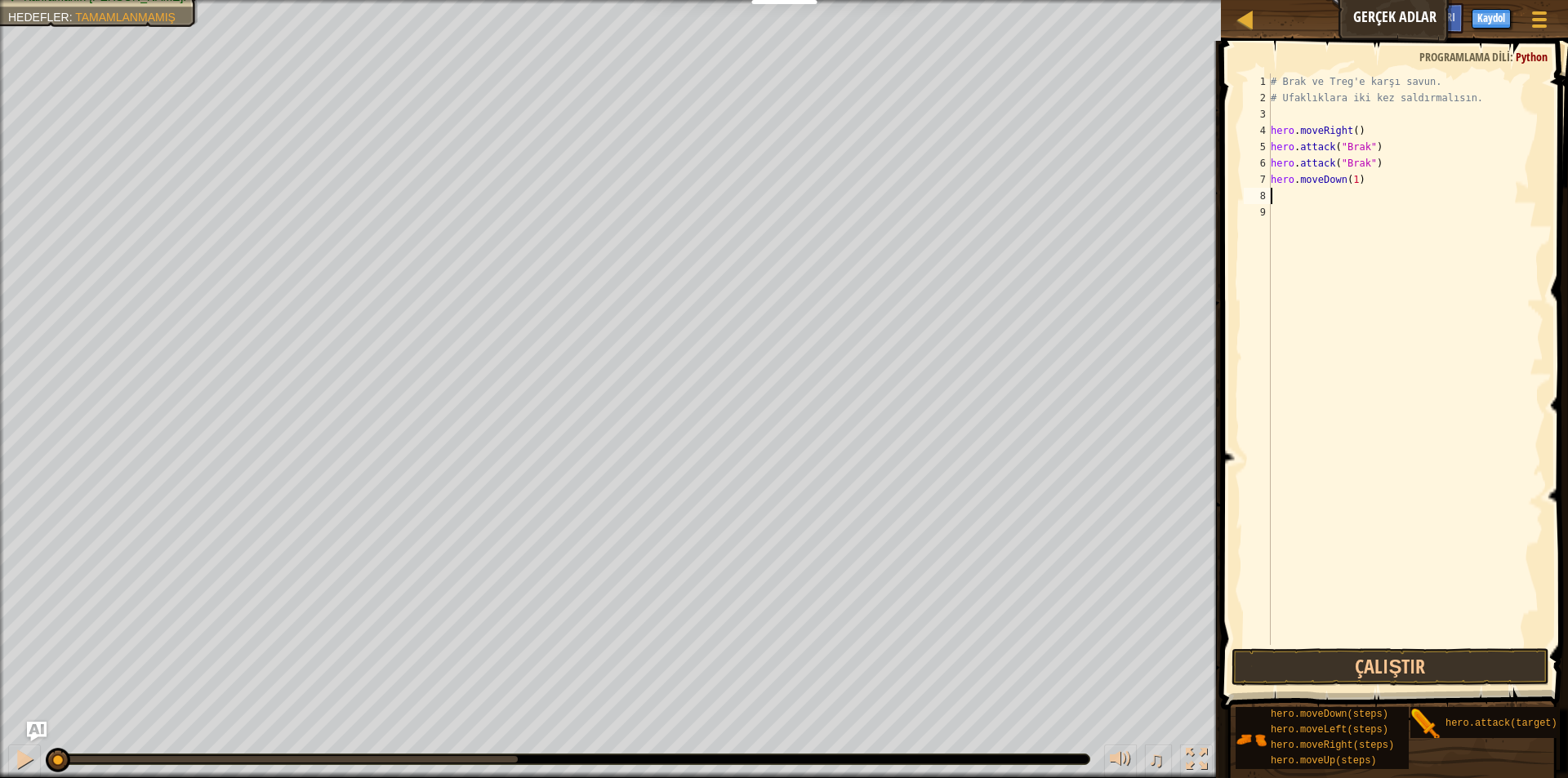
type textarea "h"
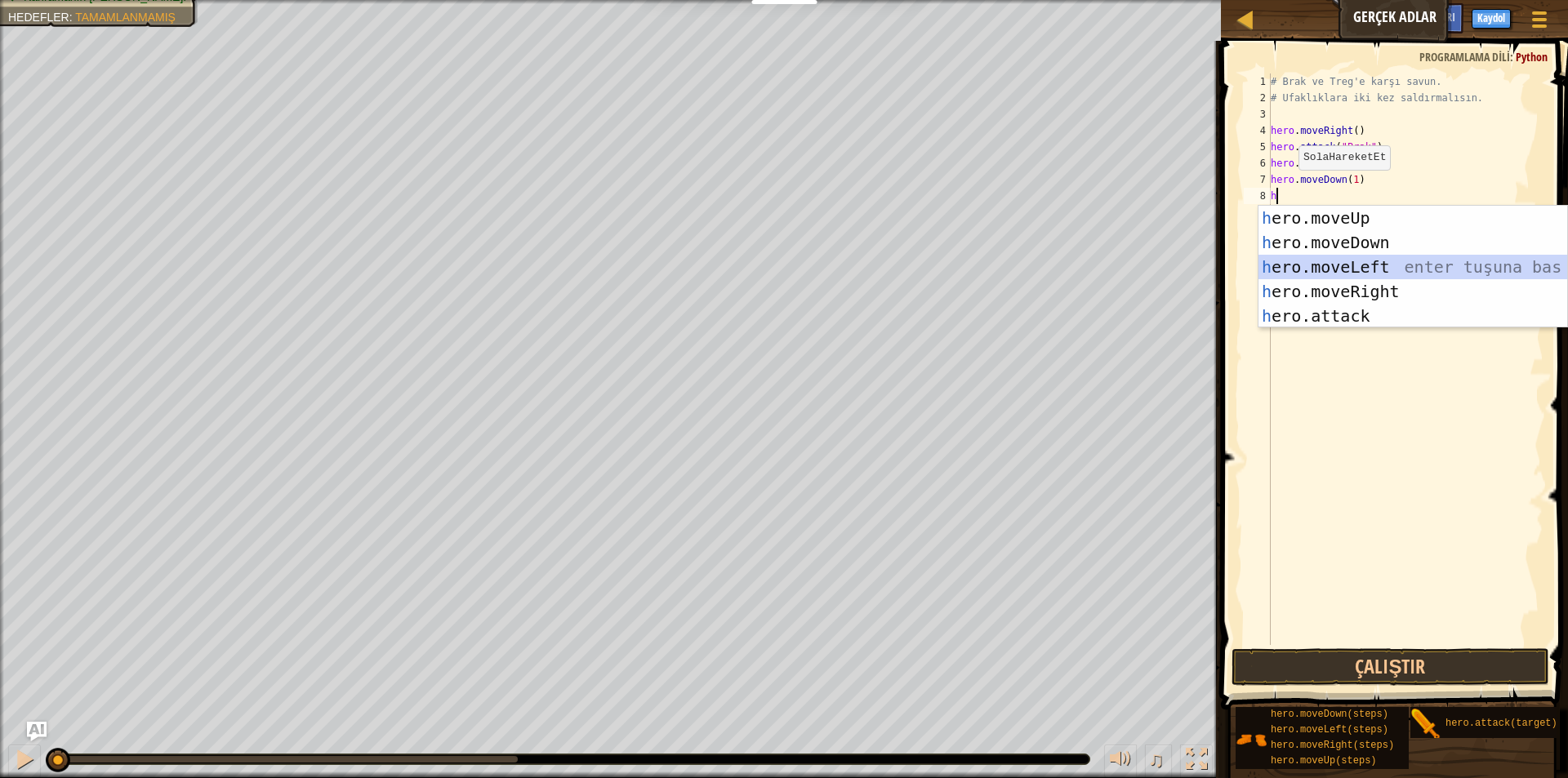
click at [1366, 277] on div "h ero.moveUp enter tuşuna bas h ero.moveDown enter tuşuna bas h ero.moveLeft en…" at bounding box center [1413, 291] width 309 height 172
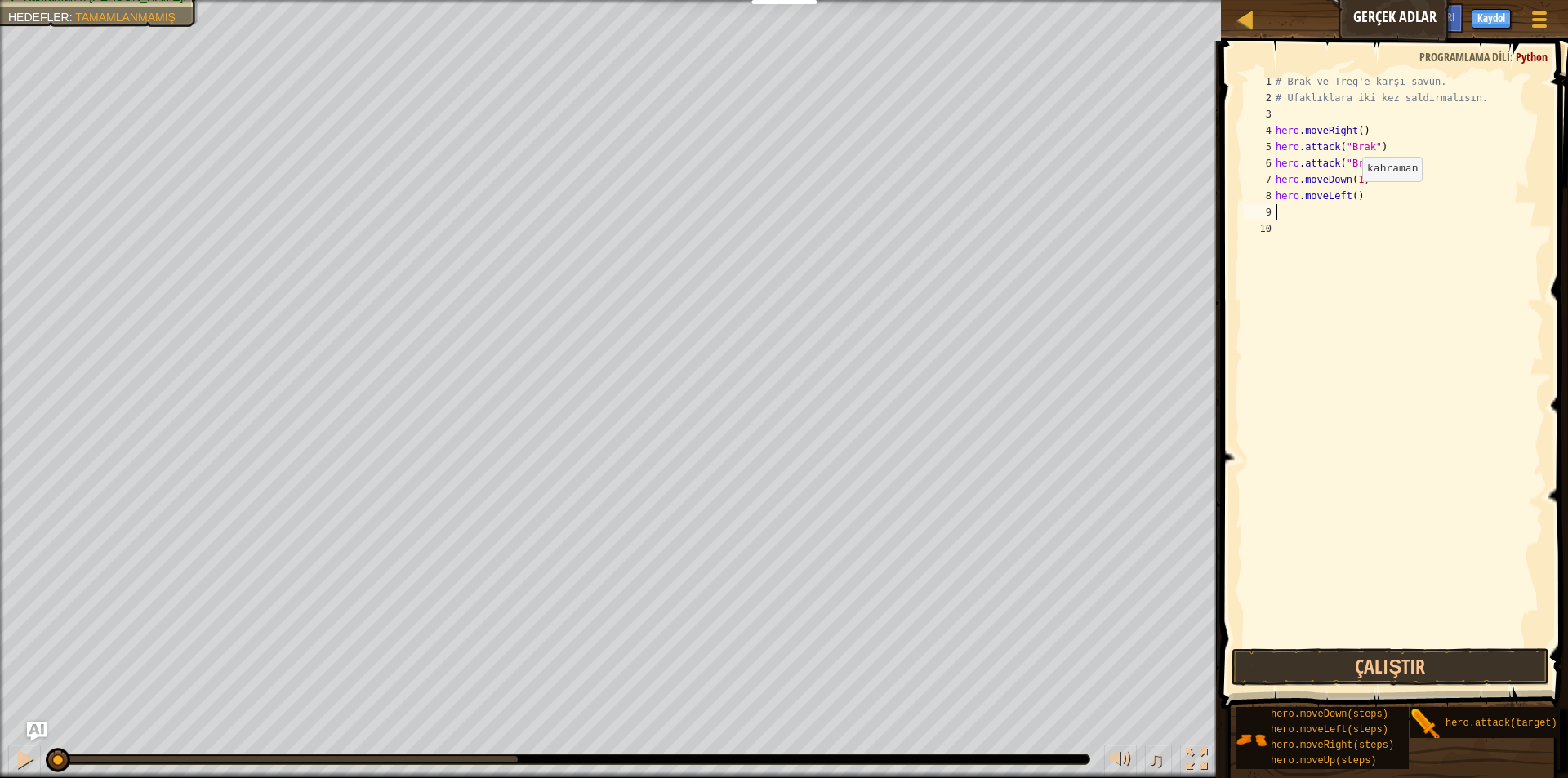
click at [1353, 197] on div "# Brak ve Treg'e karşı savun. # Ufaklıklara iki kez saldırmalısın. hero . moveR…" at bounding box center [1407, 375] width 271 height 604
click at [1395, 661] on button "Çalıştır" at bounding box center [1390, 667] width 318 height 38
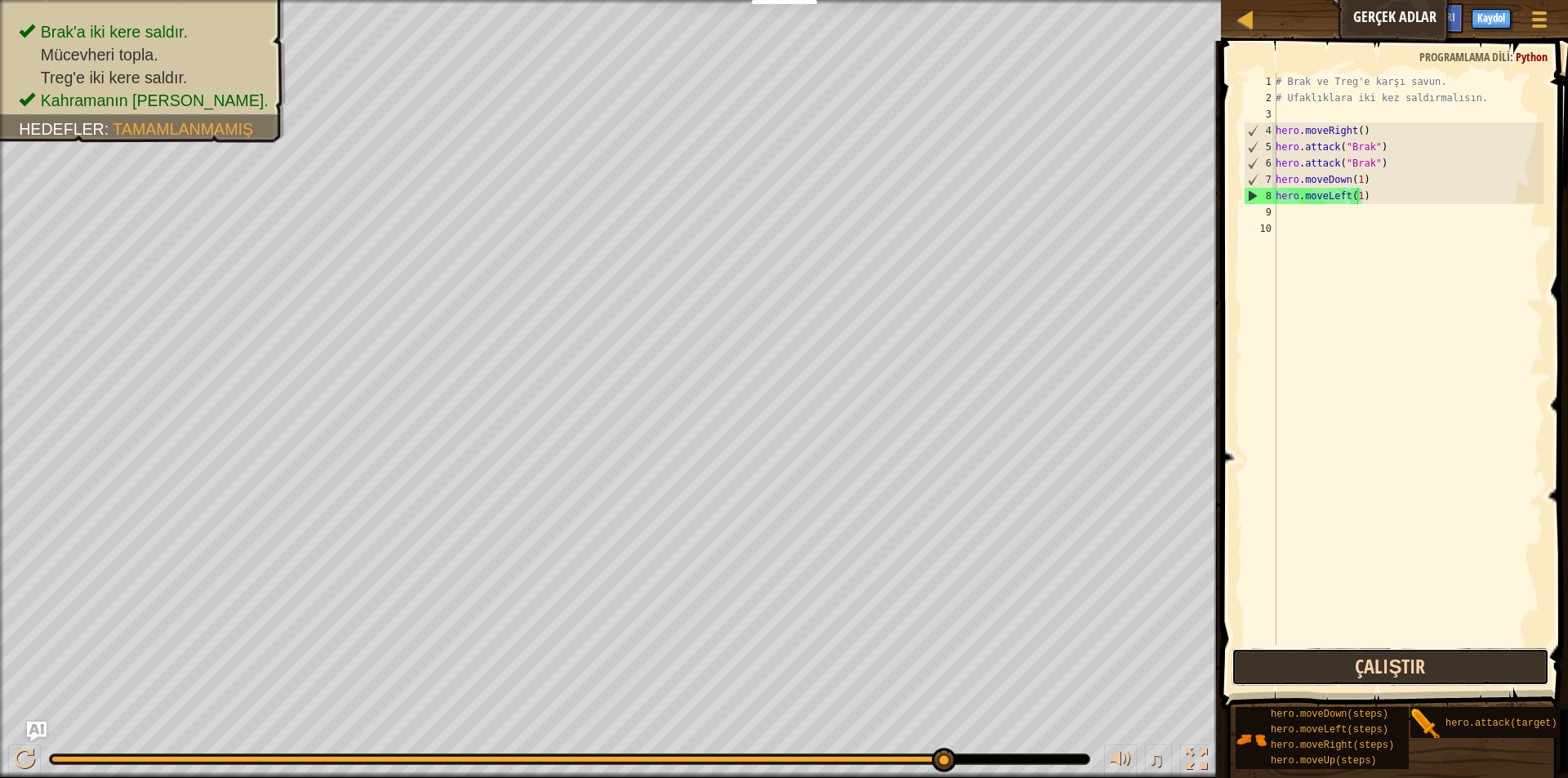
click at [1317, 674] on button "Çalıştır" at bounding box center [1390, 667] width 318 height 38
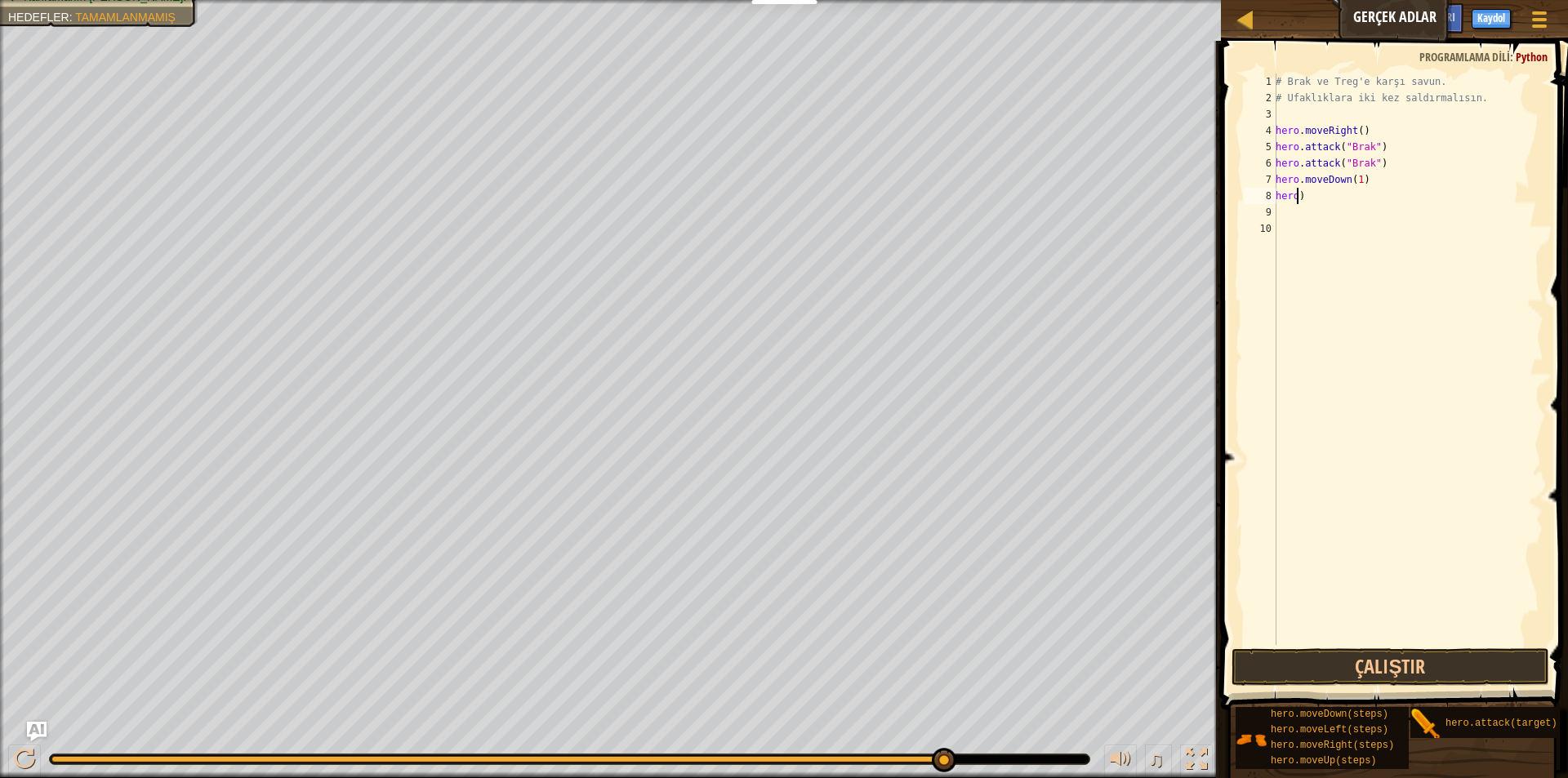
scroll to position [7, 0]
type textarea ")"
click at [1285, 175] on div "# Brak ve Treg'e karşı savun. # Ufaklıklara iki kez saldırmalısın. hero . moveR…" at bounding box center [1405, 375] width 276 height 604
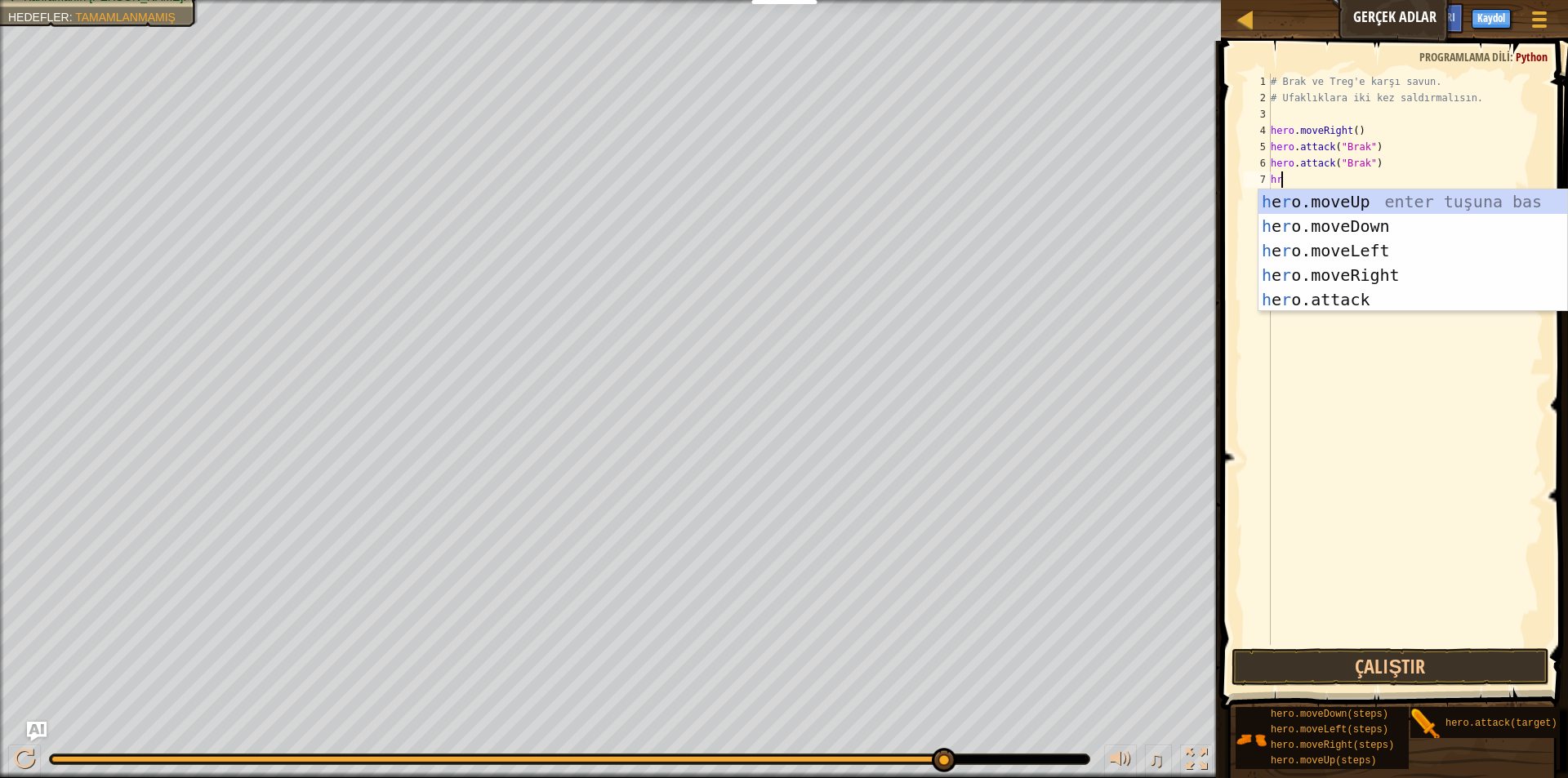
type textarea "hre"
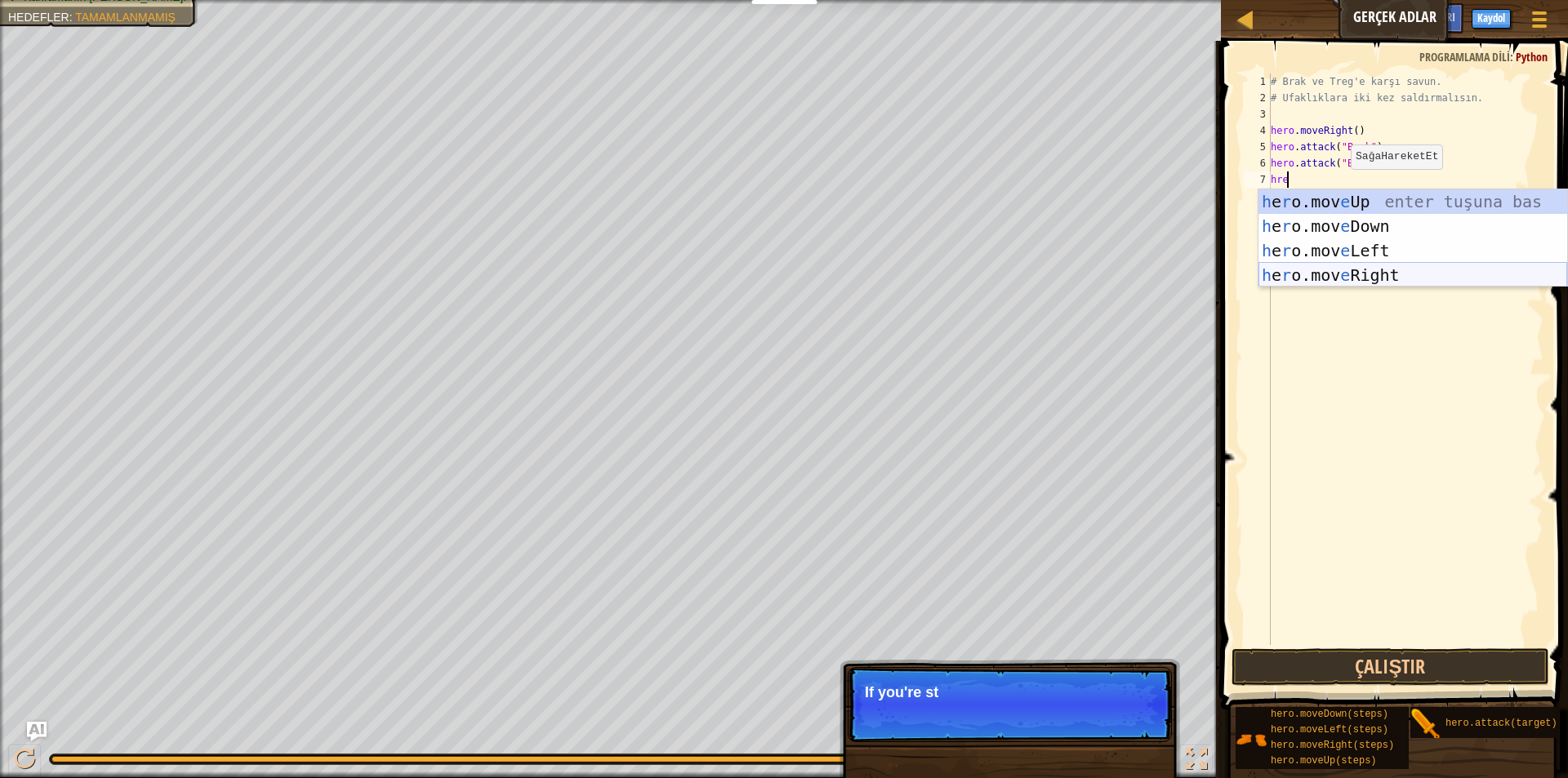
click at [1346, 280] on div "h e r o.mov e Up enter tuşuna bas h e r o.mov e Down enter tuşuna bas h e r o.m…" at bounding box center [1413, 263] width 309 height 147
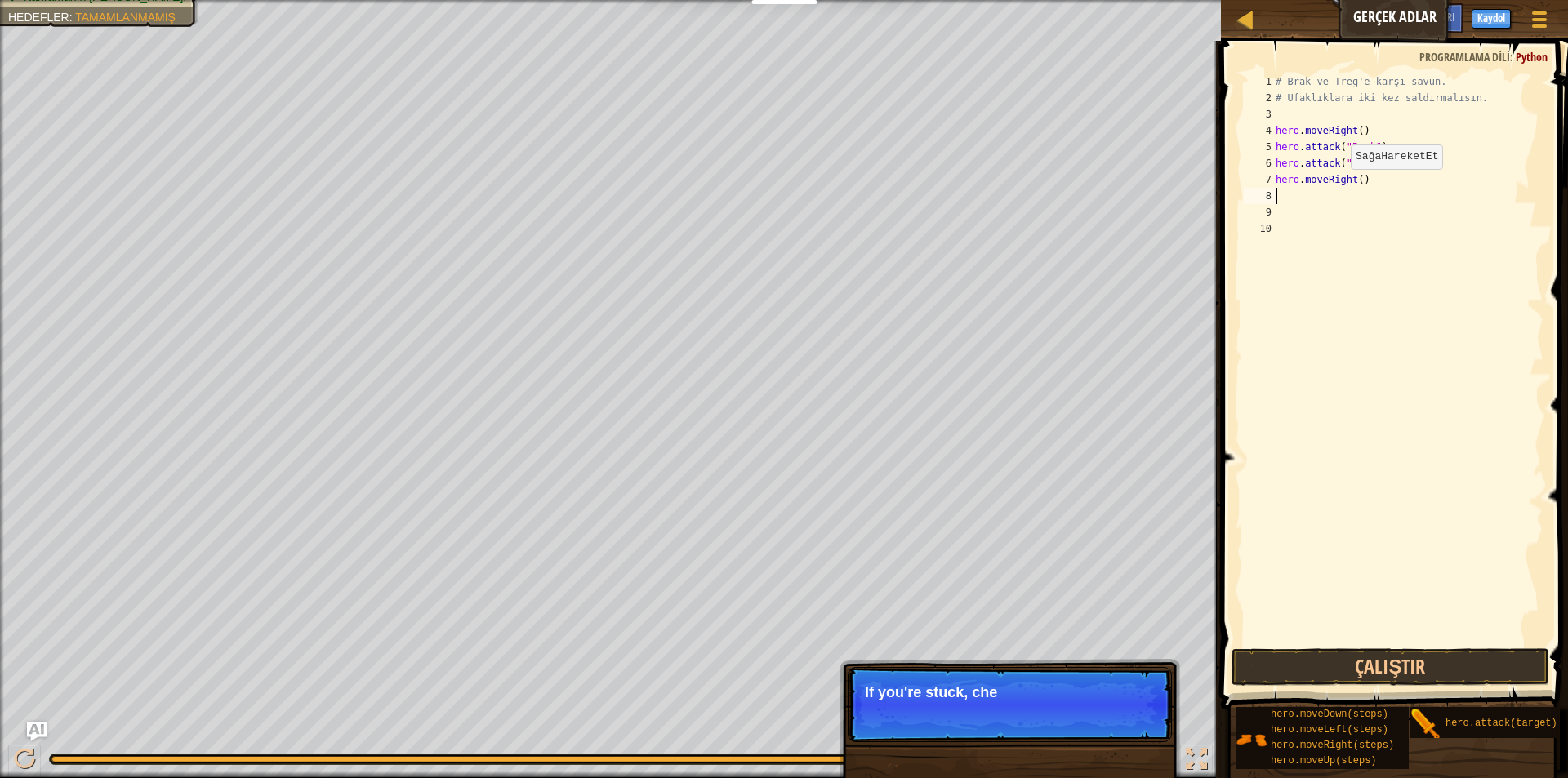
scroll to position [7, 0]
click at [1355, 185] on div "# Brak ve Treg'e karşı savun. # Ufaklıklara iki kez saldırmalısın. hero . moveR…" at bounding box center [1407, 375] width 271 height 604
type textarea "hero.moveRight(2)"
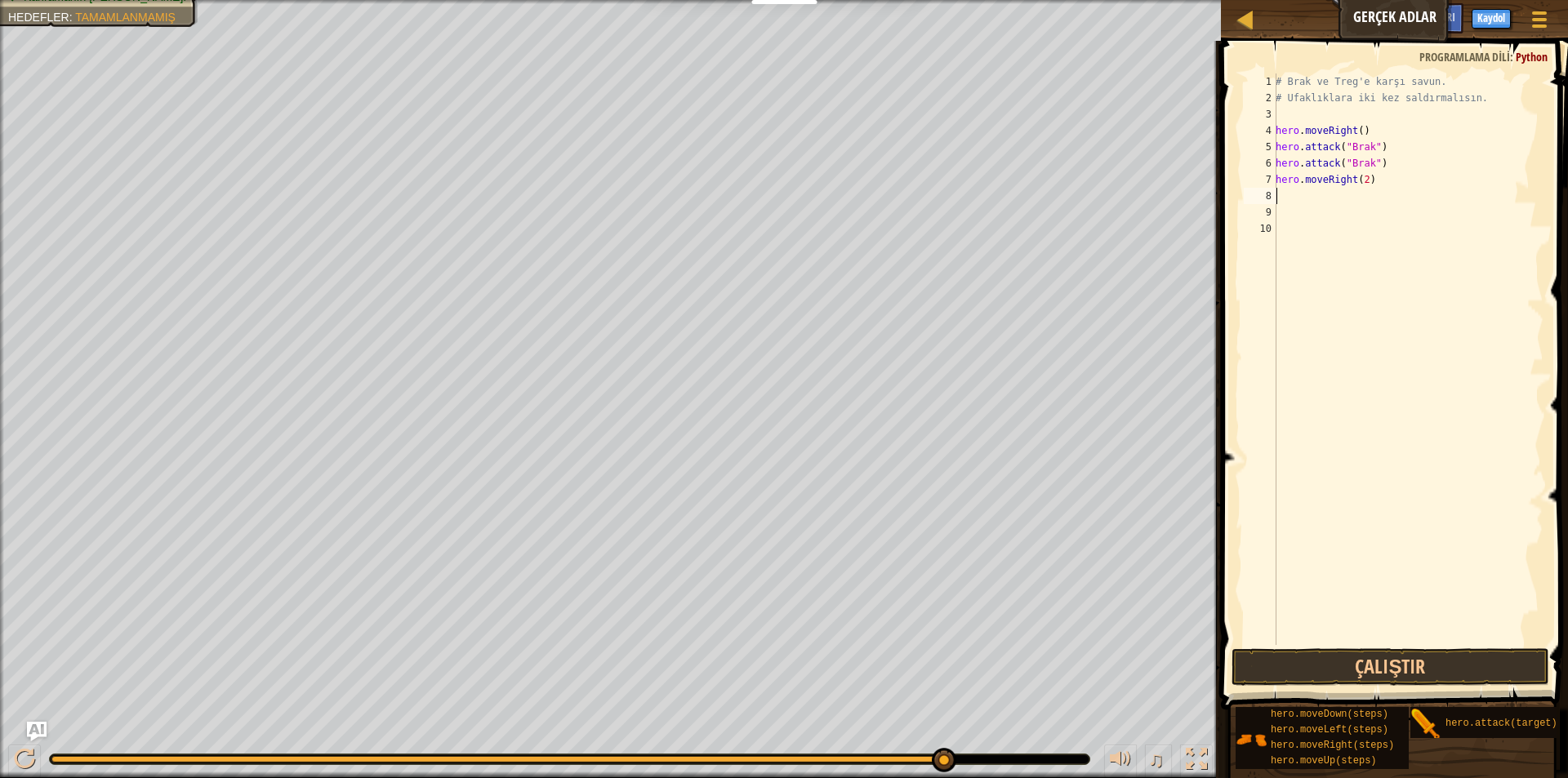
click at [1287, 194] on div "# Brak ve Treg'e karşı savun. # Ufaklıklara iki kez saldırmalısın. hero . moveR…" at bounding box center [1407, 375] width 271 height 604
click at [1427, 683] on button "Çalıştır" at bounding box center [1390, 667] width 318 height 38
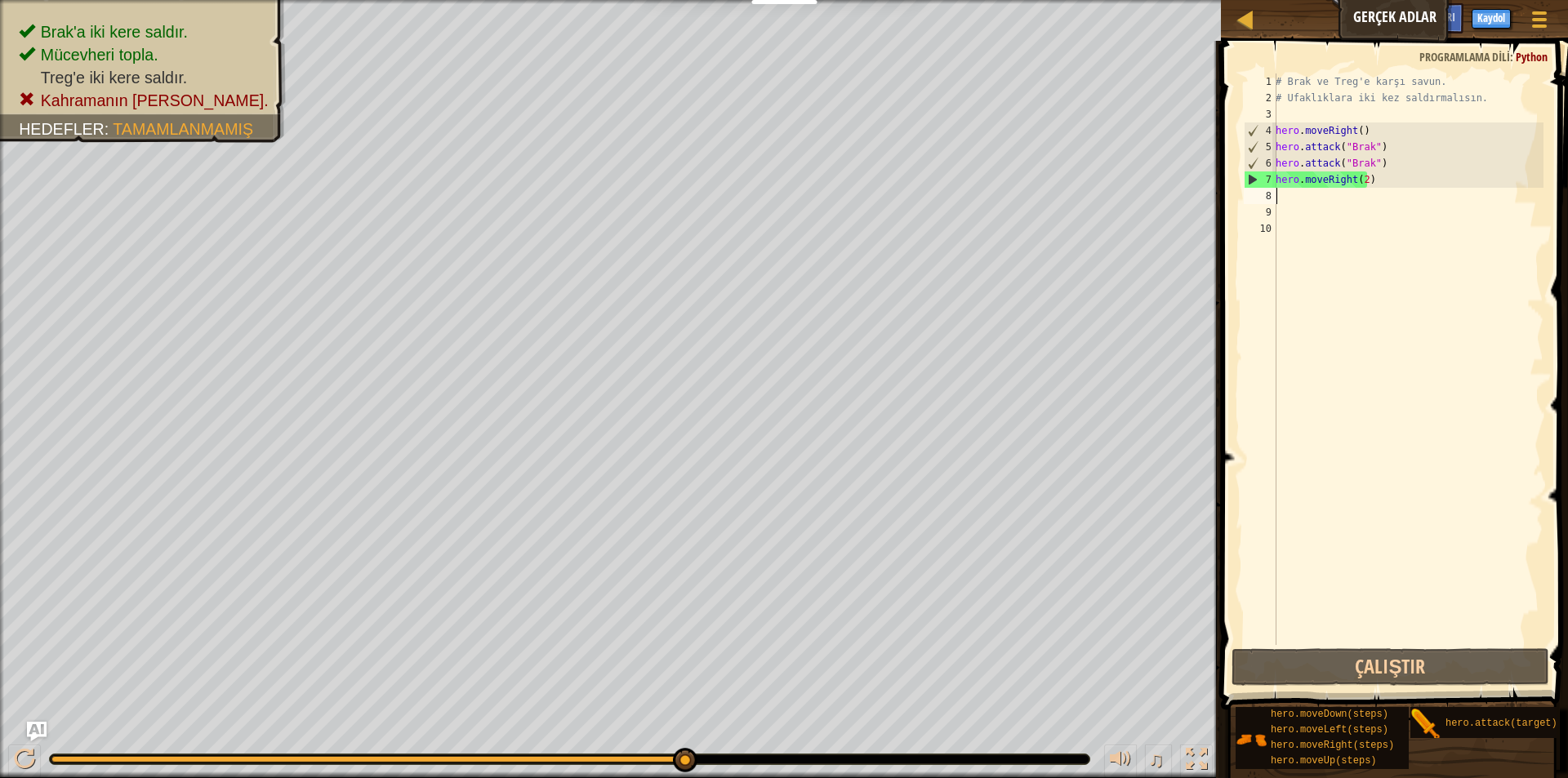
click at [1320, 202] on div "# Brak ve Treg'e karşı savun. # Ufaklıklara iki kez saldırmalısın. hero . moveR…" at bounding box center [1407, 375] width 271 height 604
click at [1339, 191] on div "# Brak ve Treg'e karşı savun. # Ufaklıklara iki kez saldırmalısın. hero . moveR…" at bounding box center [1407, 375] width 271 height 604
type textarea "h"
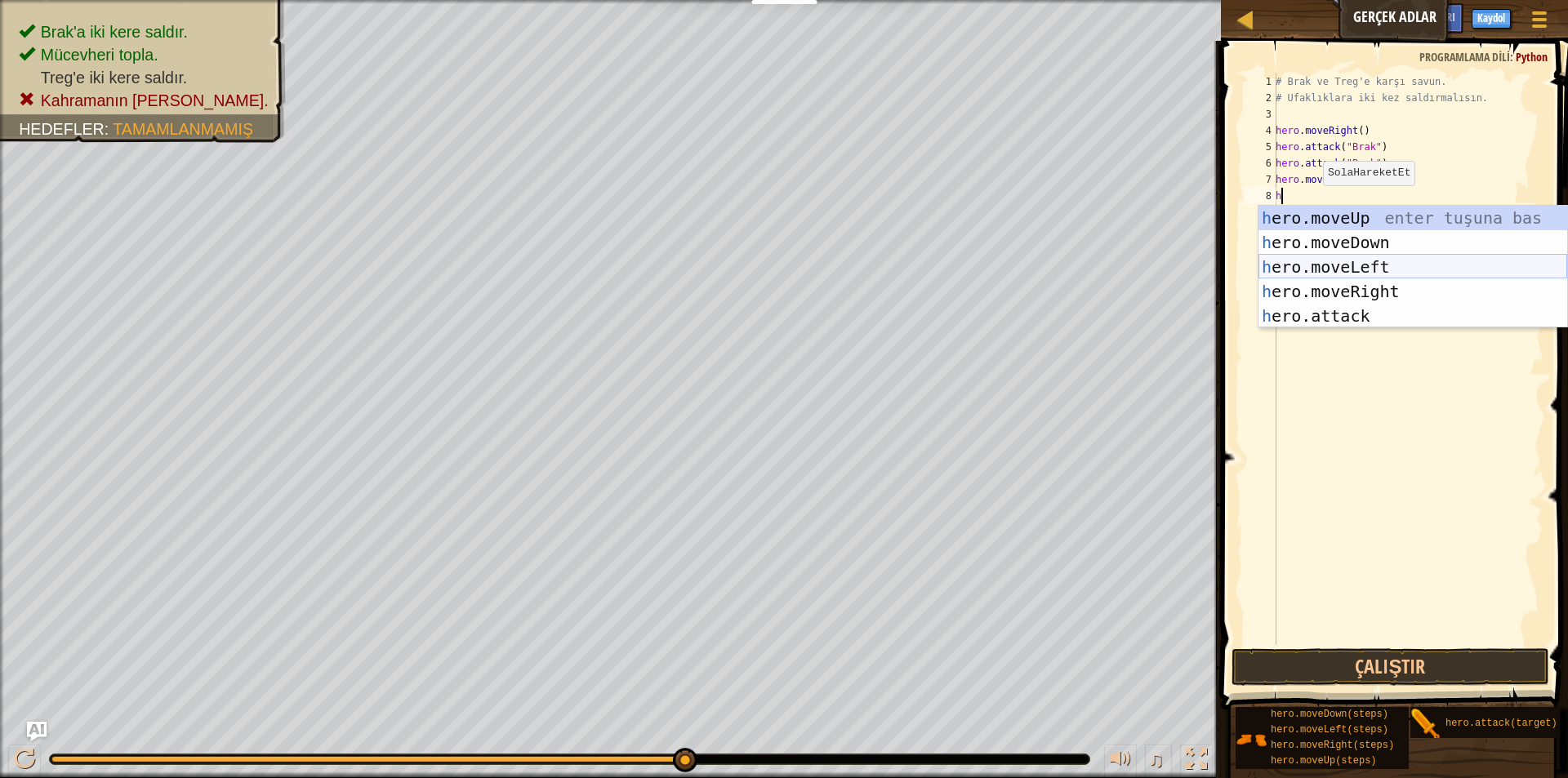
click at [1397, 276] on div "h ero.moveUp enter tuşuna bas h ero.moveDown enter tuşuna bas h ero.moveLeft en…" at bounding box center [1413, 291] width 309 height 172
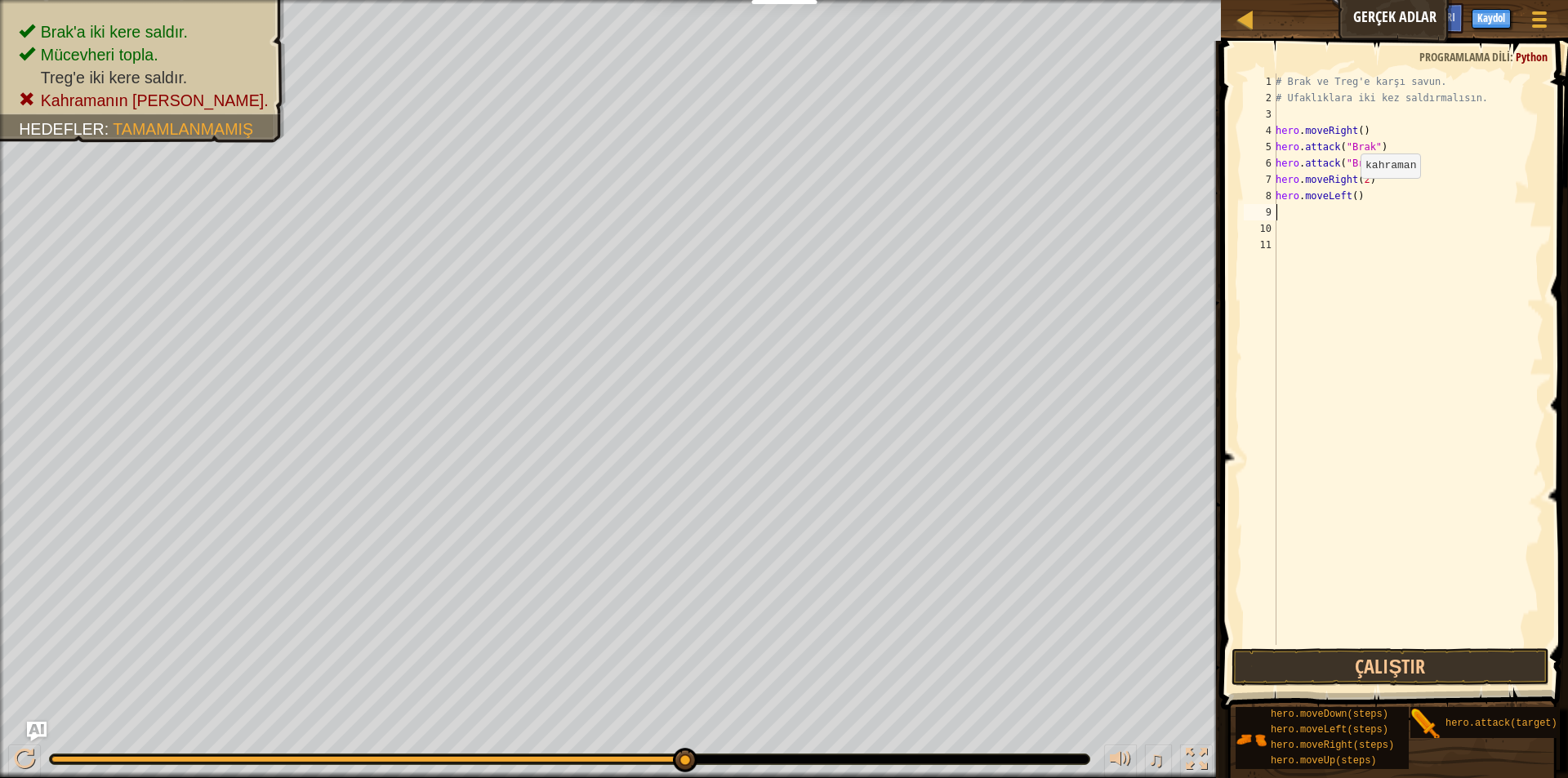
click at [1351, 194] on div "# Brak ve Treg'e karşı savun. # Ufaklıklara iki kez saldırmalısın. hero . moveR…" at bounding box center [1407, 375] width 271 height 604
click at [1312, 206] on div "# Brak ve Treg'e karşı savun. # Ufaklıklara iki kez saldırmalısın. hero . moveR…" at bounding box center [1407, 375] width 271 height 604
type textarea "hero.movh"
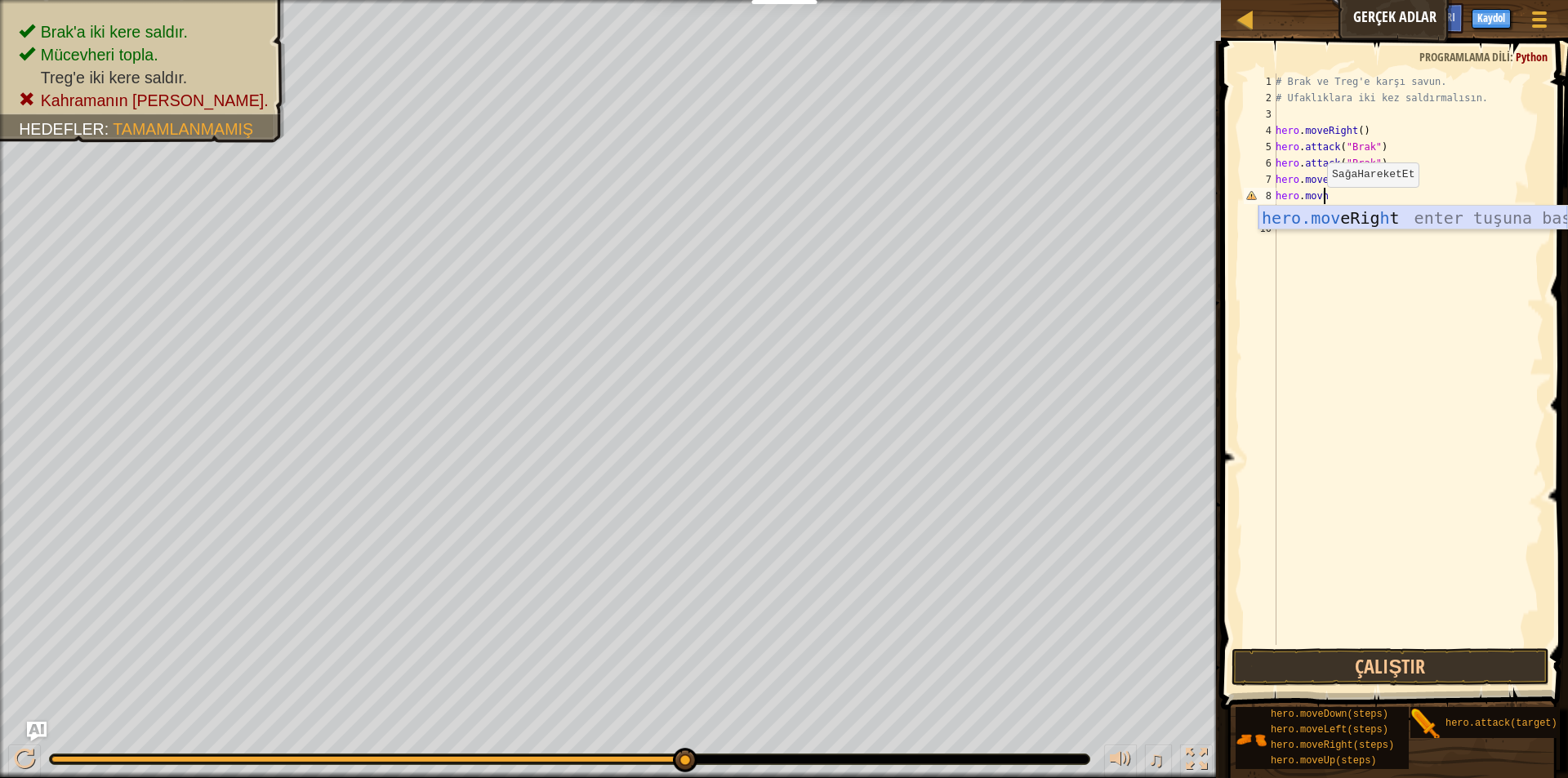
click at [1339, 209] on div "hero.mov eRig h t enter tuşuna bas" at bounding box center [1413, 242] width 309 height 73
click at [1363, 196] on div "# Brak ve Treg'e karşı savun. # Ufaklıklara iki kez saldırmalısın. hero . moveR…" at bounding box center [1407, 375] width 271 height 604
type textarea "h"
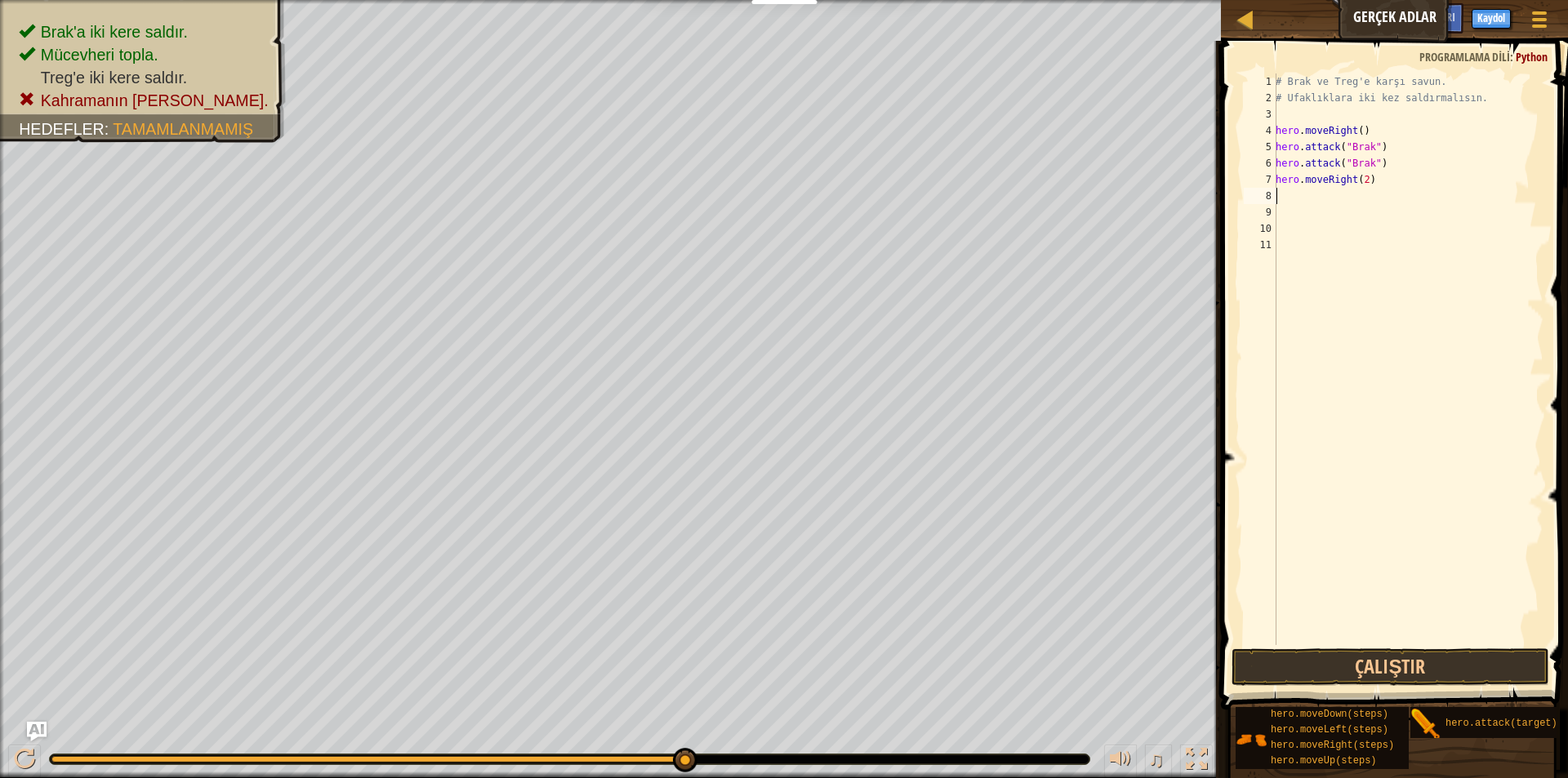
type textarea "h"
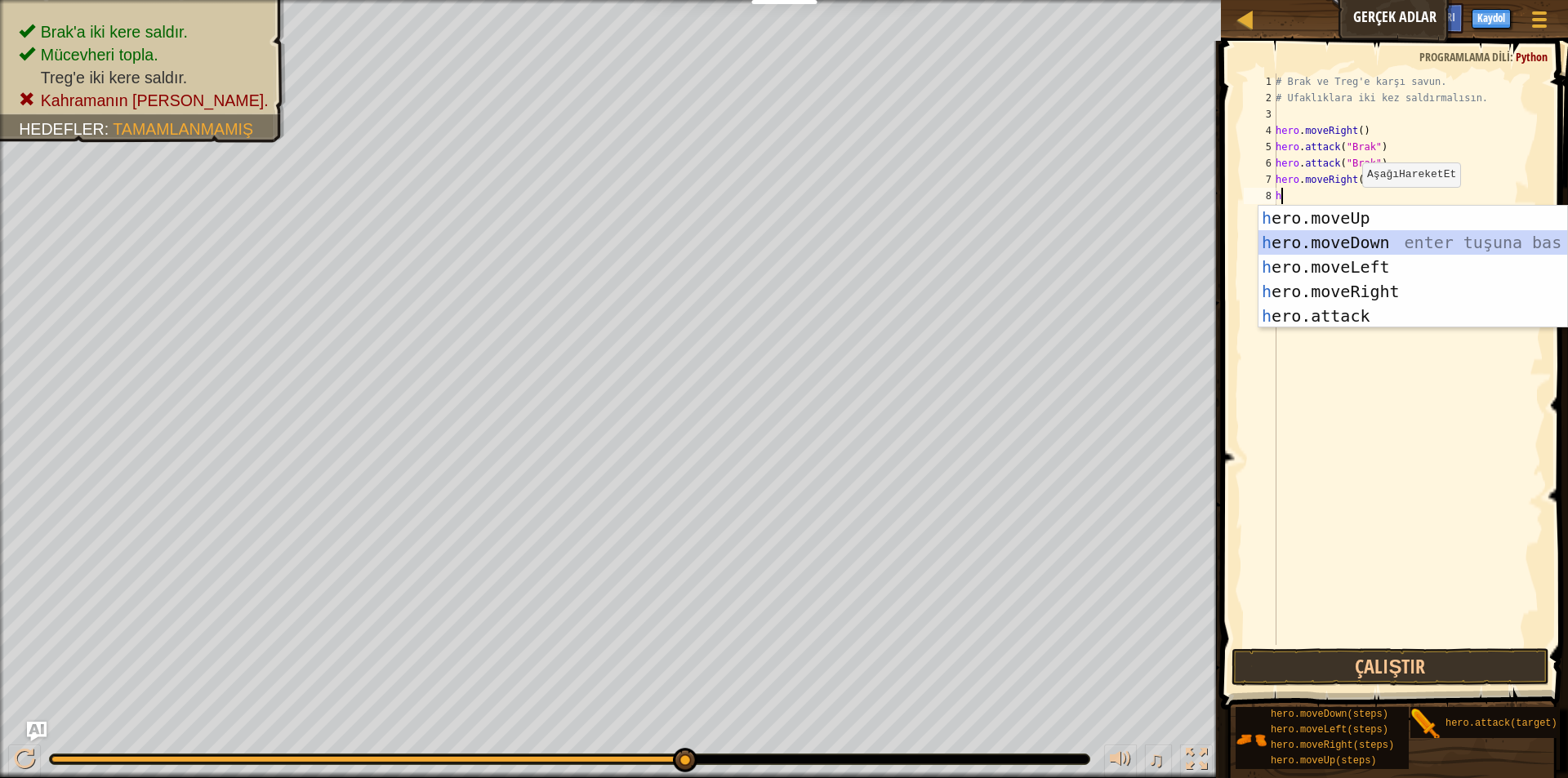
click at [1371, 248] on div "h ero.moveUp enter tuşuna bas h ero.moveDown enter tuşuna bas h ero.moveLeft en…" at bounding box center [1413, 291] width 309 height 172
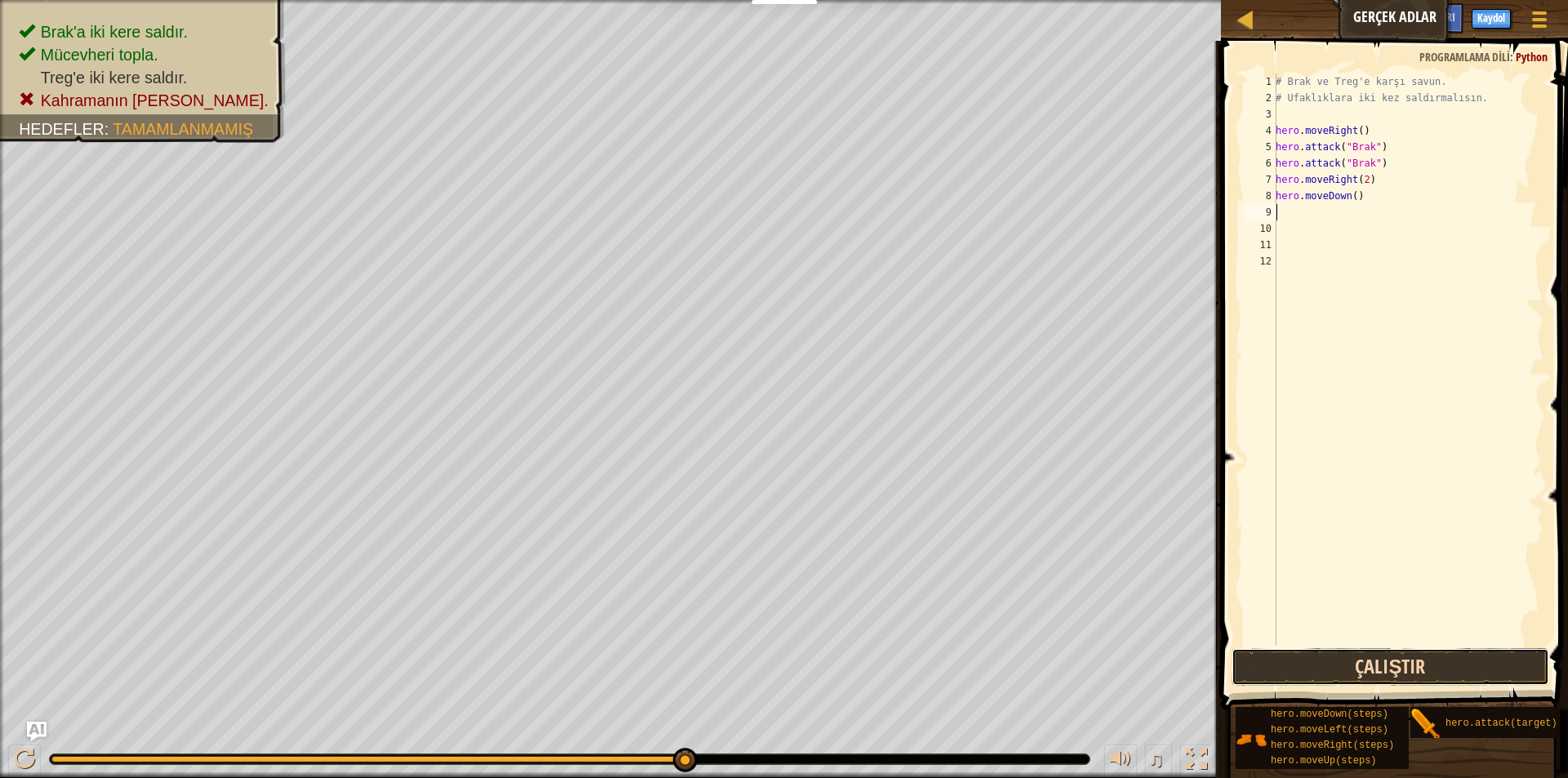
click at [1484, 673] on button "Çalıştır" at bounding box center [1390, 667] width 318 height 38
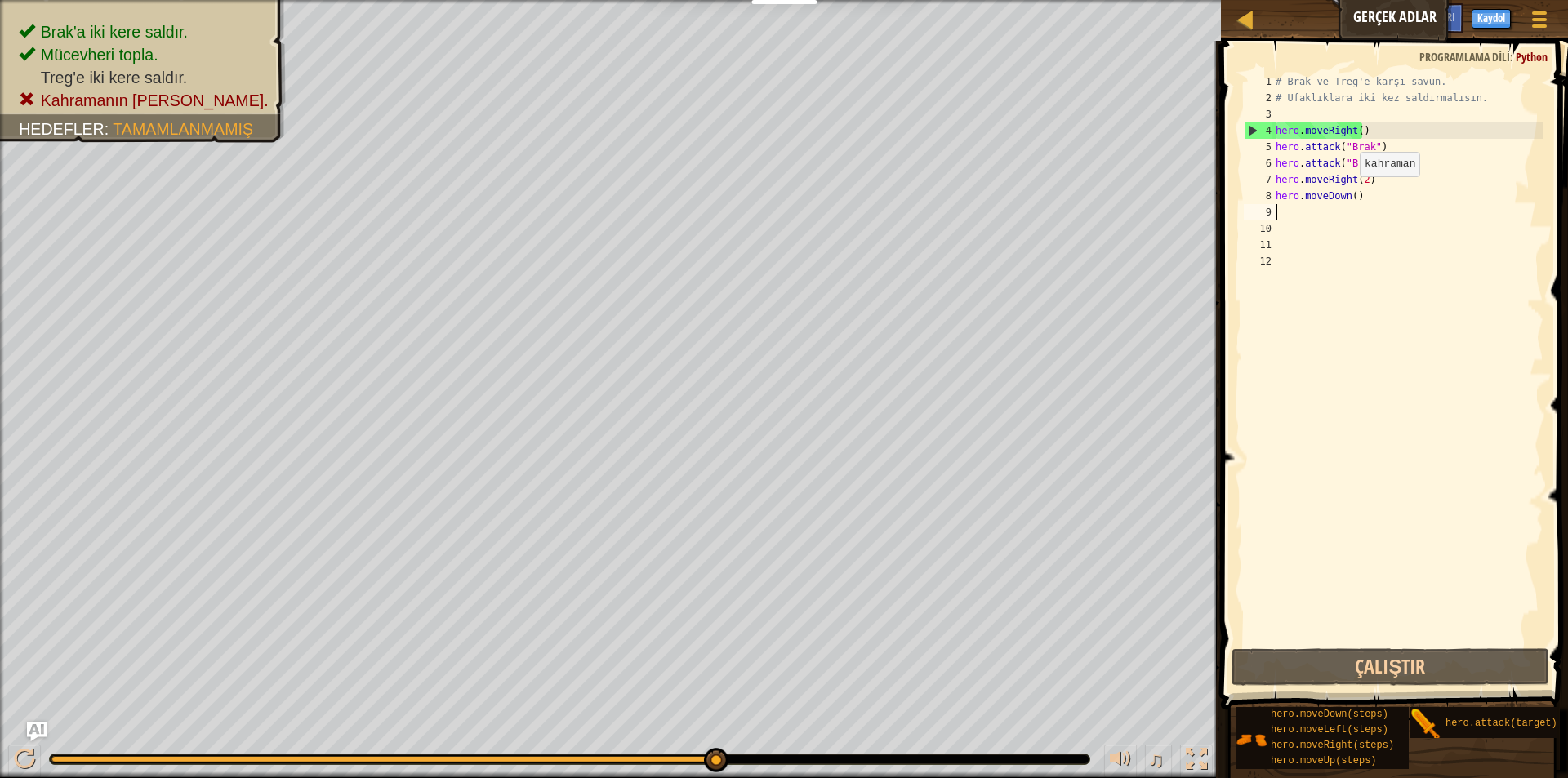
click at [1350, 192] on div "# Brak ve Treg'e karşı savun. # Ufaklıklara iki kez saldırmalısın. hero . moveR…" at bounding box center [1407, 375] width 271 height 604
click at [1359, 198] on div "# Brak ve Treg'e karşı savun. # Ufaklıklara iki kez saldırmalısın. hero . moveR…" at bounding box center [1407, 375] width 271 height 604
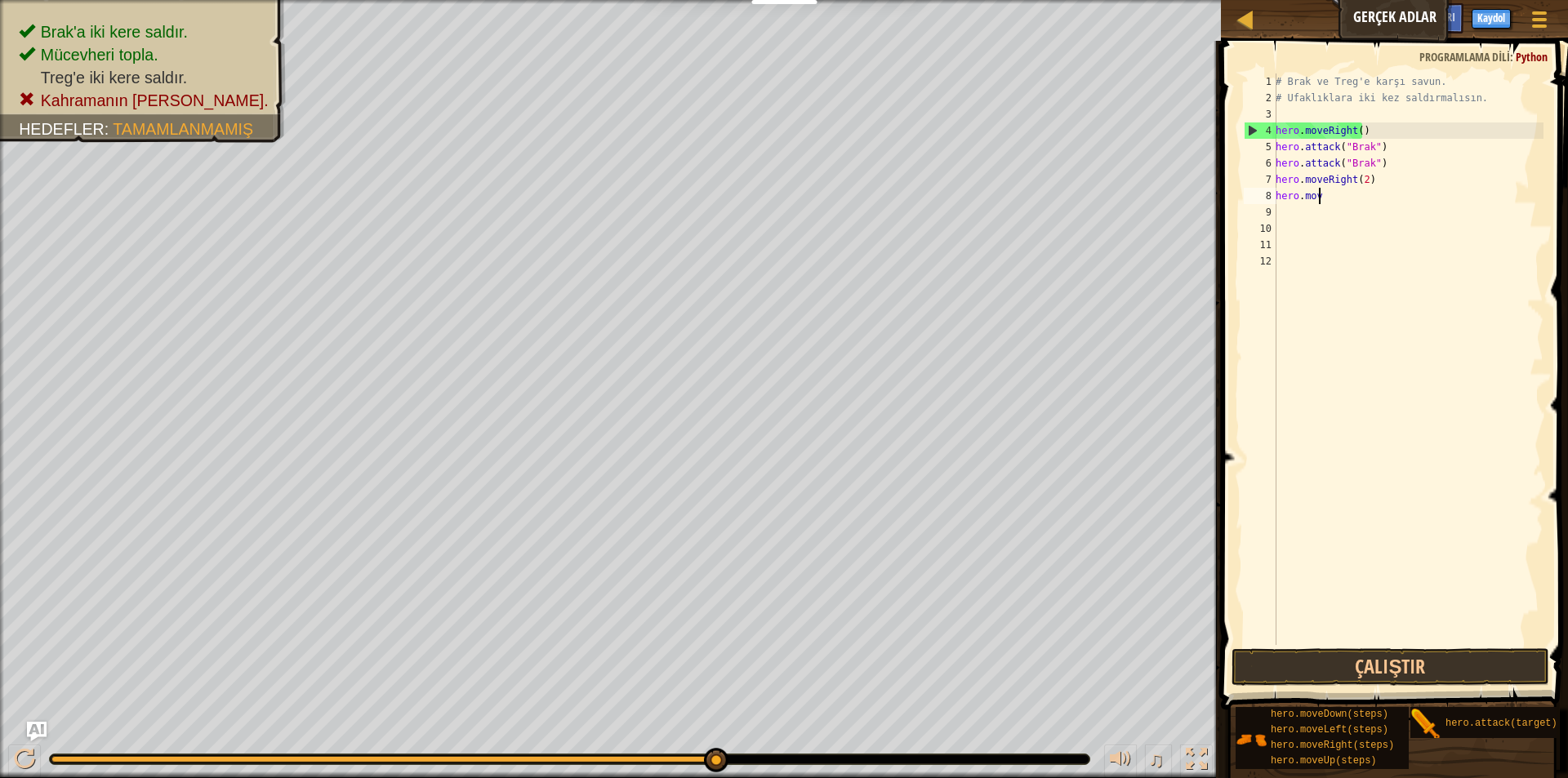
type textarea "h"
click at [1367, 185] on div "# Brak ve Treg'e karşı savun. # Ufaklıklara iki kez saldırmalısın. hero . moveR…" at bounding box center [1407, 375] width 271 height 604
type textarea "h"
click at [1241, 13] on div at bounding box center [1245, 19] width 21 height 21
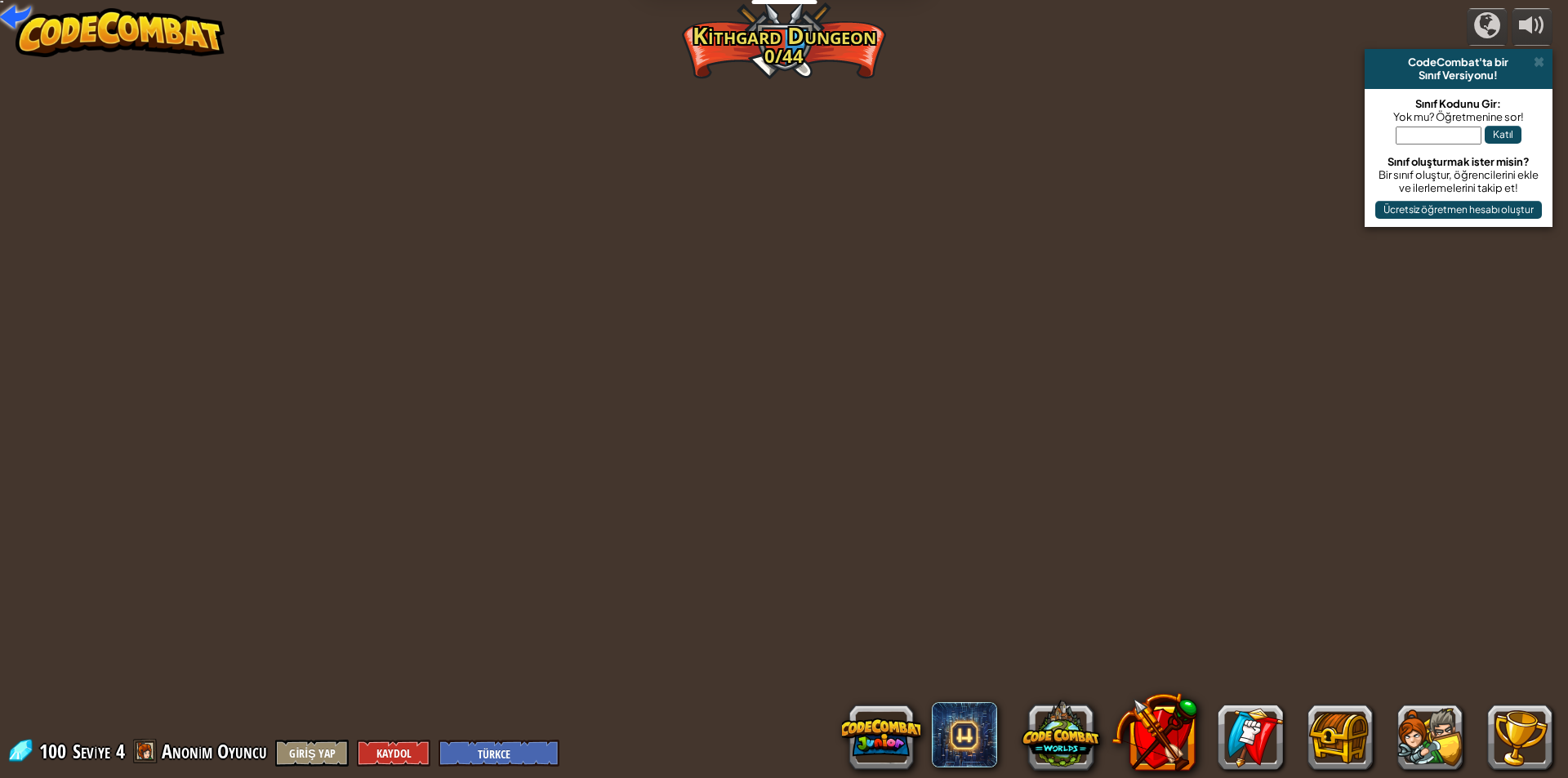
select select "tr"
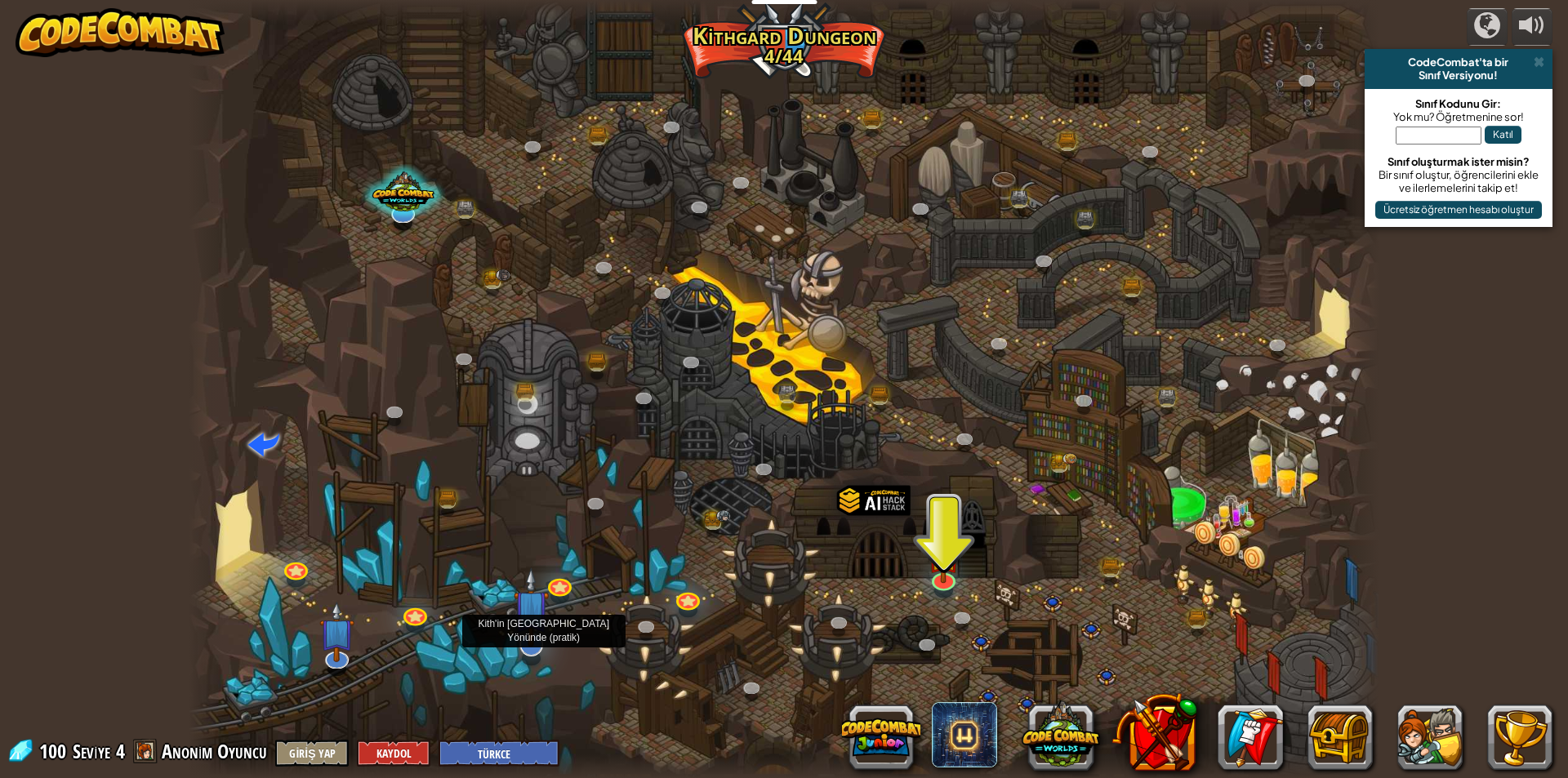
click at [532, 625] on img at bounding box center [531, 607] width 35 height 80
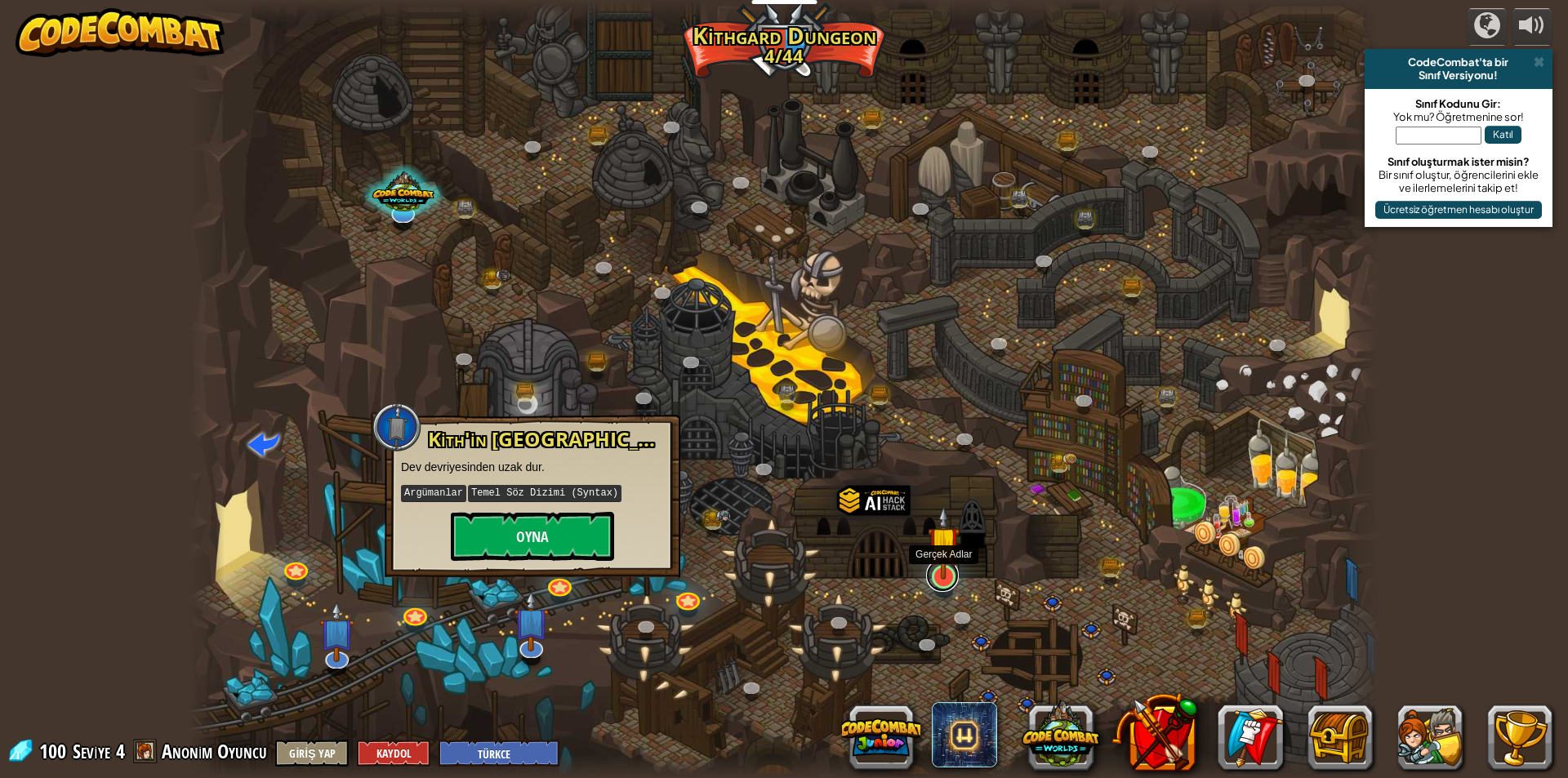
click at [953, 584] on link at bounding box center [942, 576] width 33 height 33
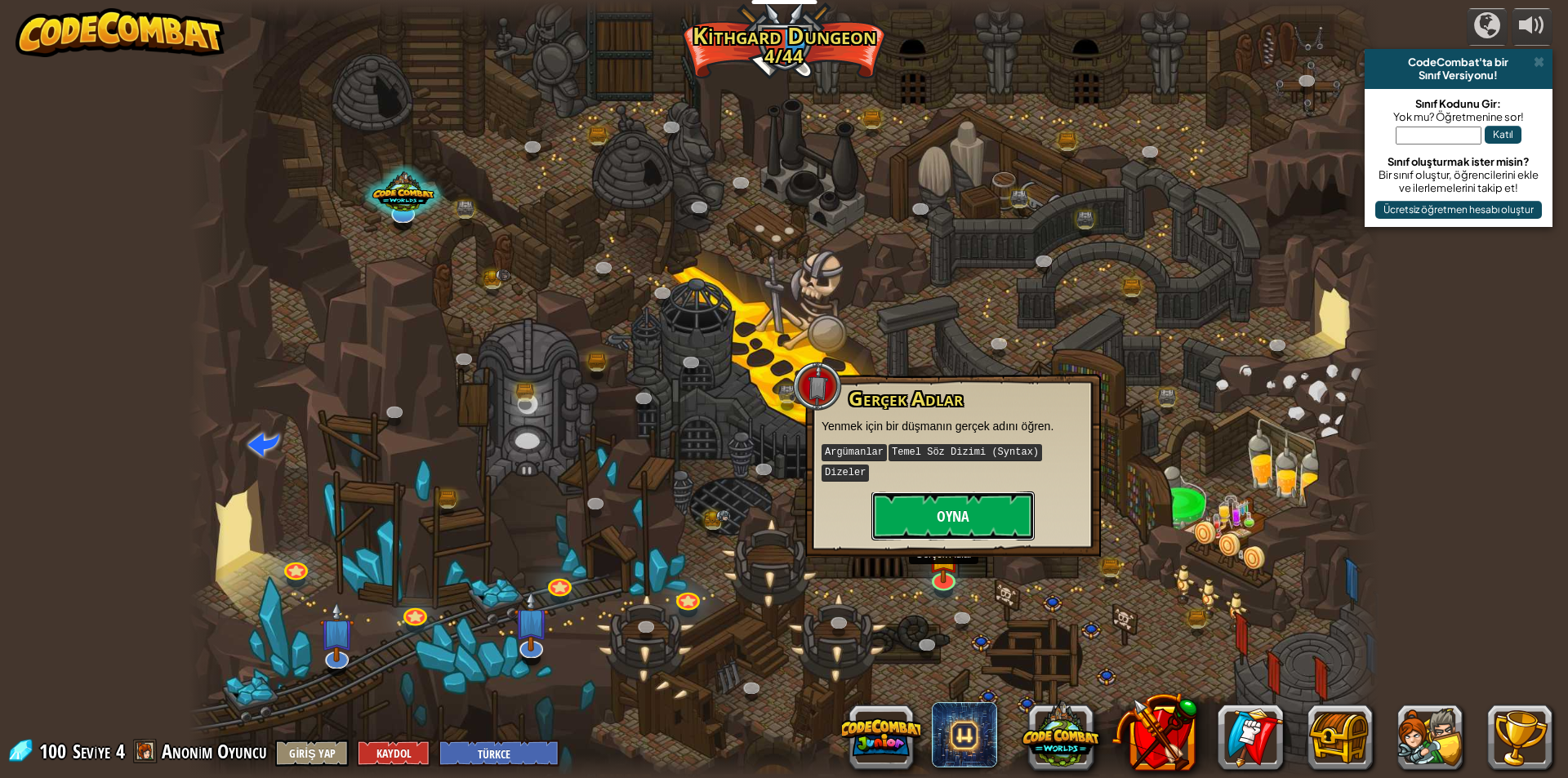
click at [952, 512] on button "Oyna" at bounding box center [953, 516] width 163 height 49
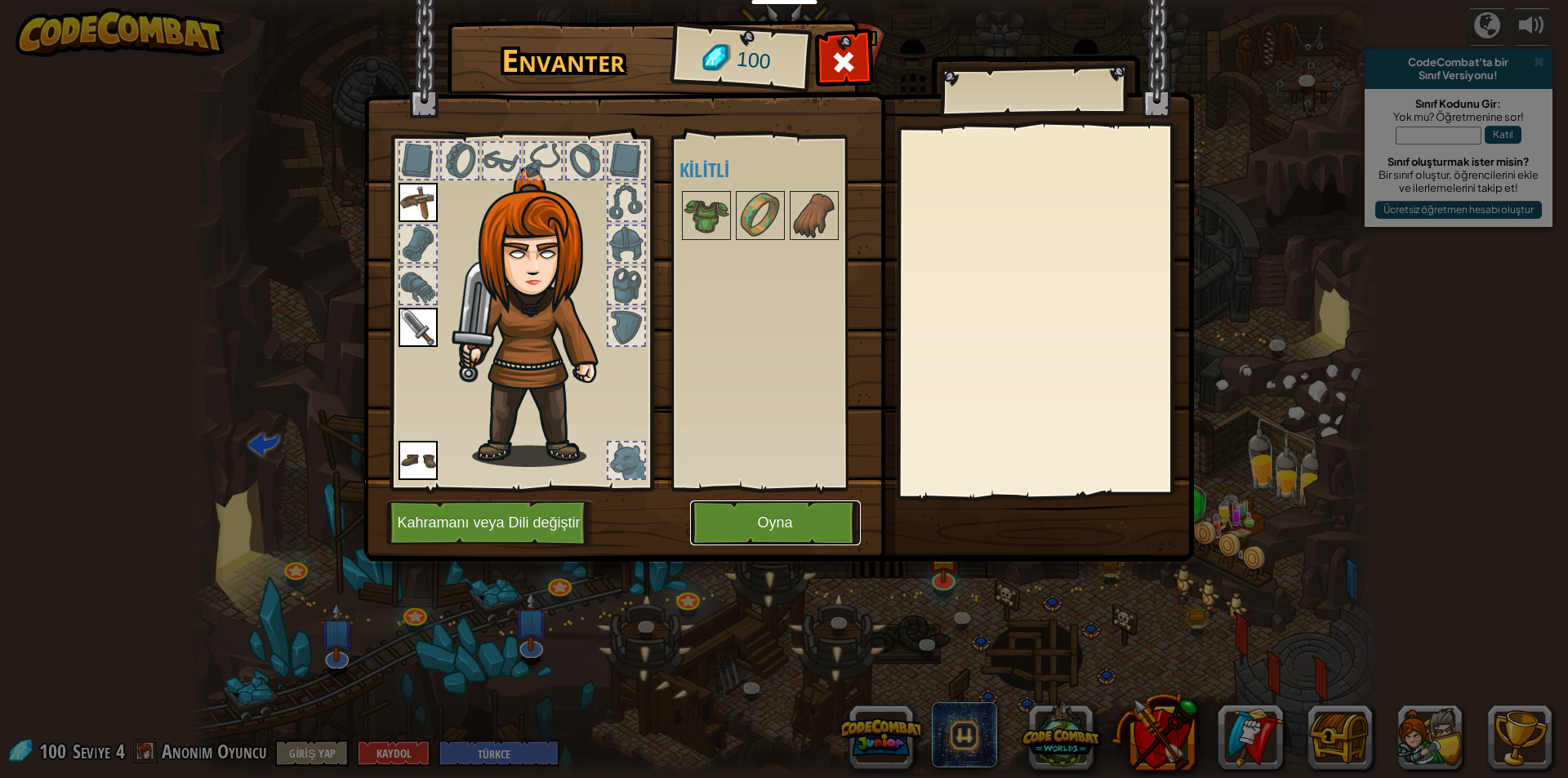
click at [787, 531] on button "Oyna" at bounding box center [775, 522] width 171 height 45
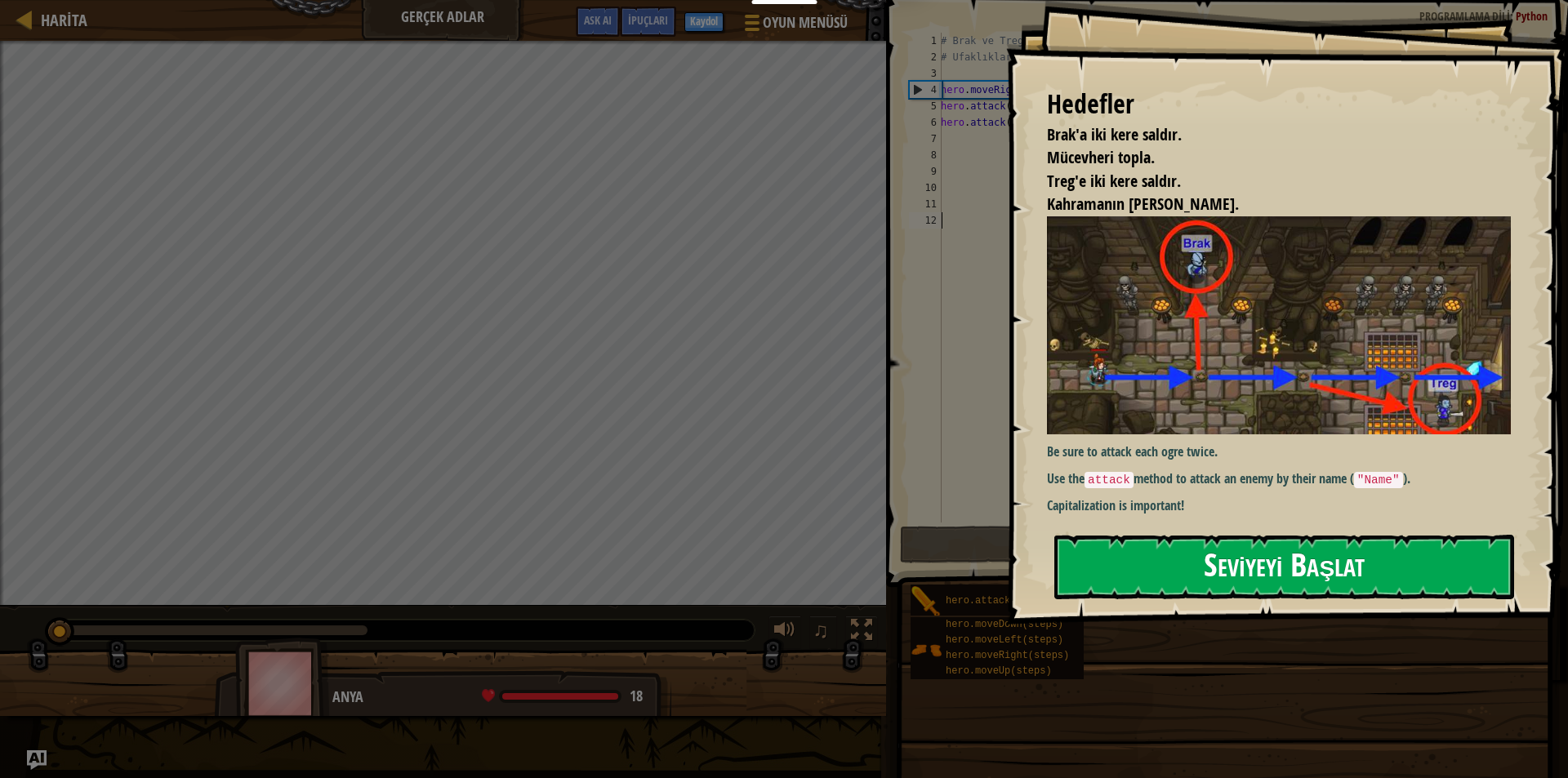
click at [1296, 573] on button "Seviyeyi Başlat" at bounding box center [1283, 567] width 460 height 64
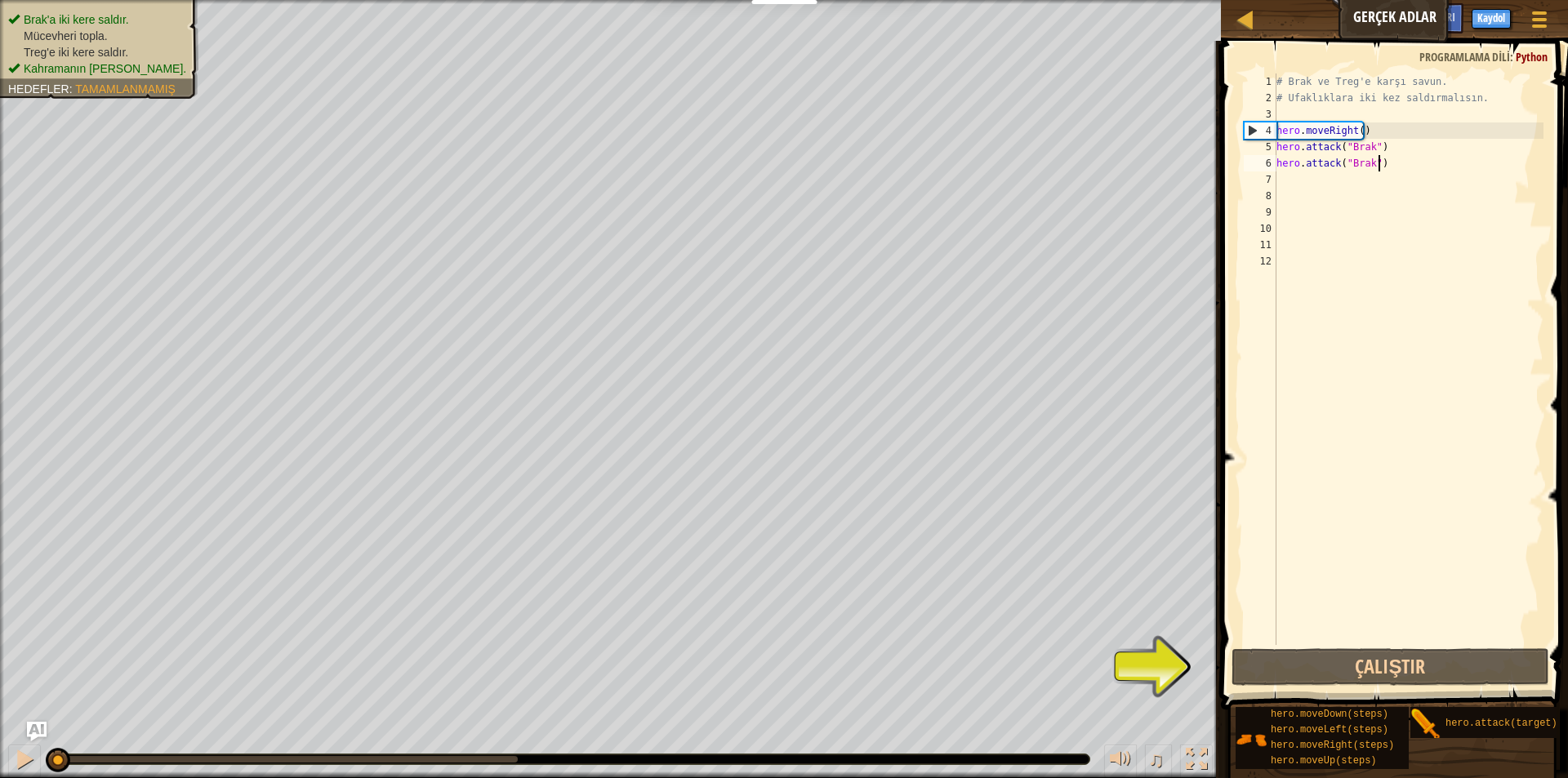
click at [1409, 170] on div "# Brak ve Treg'e karşı savun. # Ufaklıklara iki kez saldırmalısın. hero . moveR…" at bounding box center [1407, 375] width 270 height 604
type textarea "hero.attack("Brak")"
click at [1279, 174] on div "# Brak ve Treg'e karşı savun. # Ufaklıklara iki kez saldırmalısın. hero . moveR…" at bounding box center [1407, 375] width 270 height 604
type textarea "h"
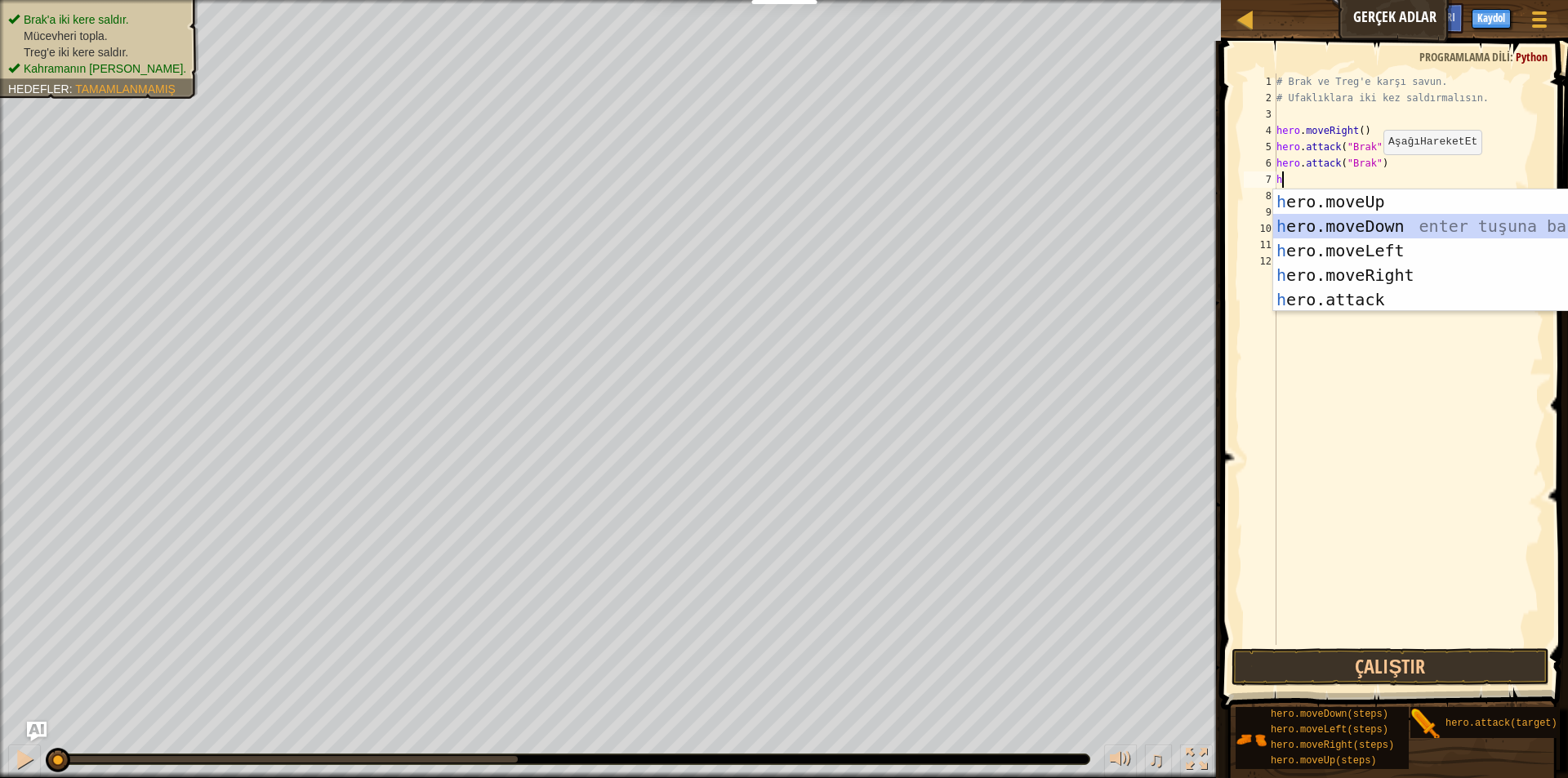
click at [1341, 221] on div "h ero.moveUp enter tuşuna bas h ero.moveDown enter tuşuna bas h ero.moveLeft en…" at bounding box center [1427, 276] width 309 height 172
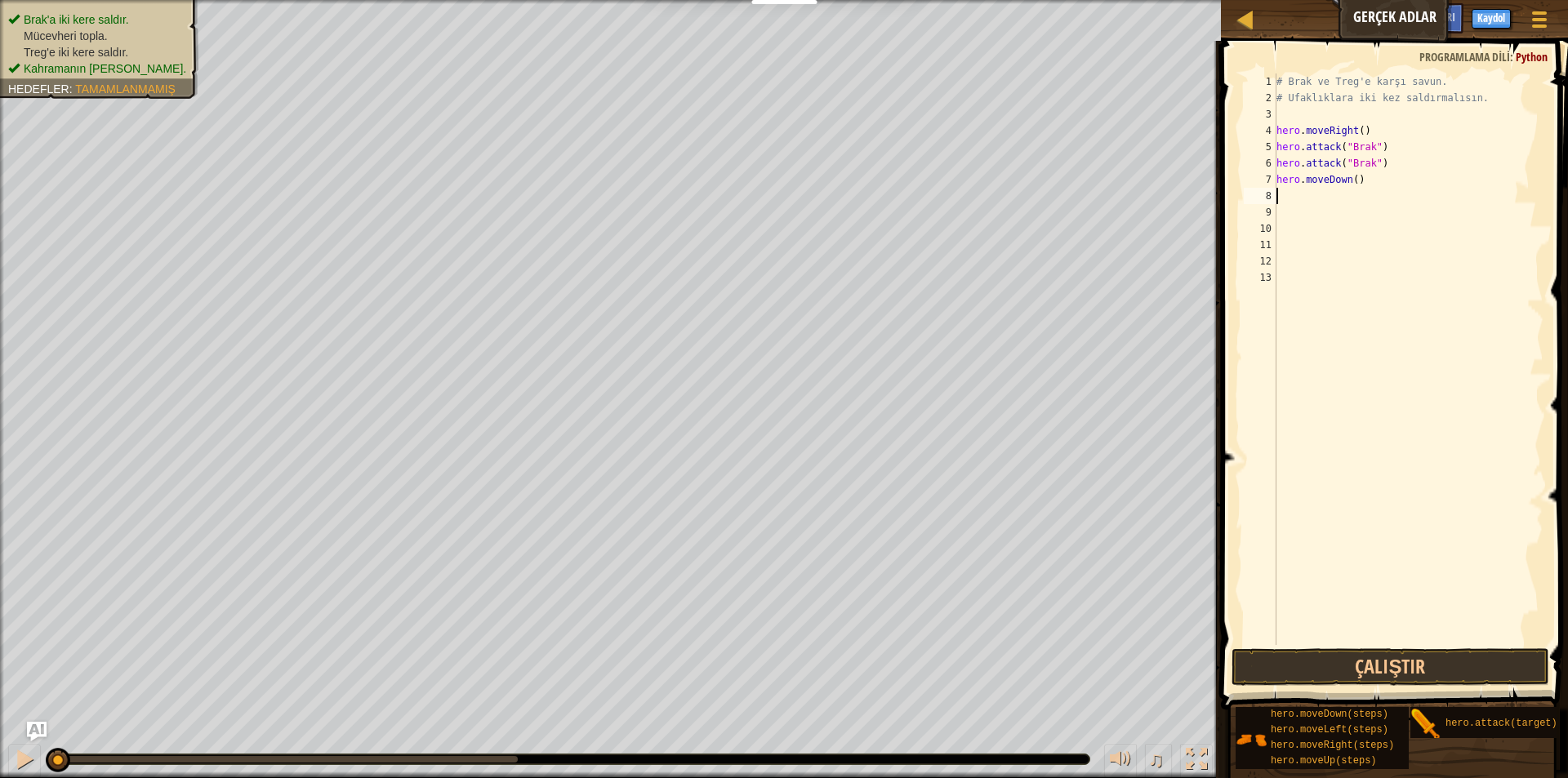
click at [1278, 196] on div "# Brak ve Treg'e karşı savun. # Ufaklıklara iki kez saldırmalısın. hero . moveR…" at bounding box center [1407, 375] width 270 height 604
type textarea "h"
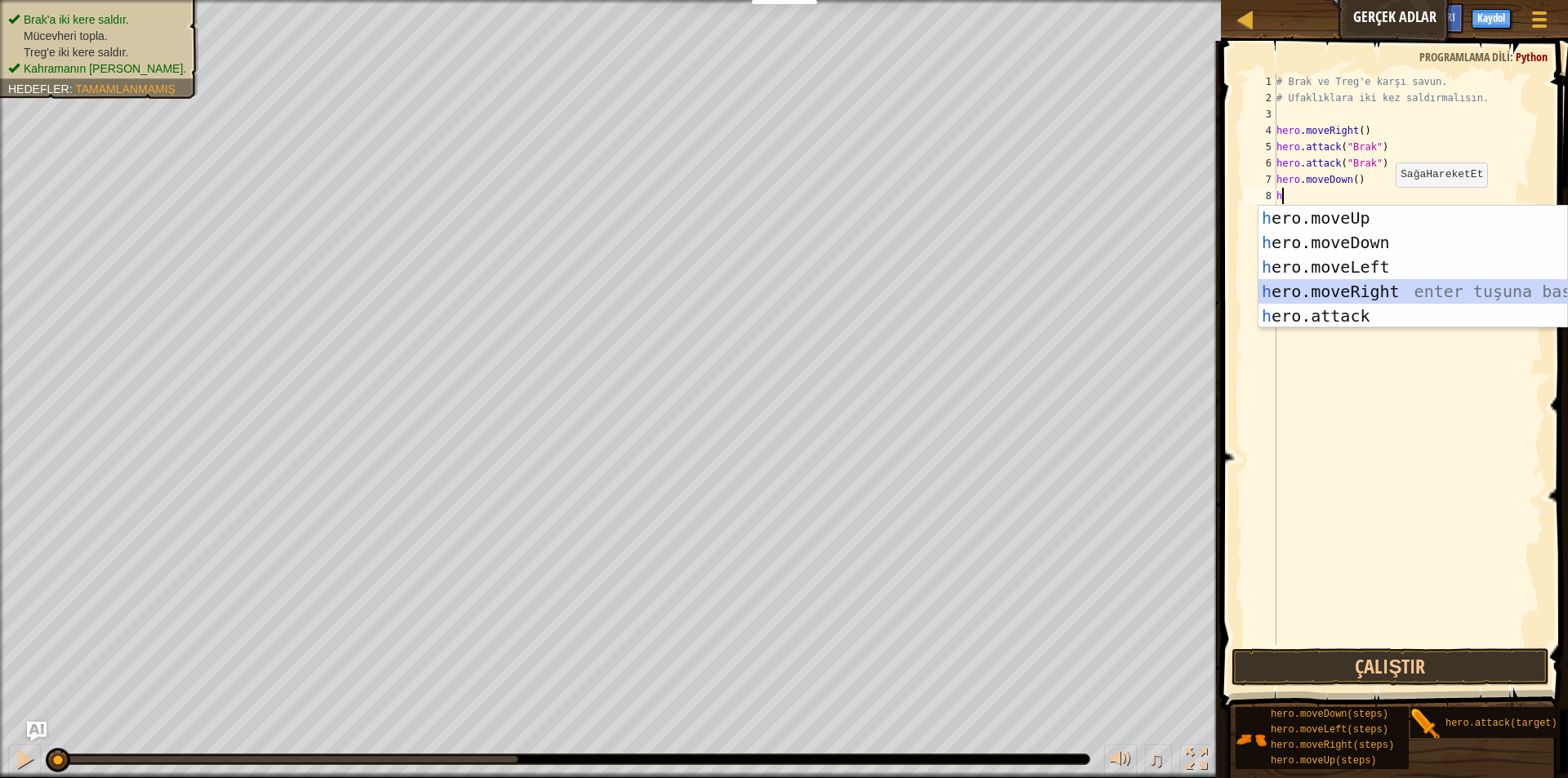
click at [1377, 290] on div "h ero.moveUp enter tuşuna bas h ero.moveDown enter tuşuna bas h ero.moveLeft en…" at bounding box center [1413, 291] width 309 height 172
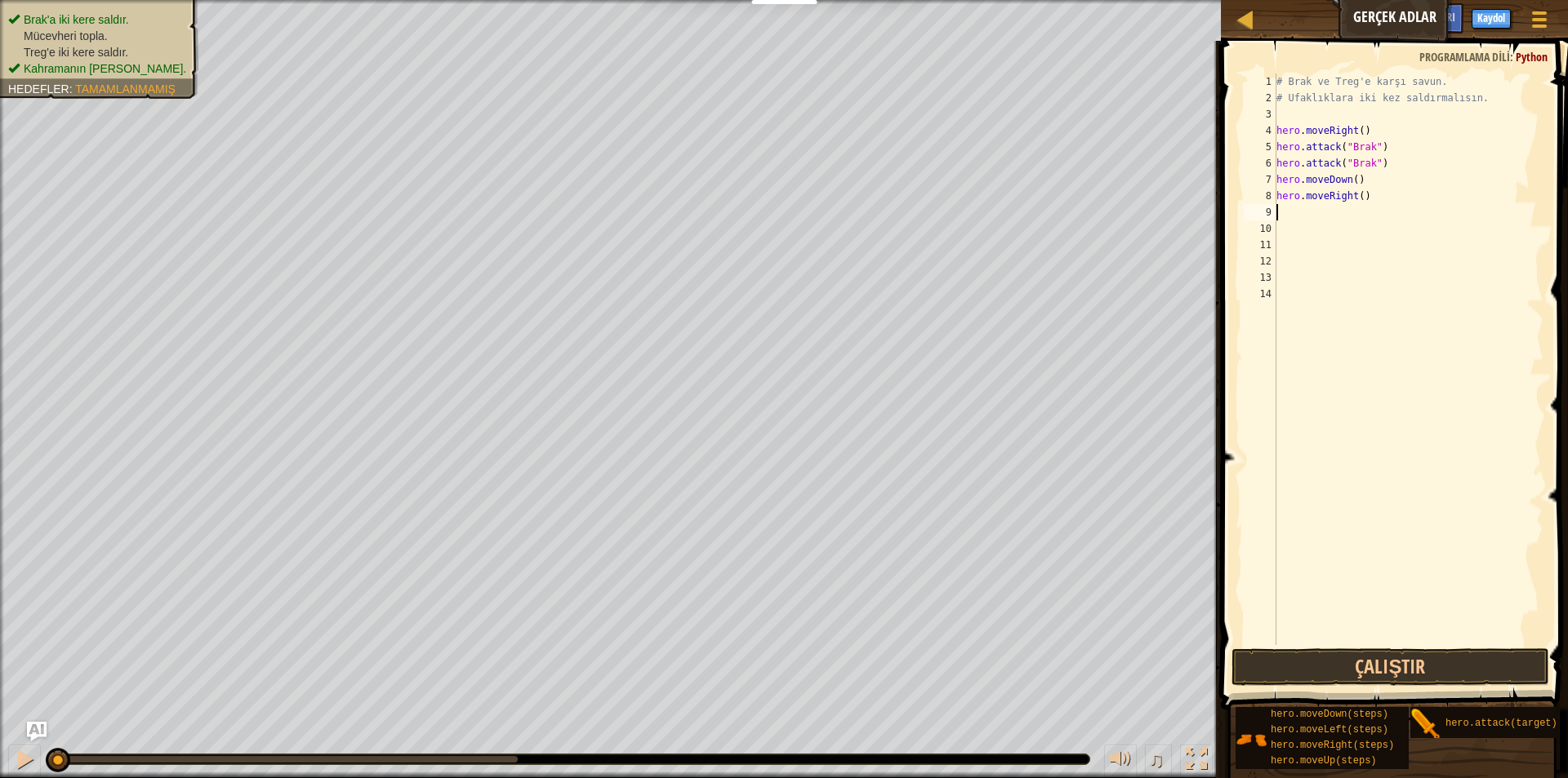
click at [1303, 214] on div "# Brak ve Treg'e karşı savun. # Ufaklıklara iki kez saldırmalısın. hero . moveR…" at bounding box center [1407, 375] width 270 height 604
type textarea "h"
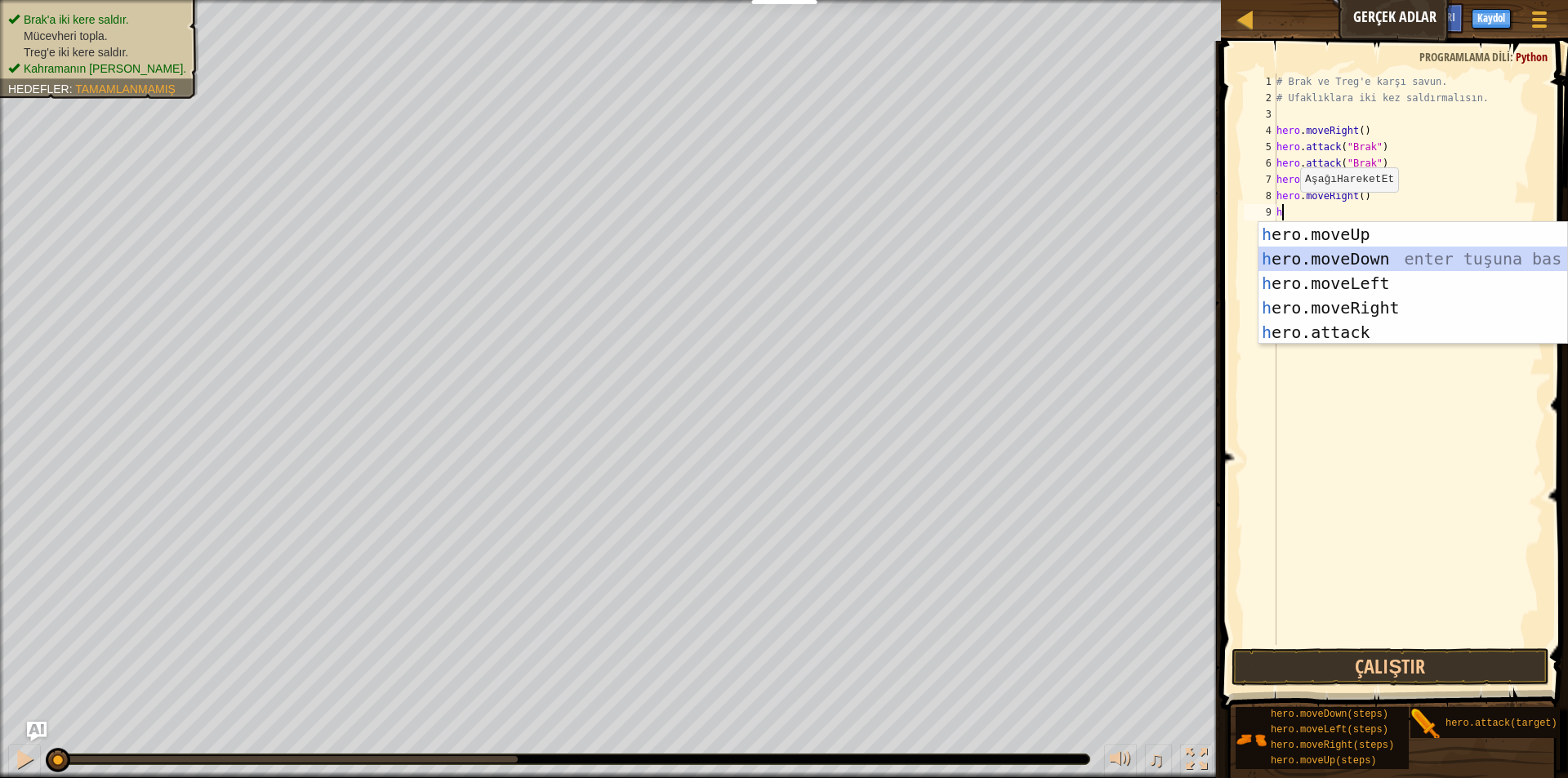
click at [1319, 248] on div "h ero.moveUp enter tuşuna bas h ero.moveDown enter tuşuna bas h ero.moveLeft en…" at bounding box center [1413, 308] width 309 height 172
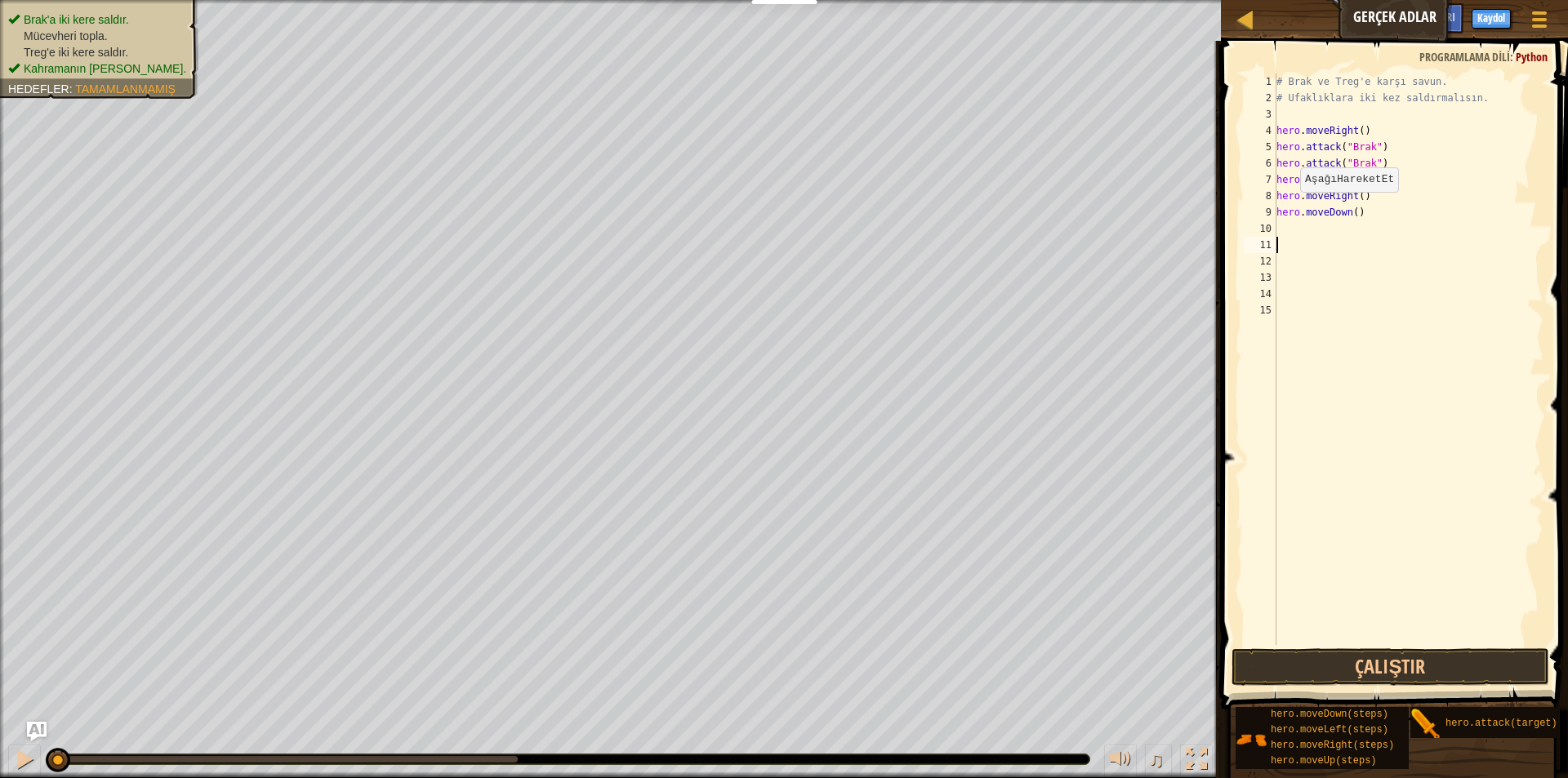
click at [1319, 248] on div "# Brak ve Treg'e karşı savun. # Ufaklıklara iki kez saldırmalısın. hero . moveR…" at bounding box center [1407, 375] width 270 height 604
click at [1291, 227] on div "# Brak ve Treg'e karşı savun. # Ufaklıklara iki kez saldırmalısın. hero . moveR…" at bounding box center [1407, 375] width 270 height 604
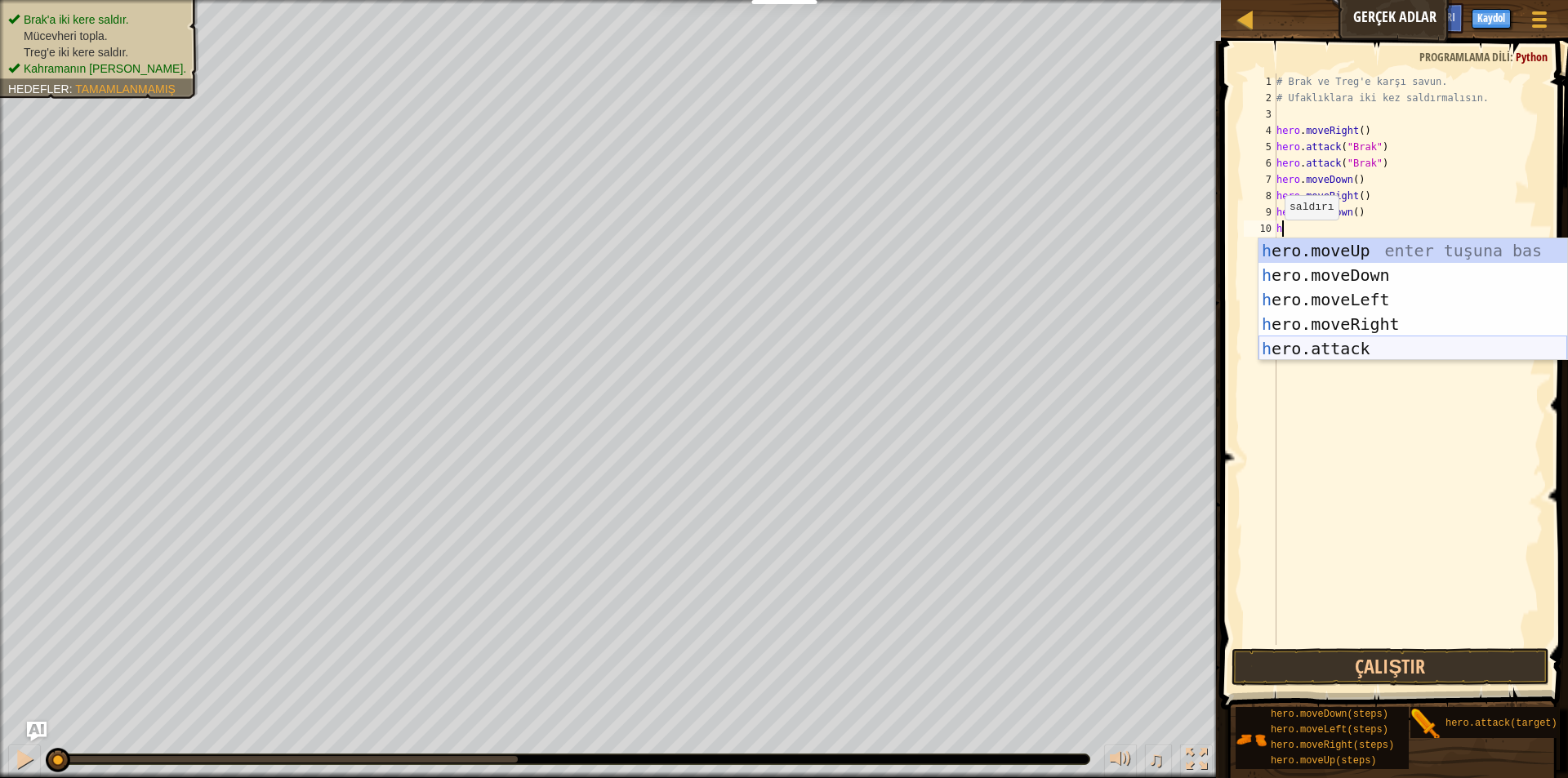
click at [1339, 353] on div "h ero.moveUp enter tuşuna bas h ero.moveDown enter tuşuna bas h ero.moveLeft en…" at bounding box center [1413, 324] width 309 height 172
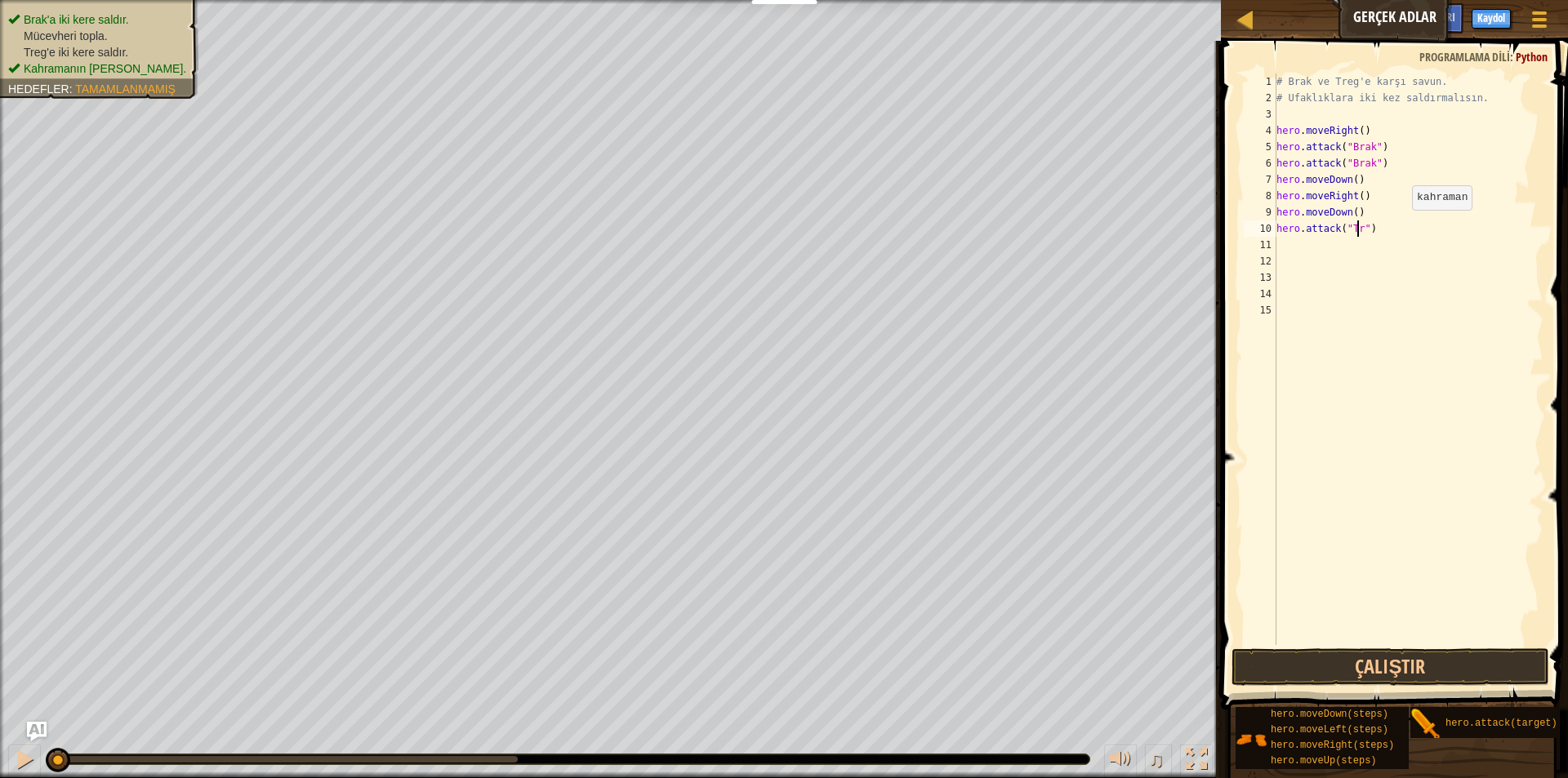
scroll to position [7, 7]
type textarea "hero.attack("Treg")"
click at [1284, 241] on div "# Brak ve Treg'e karşı savun. # Ufaklıklara iki kez saldırmalısın. hero . moveR…" at bounding box center [1407, 375] width 270 height 604
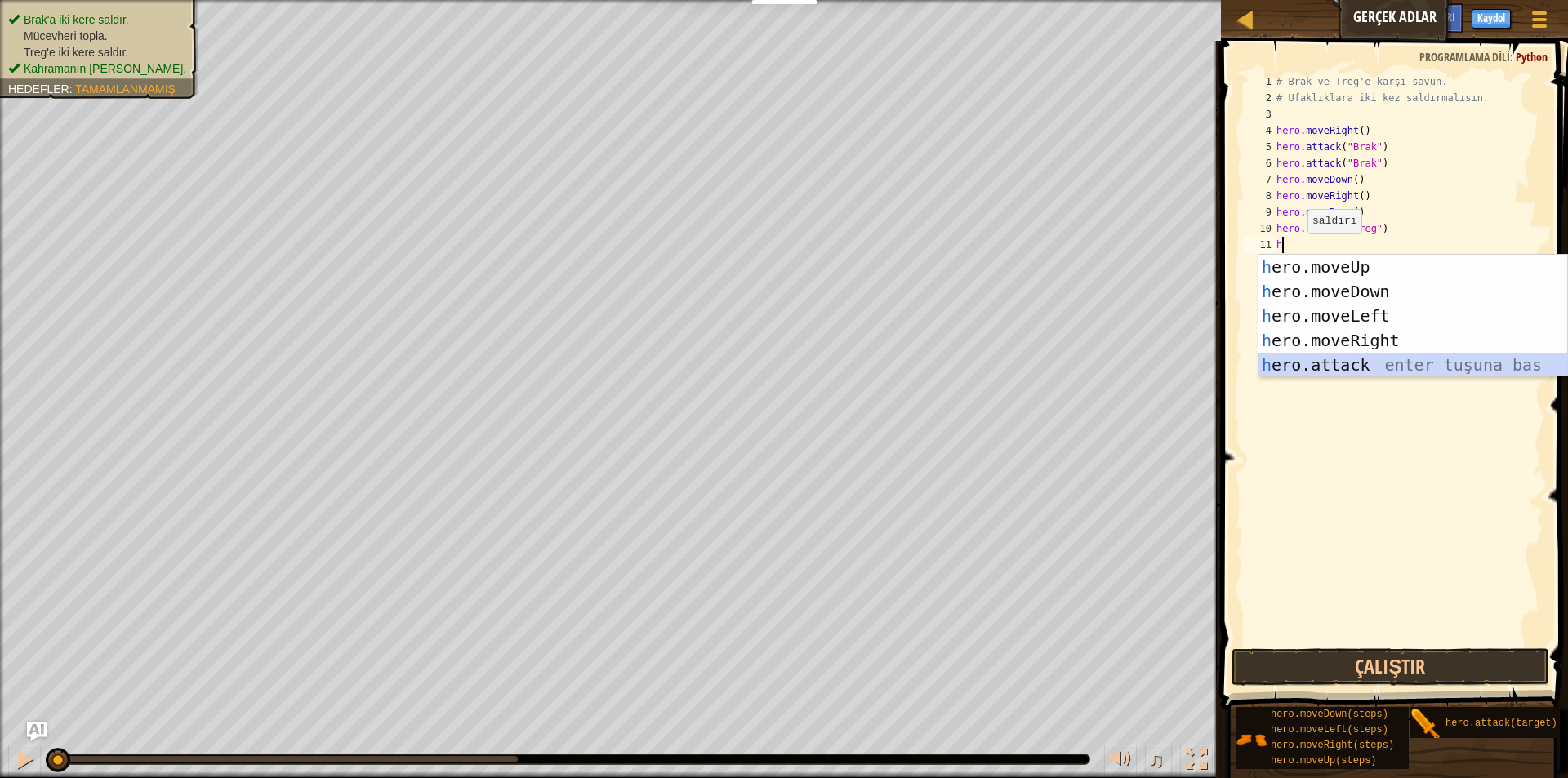
click at [1320, 367] on div "h ero.moveUp enter tuşuna bas h ero.moveDown enter tuşuna bas h ero.moveLeft en…" at bounding box center [1413, 341] width 309 height 172
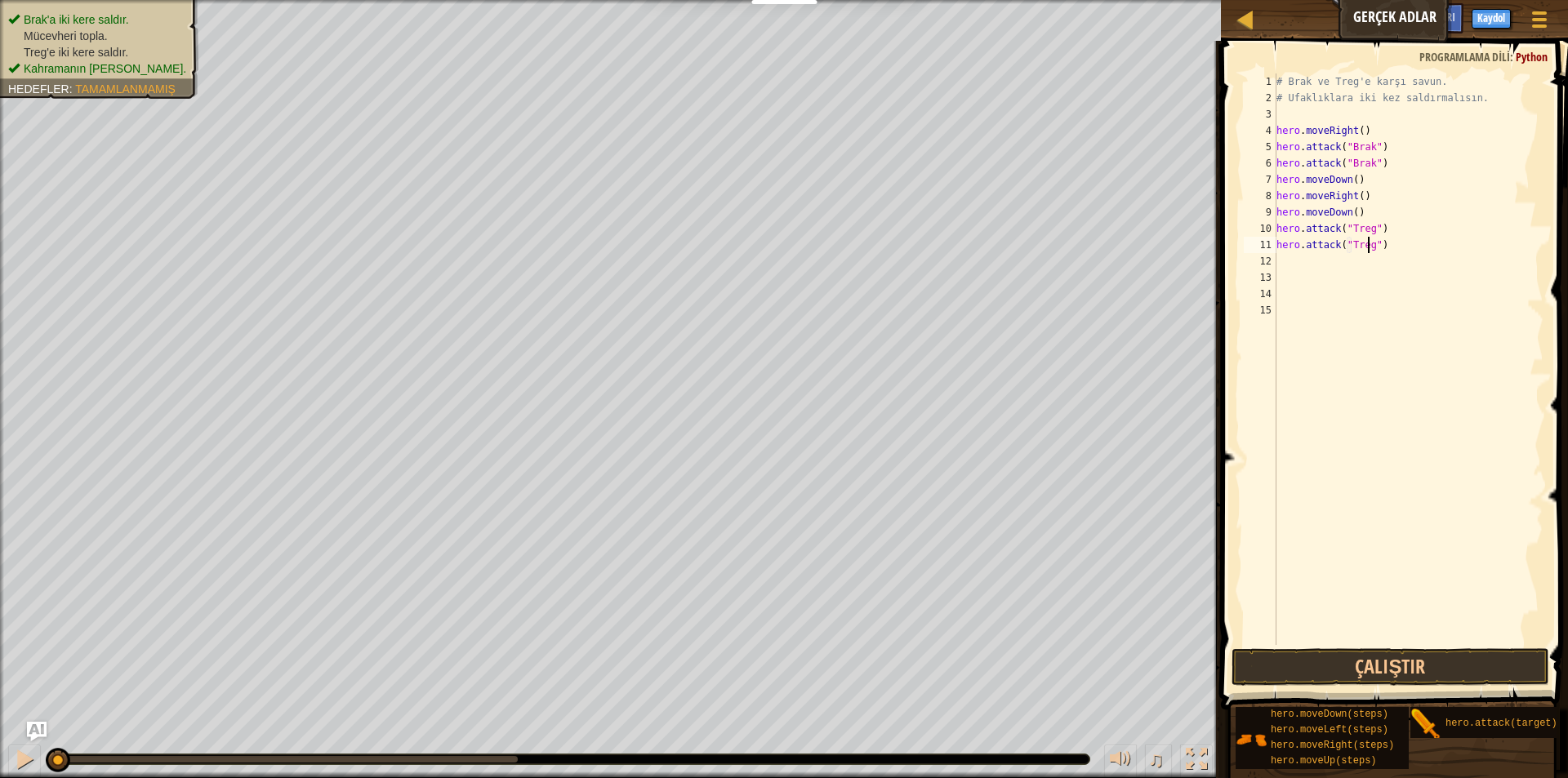
scroll to position [7, 8]
type textarea "hero.attack("Tregh")"
click at [1393, 654] on button "Çalıştır" at bounding box center [1390, 667] width 318 height 38
